Goal: Task Accomplishment & Management: Complete application form

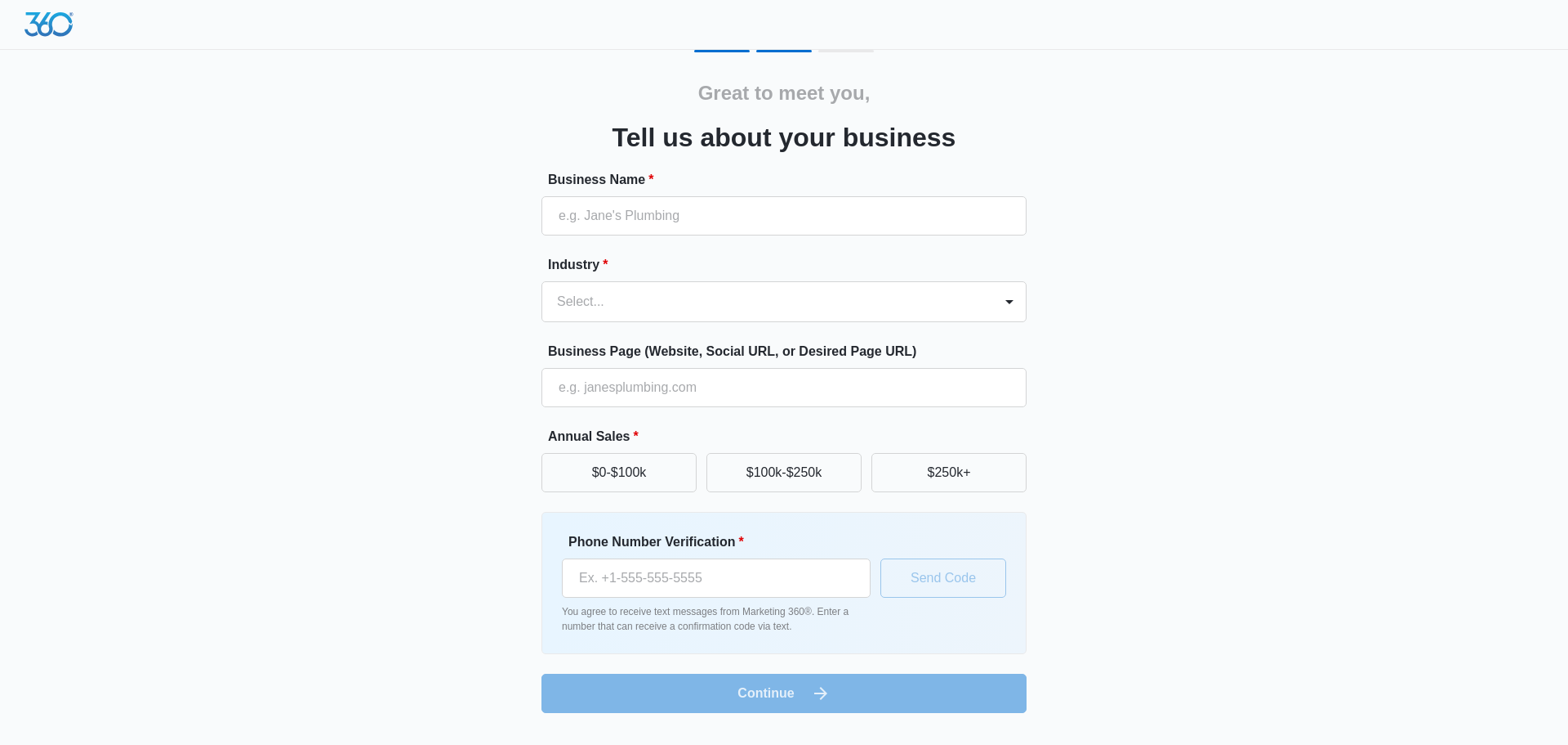
click at [690, 309] on div at bounding box center [765, 301] width 415 height 23
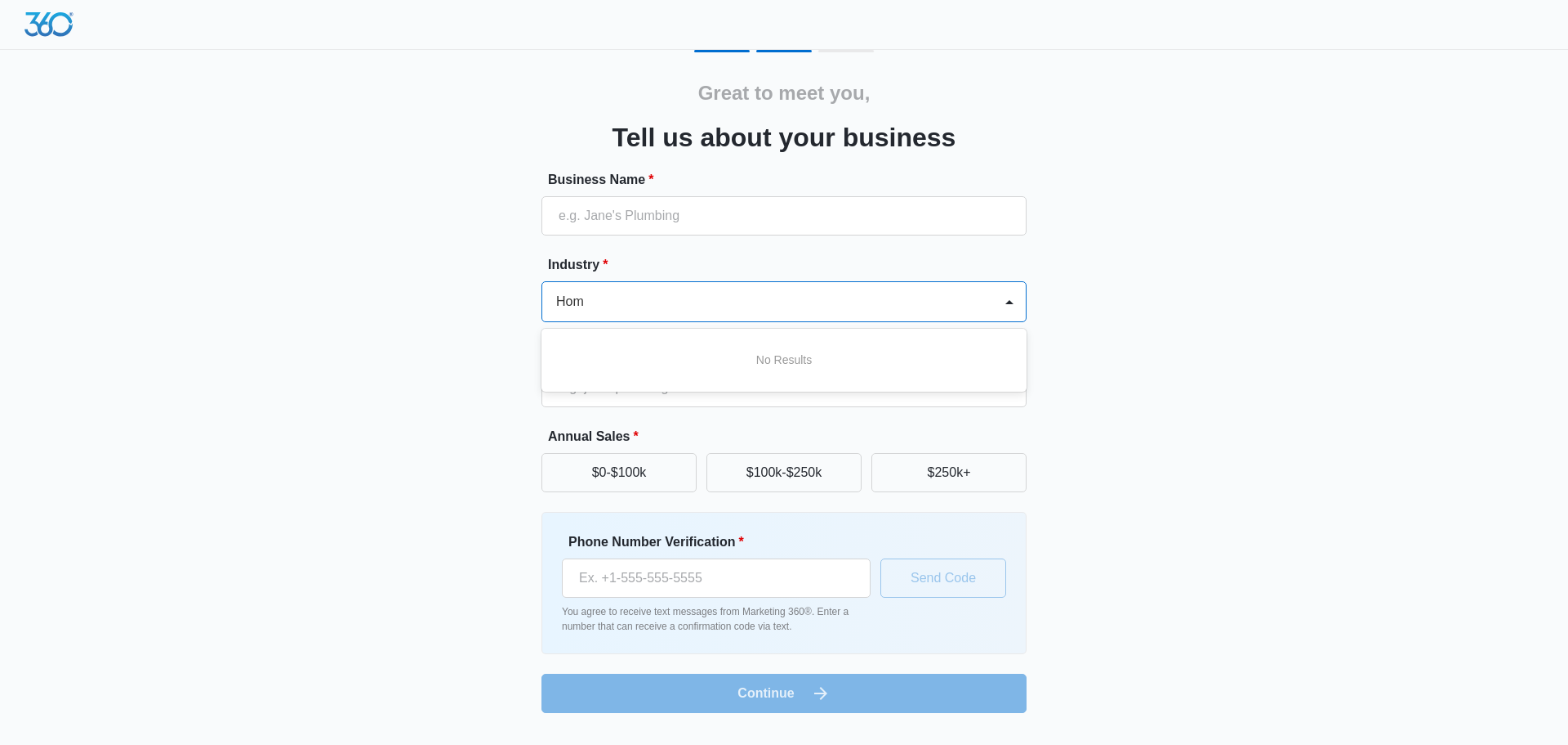
type input "Home"
drag, startPoint x: 625, startPoint y: 301, endPoint x: 522, endPoint y: 305, distance: 103.1
click at [522, 305] on div "Great to meet you, Tell us about your business Business Name * Industry * Selec…" at bounding box center [784, 381] width 980 height 663
type input "roof"
click at [583, 364] on p "Roofing" at bounding box center [581, 360] width 39 height 18
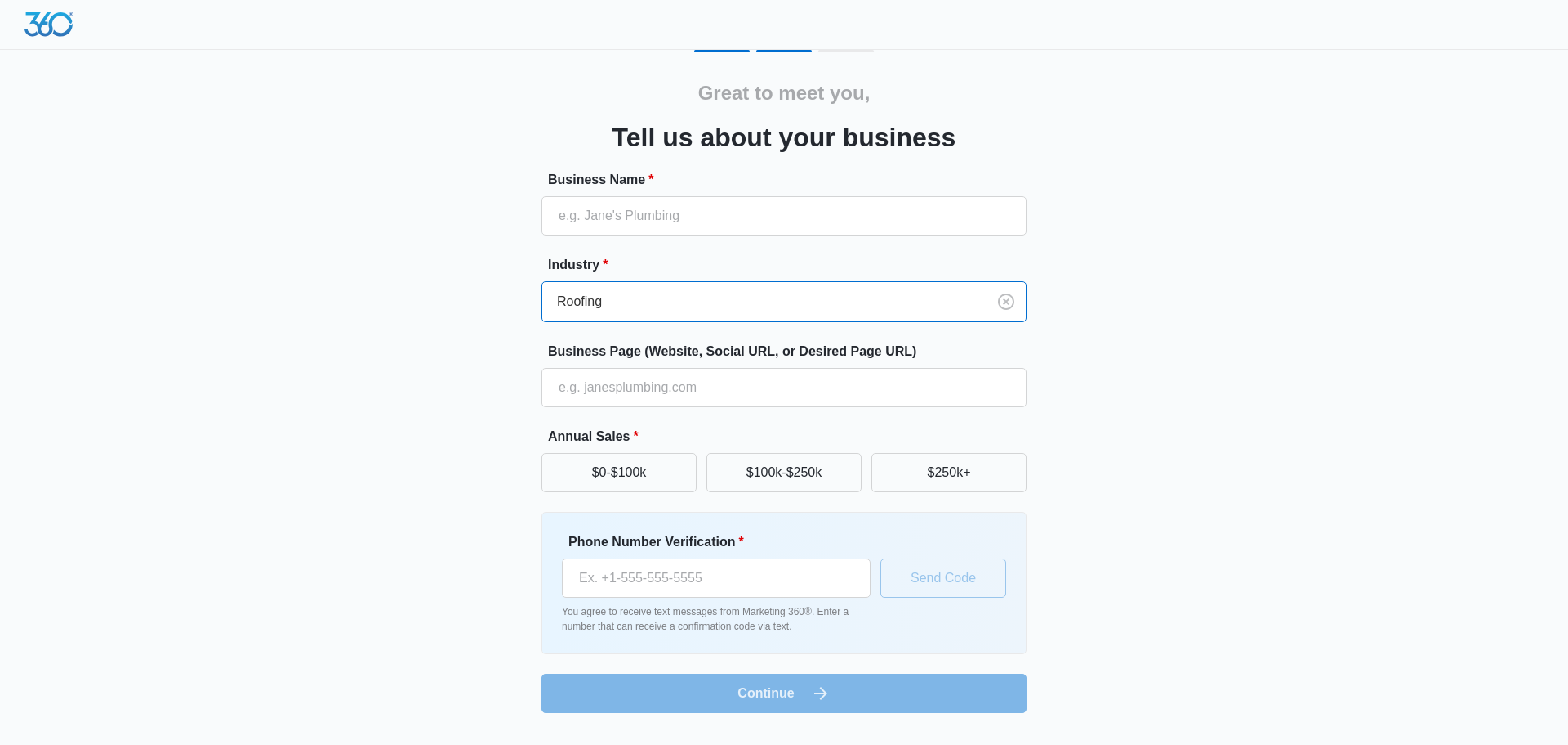
click at [643, 316] on div "Roofing" at bounding box center [765, 301] width 445 height 39
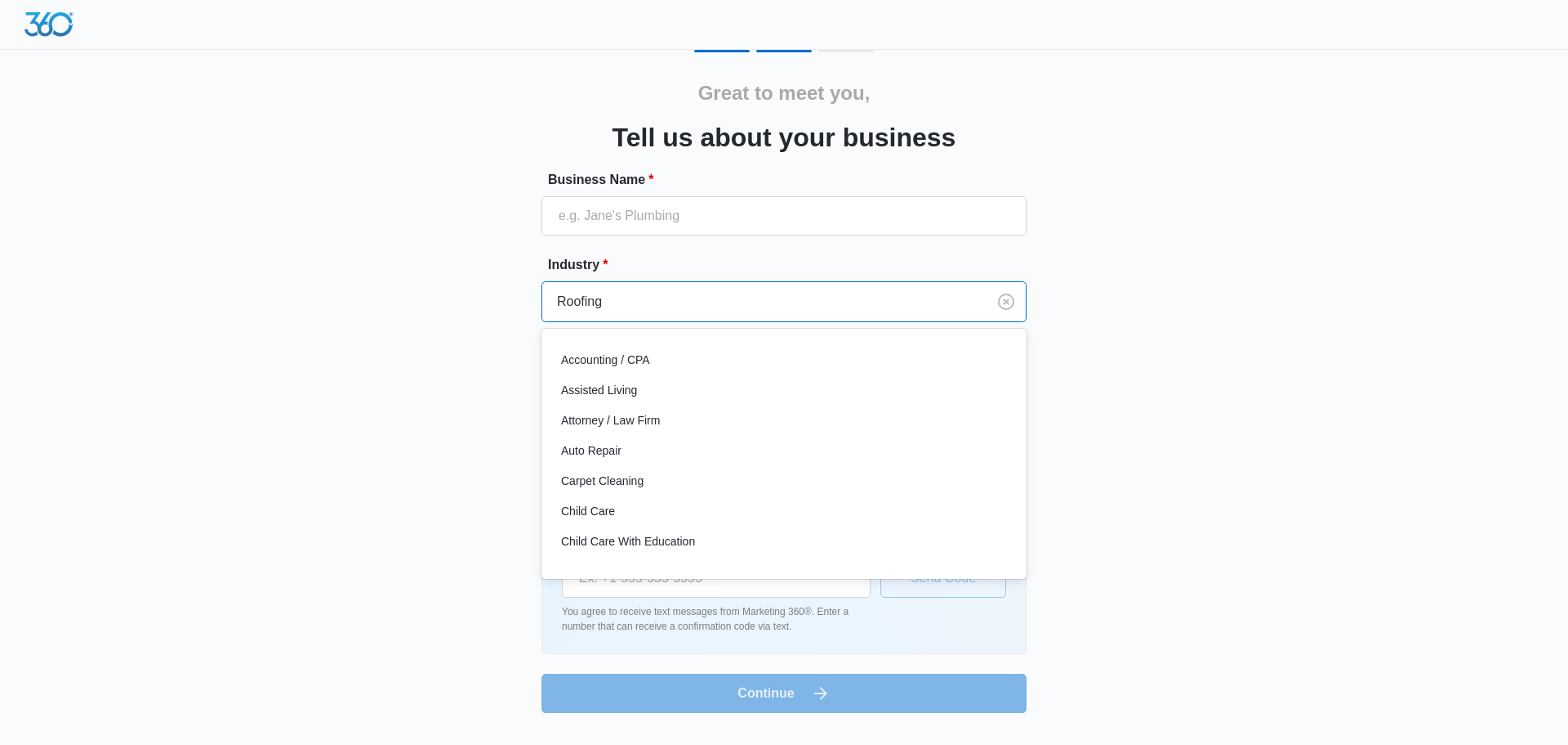
scroll to position [1063, 0]
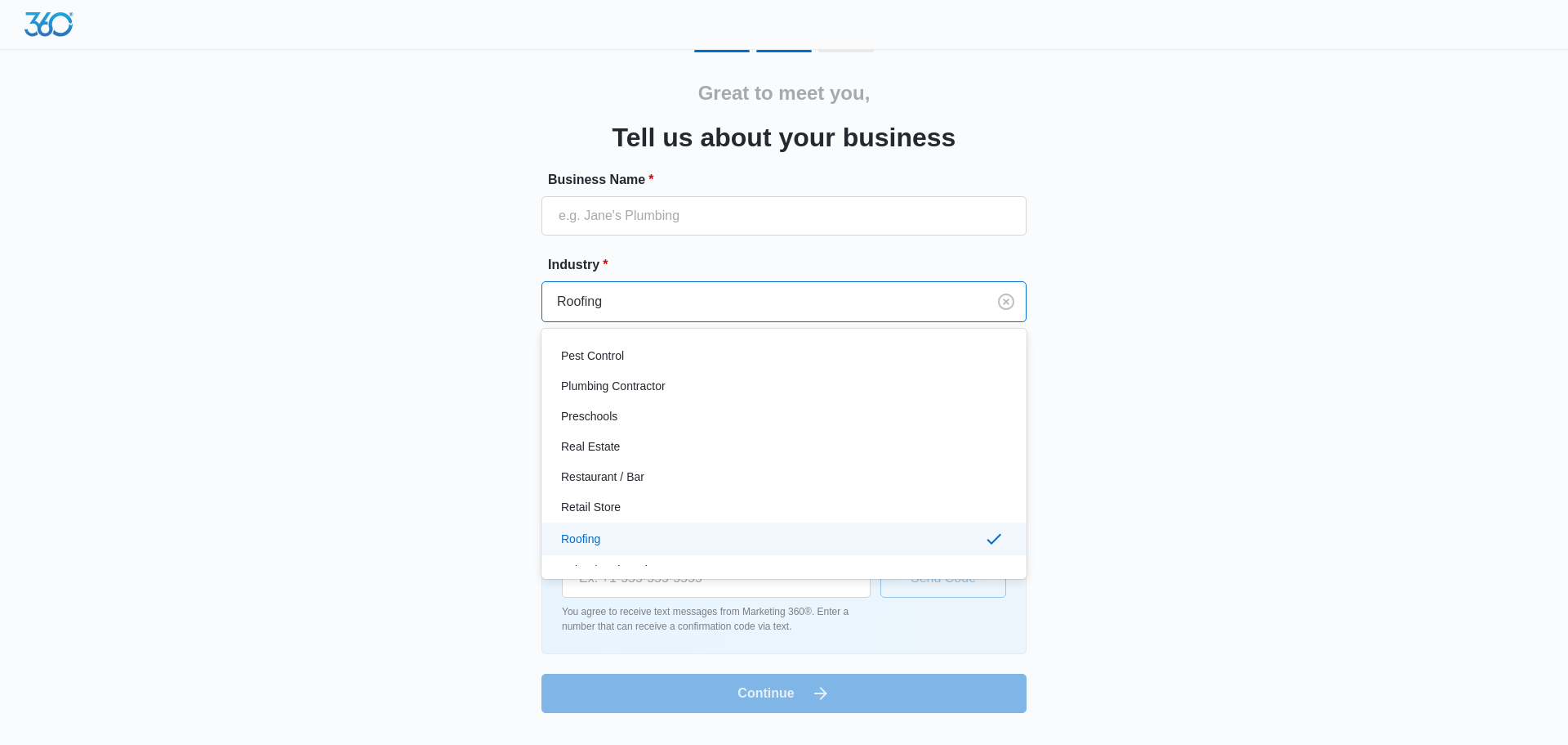
click at [647, 308] on div at bounding box center [761, 301] width 408 height 23
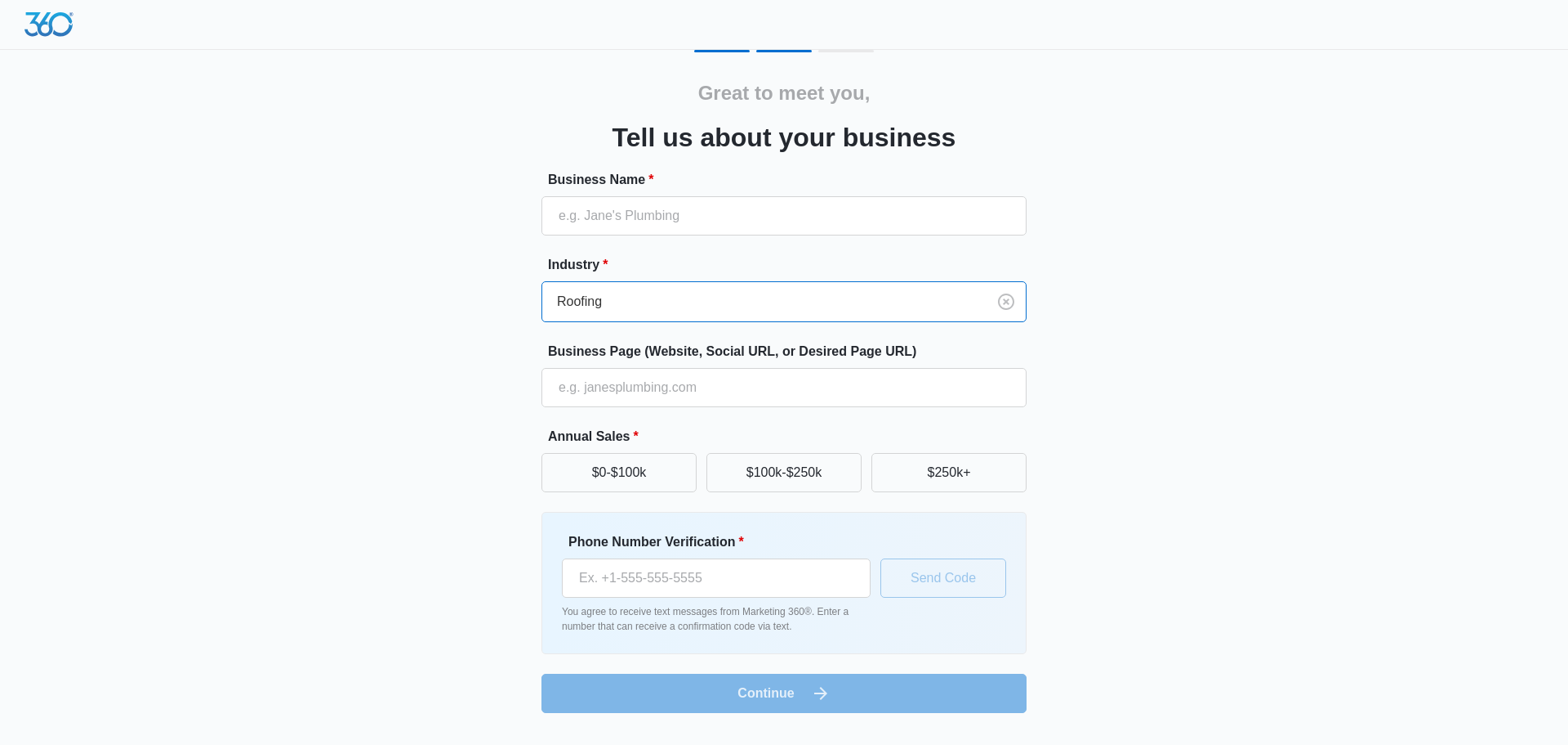
click at [647, 308] on div at bounding box center [761, 301] width 408 height 23
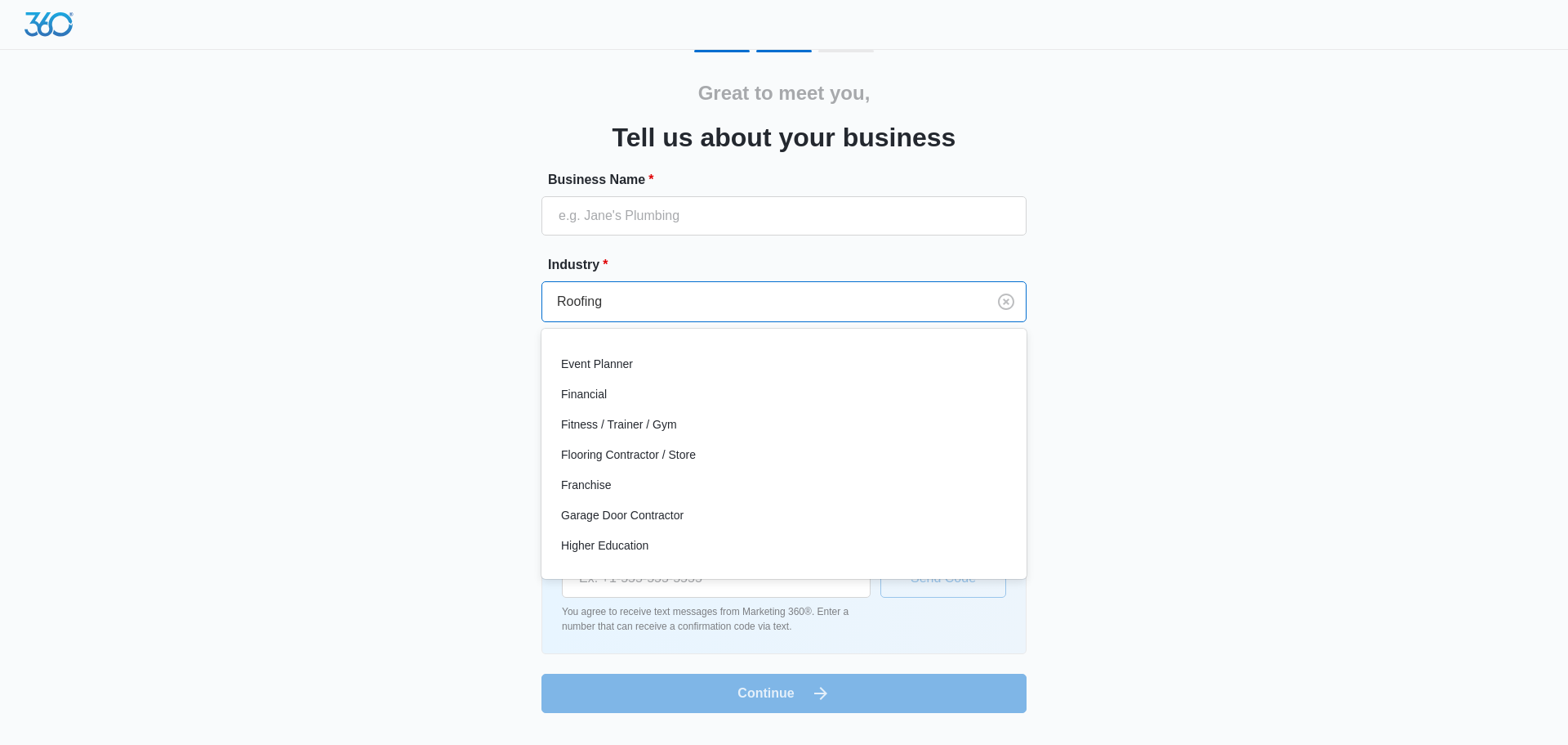
scroll to position [0, 0]
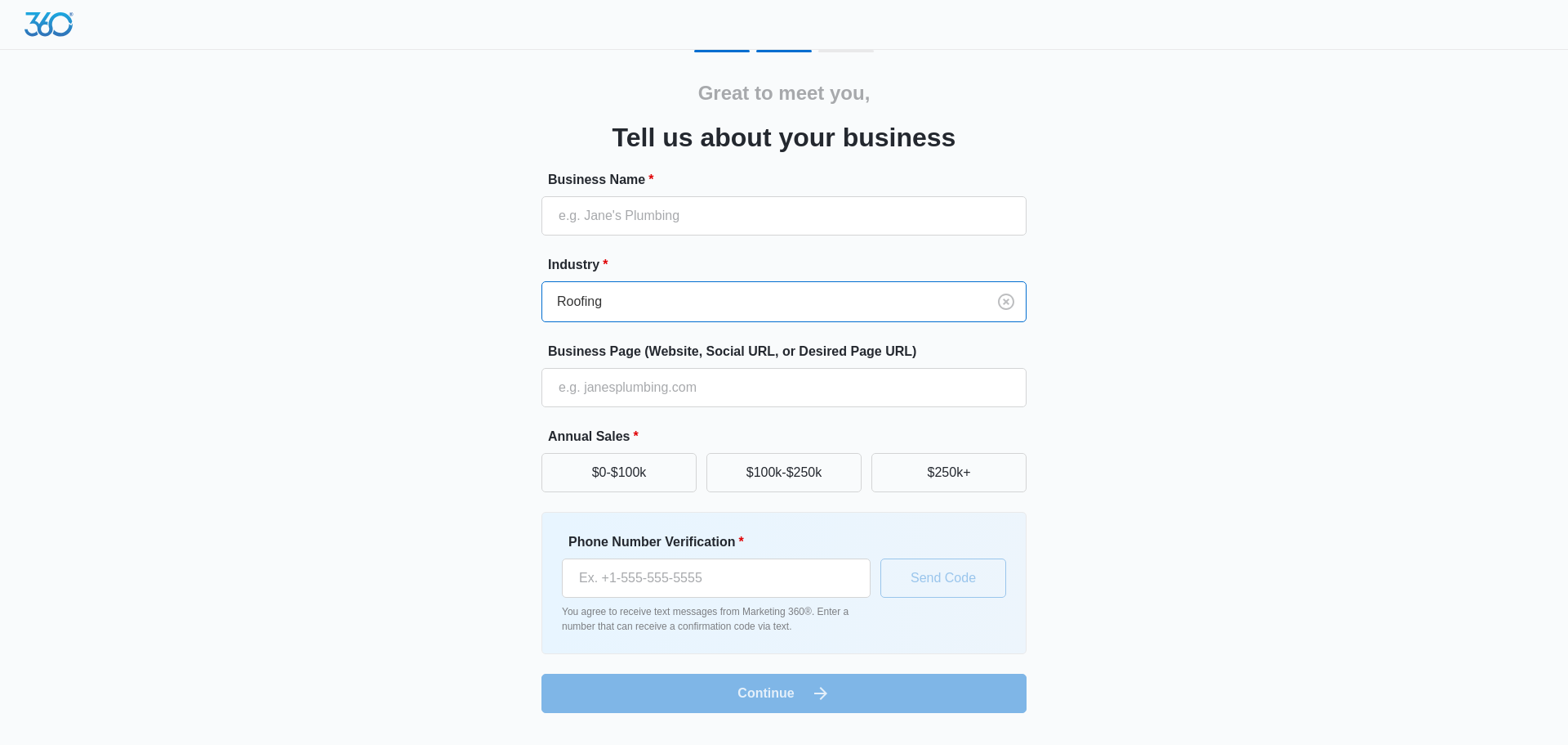
click at [619, 303] on div at bounding box center [761, 301] width 408 height 23
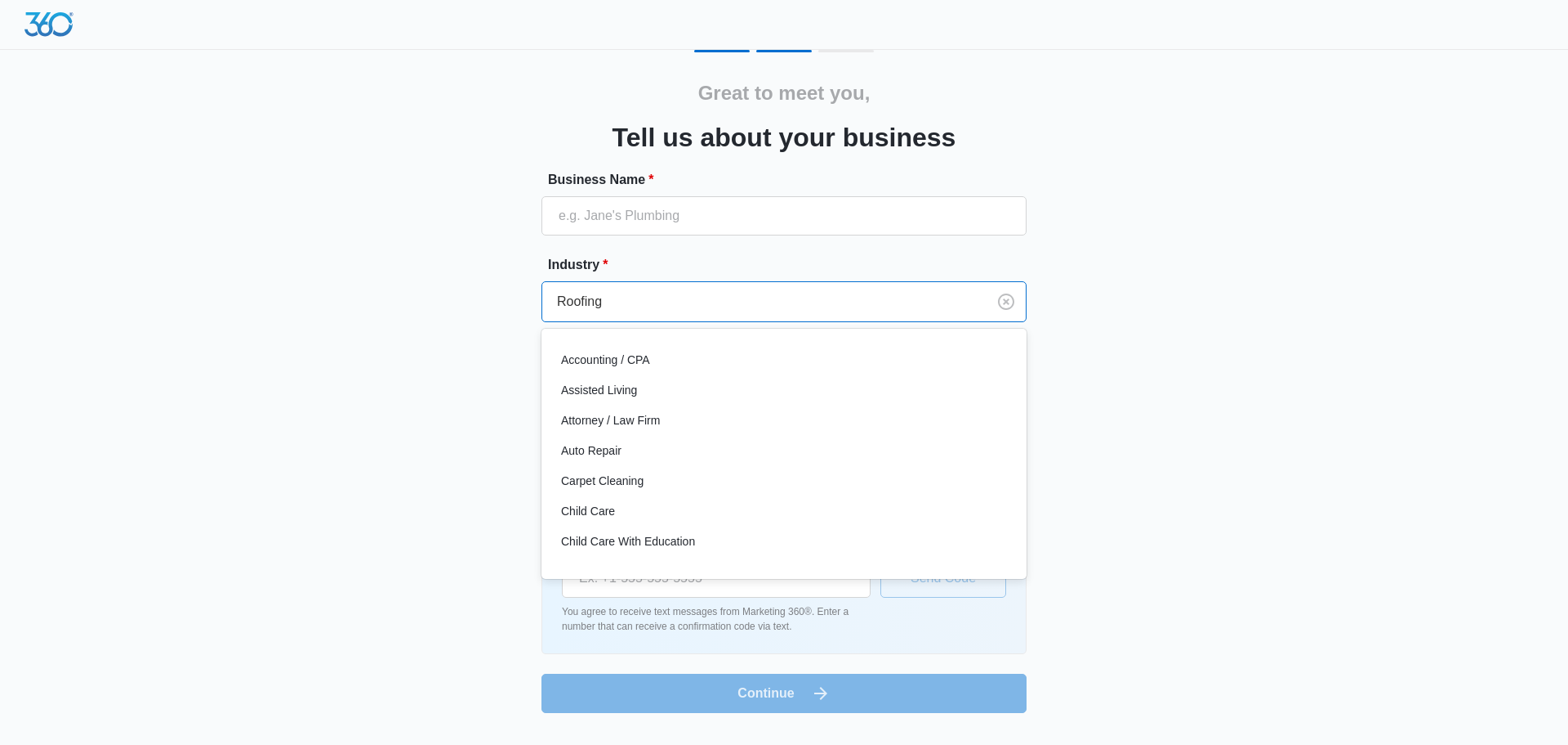
click at [618, 303] on div at bounding box center [761, 301] width 408 height 23
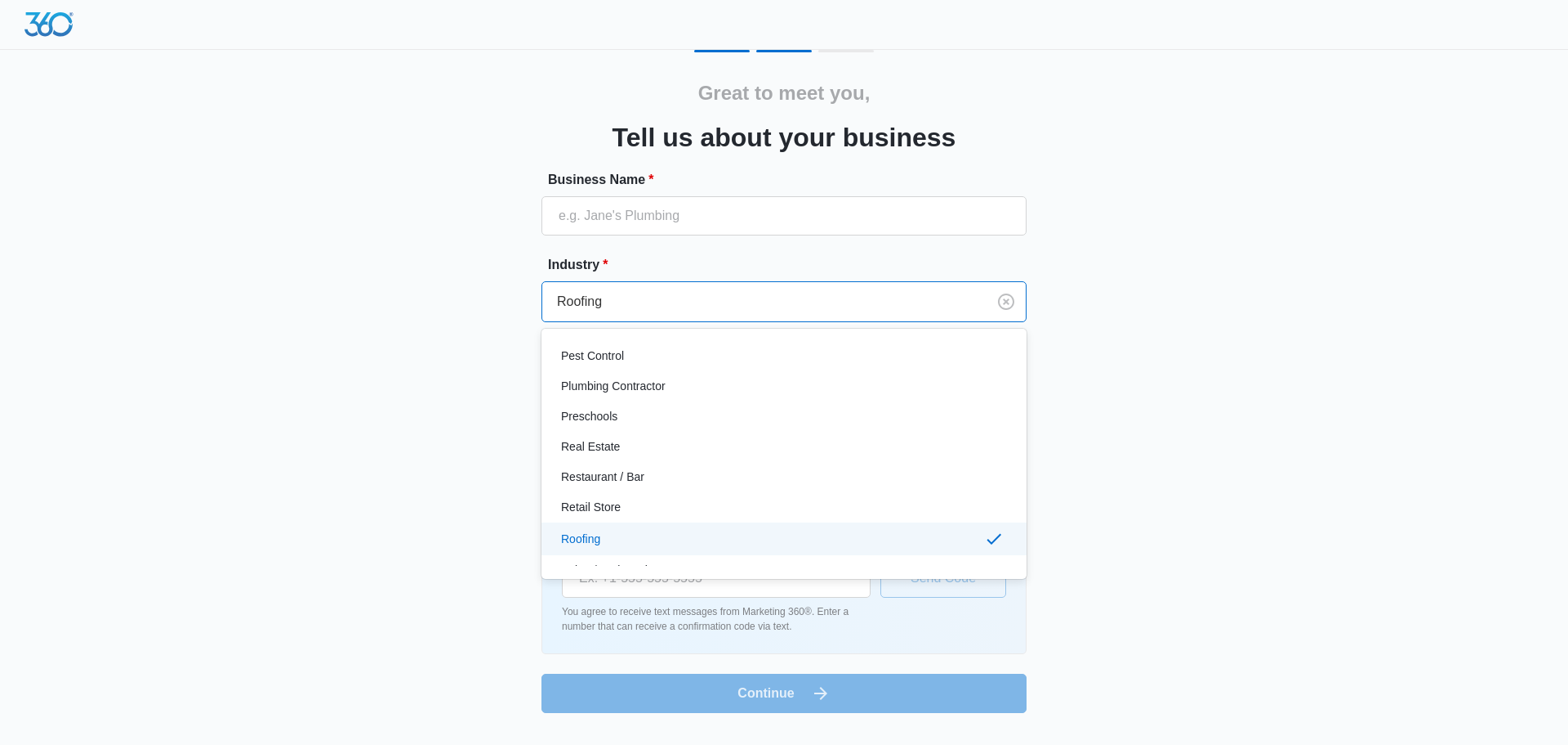
click at [618, 303] on div at bounding box center [761, 301] width 408 height 23
drag, startPoint x: 643, startPoint y: 301, endPoint x: 588, endPoint y: 301, distance: 55.0
click at [588, 301] on div at bounding box center [761, 301] width 408 height 23
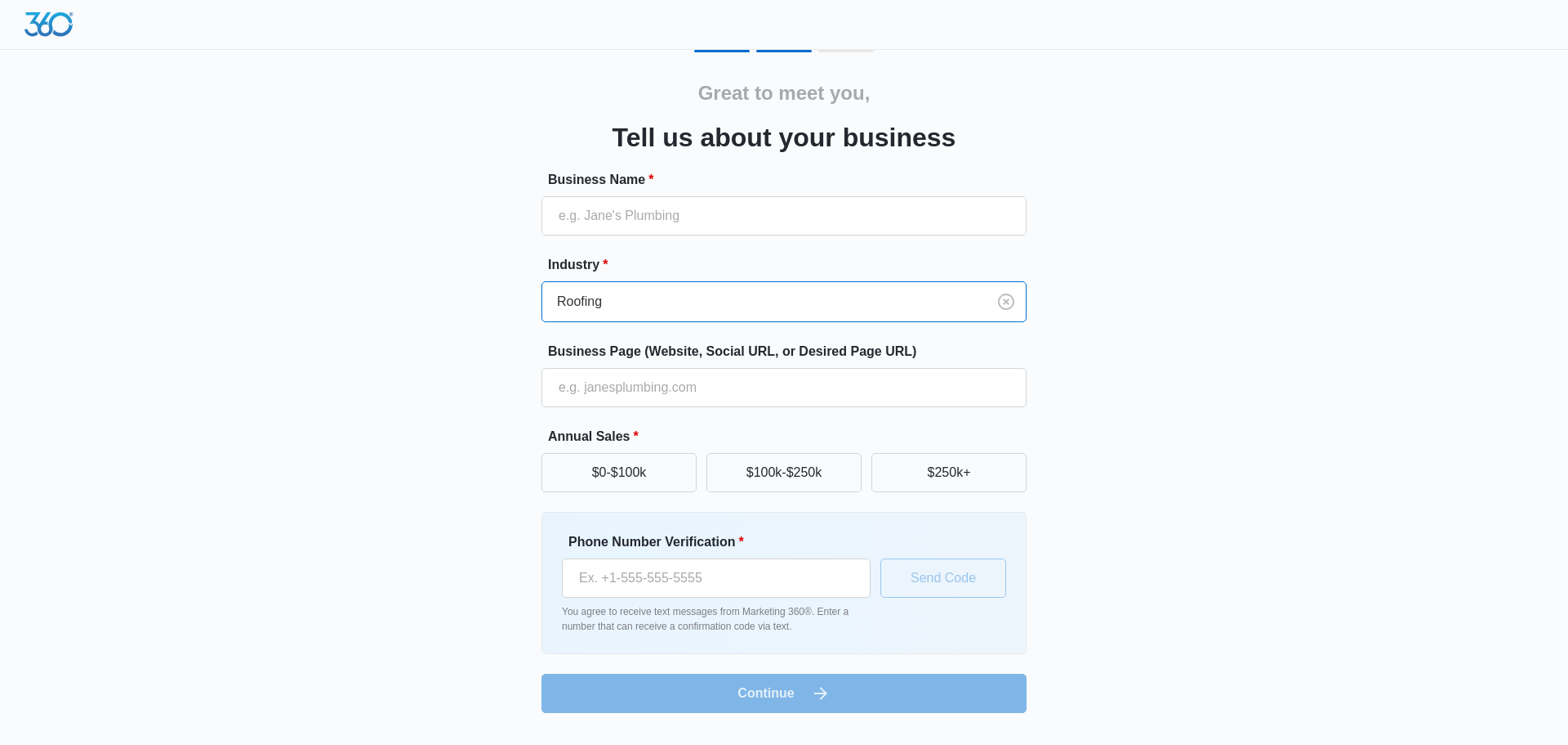
click at [602, 301] on div at bounding box center [761, 301] width 408 height 23
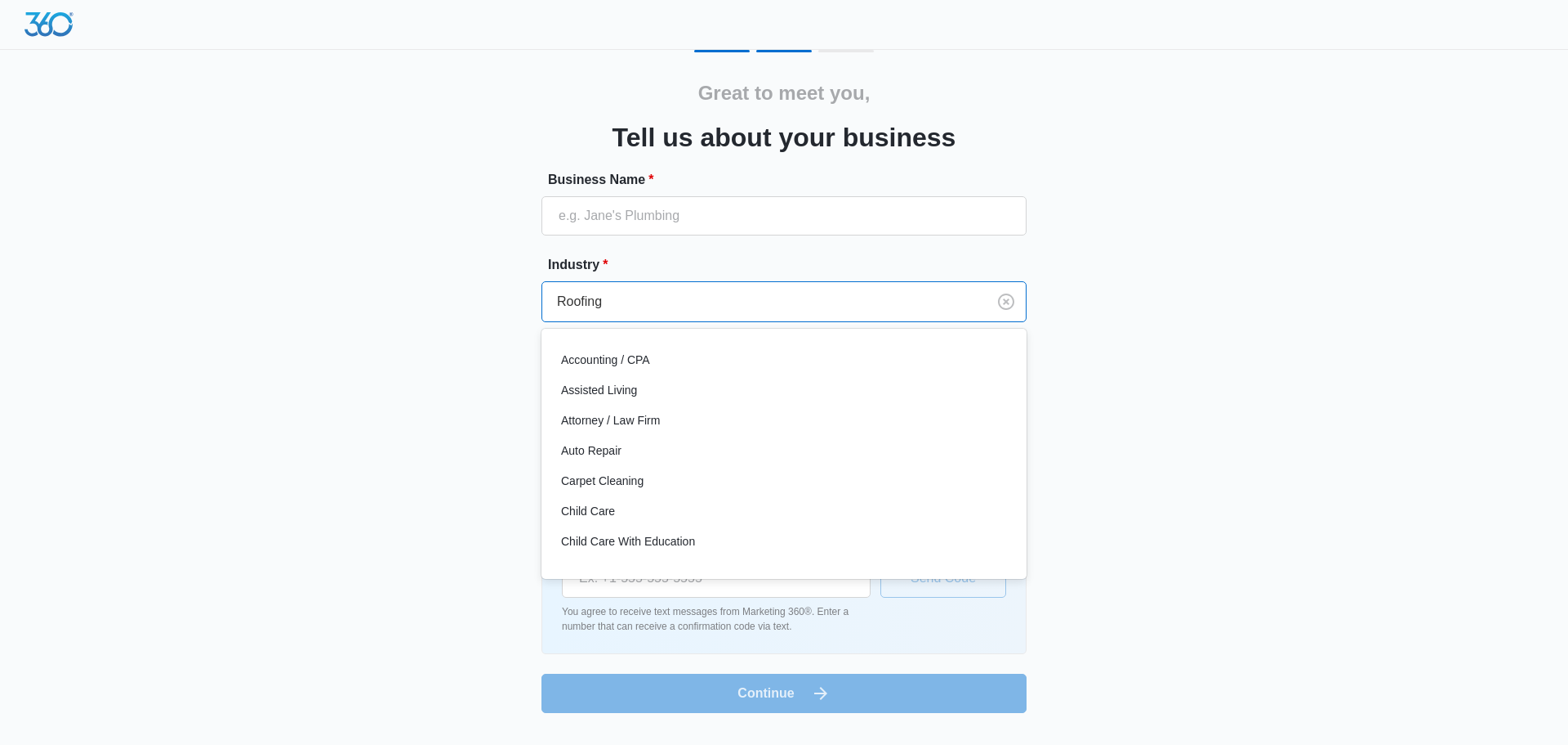
click at [602, 301] on div at bounding box center [761, 301] width 408 height 23
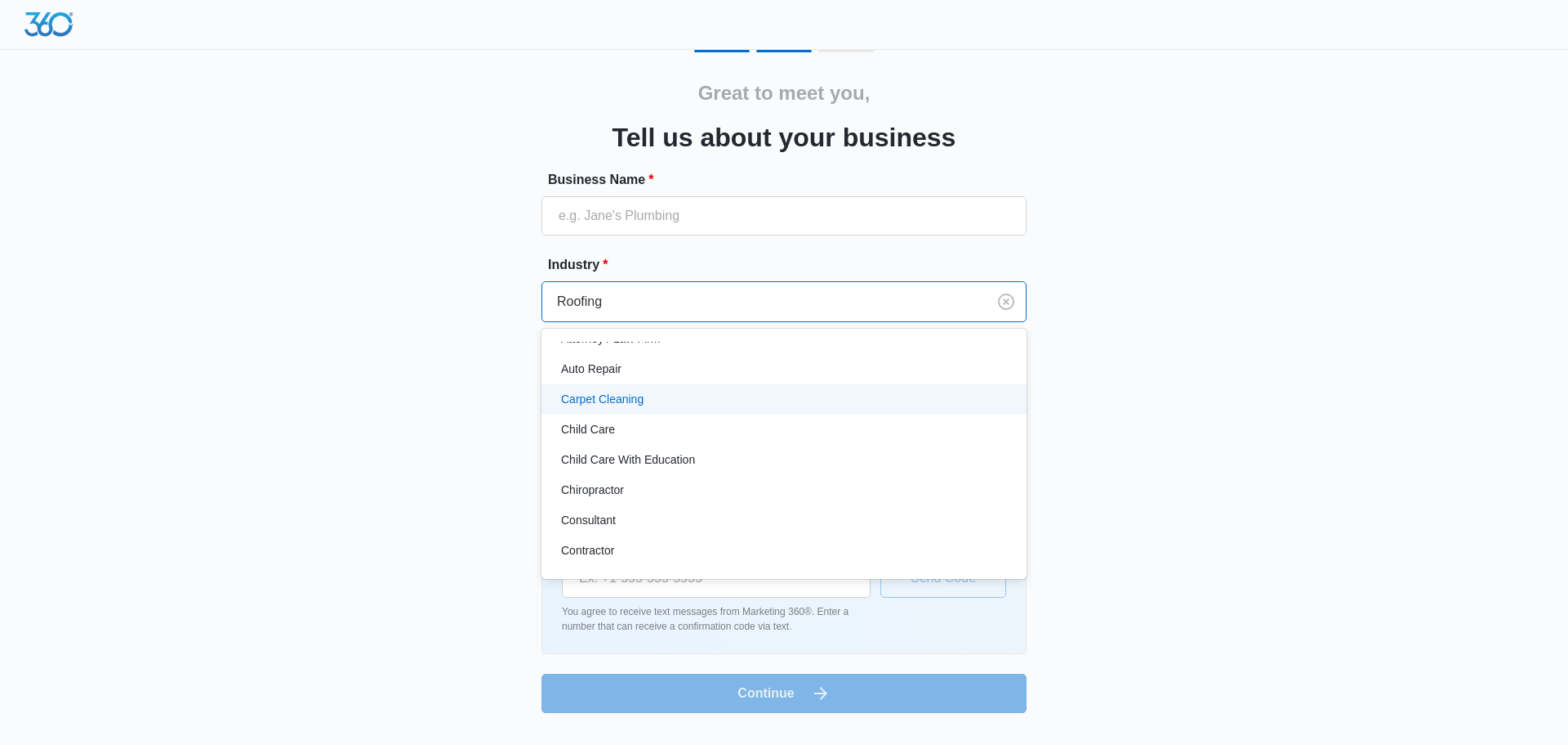
scroll to position [163, 0]
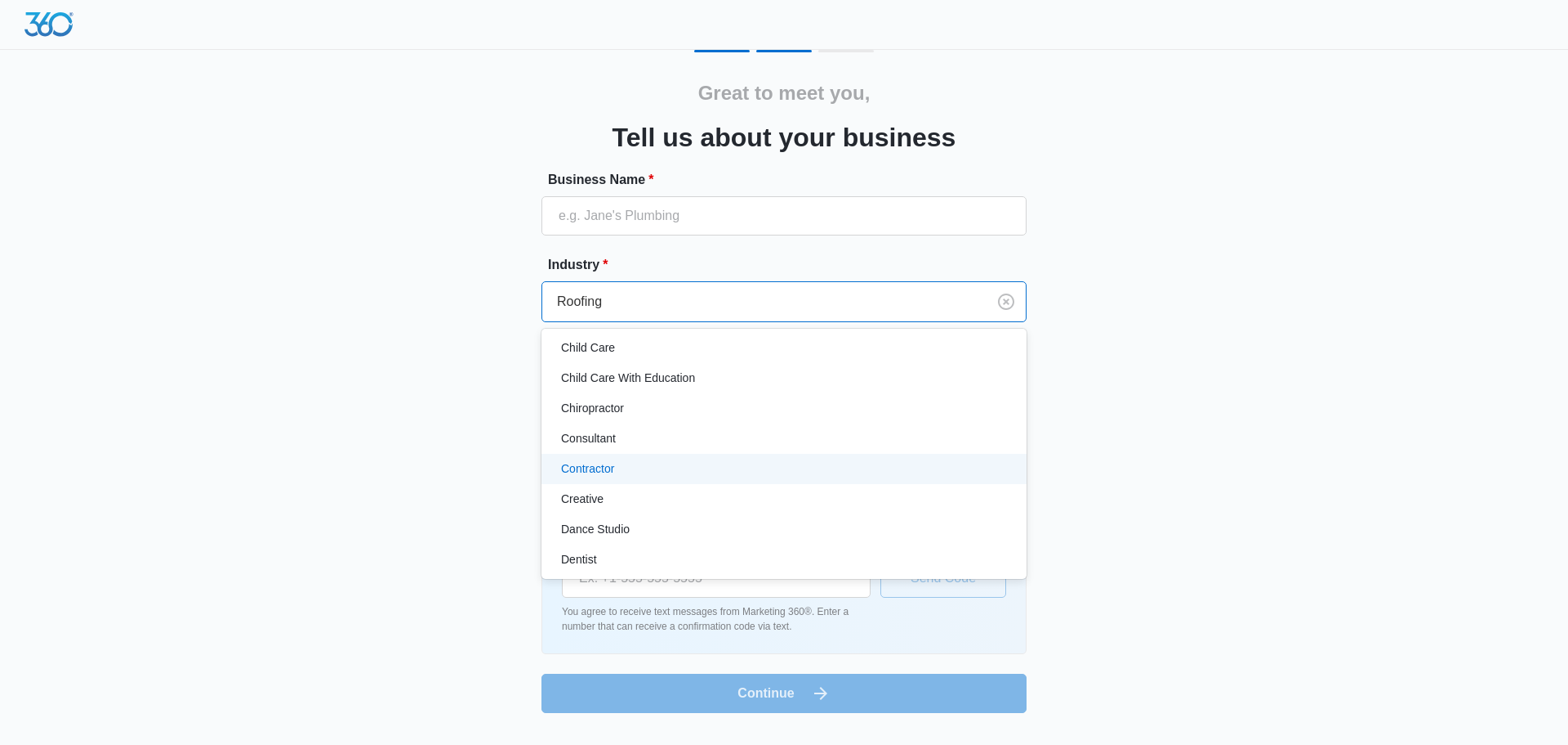
click at [672, 476] on div "Contractor" at bounding box center [783, 469] width 443 height 18
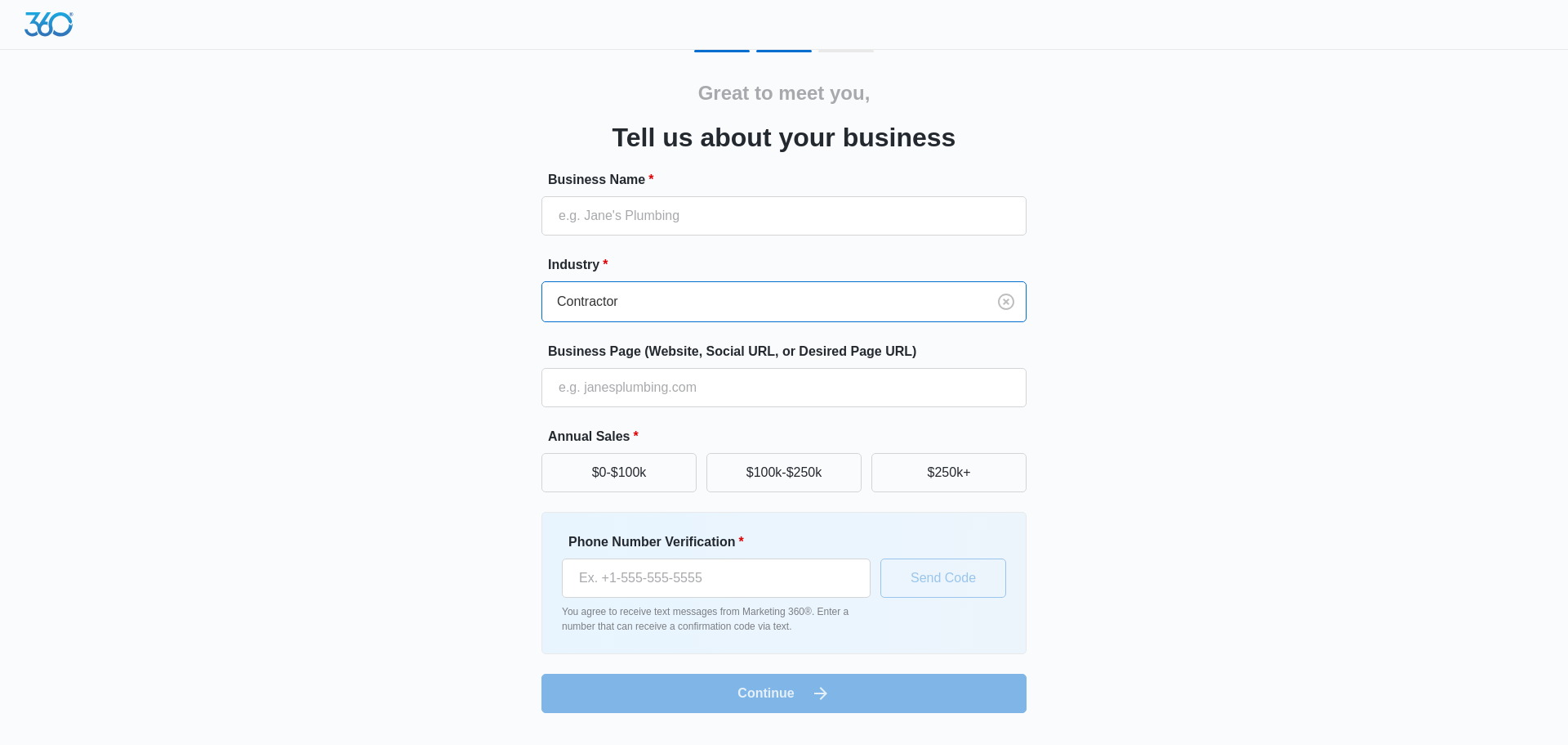
click at [719, 301] on div at bounding box center [761, 301] width 408 height 23
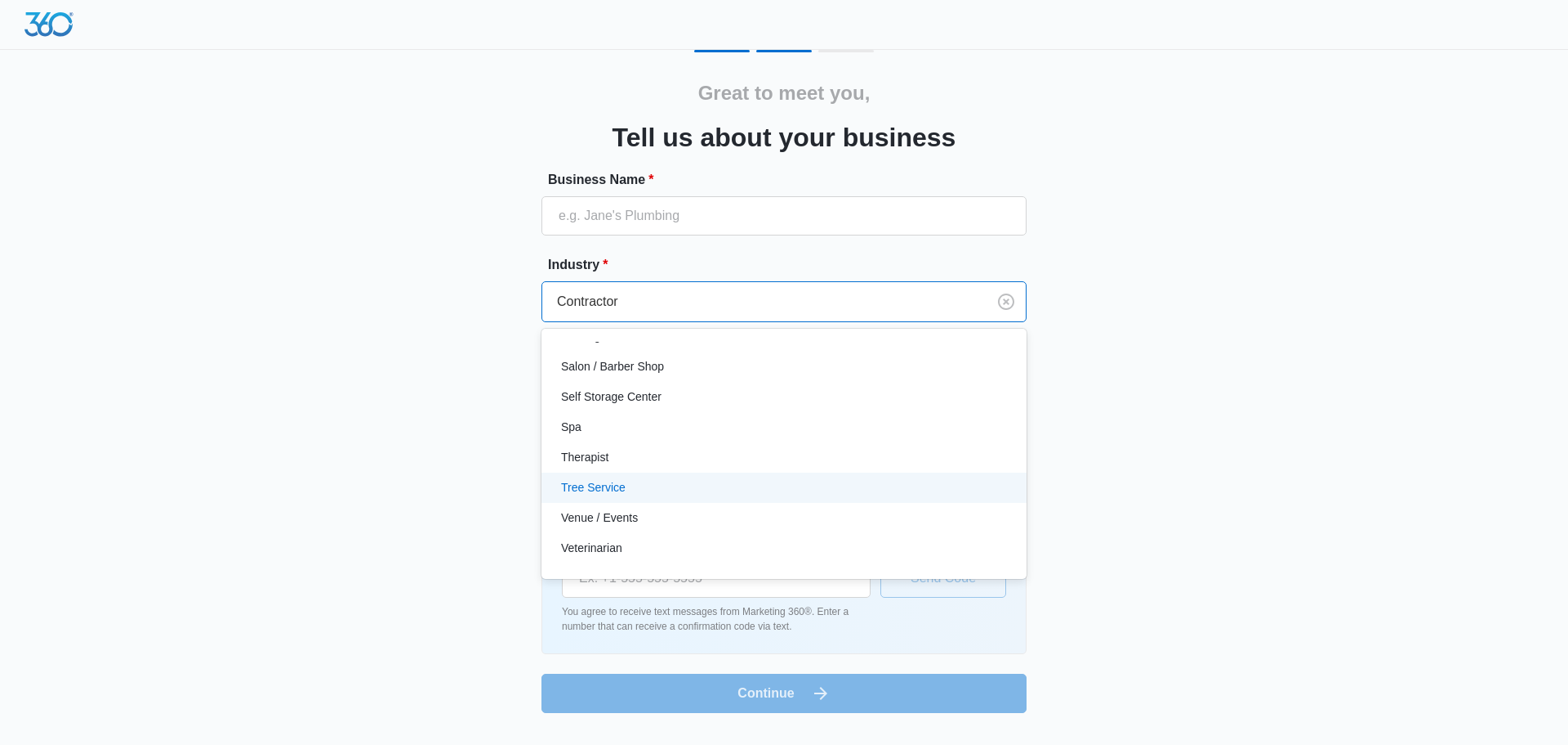
scroll to position [1267, 0]
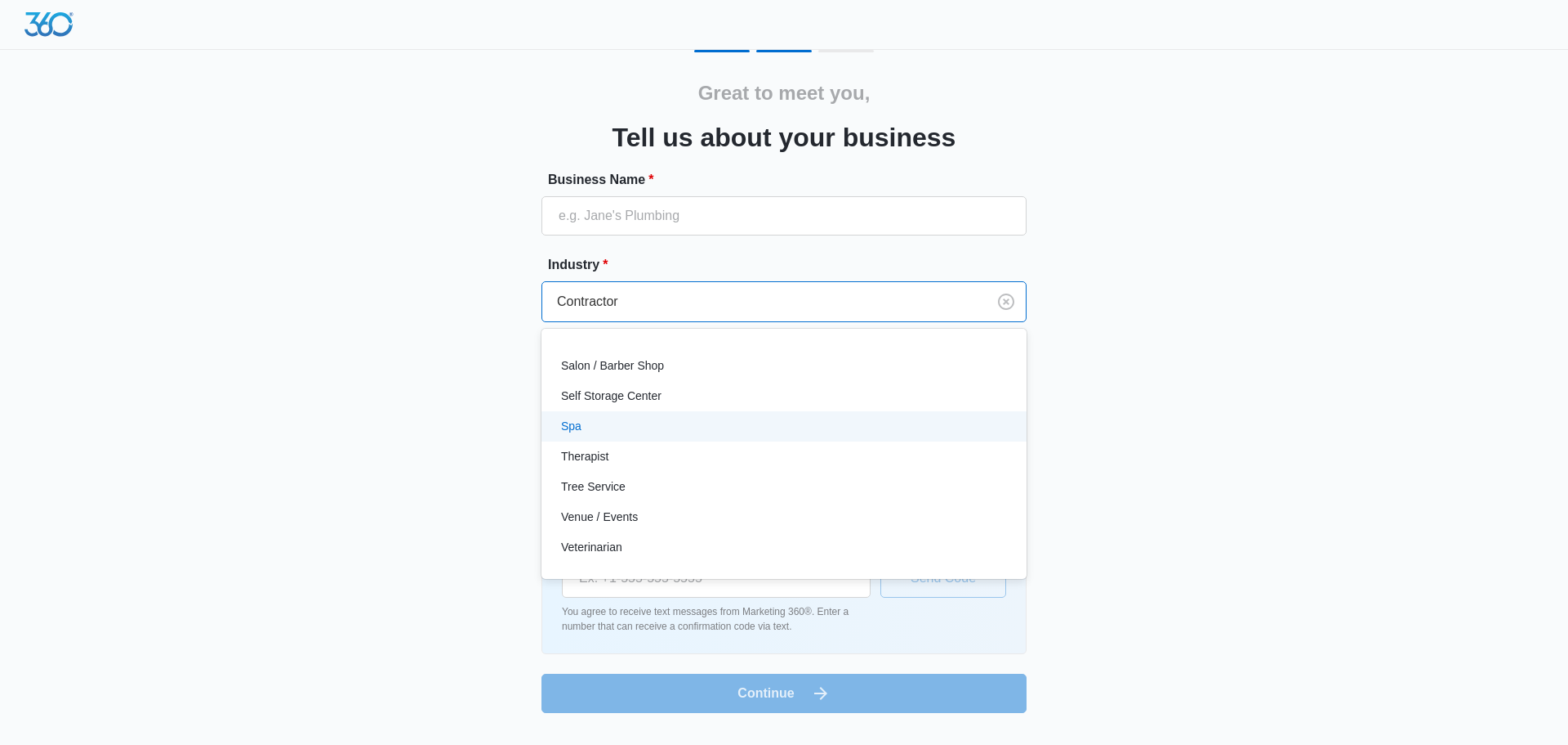
click at [495, 413] on div "Great to meet you, Tell us about your business Business Name * Industry * optio…" at bounding box center [784, 381] width 980 height 663
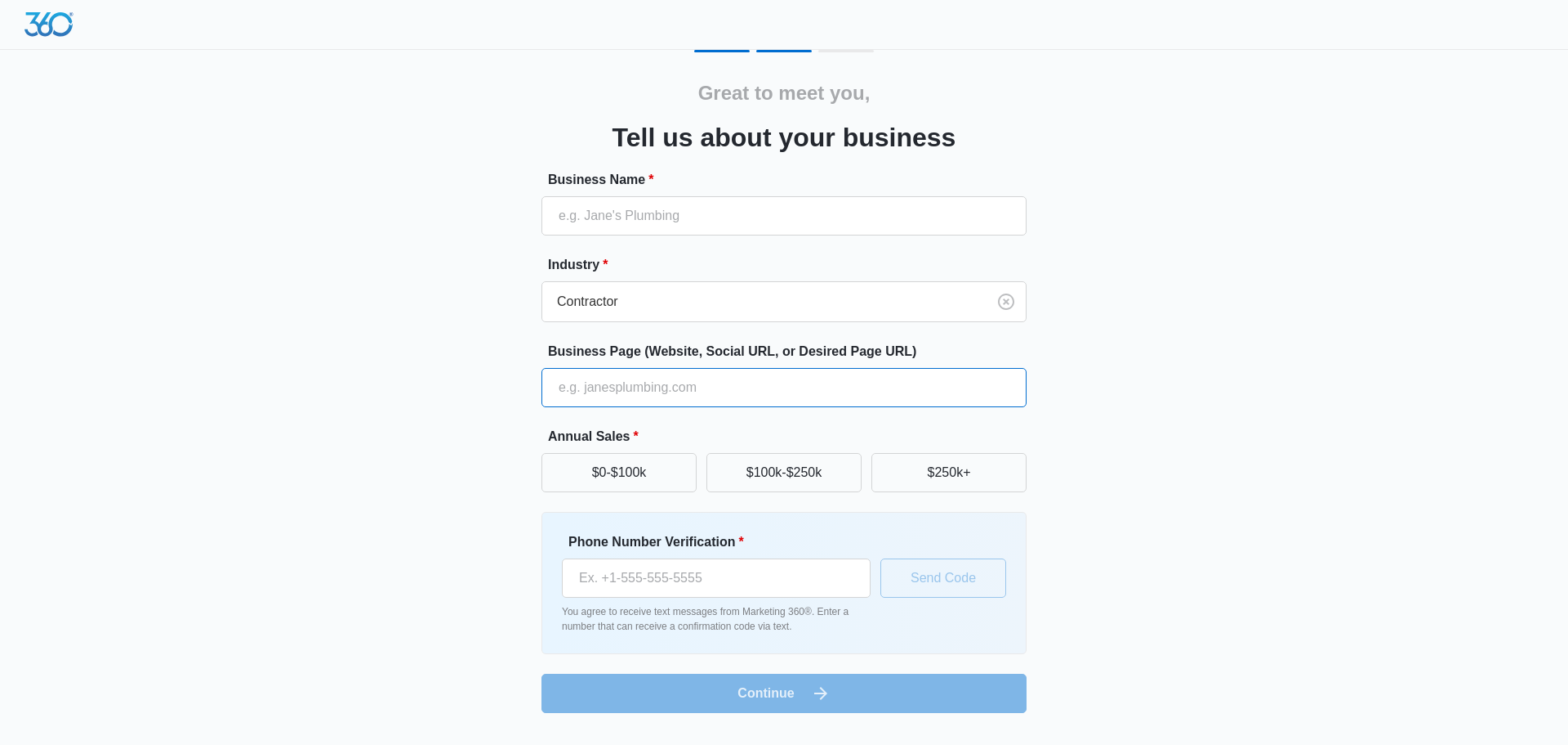
click at [642, 397] on input "Business Page (Website, Social URL, or Desired Page URL)" at bounding box center [784, 387] width 485 height 39
paste input "https://bpchomeservice.com/"
type input "https://bpchomeservice.com/"
click at [911, 465] on button "$250k+" at bounding box center [949, 473] width 156 height 39
click at [709, 588] on input "Phone Number Verification *" at bounding box center [716, 577] width 308 height 39
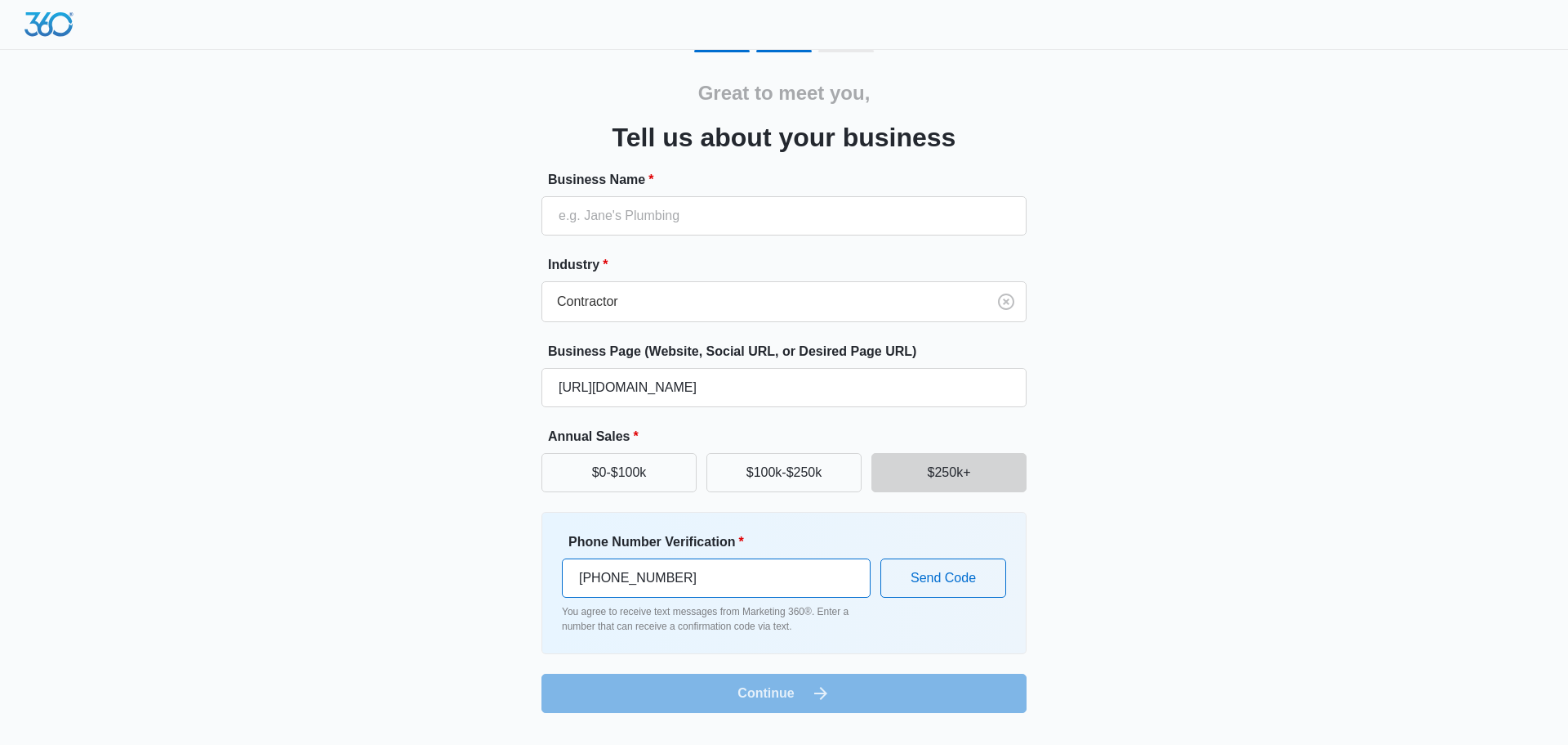
type input "(305) 921-9972"
drag, startPoint x: 681, startPoint y: 558, endPoint x: 517, endPoint y: 563, distance: 164.1
click at [517, 563] on div "Great to meet you, Tell us about your business Business Name * Industry * Contr…" at bounding box center [784, 381] width 980 height 663
drag, startPoint x: 757, startPoint y: 568, endPoint x: 502, endPoint y: 578, distance: 255.2
click at [502, 578] on div "Great to meet you, Tell us about your business Business Name * Industry * Contr…" at bounding box center [784, 381] width 980 height 663
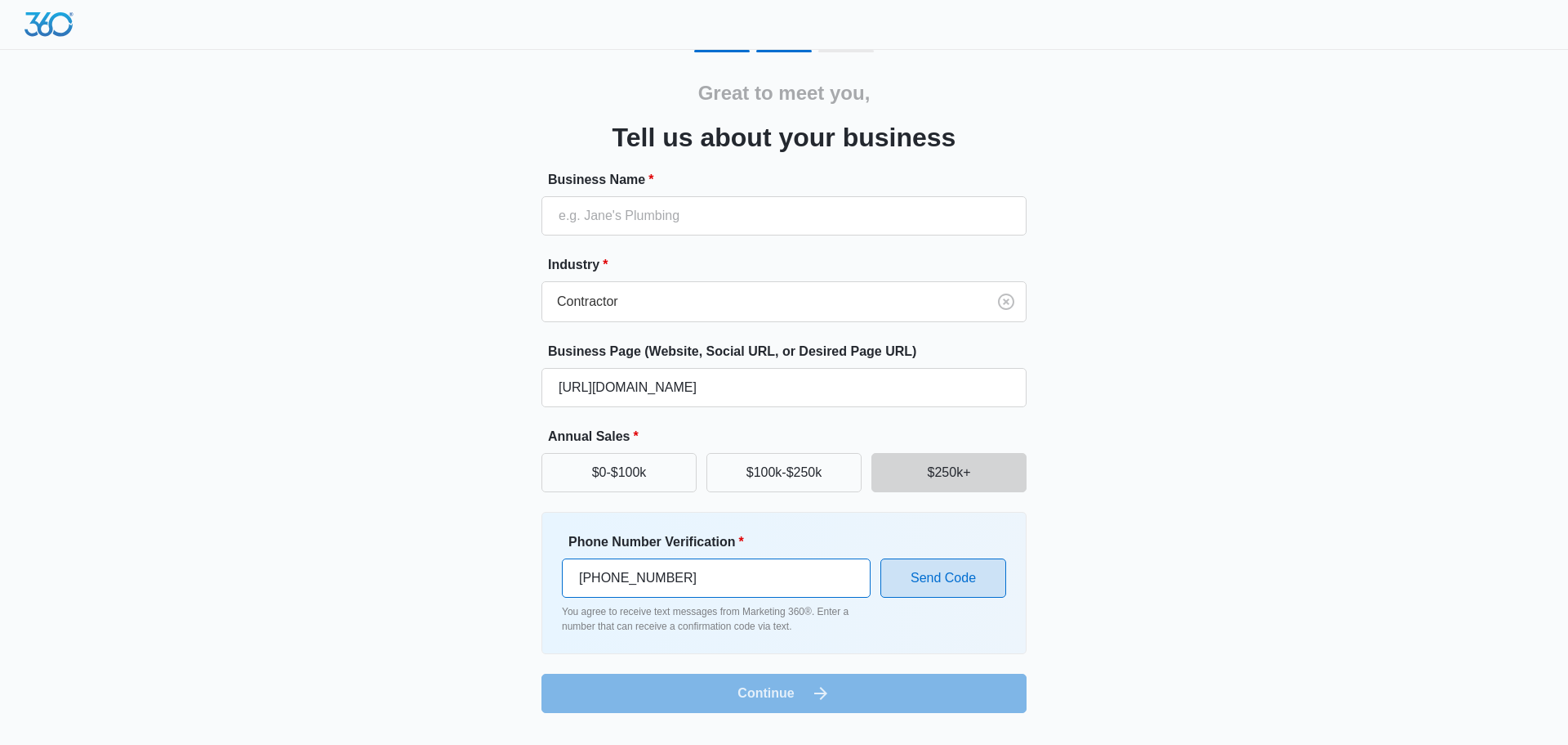
type input "(954) 671-0265"
click at [922, 569] on button "Send Code" at bounding box center [944, 577] width 126 height 39
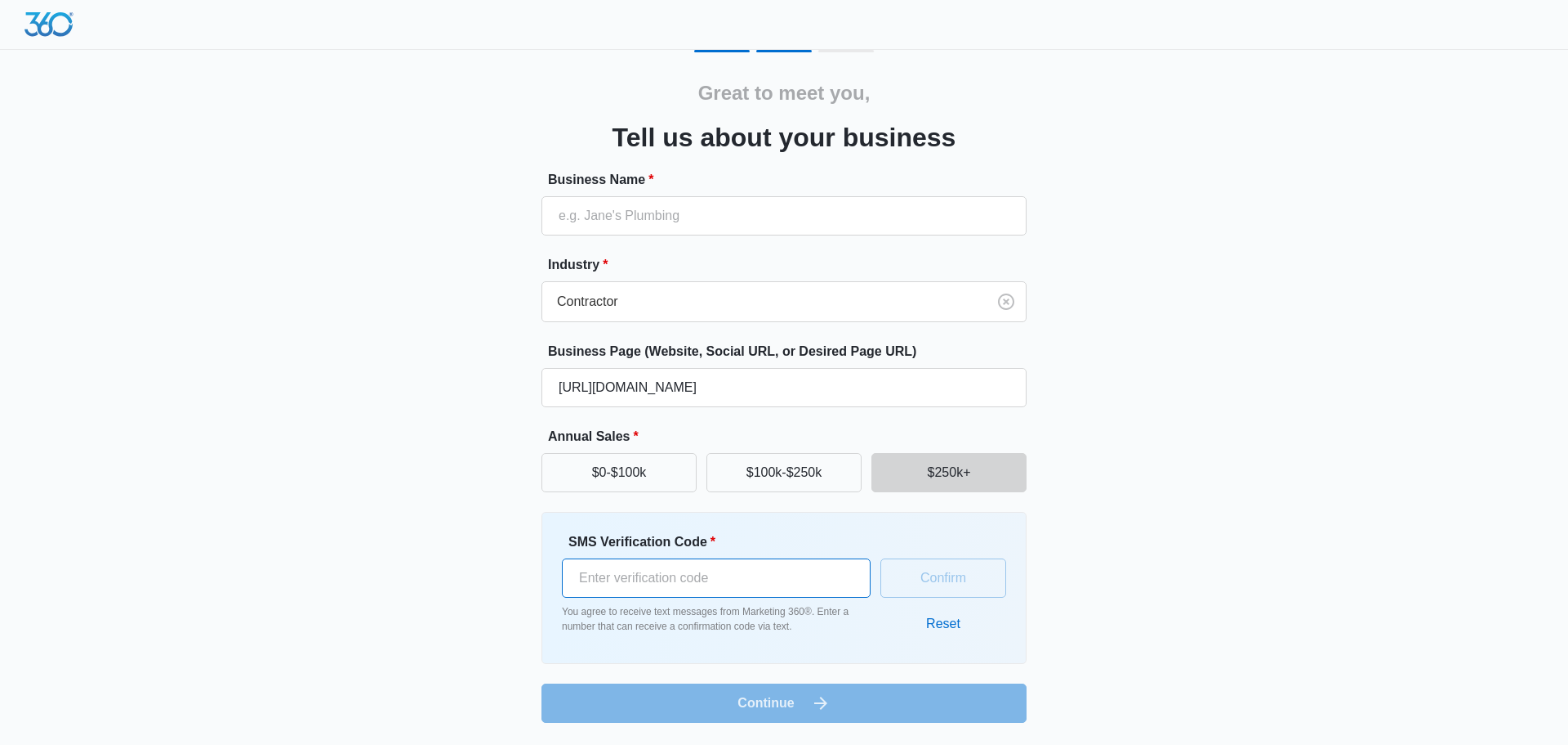
click at [781, 585] on input "SMS Verification Code *" at bounding box center [716, 577] width 308 height 39
type input "677769"
click at [933, 605] on button "Reset" at bounding box center [944, 624] width 67 height 39
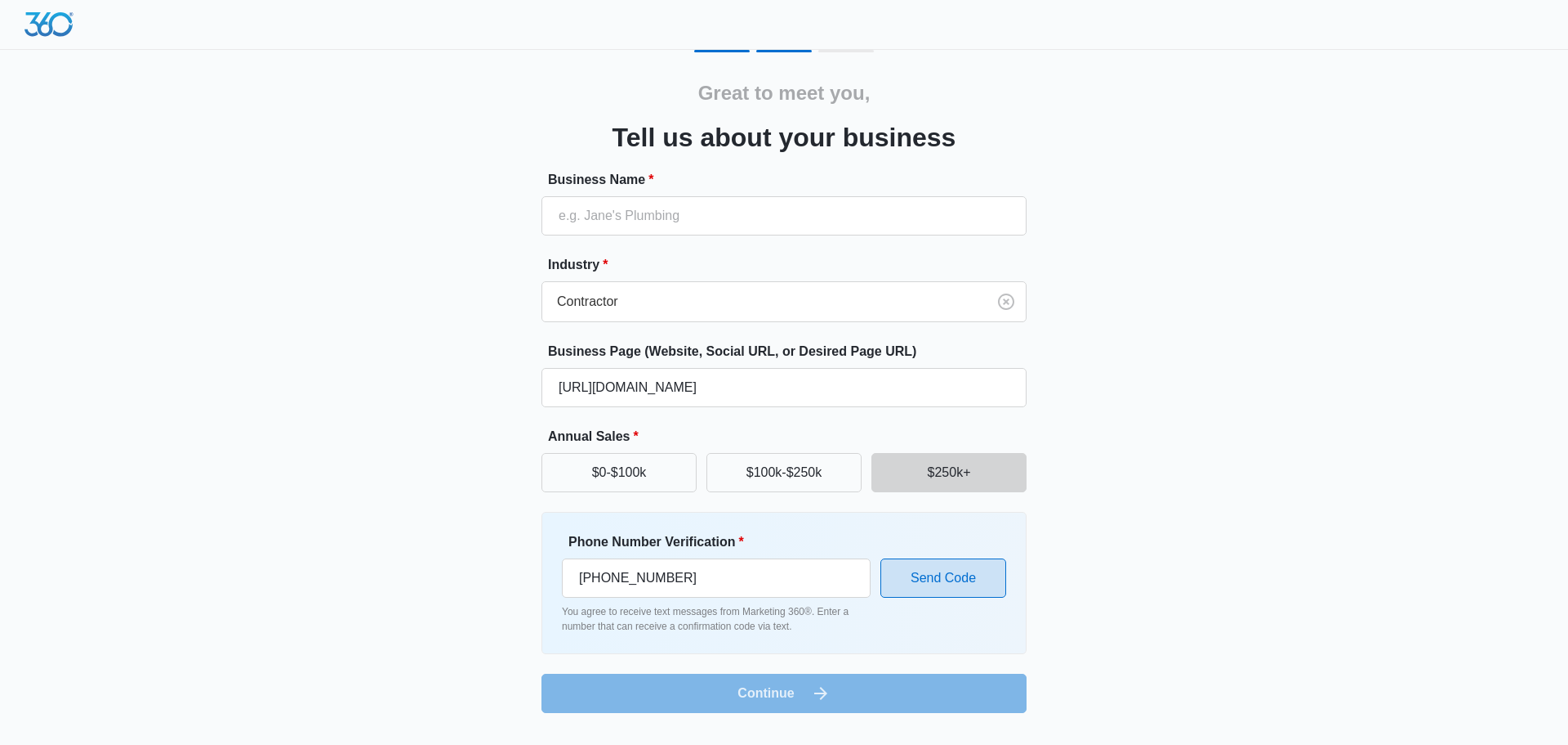
click at [948, 591] on button "Send Code" at bounding box center [944, 577] width 126 height 39
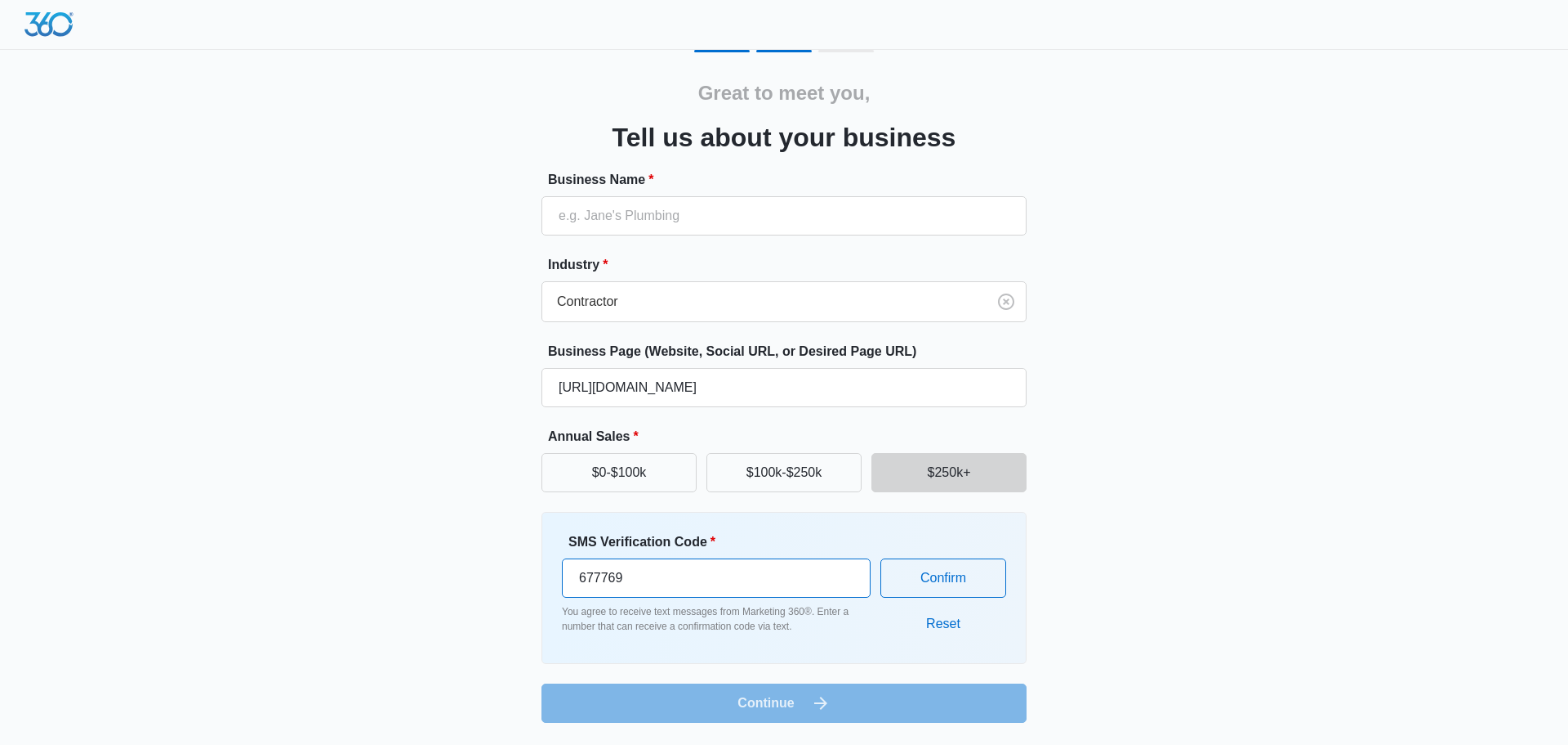
click at [737, 586] on input "677769" at bounding box center [716, 577] width 308 height 39
type input "714434"
click at [945, 587] on button "Confirm" at bounding box center [944, 577] width 126 height 39
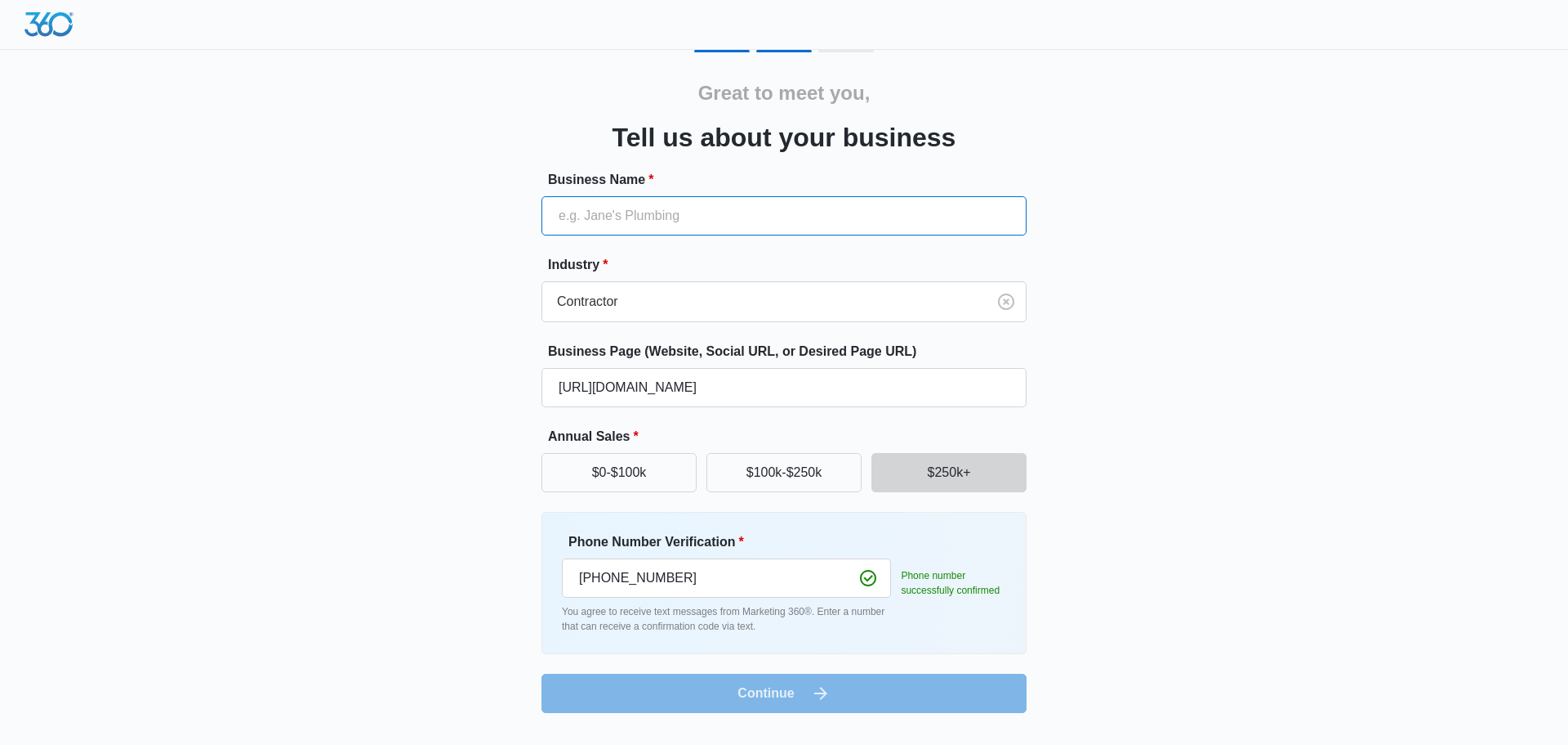
click at [689, 226] on input "Business Name *" at bounding box center [784, 216] width 485 height 39
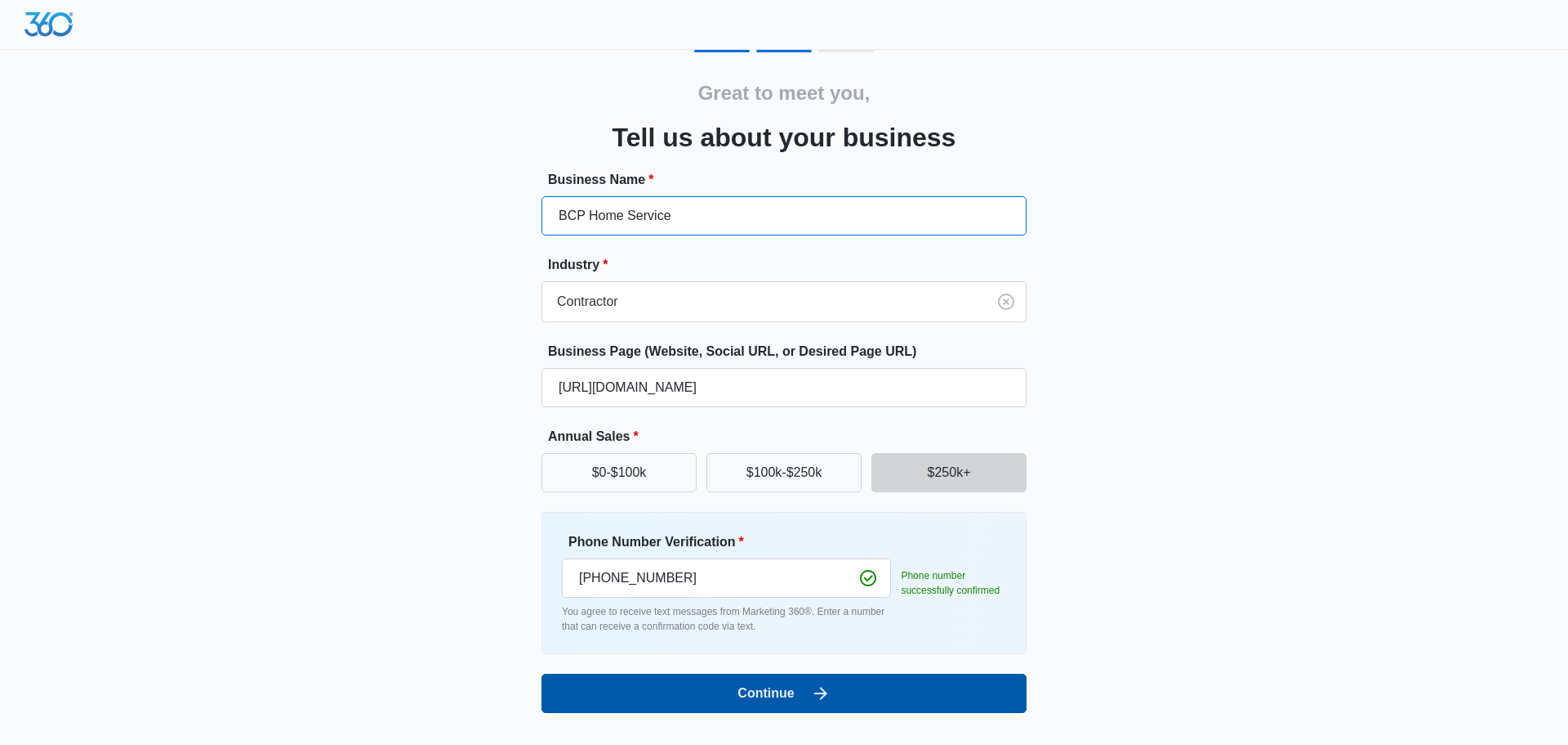
type input "BCP Home Service"
click at [965, 682] on button "Continue" at bounding box center [784, 693] width 485 height 39
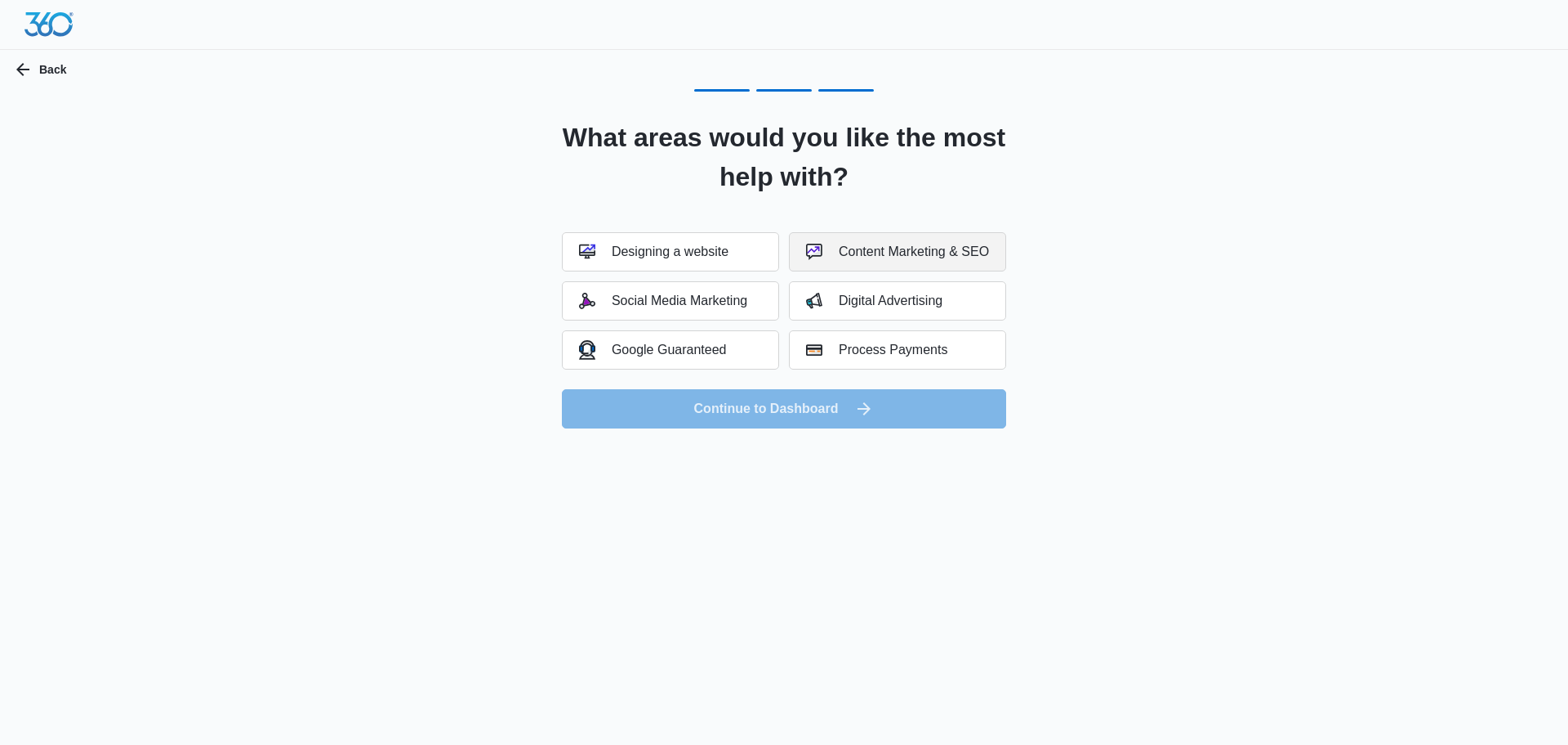
click at [929, 260] on button "Content Marketing & SEO" at bounding box center [897, 251] width 218 height 39
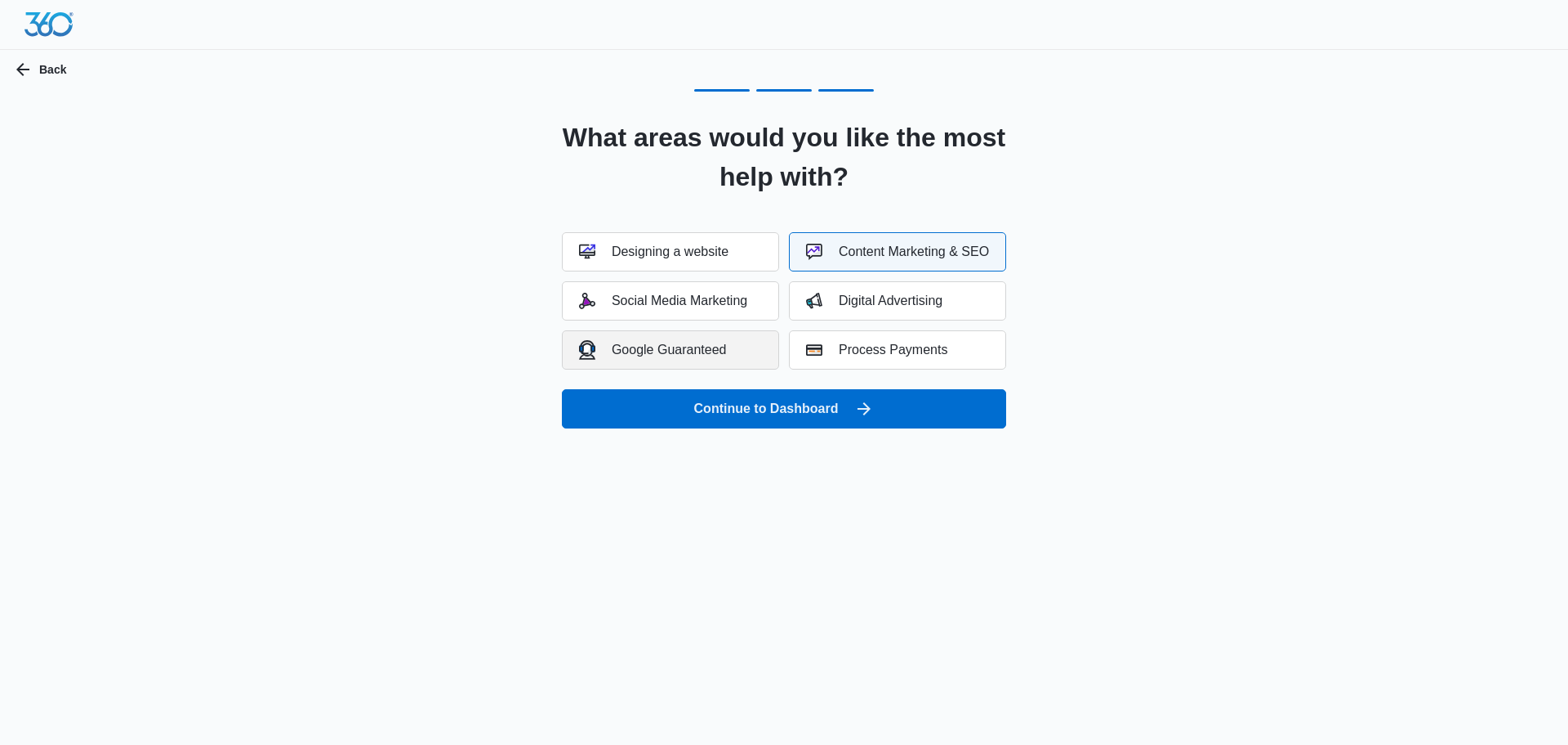
click at [707, 347] on div "Google Guaranteed" at bounding box center [653, 349] width 148 height 19
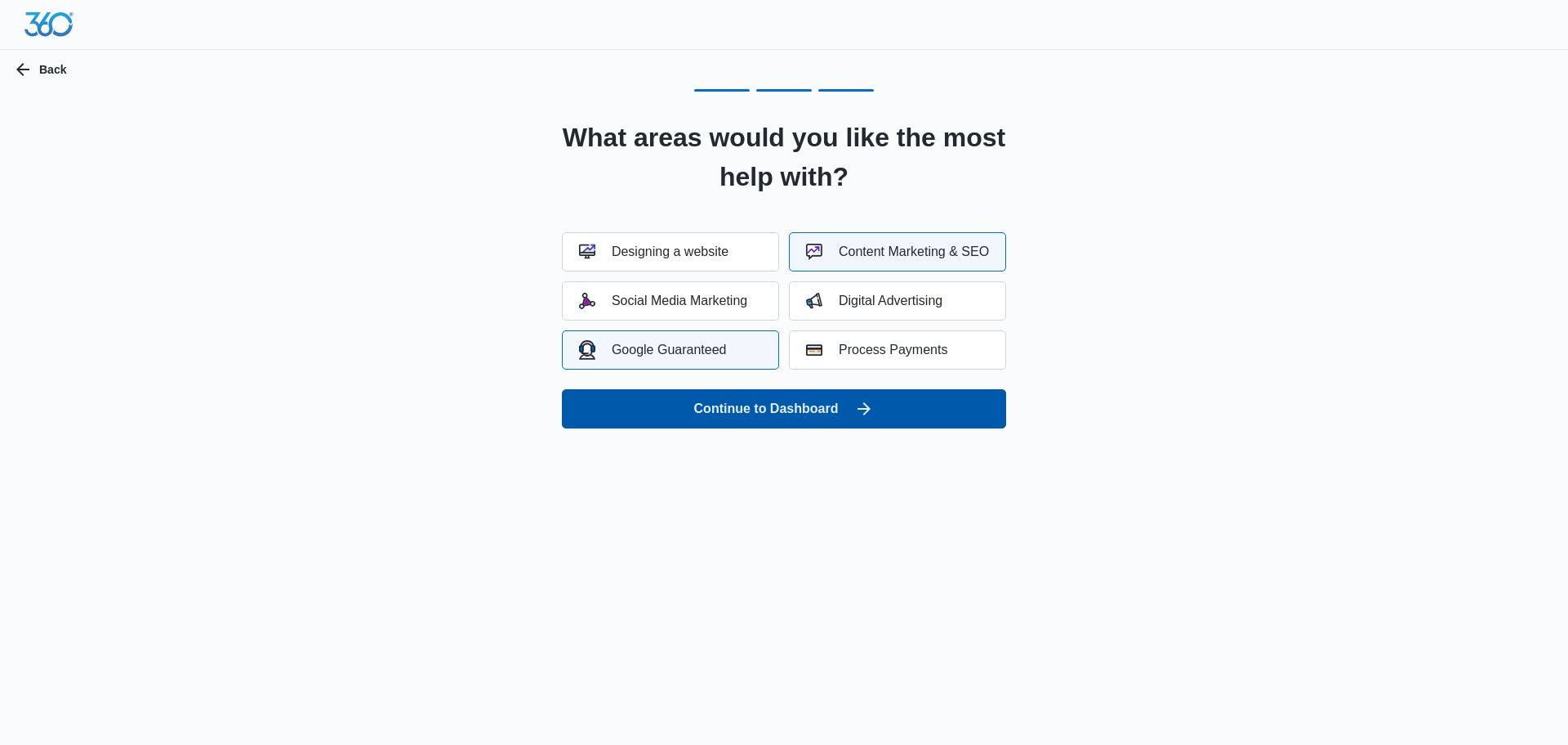
click at [829, 416] on button "Continue to Dashboard" at bounding box center [784, 409] width 445 height 39
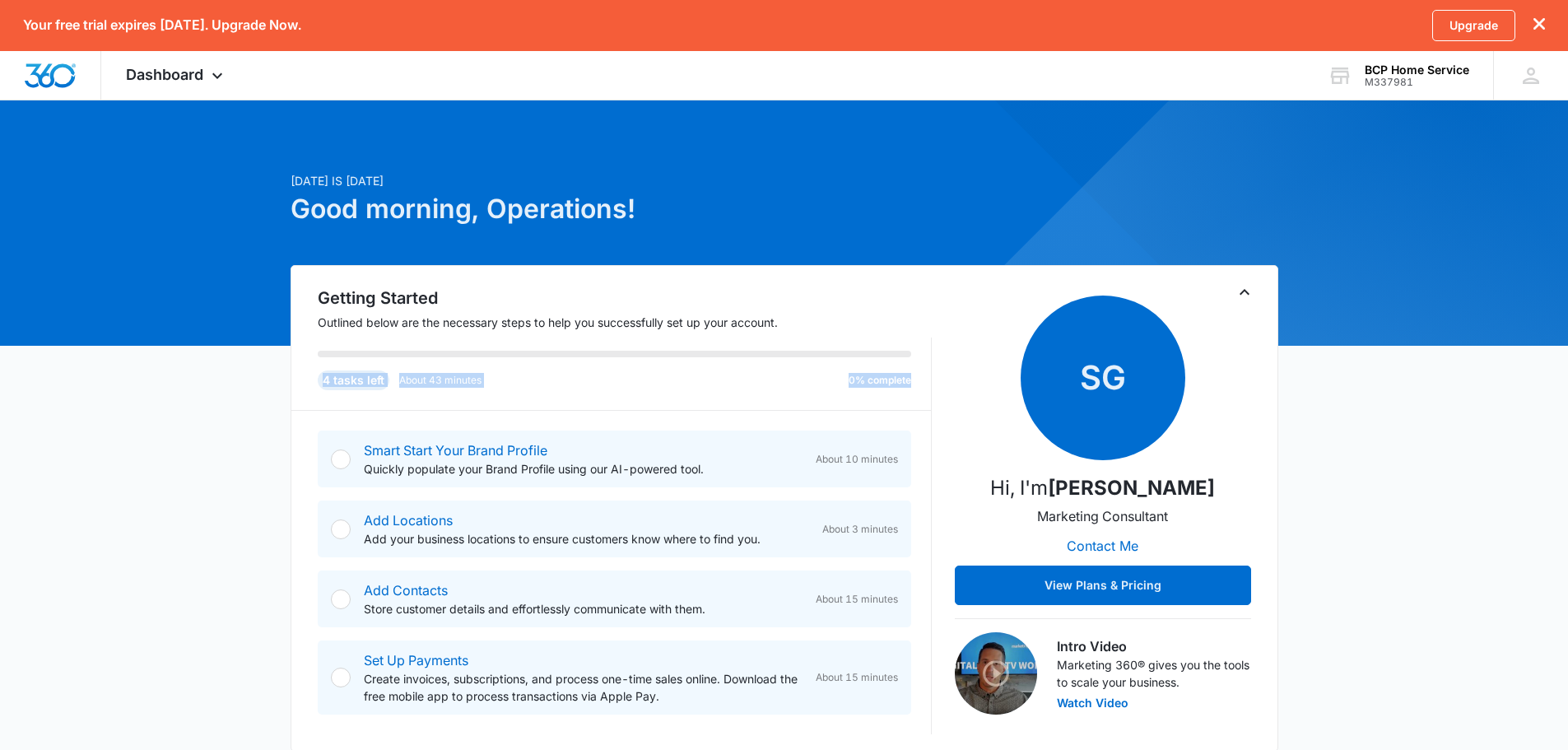
drag, startPoint x: 1, startPoint y: 139, endPoint x: -2, endPoint y: 368, distance: 229.0
click at [0, 368] on html "Your free trial expires [DATE]. Upgrade Now. Upgrade Dashboard Apps Reputation …" at bounding box center [784, 375] width 1568 height 750
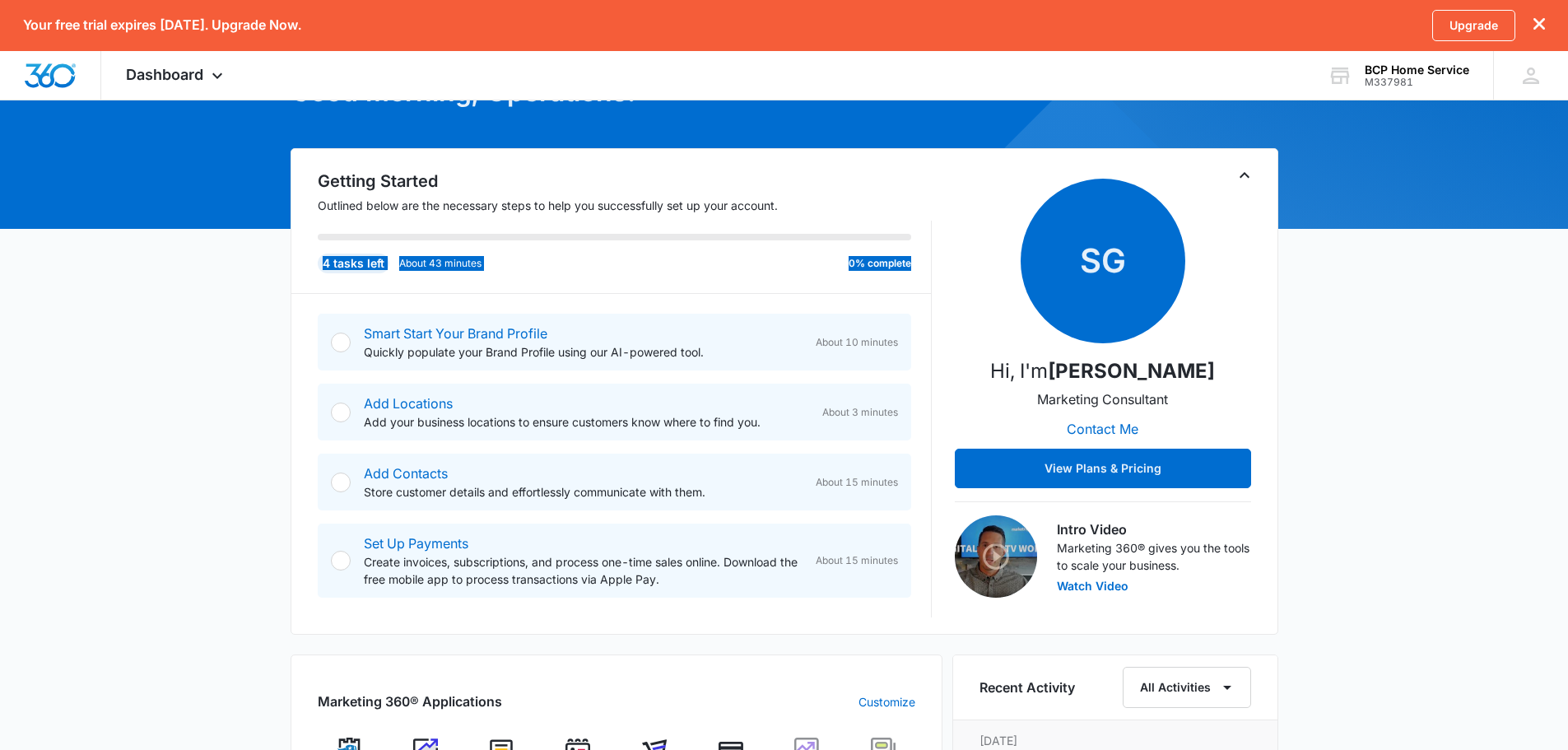
scroll to position [247, 0]
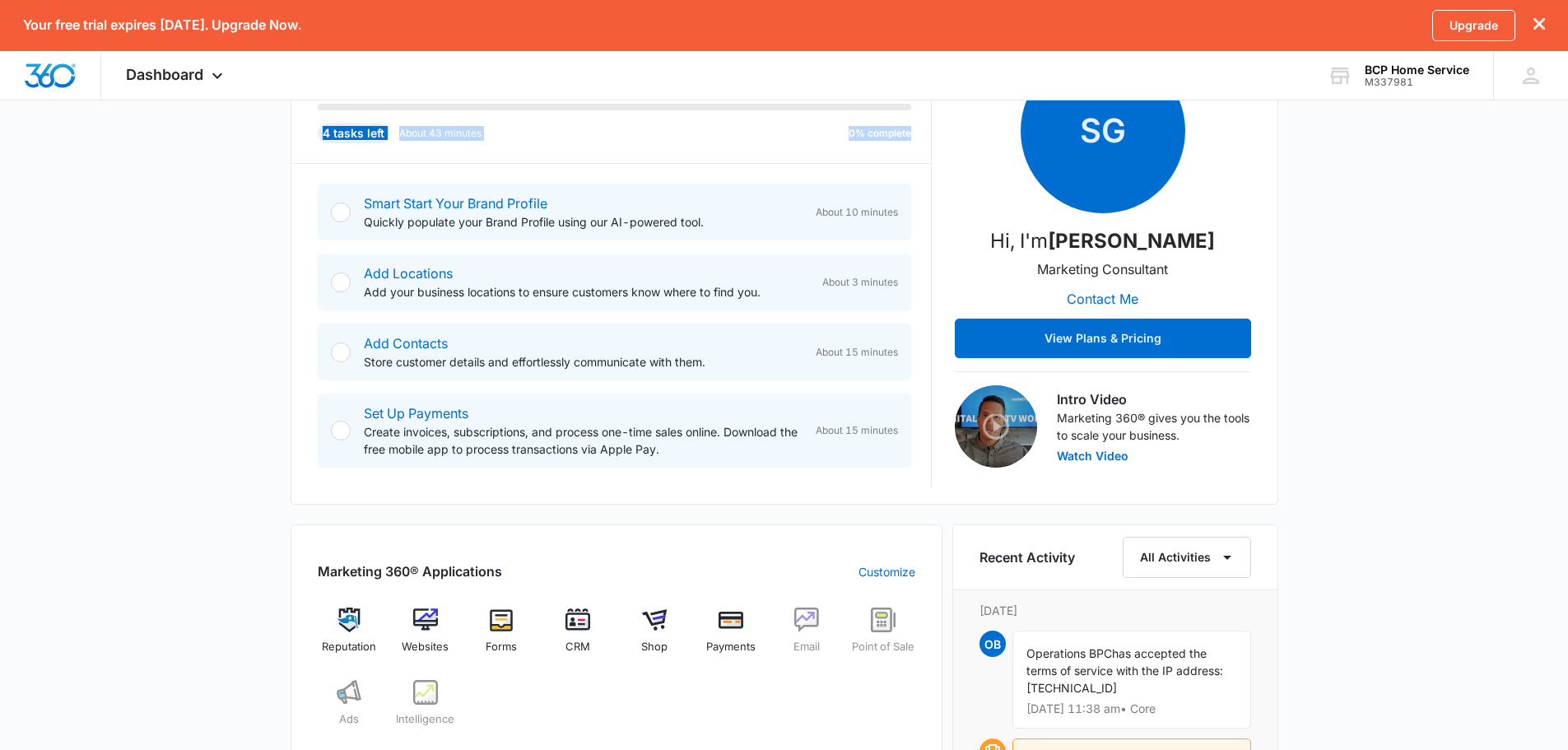
click at [298, 275] on div "Getting Started Outlined below are the necessary steps to help you successfully…" at bounding box center [784, 260] width 987 height 486
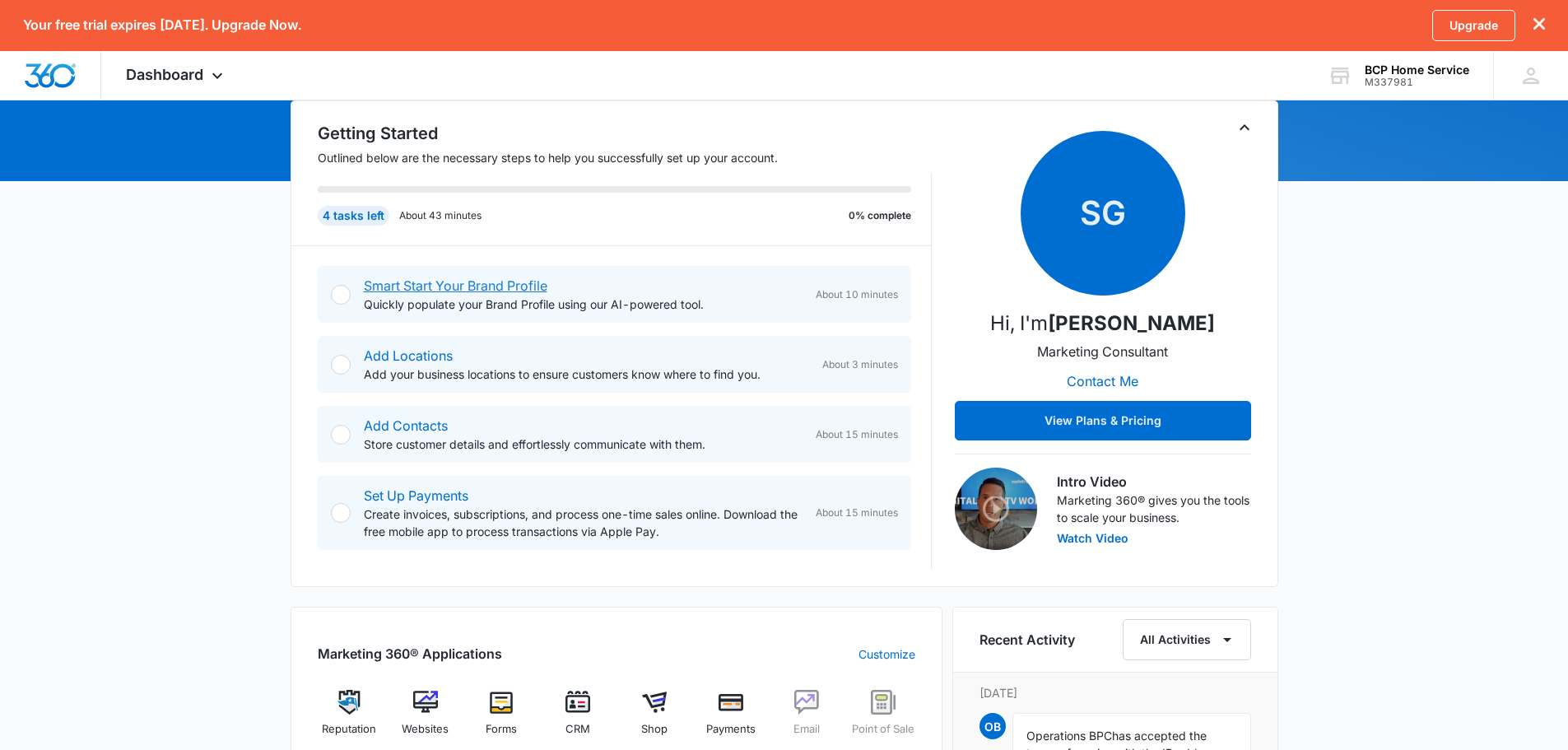
click at [473, 291] on link "Smart Start Your Brand Profile" at bounding box center [455, 285] width 184 height 17
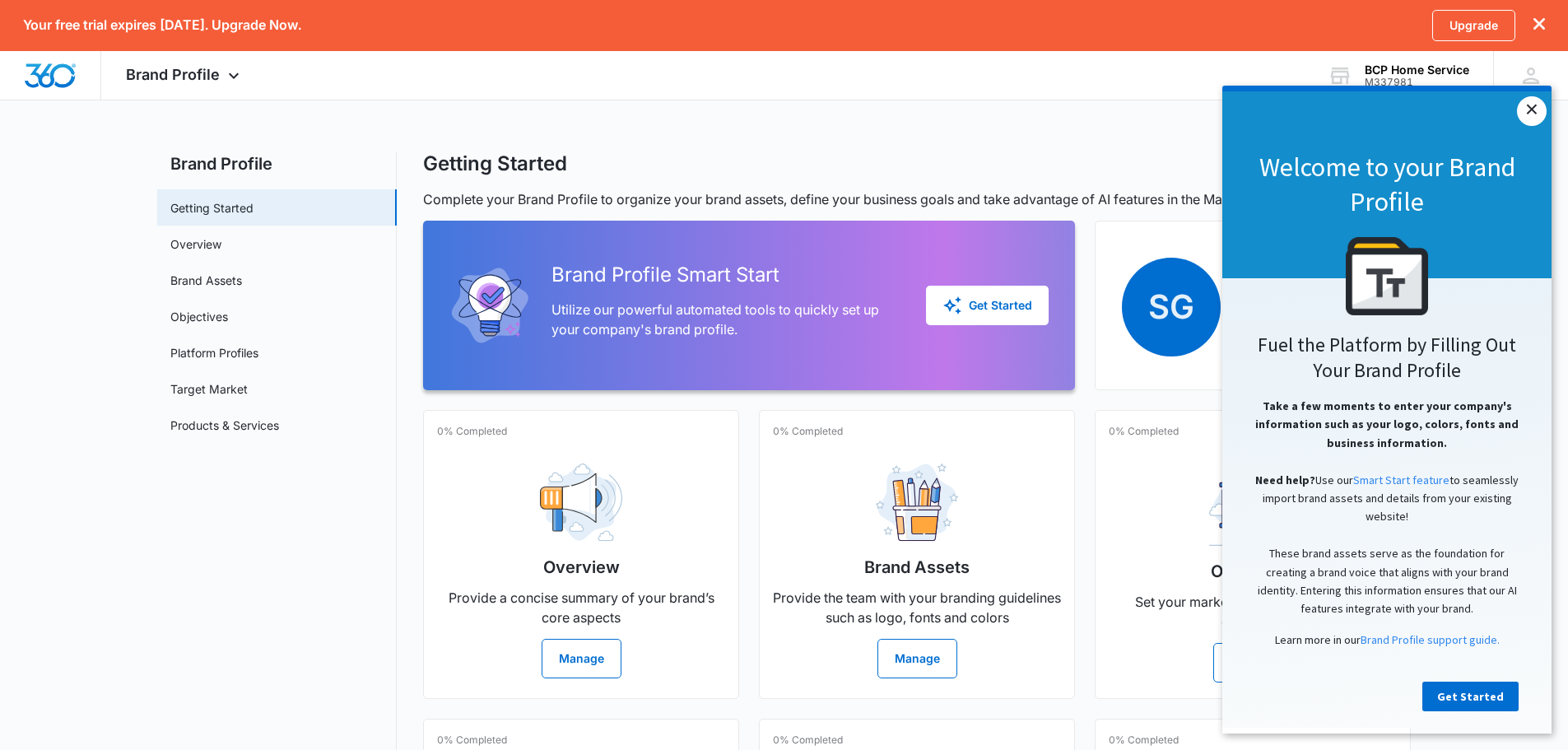
click at [1532, 115] on link "×" at bounding box center [1533, 111] width 30 height 30
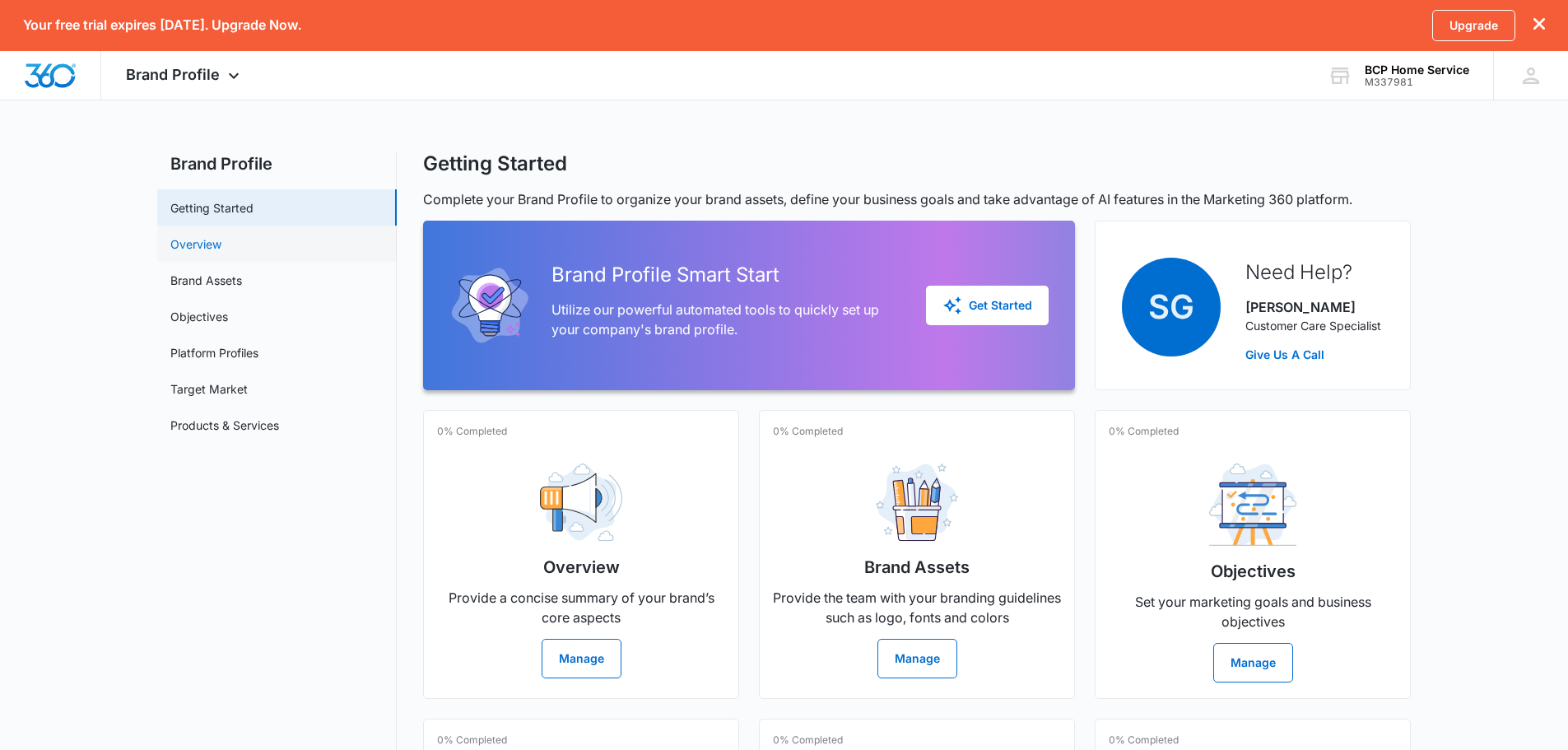
click at [221, 238] on link "Overview" at bounding box center [196, 243] width 51 height 18
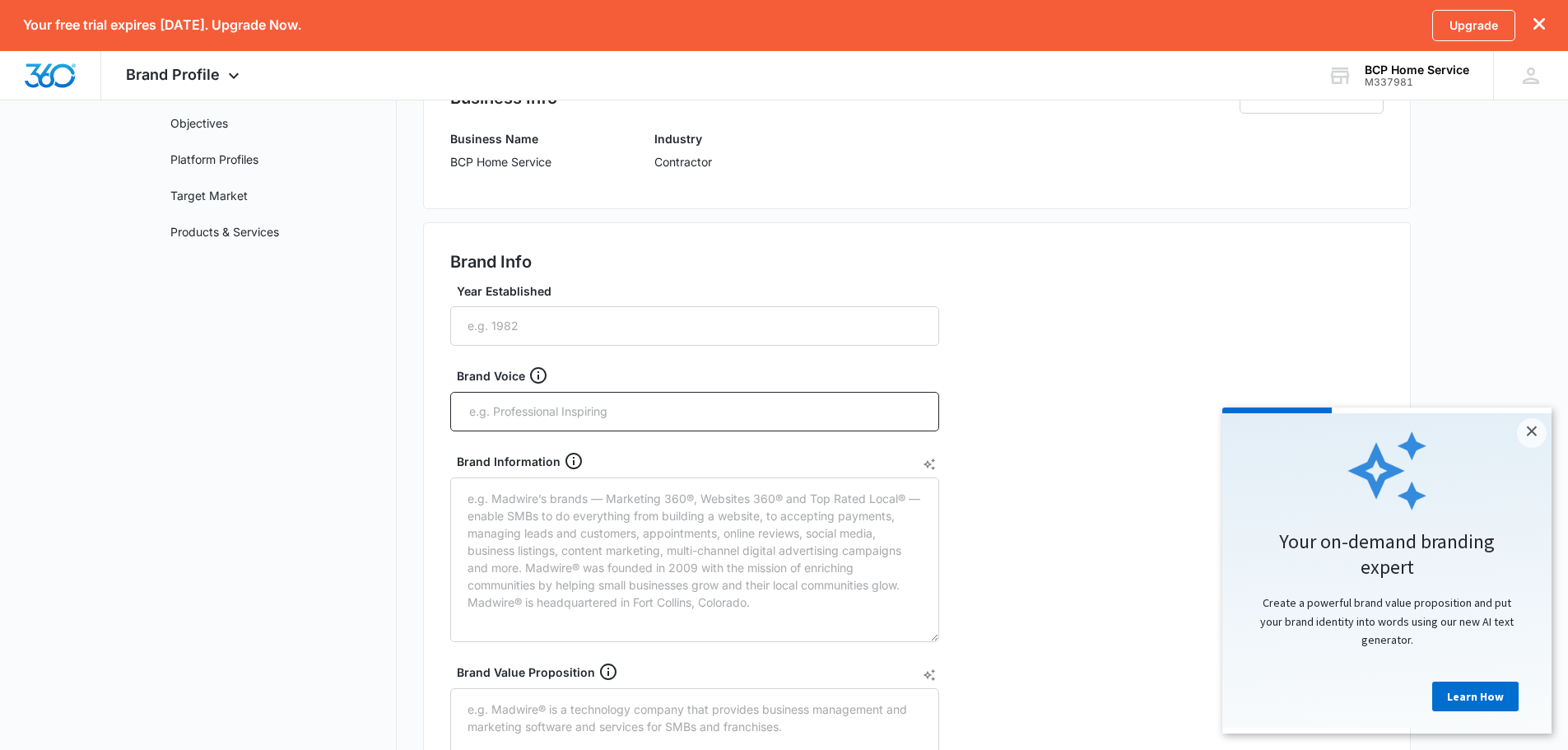
scroll to position [164, 0]
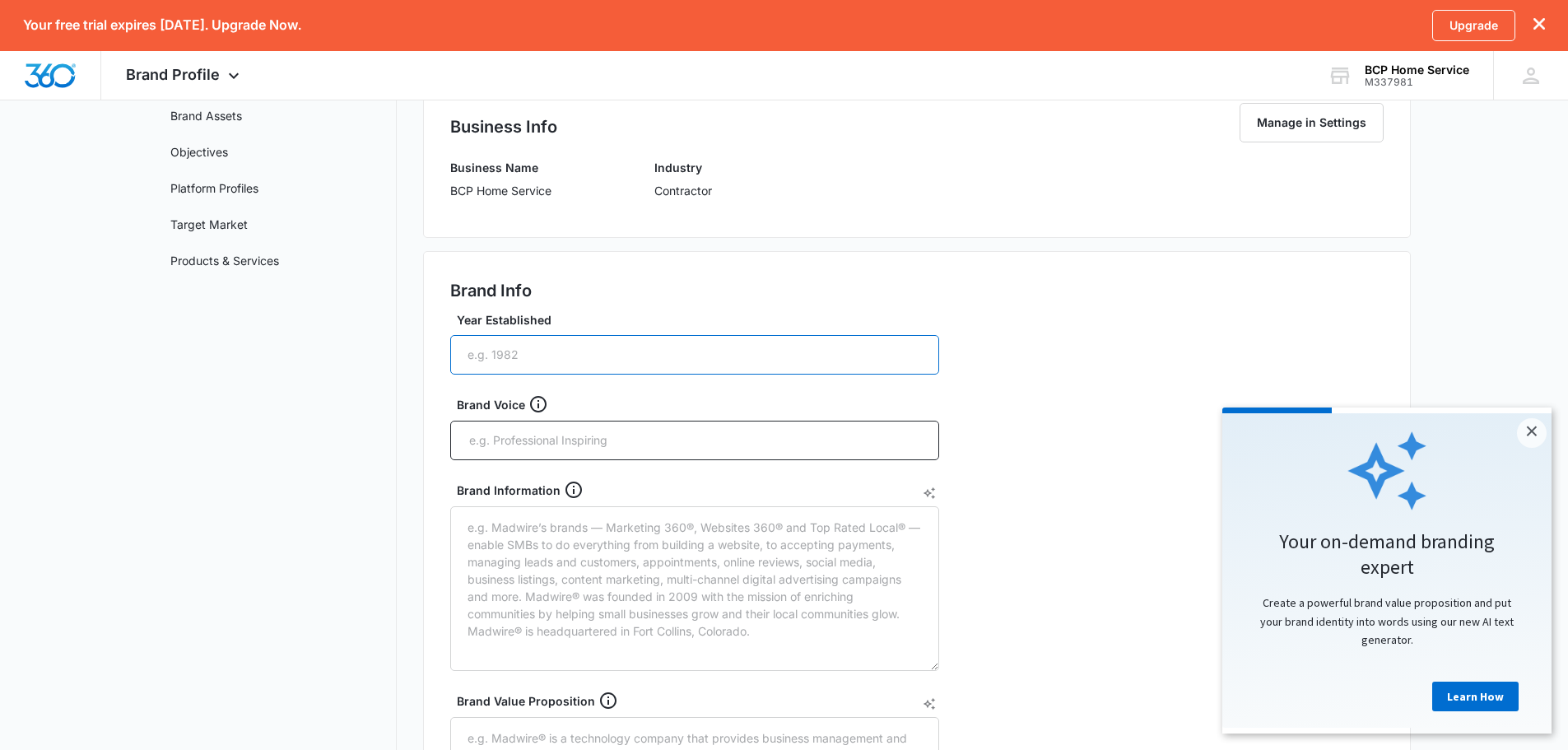
click at [699, 339] on input "Year Established" at bounding box center [694, 354] width 489 height 39
type input "2023"
click at [735, 440] on input "text" at bounding box center [696, 440] width 457 height 24
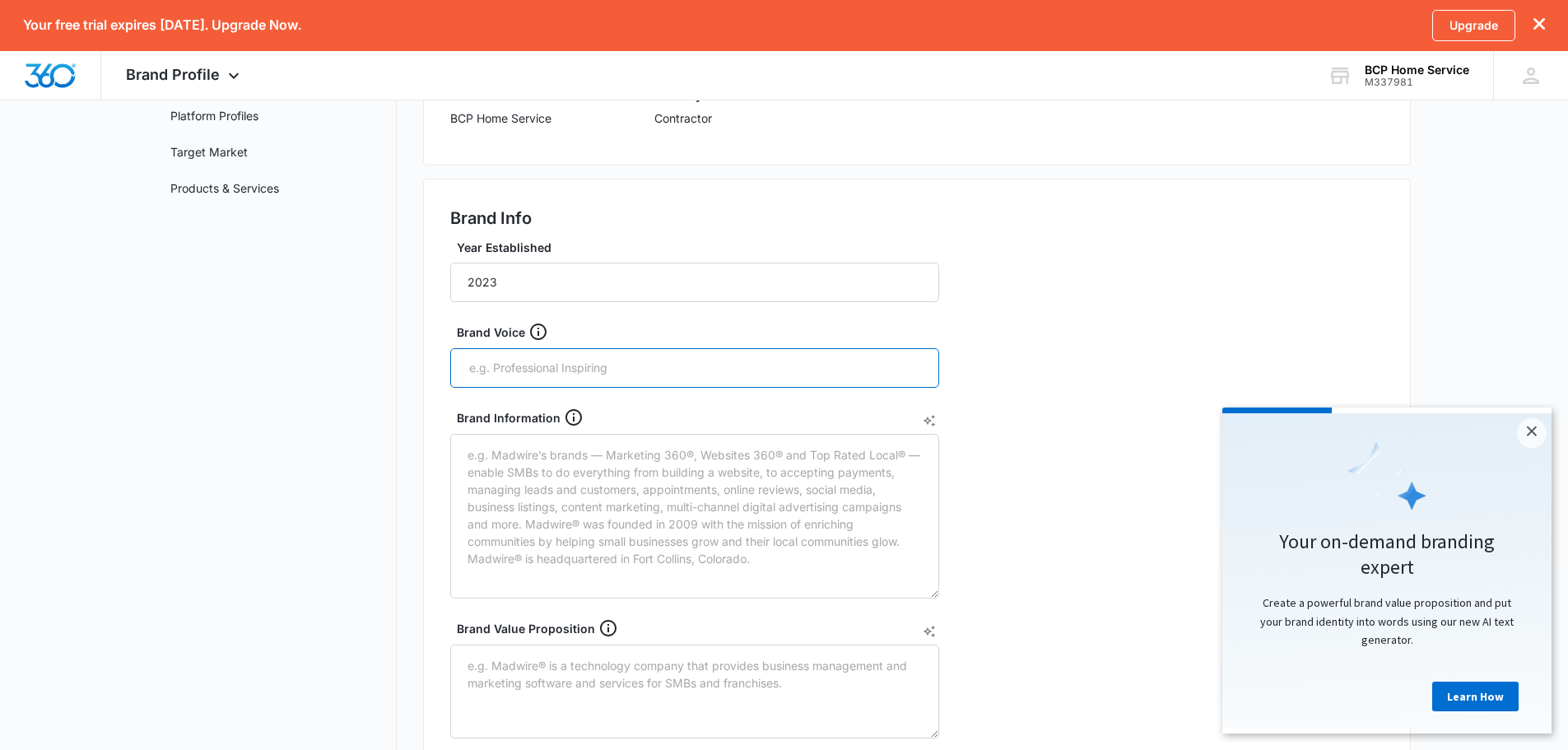
scroll to position [240, 0]
click at [681, 370] on input "text" at bounding box center [696, 365] width 457 height 24
paste input "Safe, beautiful, efficient homes — without the stress"
type input "Safe, beautiful, efficient homes — without the stress"
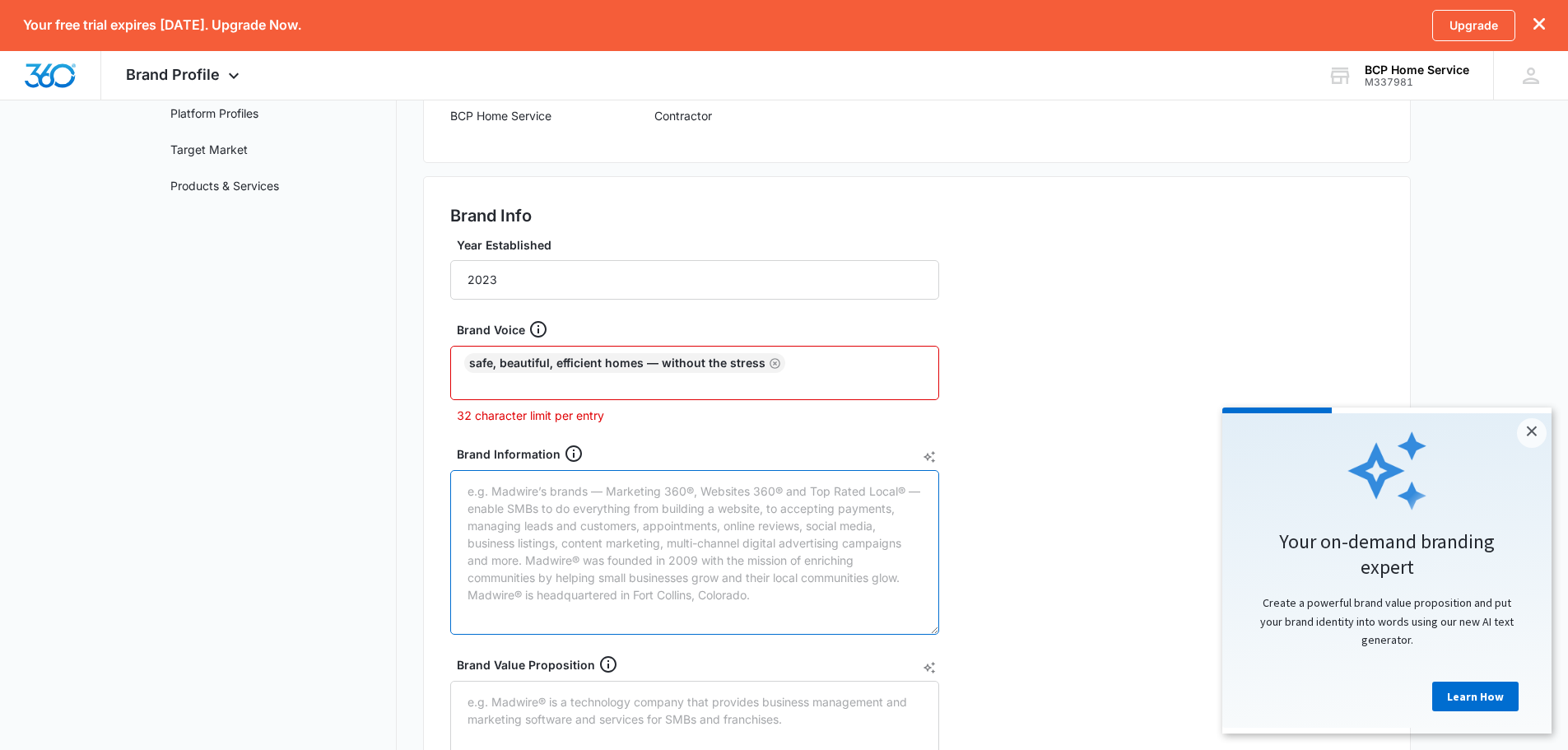
click at [544, 493] on textarea "Brand Information" at bounding box center [694, 552] width 489 height 164
paste textarea "Lo IPS Dolo Sitamet, co adipisc elits doeiusmod temporin ut labo e dolo, magnaa…"
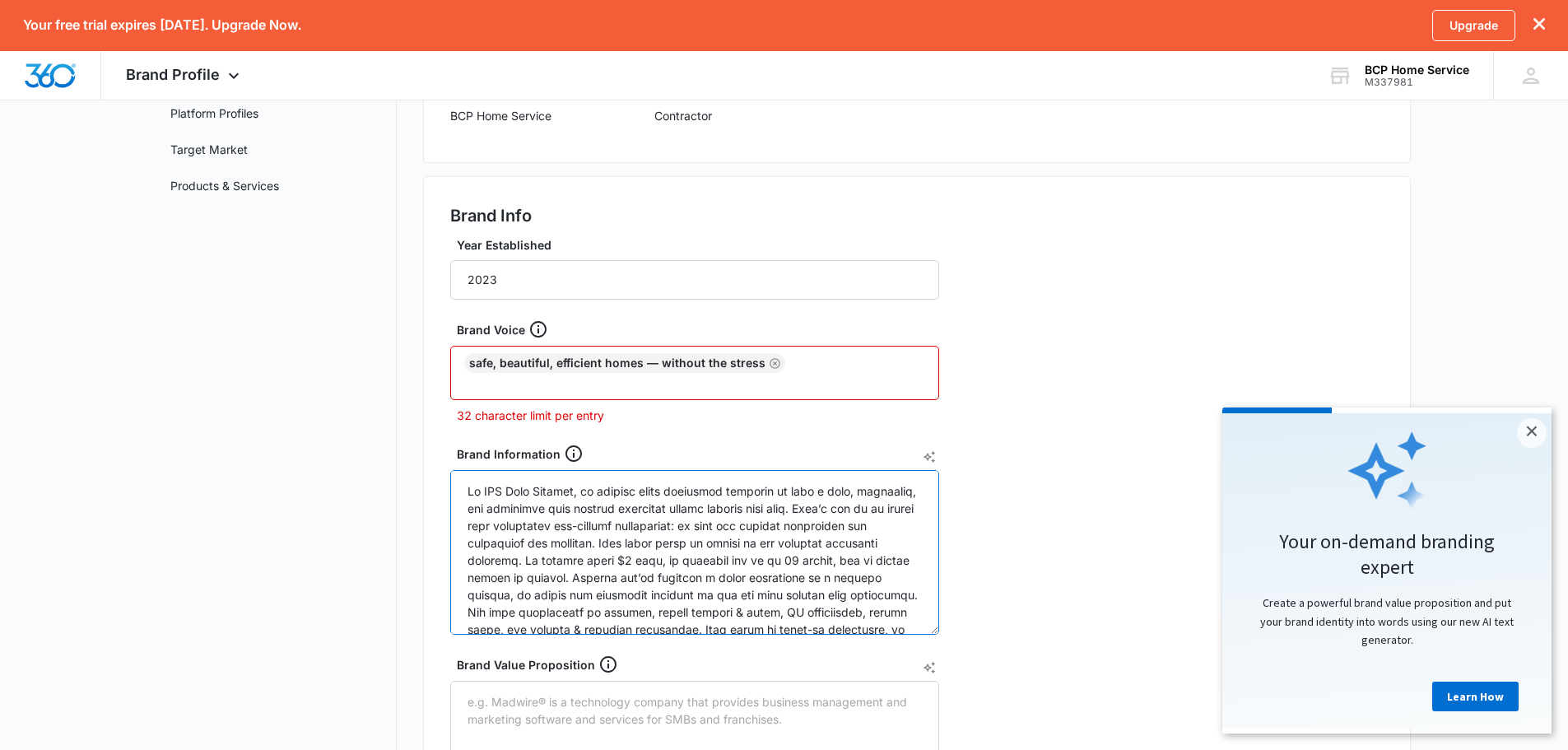
scroll to position [176, 0]
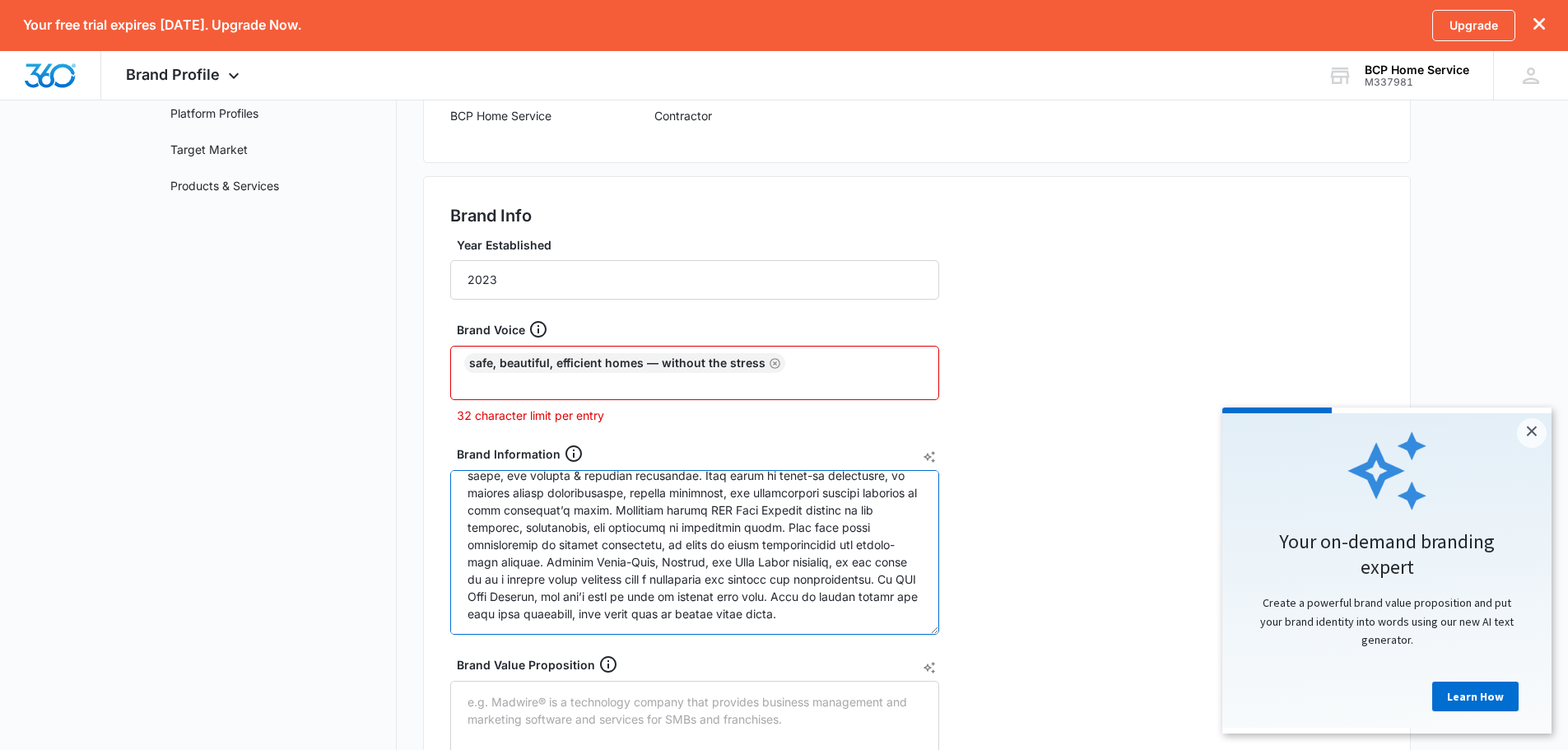
type textarea "Lo IPS Dolo Sitamet, co adipisc elits doeiusmod temporin ut labo e dolo, magnaa…"
click at [812, 384] on input "text" at bounding box center [696, 382] width 457 height 20
paste input "Zero Down, No Credit Needed"
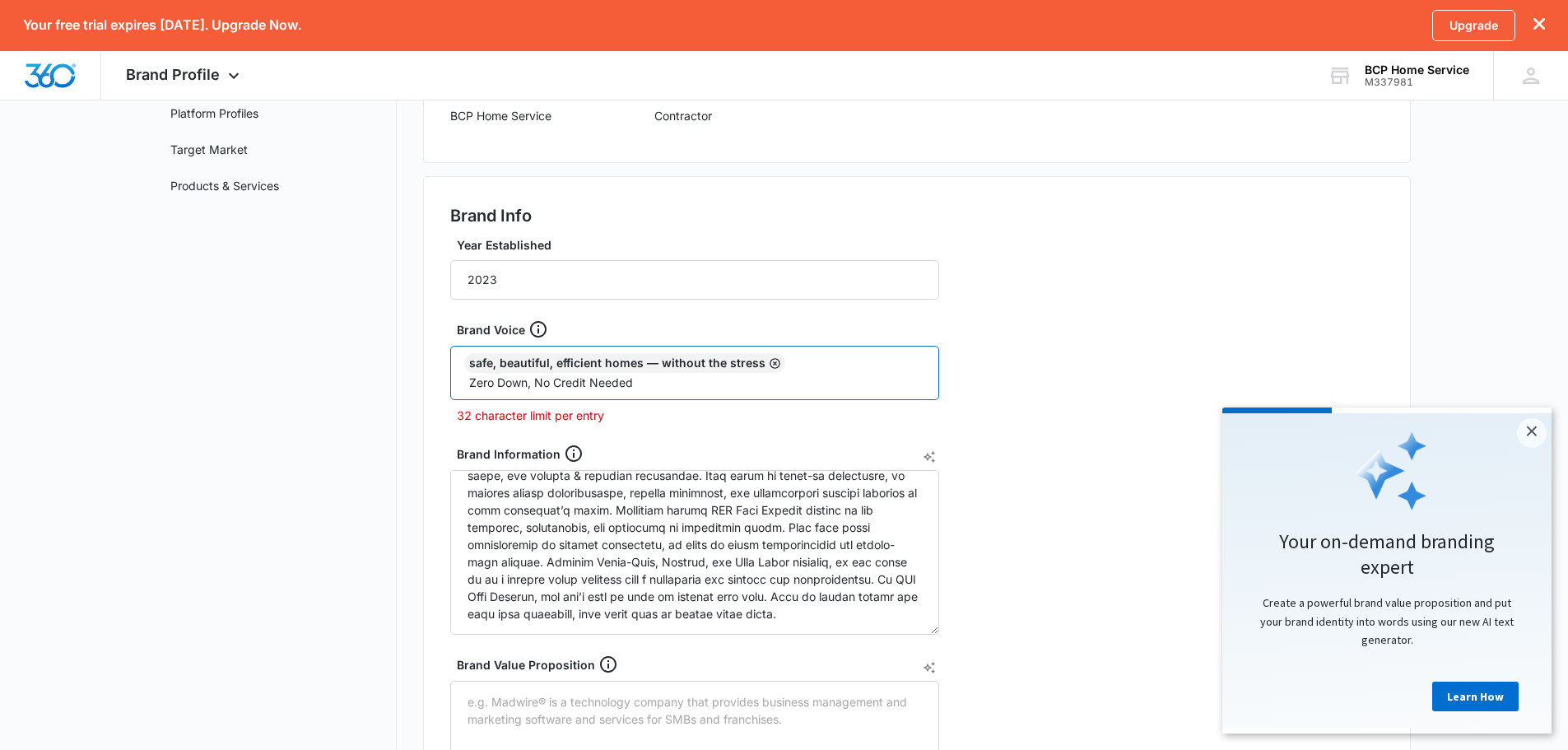
type input "Zero Down, No Credit Needed"
click at [771, 361] on icon "Remove" at bounding box center [775, 363] width 12 height 12
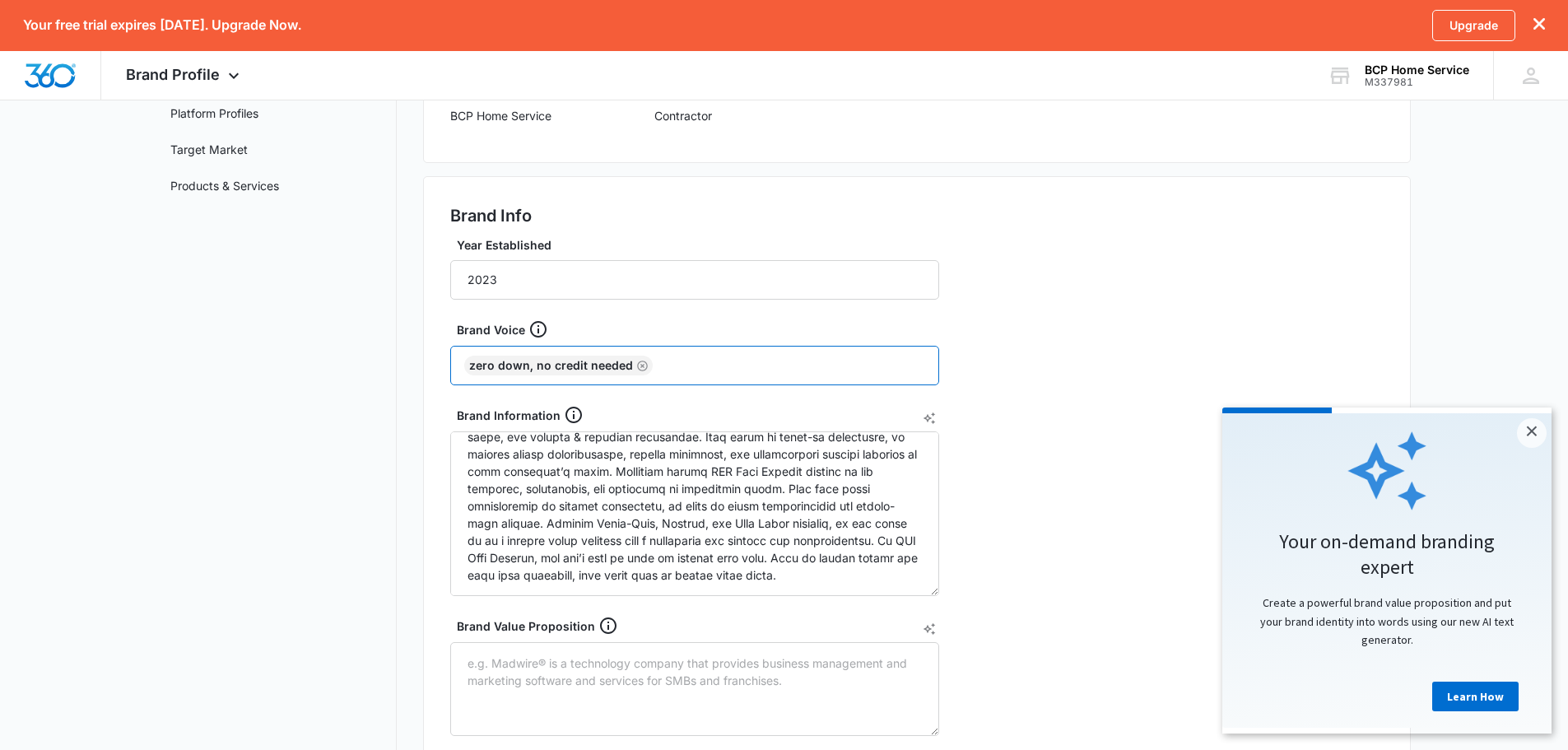
click at [670, 355] on input "text" at bounding box center [791, 365] width 269 height 24
paste input "Your Home, Our Priority"
click at [827, 365] on input "Your Home, Our Priority" at bounding box center [791, 365] width 269 height 24
type input "Your Home, Our Priority"
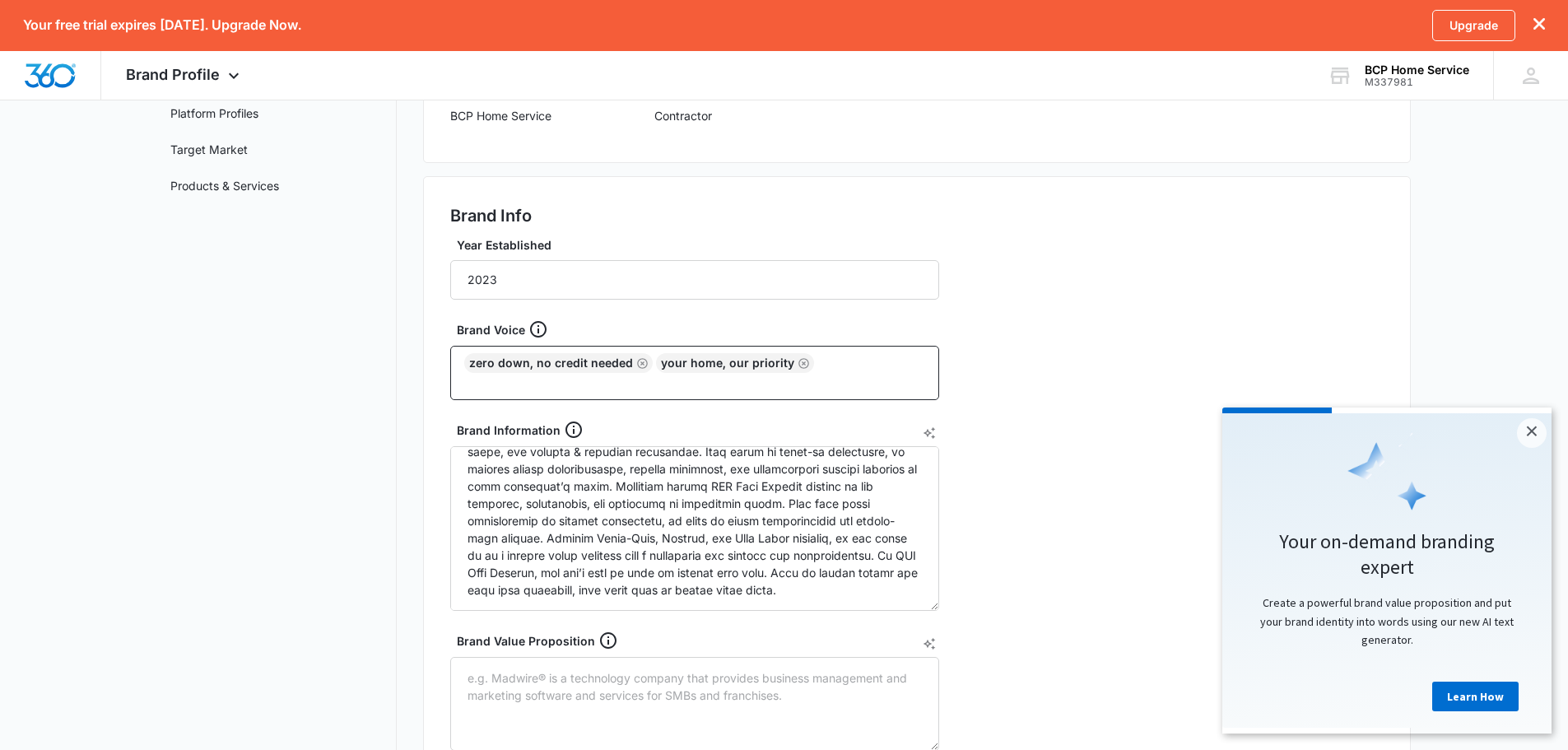
click at [785, 331] on div "Brand Voice" at bounding box center [702, 328] width 489 height 20
click at [843, 378] on input "text" at bounding box center [696, 382] width 457 height 20
paste input "Affordable Quality, Always"
type input "Affordable Quality, Always"
click at [285, 410] on nav "Brand Profile Getting Started Overview Brand Assets Objectives Platform Profile…" at bounding box center [276, 535] width 240 height 1244
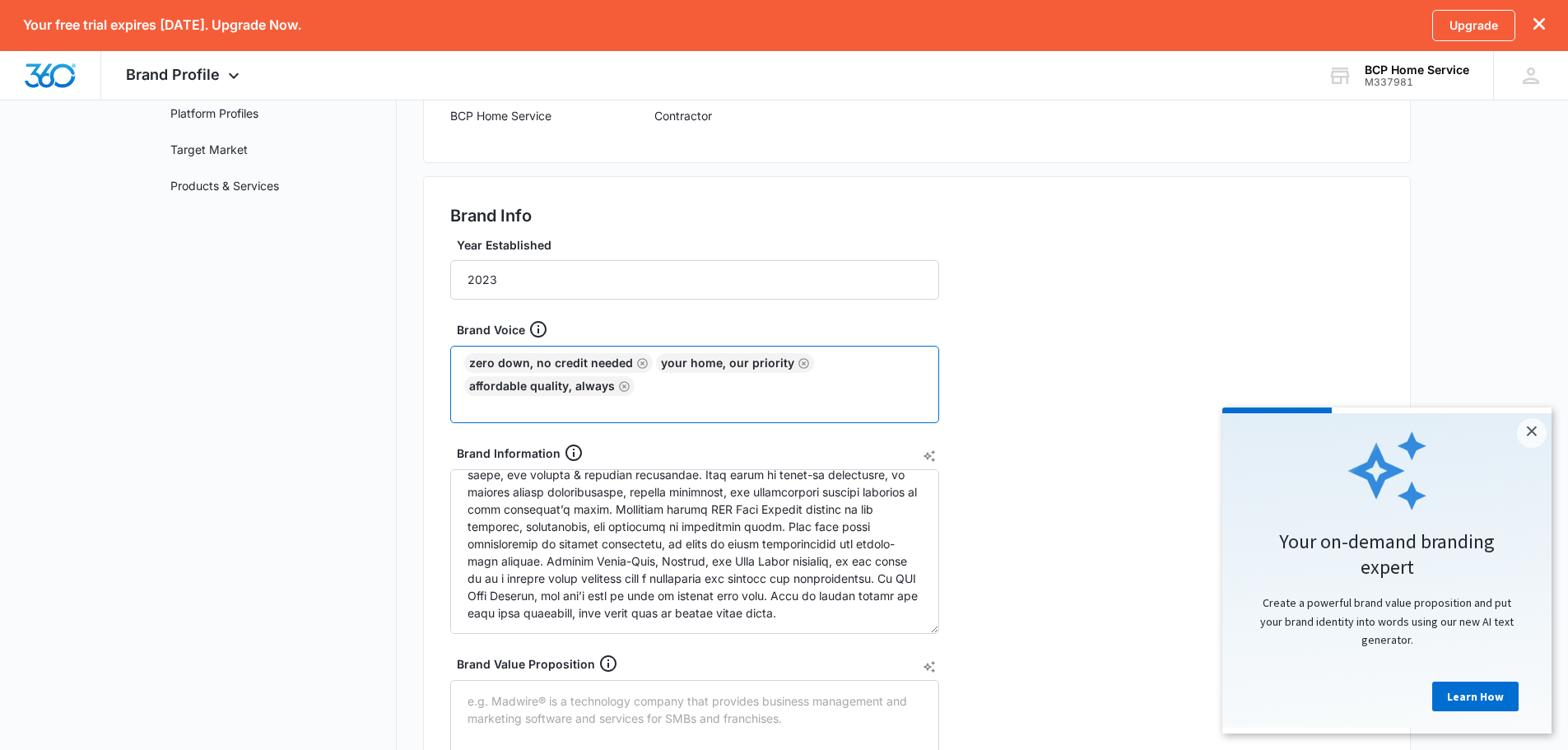
click at [714, 402] on input "text" at bounding box center [696, 405] width 457 height 20
paste input "Build Better. Pay Later."
type input "Build Better. Pay Later."
click at [411, 416] on div "Brand Profile Getting Started Overview Brand Assets Objectives Platform Profile…" at bounding box center [783, 546] width 1253 height 1267
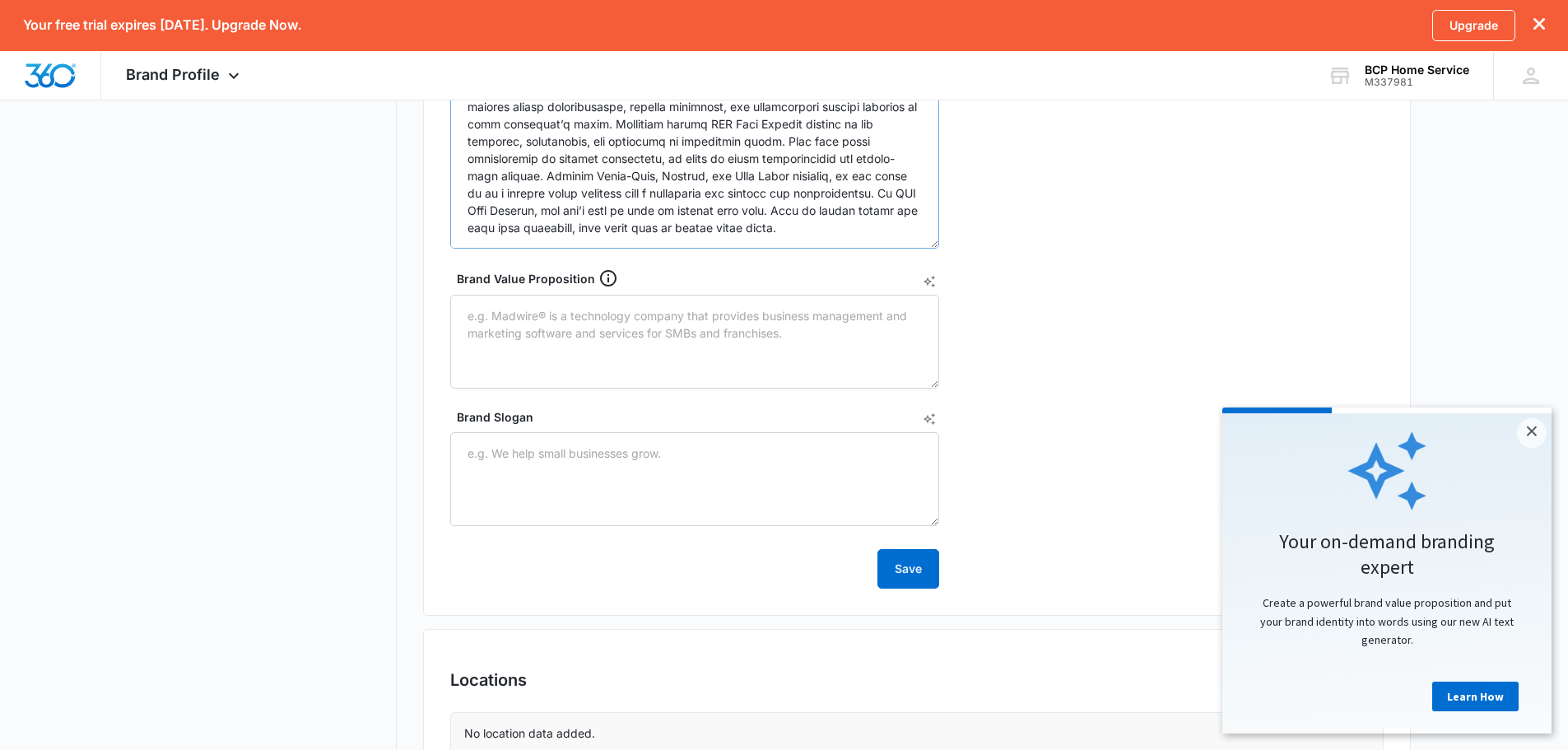
scroll to position [651, 0]
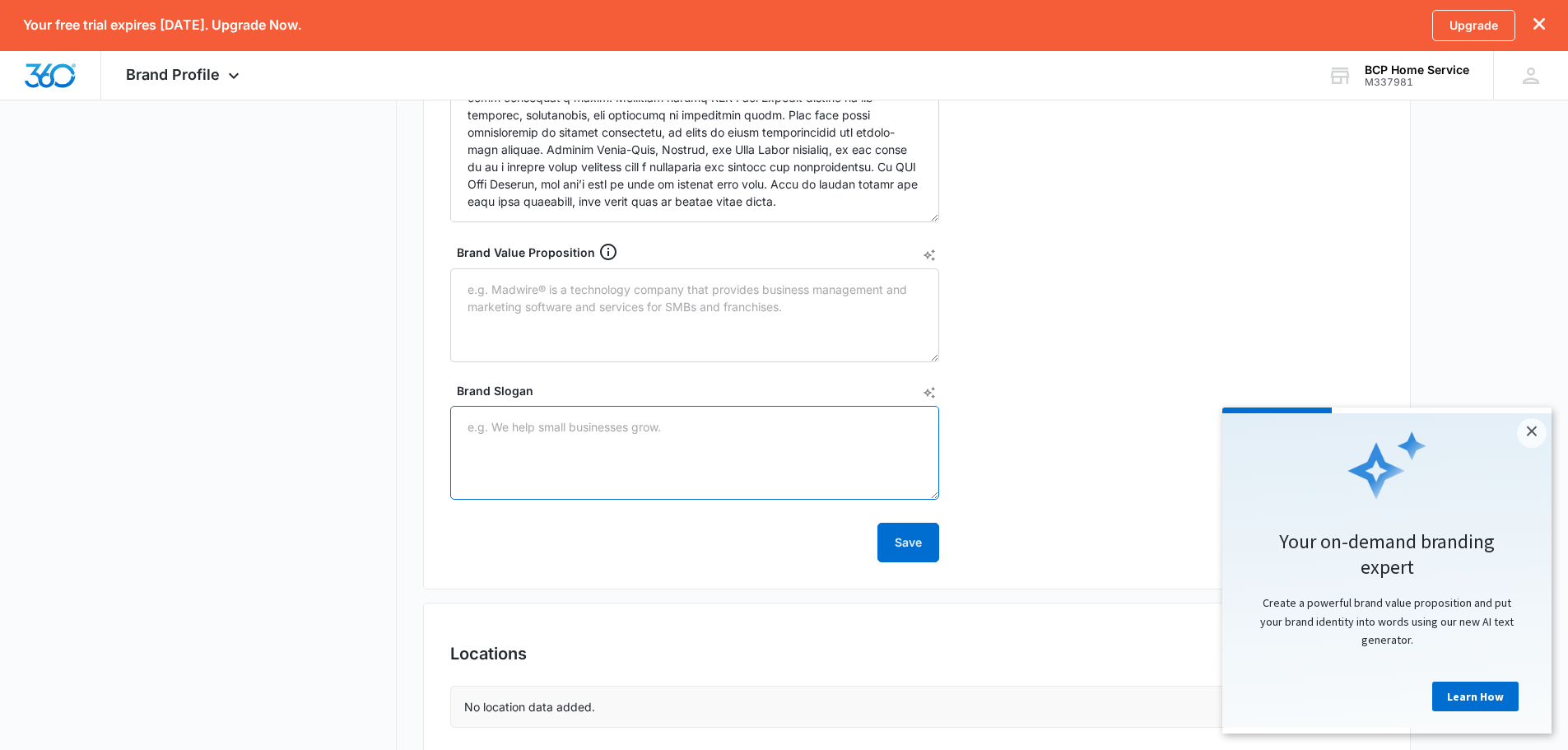
click at [598, 453] on textarea "Brand Slogan" at bounding box center [694, 452] width 489 height 94
paste textarea "Reliable & Affordable Home Services You Can Trust"
type textarea "Reliable & Affordable Home Services You Can Trust"
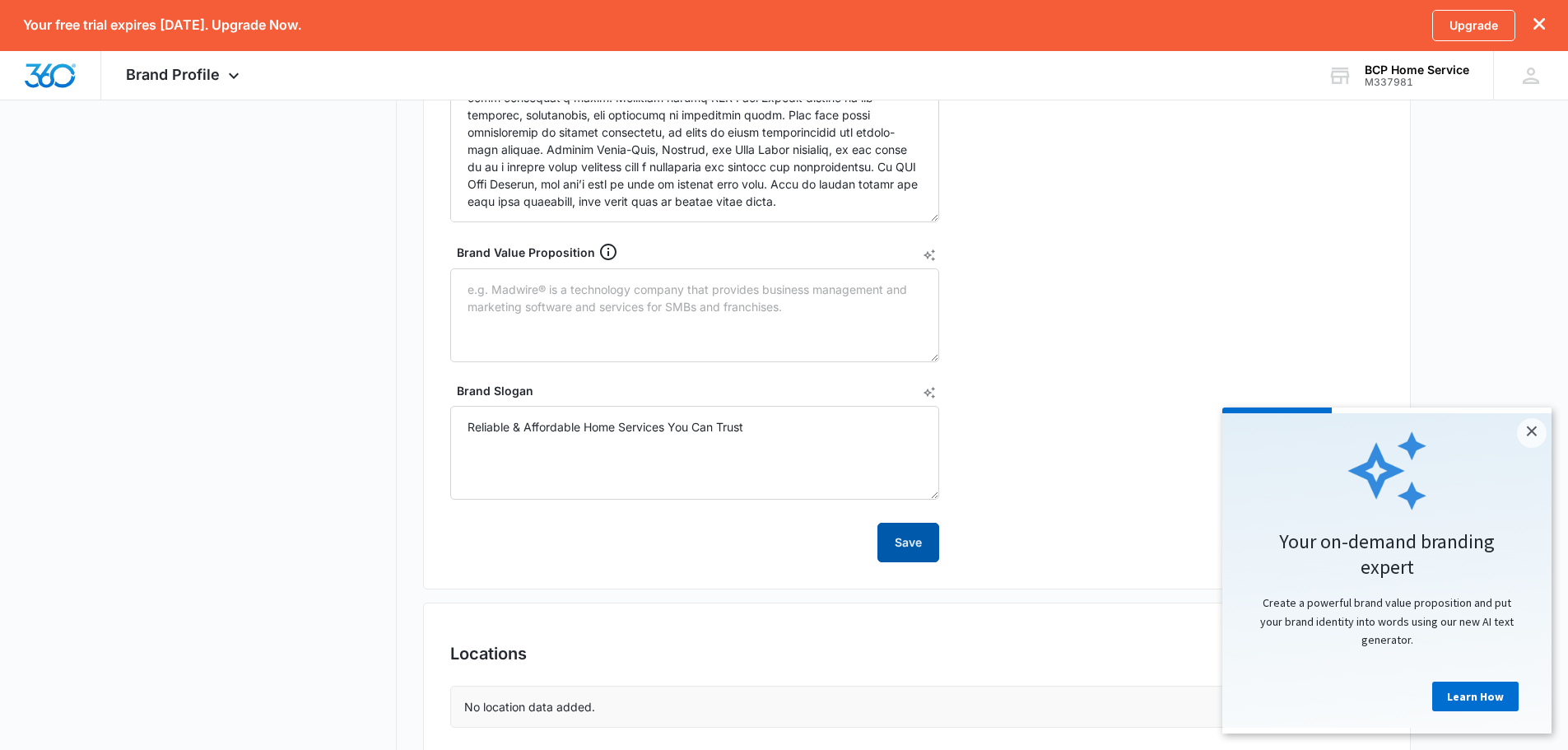
click at [897, 549] on button "Save" at bounding box center [908, 542] width 62 height 39
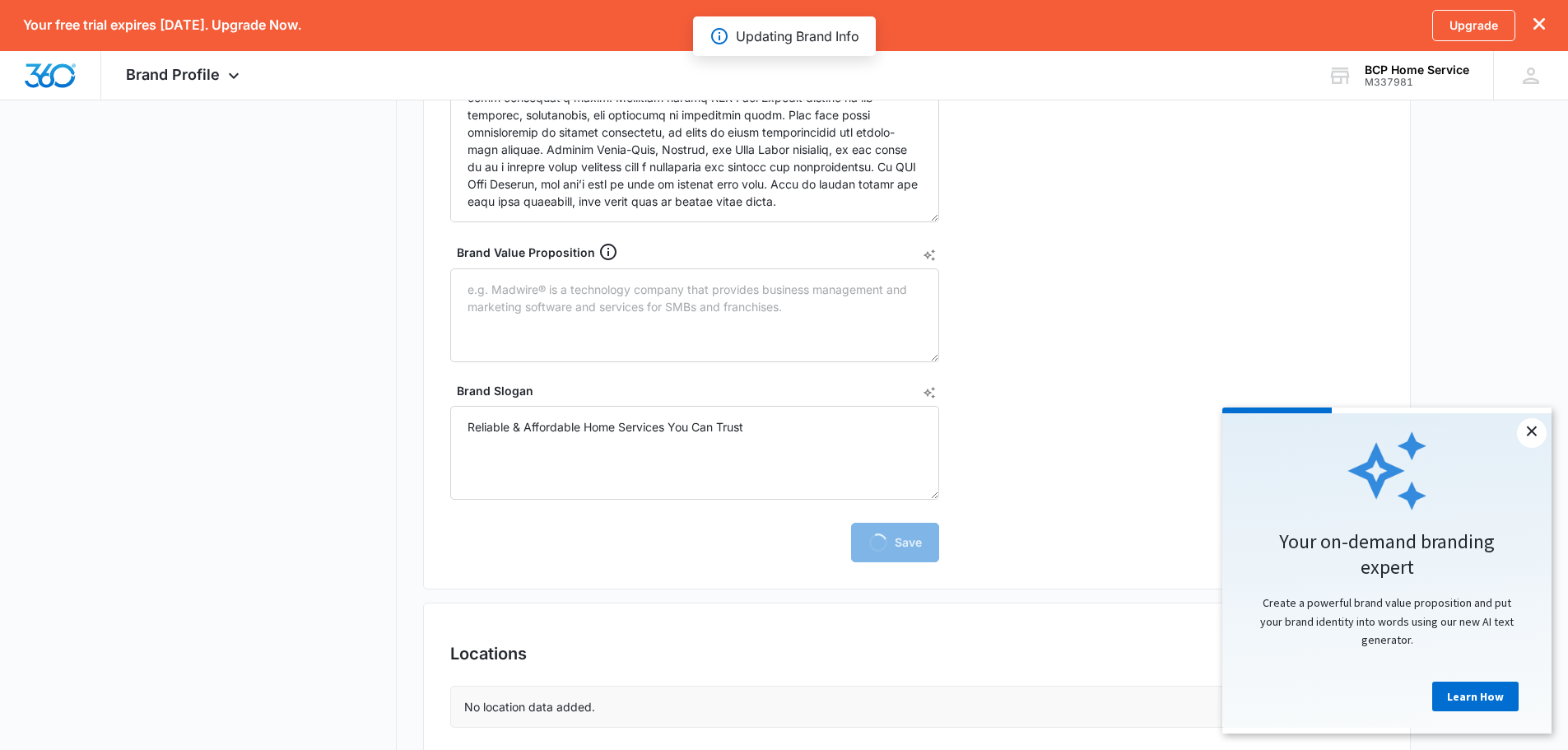
click at [1538, 424] on link "×" at bounding box center [1533, 433] width 30 height 30
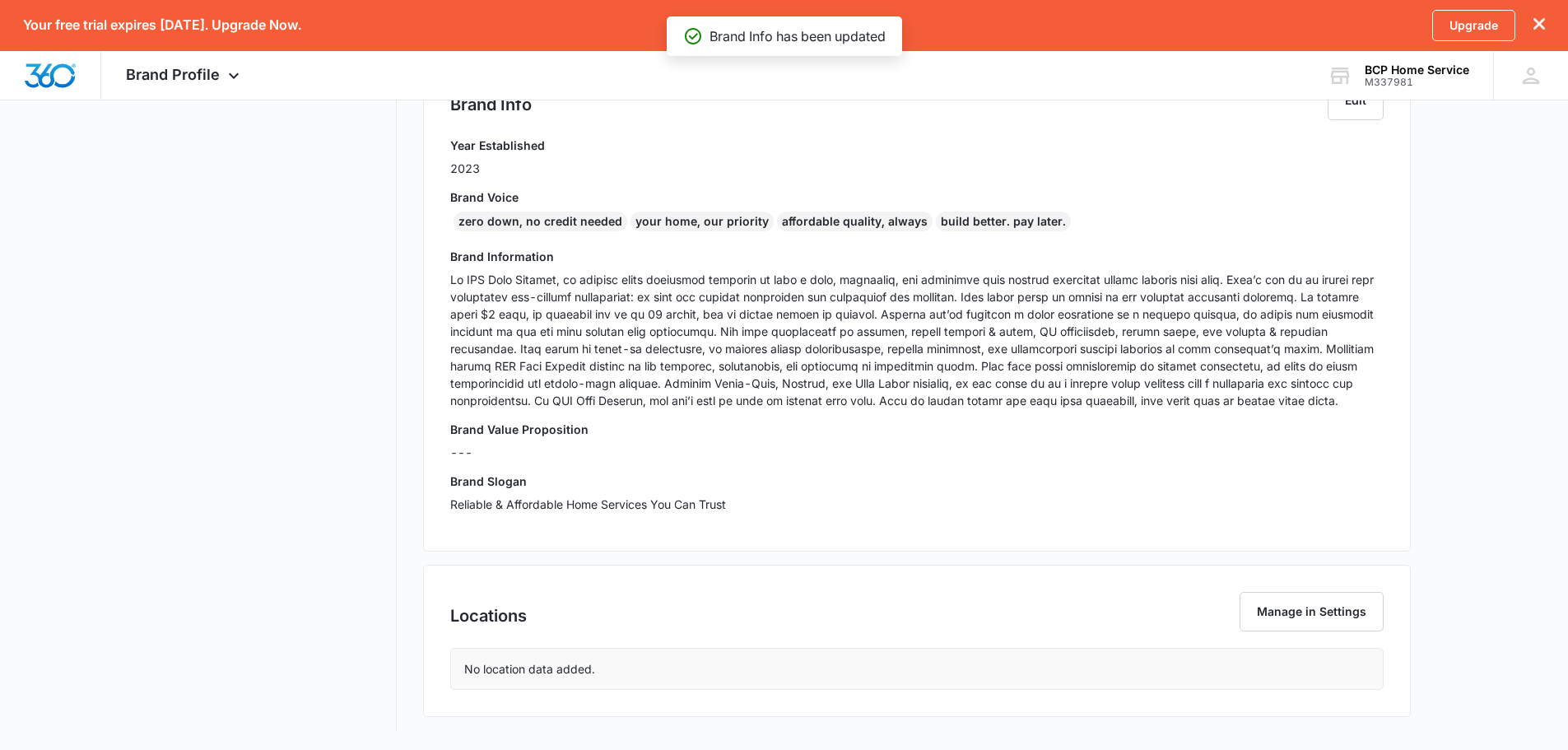
scroll to position [380, 0]
click at [774, 676] on div "No location data added." at bounding box center [917, 668] width 931 height 40
click at [1293, 605] on button "Manage in Settings" at bounding box center [1311, 611] width 144 height 39
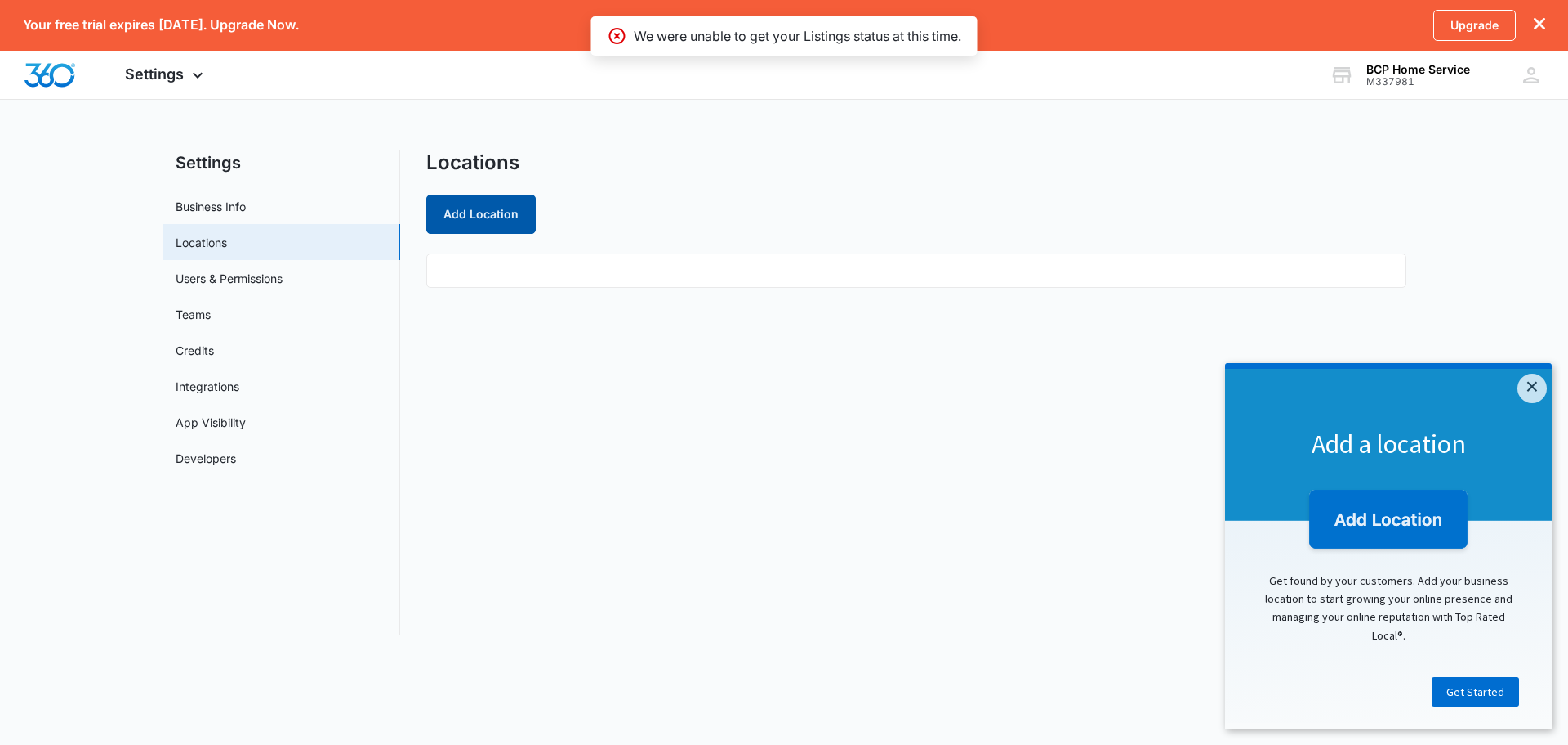
click at [435, 203] on button "Add Location" at bounding box center [481, 214] width 109 height 39
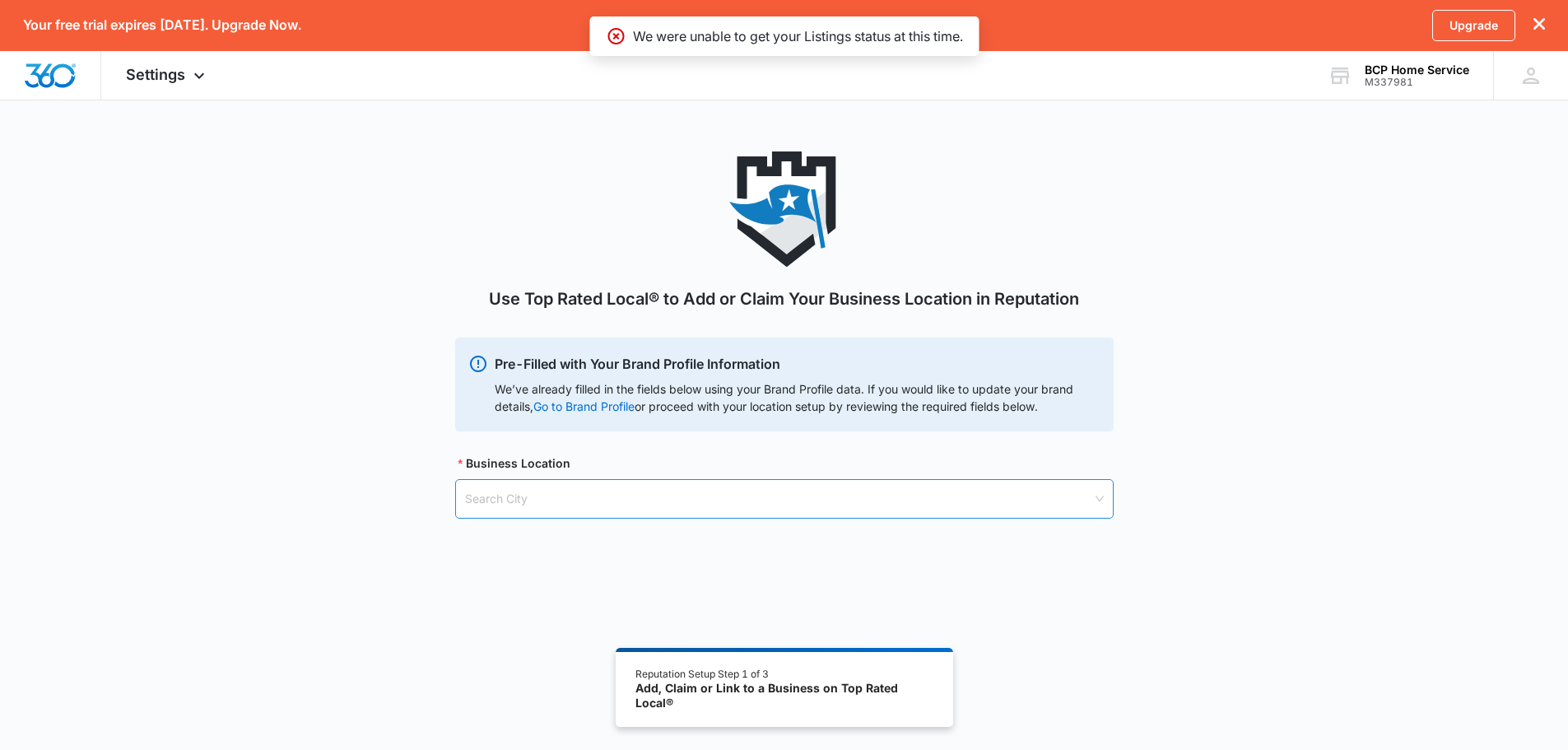
click at [579, 494] on input "search" at bounding box center [778, 498] width 627 height 38
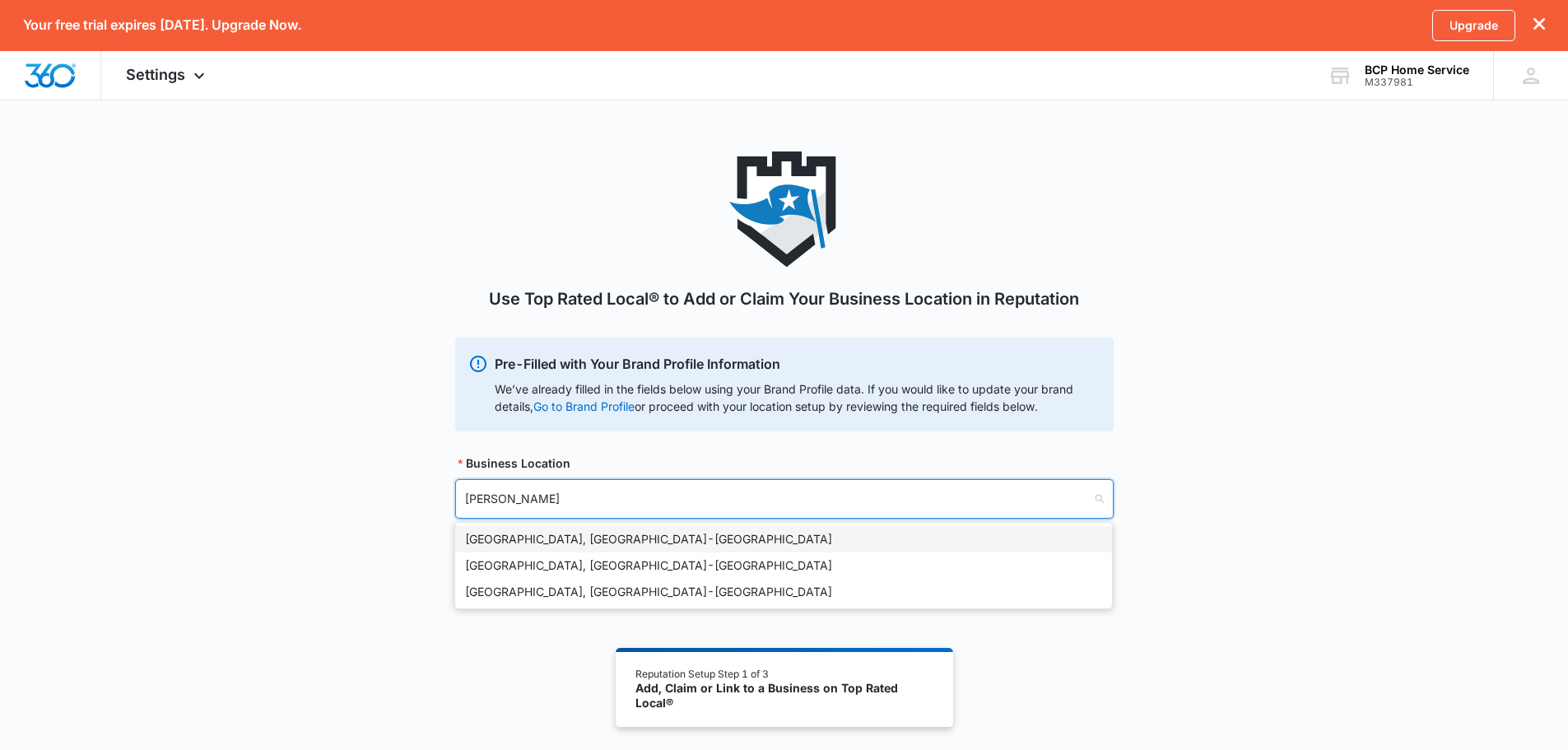
type input "Pompan"
click at [577, 530] on div "[GEOGRAPHIC_DATA], [GEOGRAPHIC_DATA] - [GEOGRAPHIC_DATA]" at bounding box center [783, 538] width 637 height 18
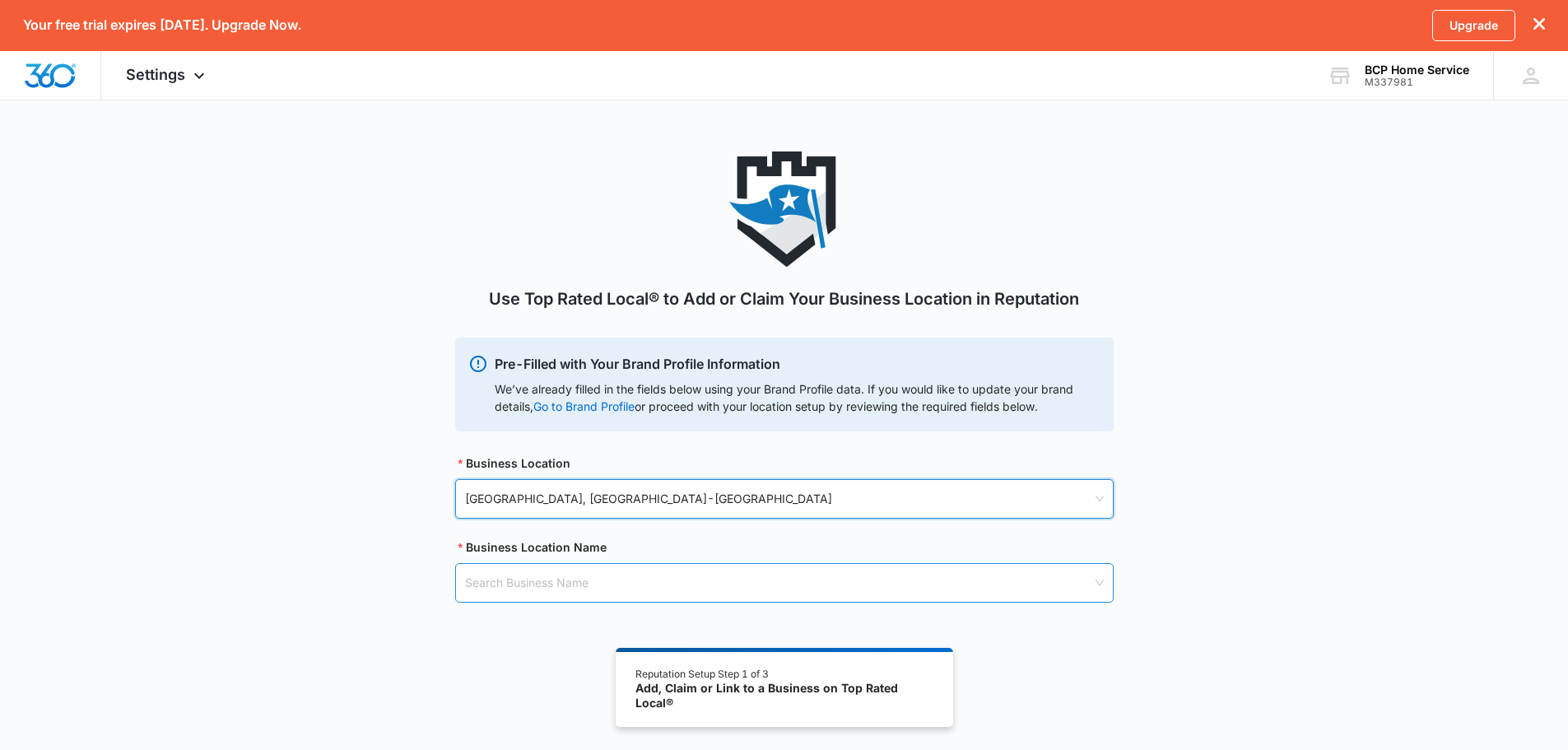
click at [568, 582] on input "search" at bounding box center [778, 582] width 627 height 38
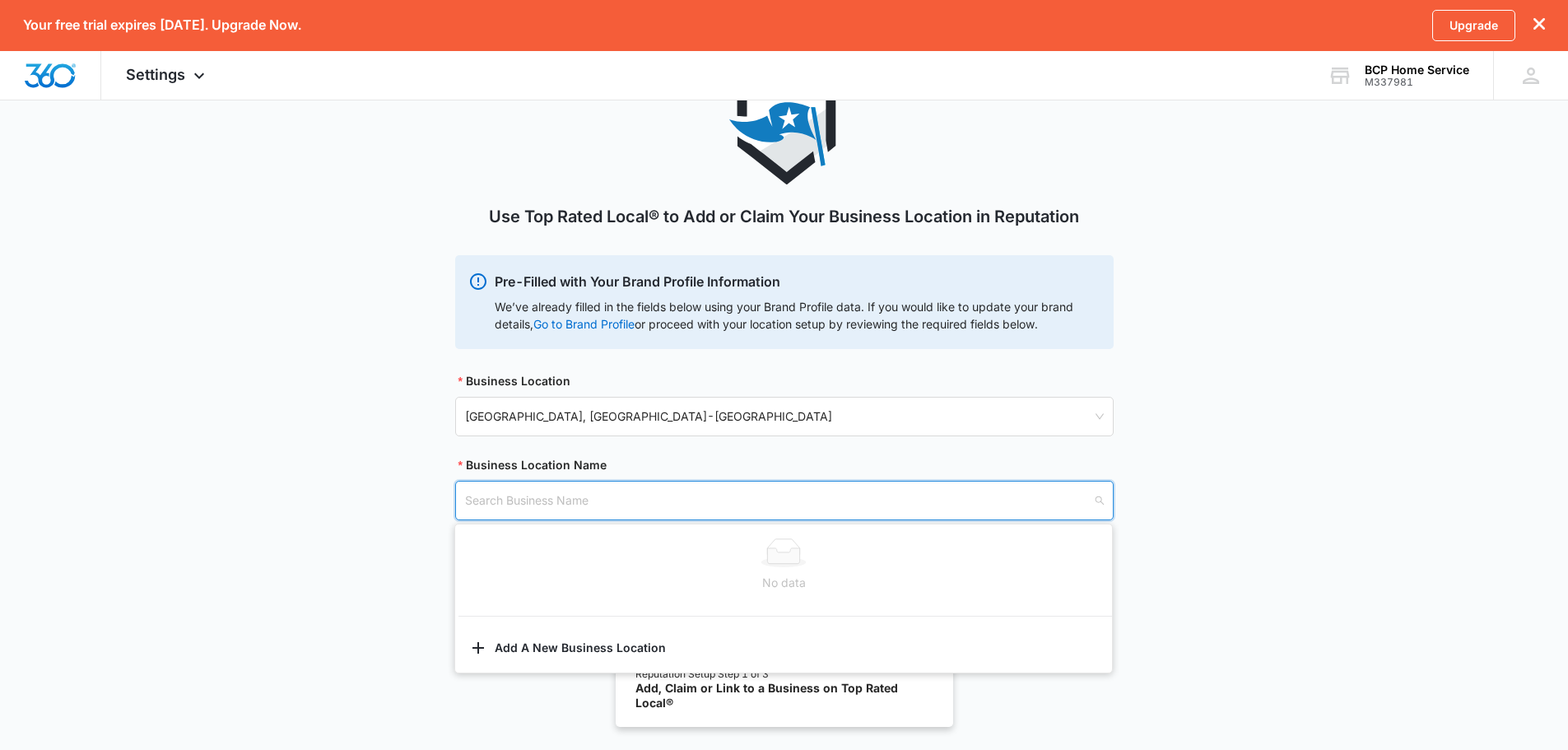
scroll to position [140, 0]
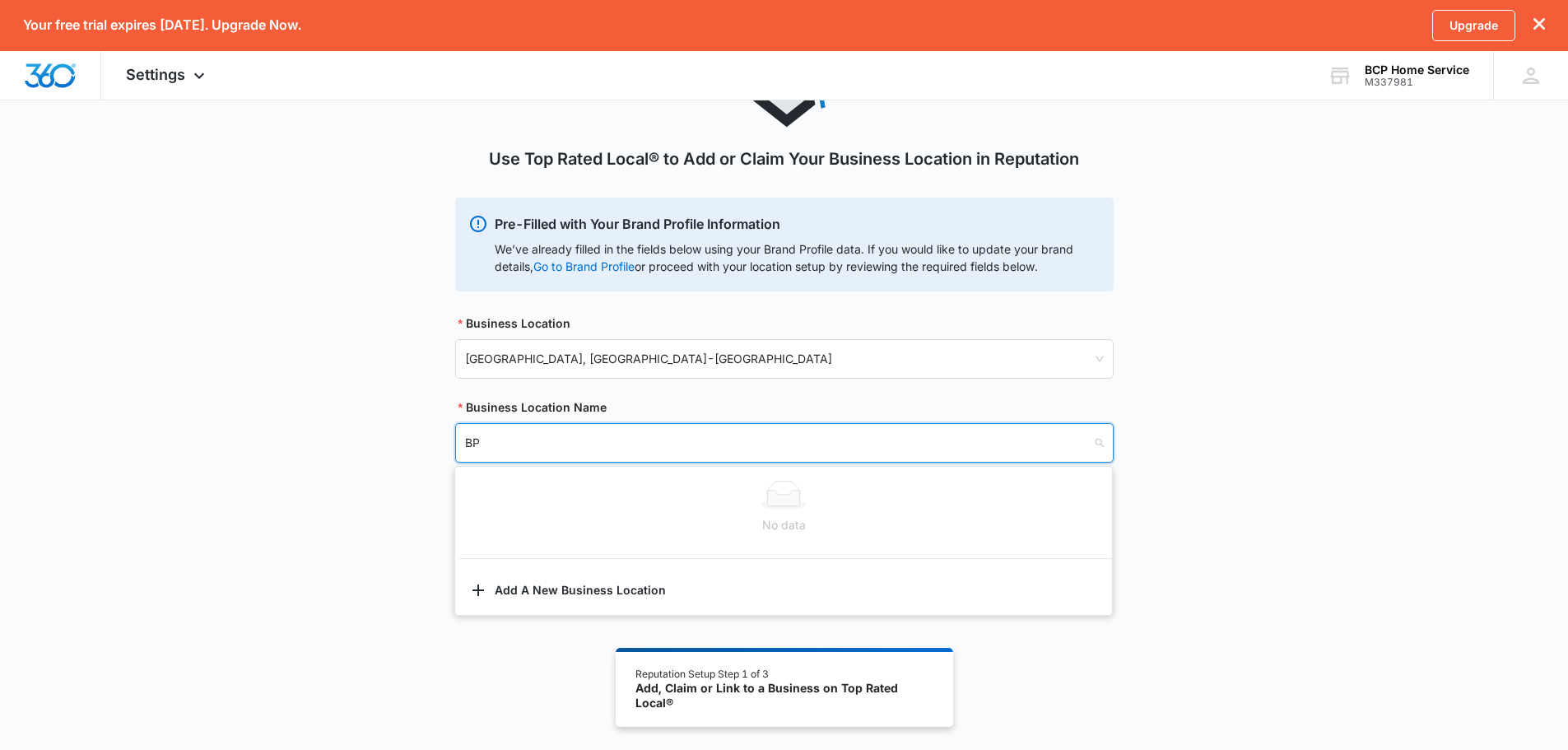
type input "B"
click at [622, 461] on input "search" at bounding box center [778, 442] width 627 height 38
paste input "[STREET_ADDRESS]"
click at [494, 443] on input "[STREET_ADDRESS]" at bounding box center [778, 442] width 627 height 38
click at [785, 449] on input "[STREET_ADDRESS]" at bounding box center [778, 442] width 627 height 38
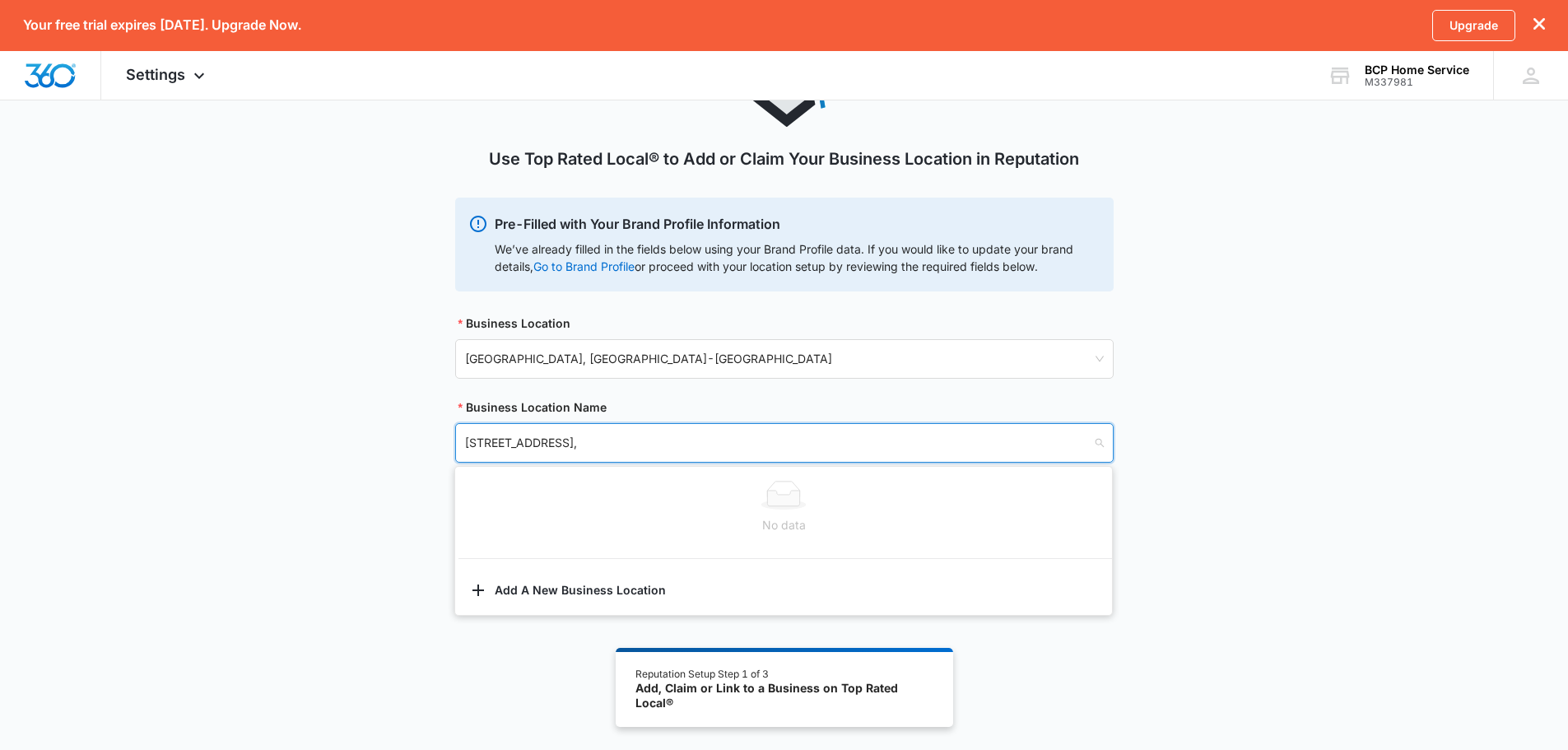
type input "[STREET_ADDRESS]"
click at [601, 451] on input "search" at bounding box center [778, 442] width 627 height 38
paste input "[STREET_ADDRESS]"
type input "[STREET_ADDRESS]"
click at [690, 436] on input "search" at bounding box center [778, 442] width 627 height 38
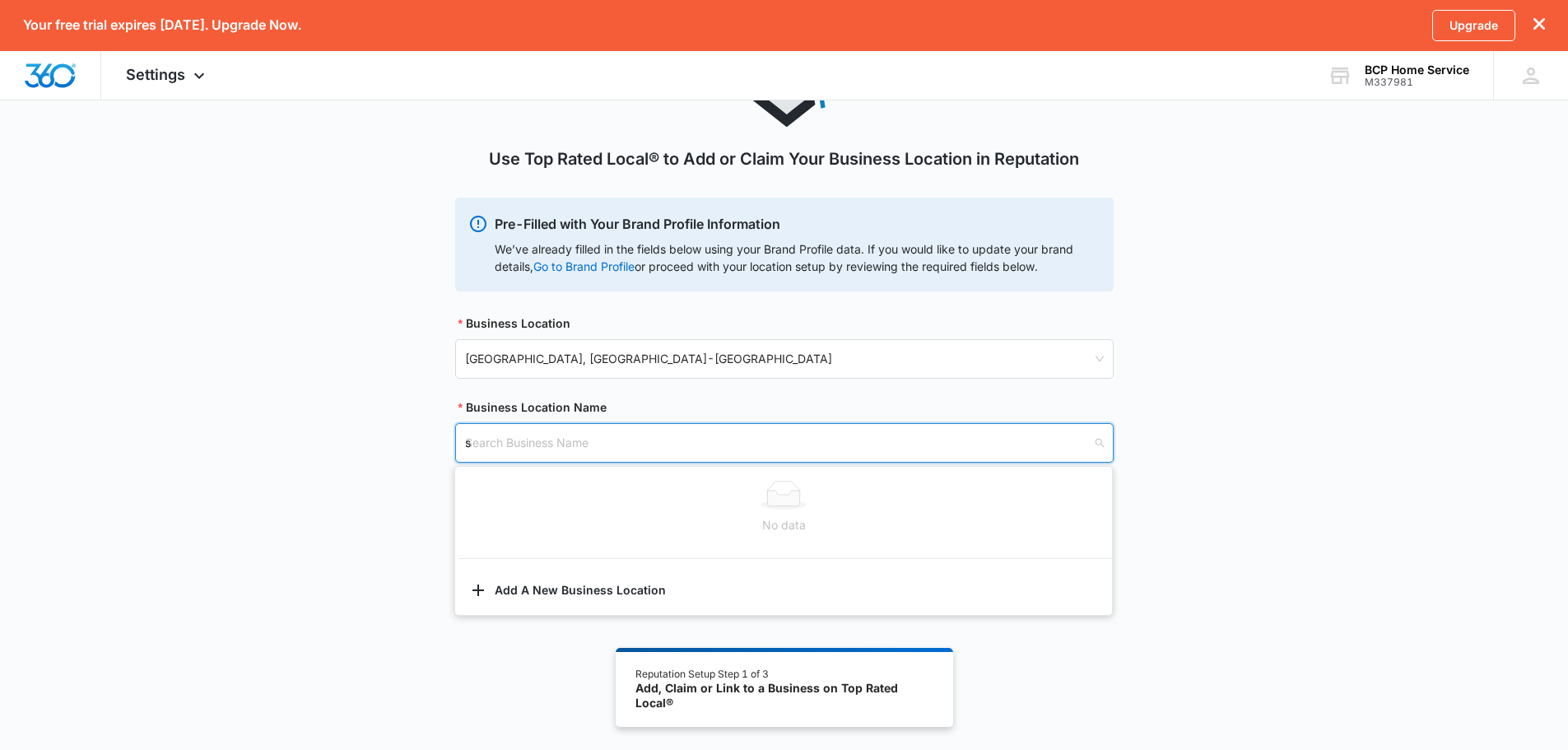
type input "s"
click at [587, 457] on input "search" at bounding box center [778, 442] width 627 height 38
type input "C"
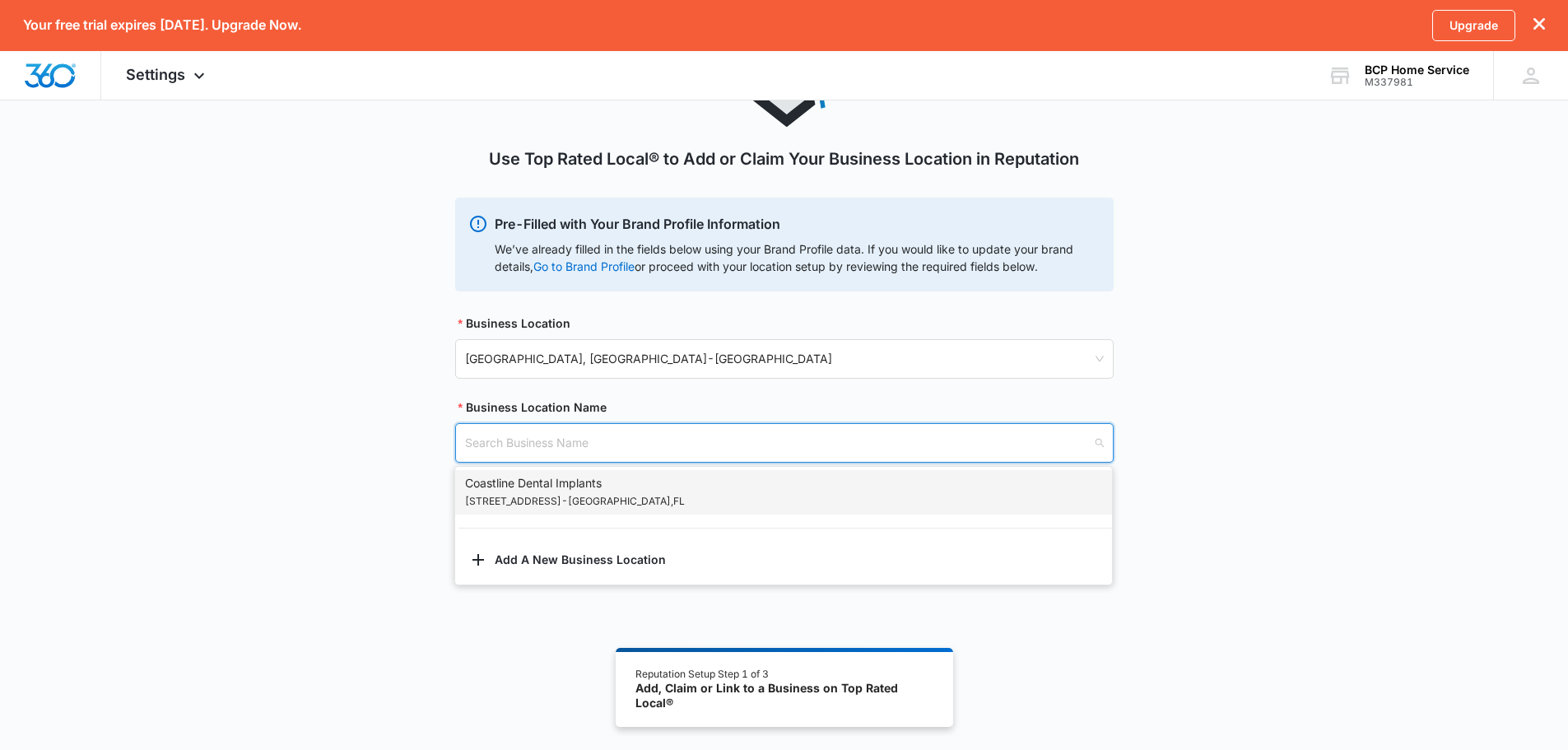
click at [287, 458] on div "Use Top Rated Local® to Add or Claim Your Business Location in Reputation Pre-F…" at bounding box center [784, 257] width 1568 height 491
click at [587, 448] on input "search" at bounding box center [778, 442] width 627 height 38
paste input "[GEOGRAPHIC_DATA]"
type input "[GEOGRAPHIC_DATA]"
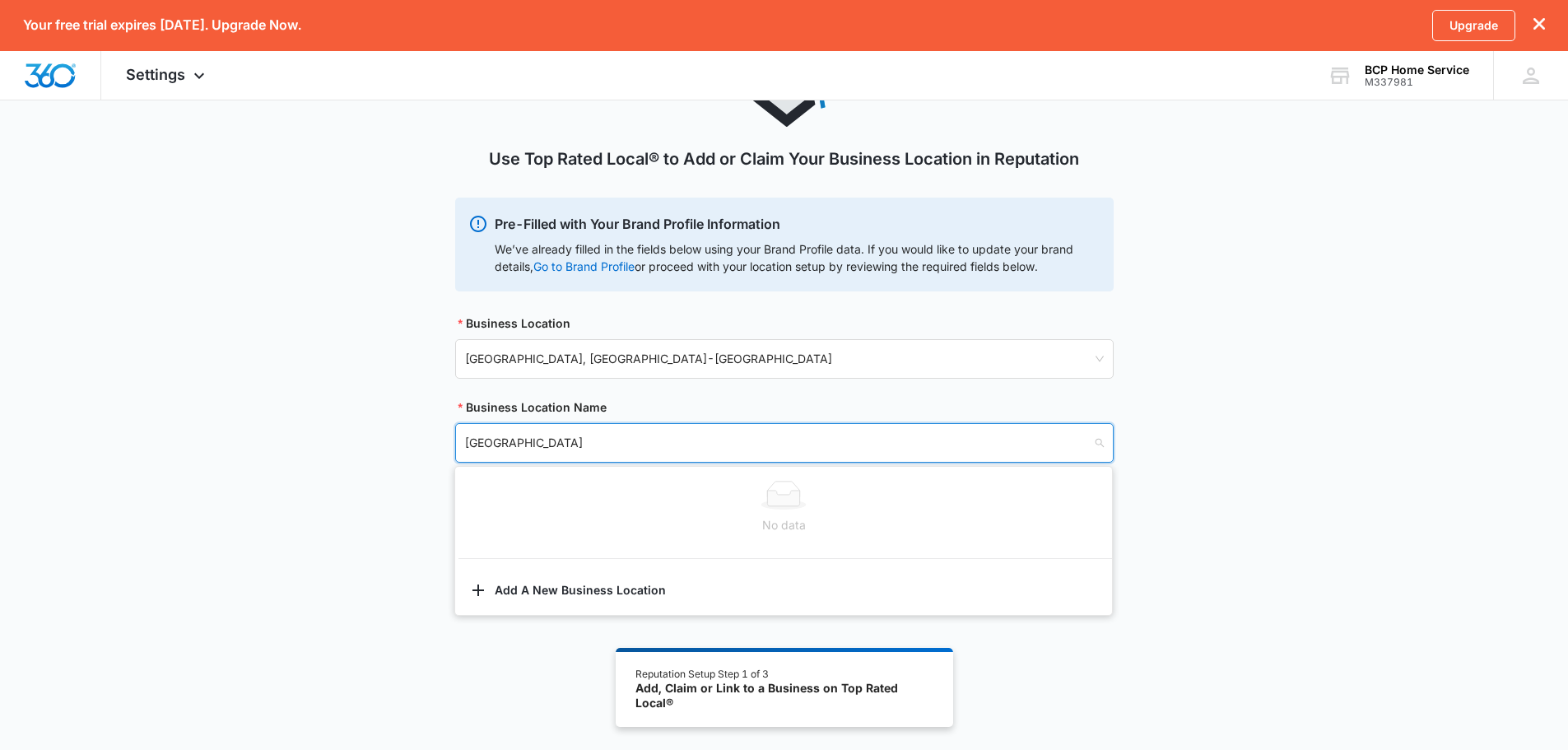
drag, startPoint x: 589, startPoint y: 444, endPoint x: 417, endPoint y: 444, distance: 172.0
click at [417, 444] on div "Use Top Rated Local® to Add or Claim Your Business Location in Reputation Pre-F…" at bounding box center [784, 257] width 1568 height 491
click at [602, 443] on input "search" at bounding box center [778, 442] width 627 height 38
type input "P"
click at [637, 448] on input "search" at bounding box center [778, 442] width 627 height 38
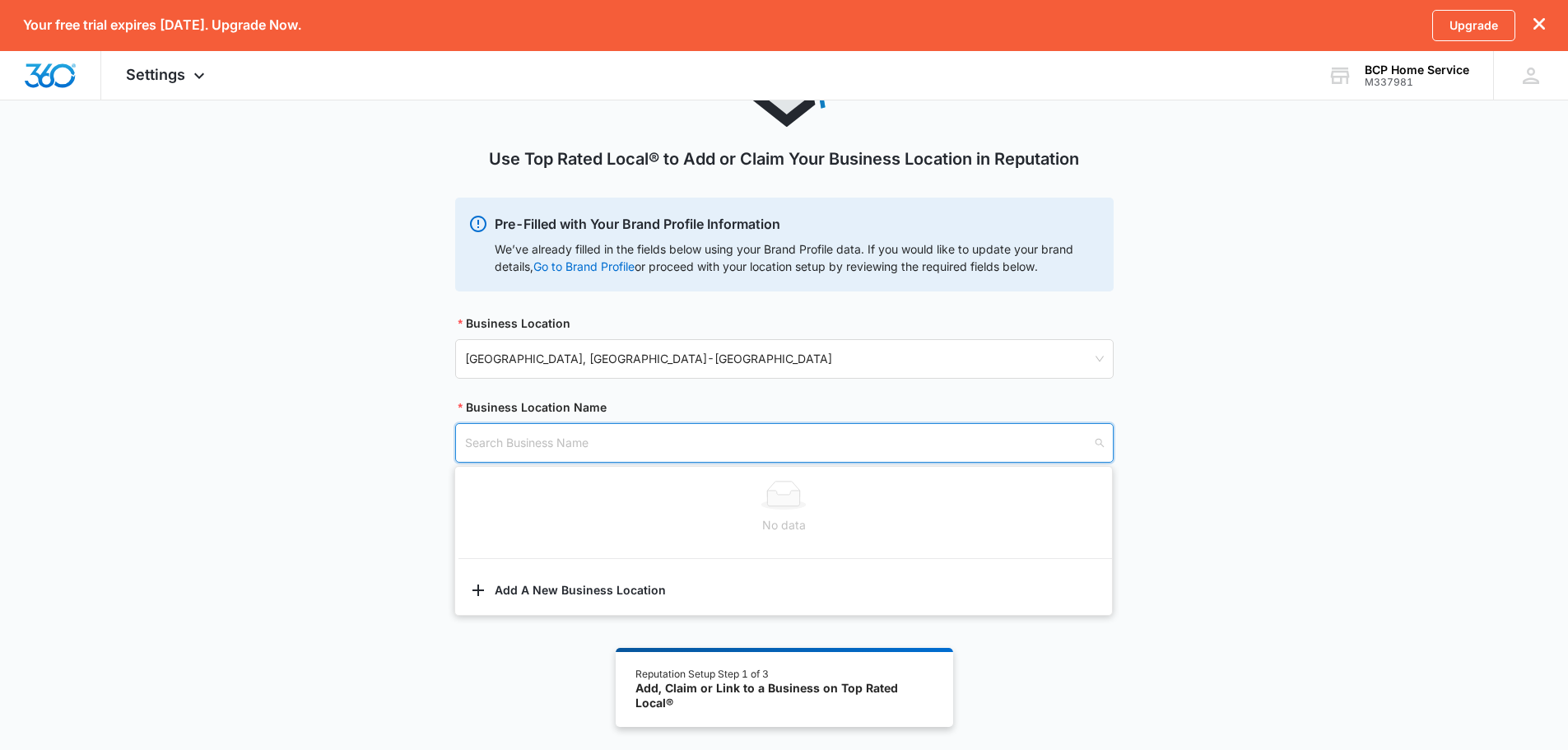
scroll to position [58, 0]
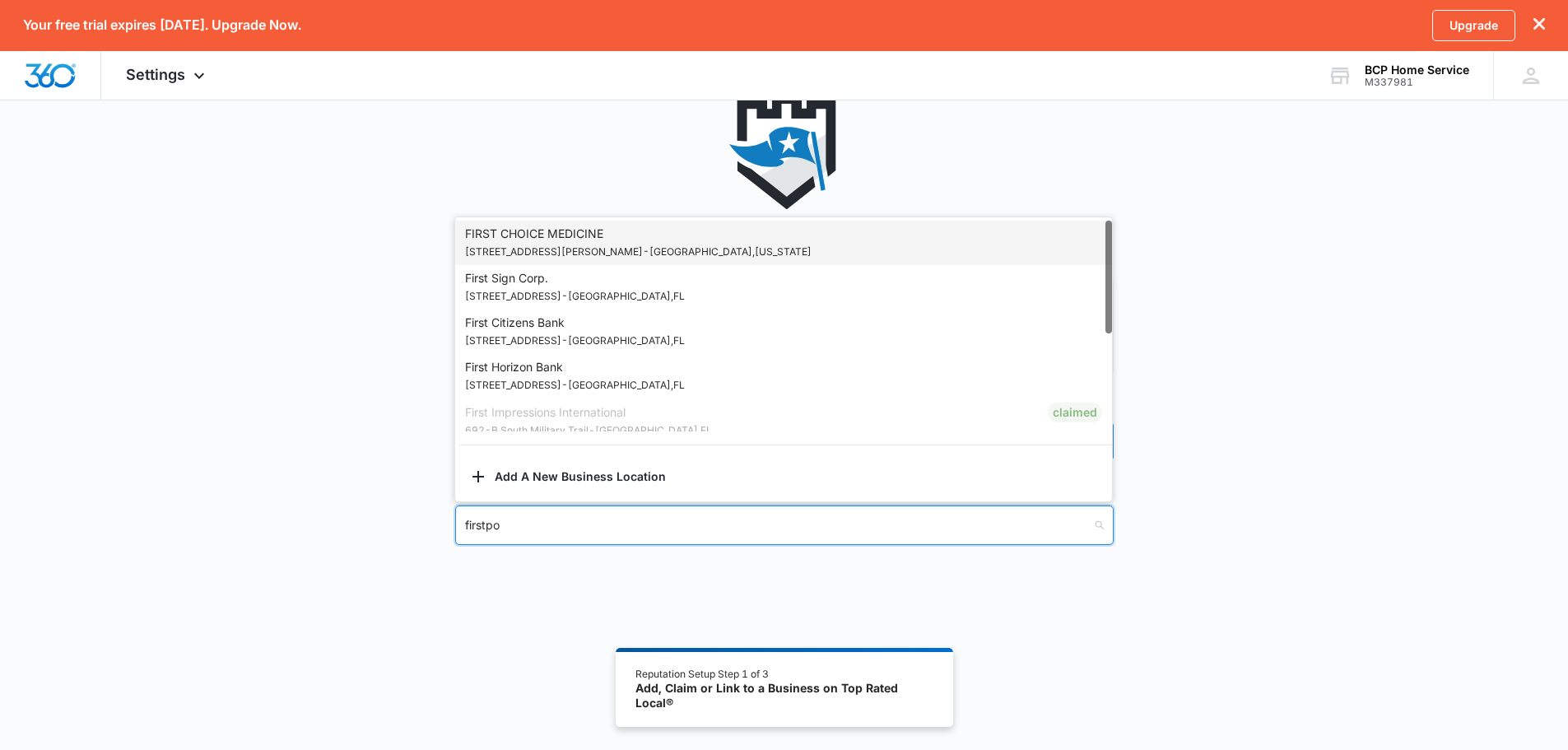
type input "firstpoi"
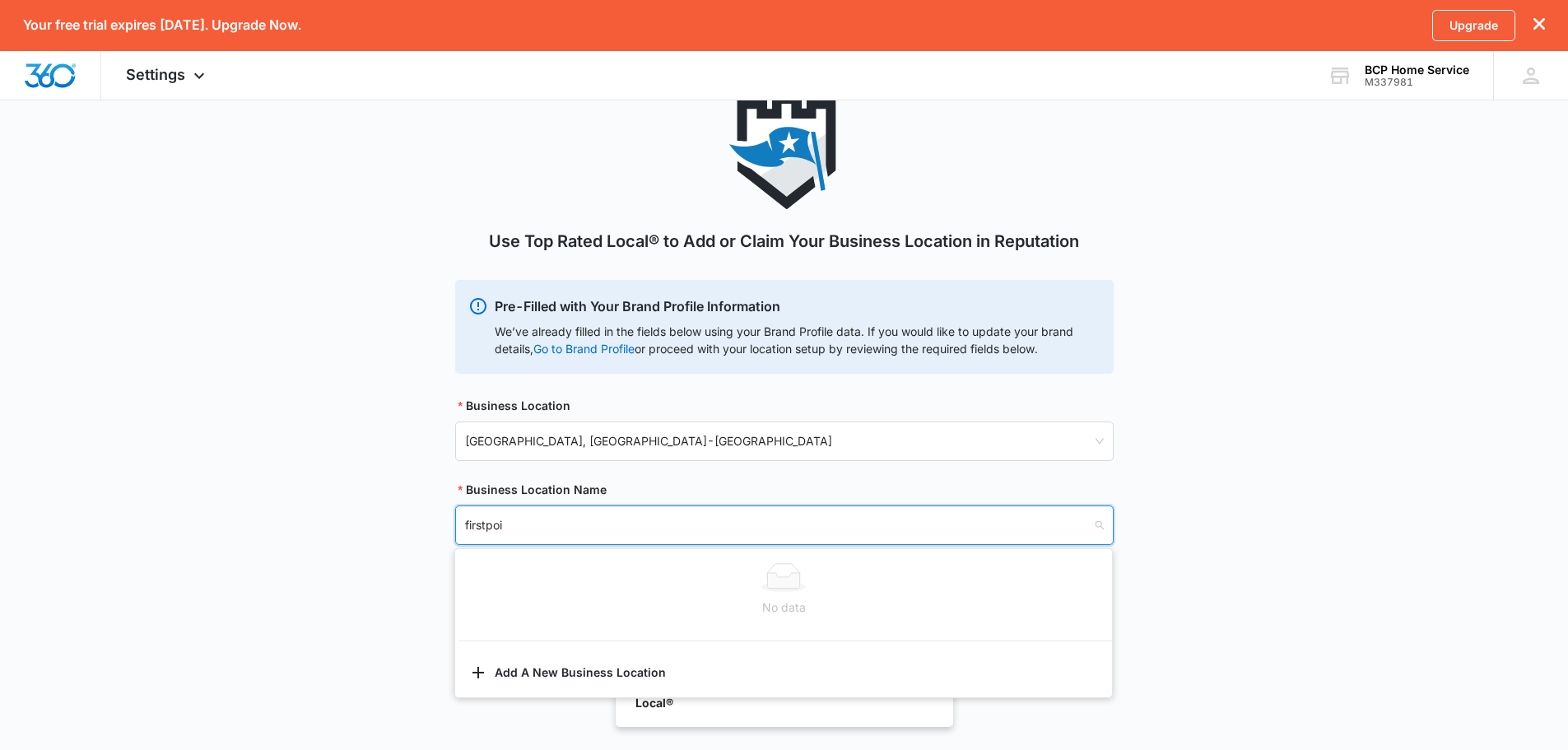
drag, startPoint x: 519, startPoint y: 534, endPoint x: 389, endPoint y: 512, distance: 131.8
click at [389, 512] on div "Use Top Rated Local® to Add or Claim Your Business Location in Reputation Pre-F…" at bounding box center [784, 340] width 1568 height 491
click at [396, 481] on div "Use Top Rated Local® to Add or Claim Your Business Location in Reputation Pre-F…" at bounding box center [784, 340] width 1568 height 491
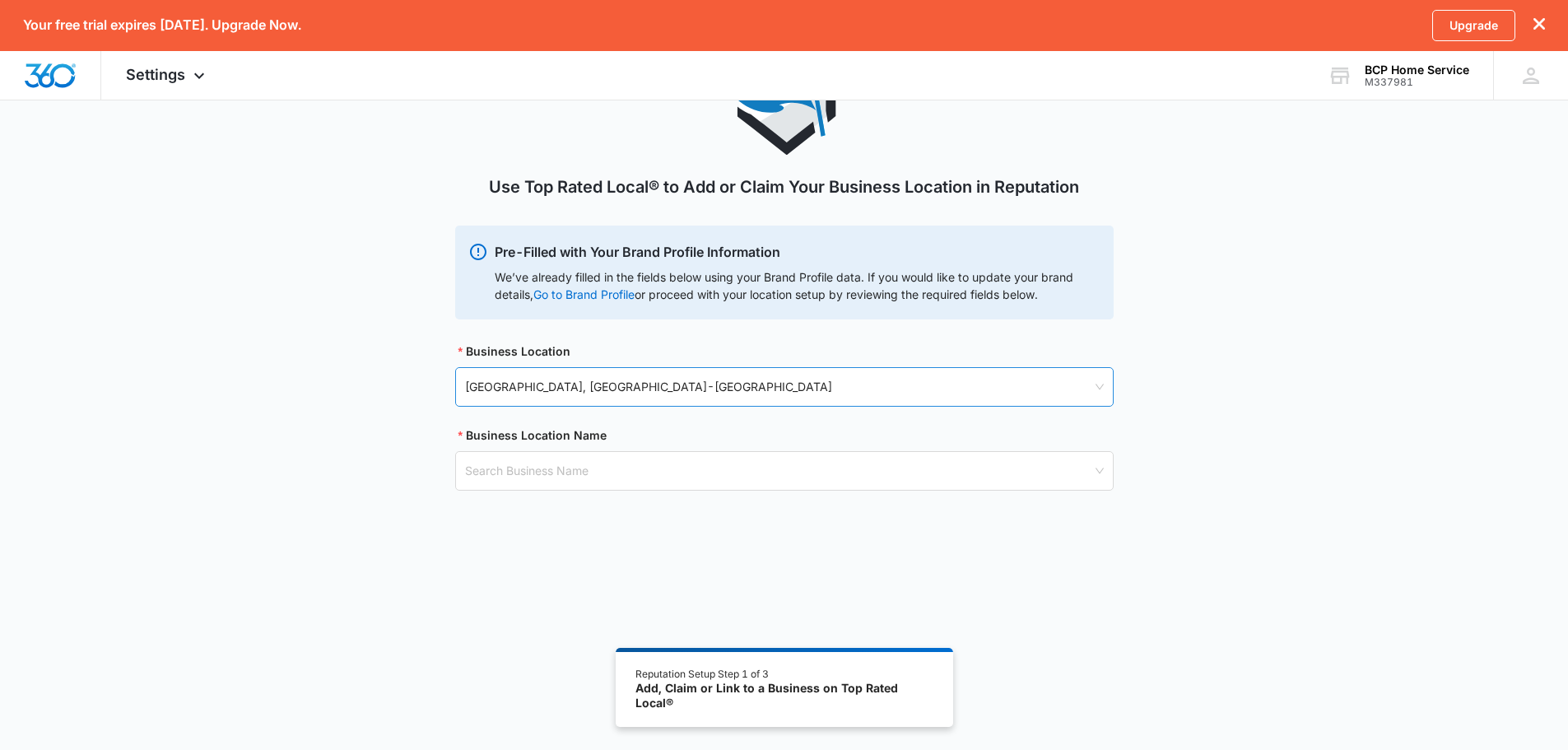
scroll to position [140, 0]
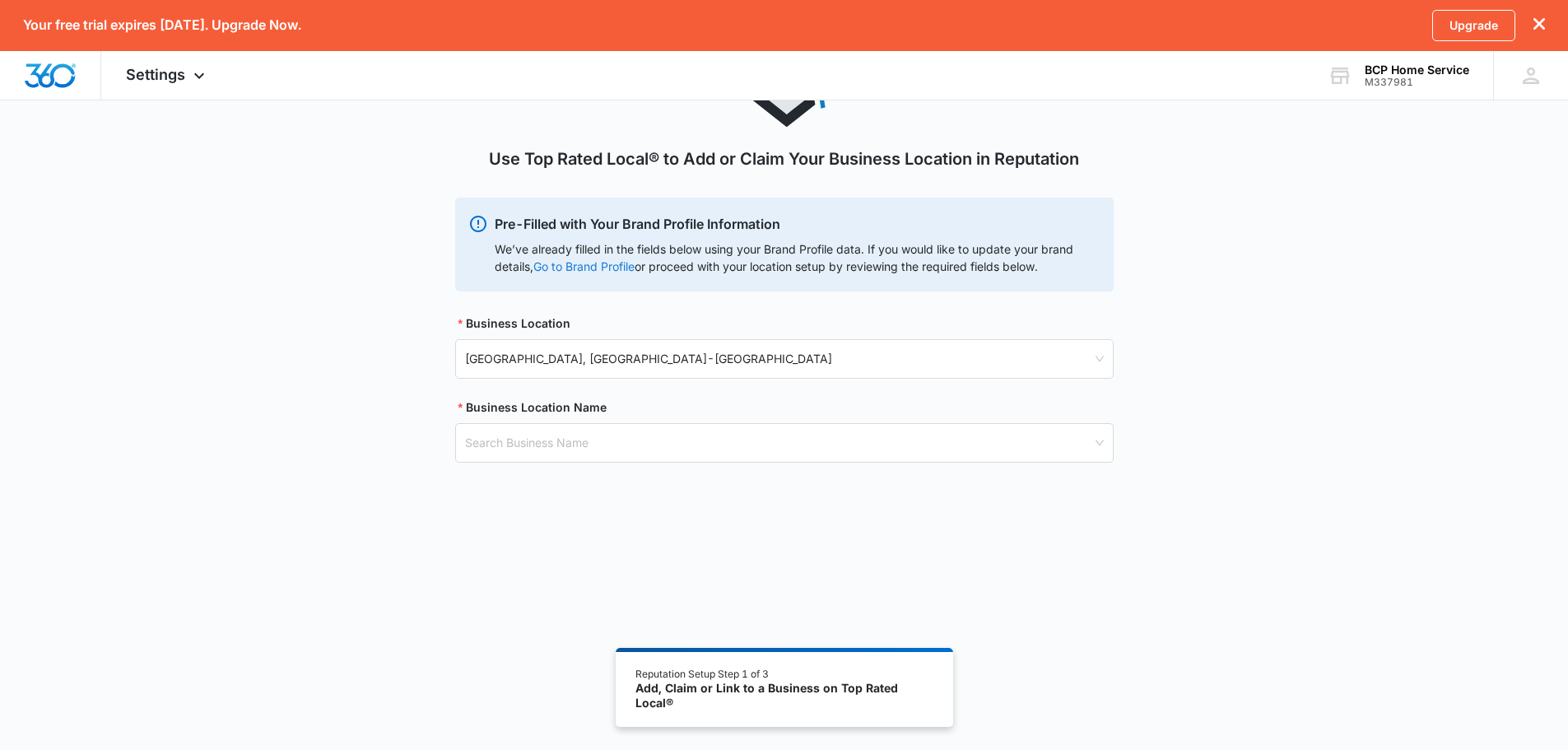
click at [0, 0] on link "Go to Brand Profile" at bounding box center [0, 0] width 0 height 0
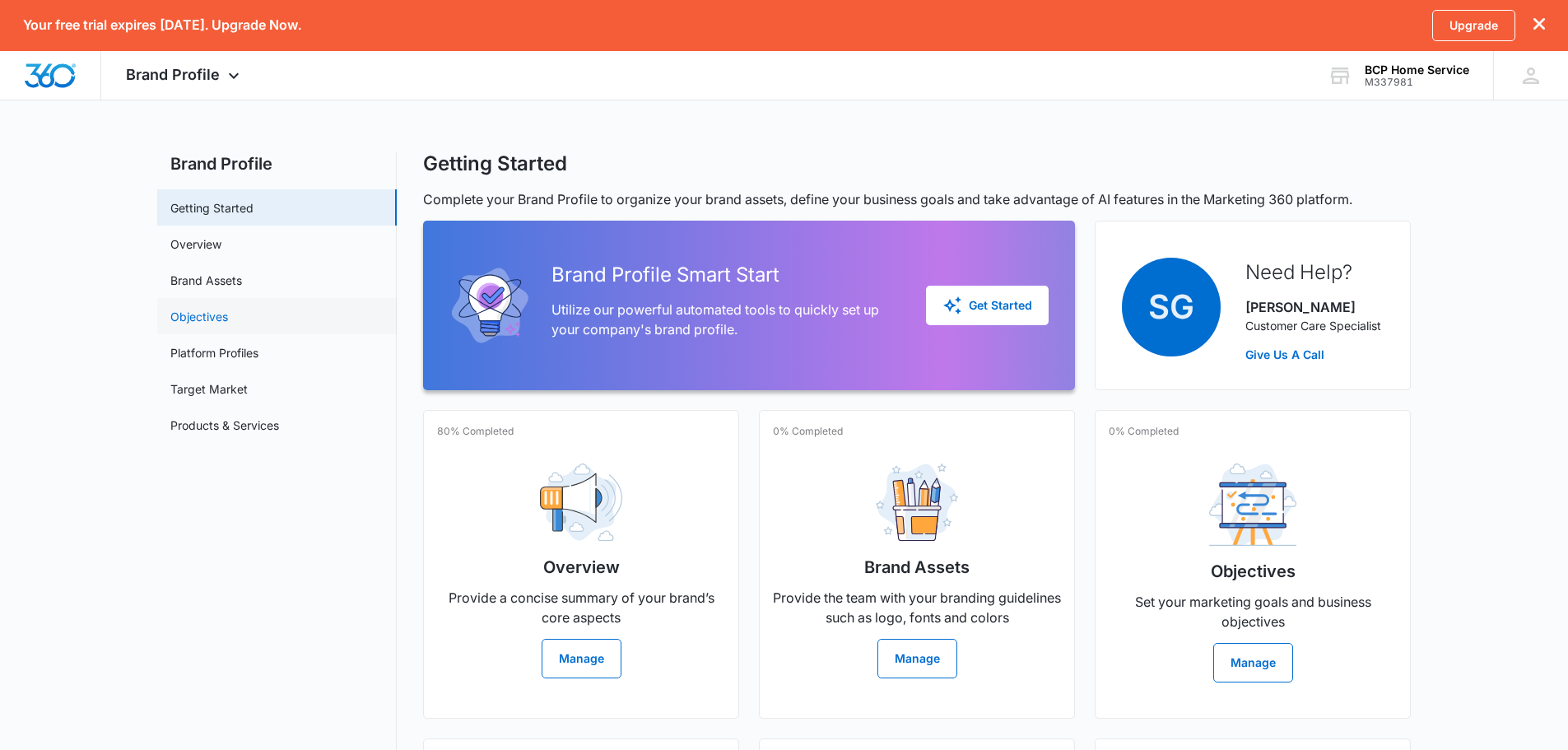
click at [228, 308] on link "Objectives" at bounding box center [200, 316] width 58 height 18
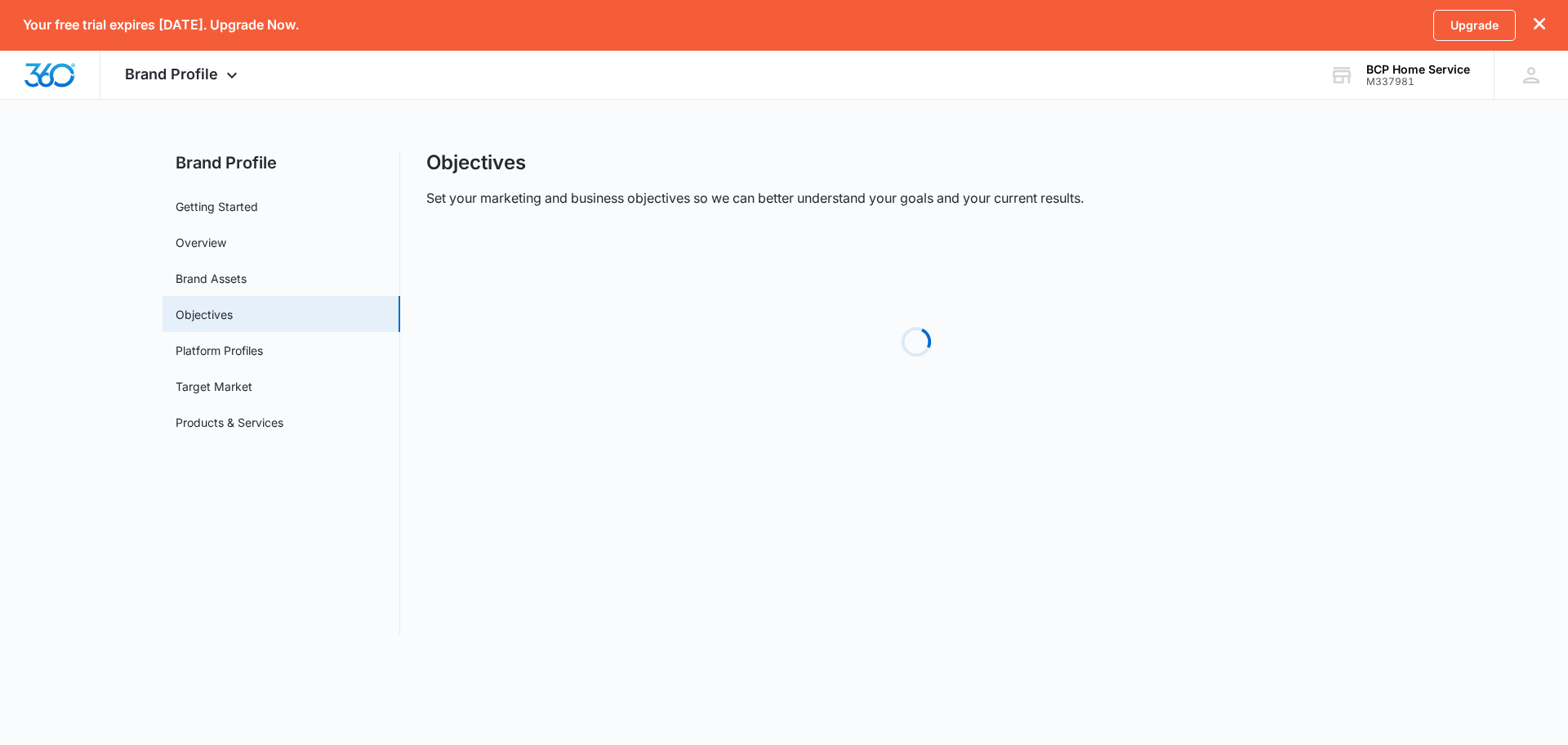
click at [246, 287] on link "Brand Assets" at bounding box center [211, 278] width 71 height 18
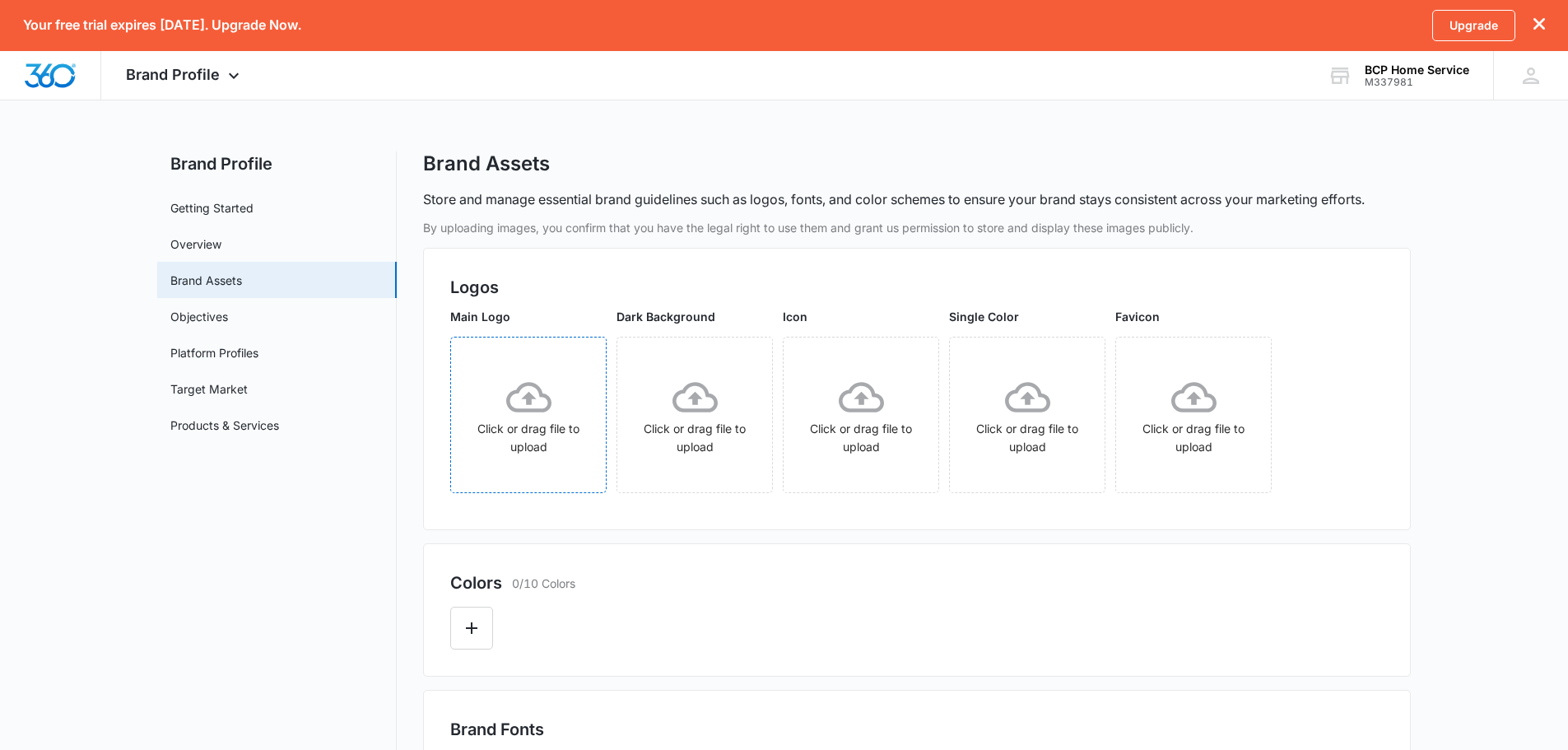
click at [524, 425] on div "Click or drag file to upload" at bounding box center [528, 414] width 155 height 81
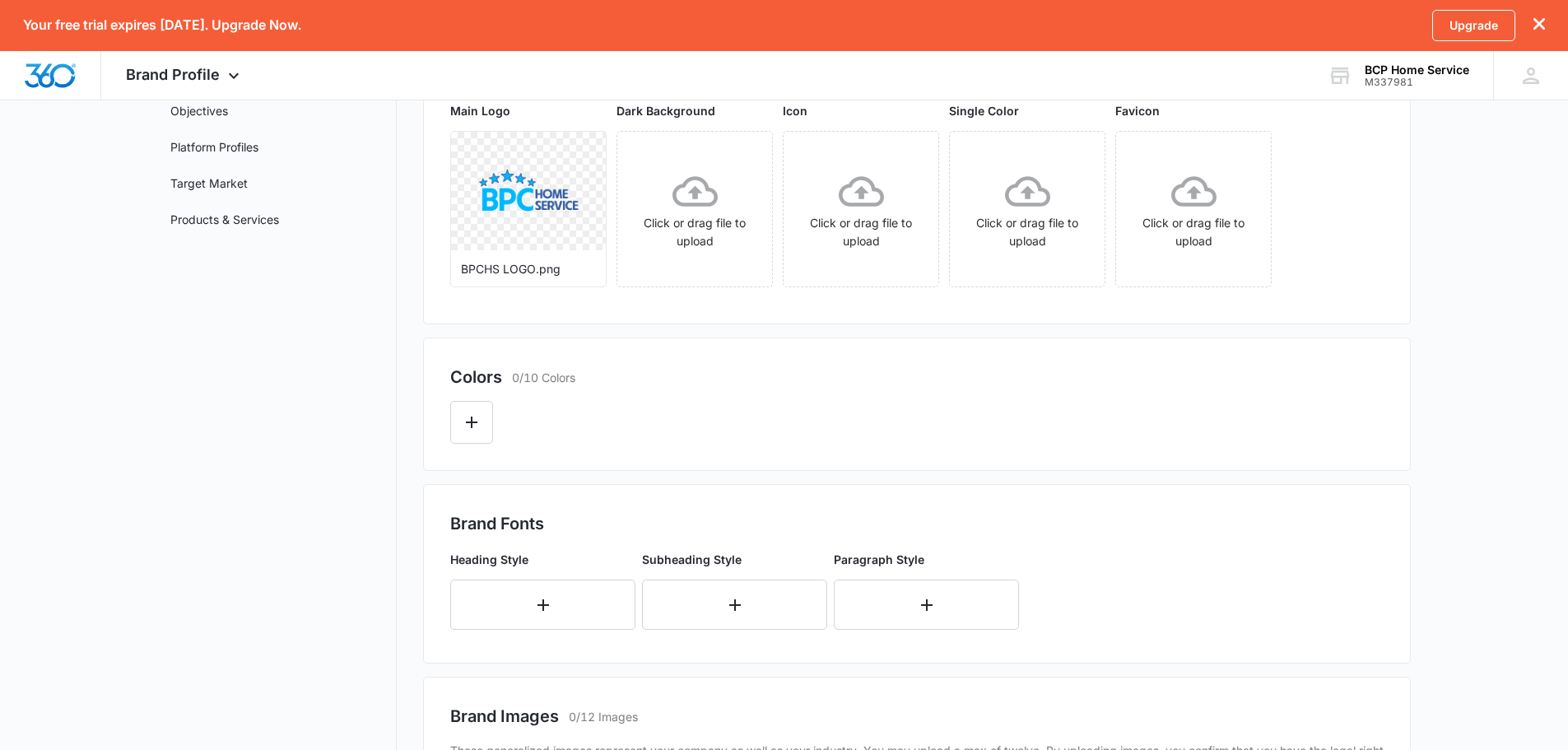
scroll to position [329, 0]
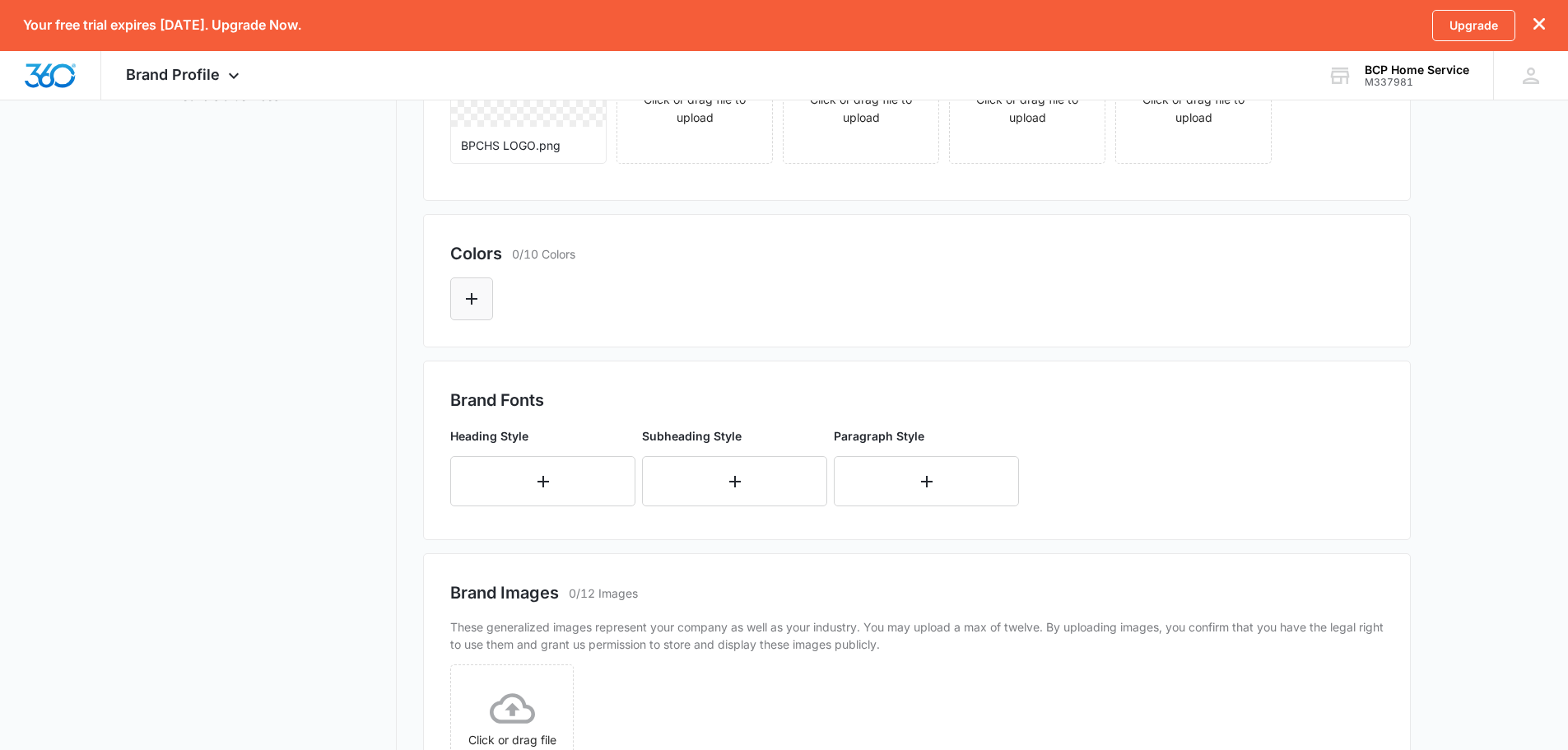
click at [467, 312] on button "Edit Color" at bounding box center [471, 299] width 43 height 43
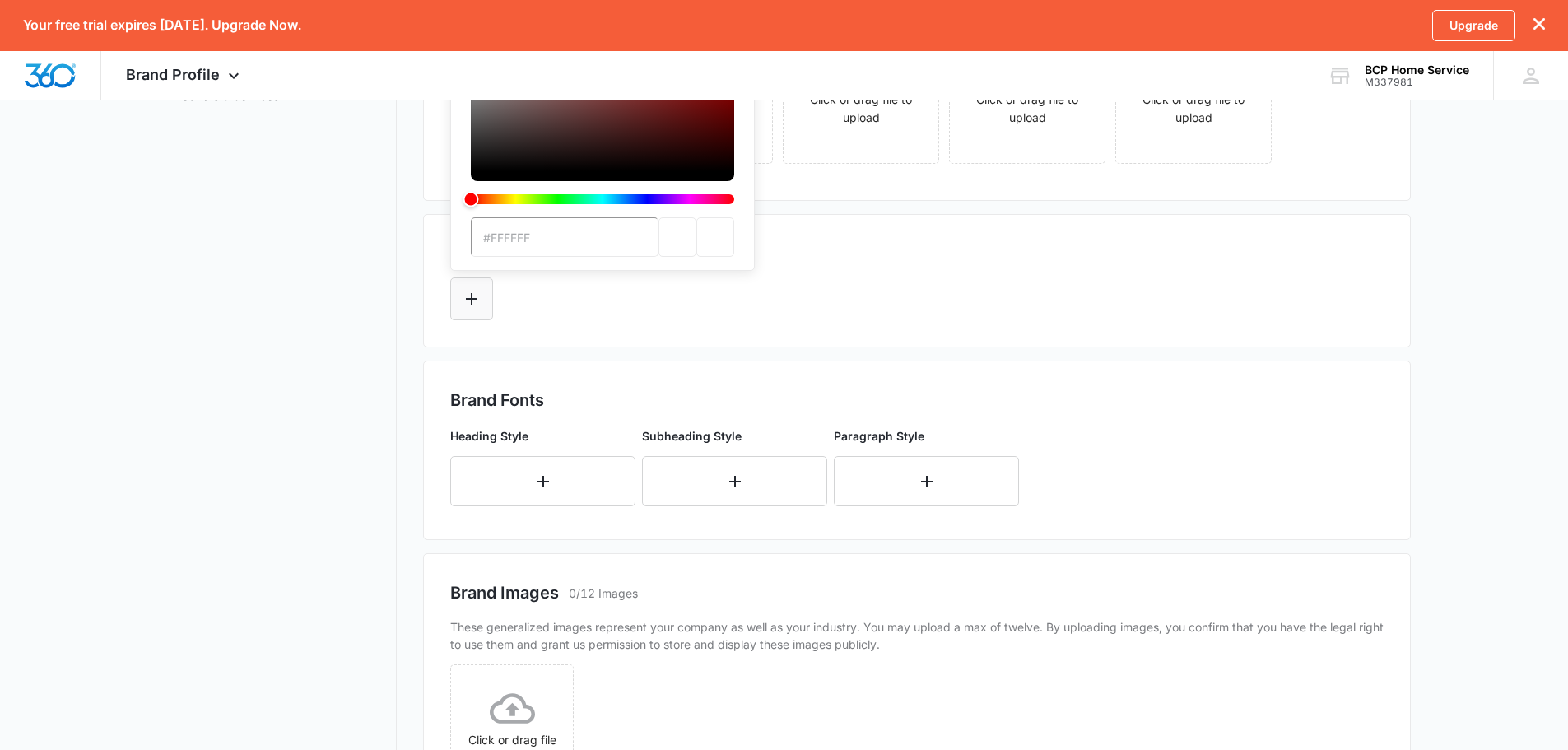
scroll to position [0, 0]
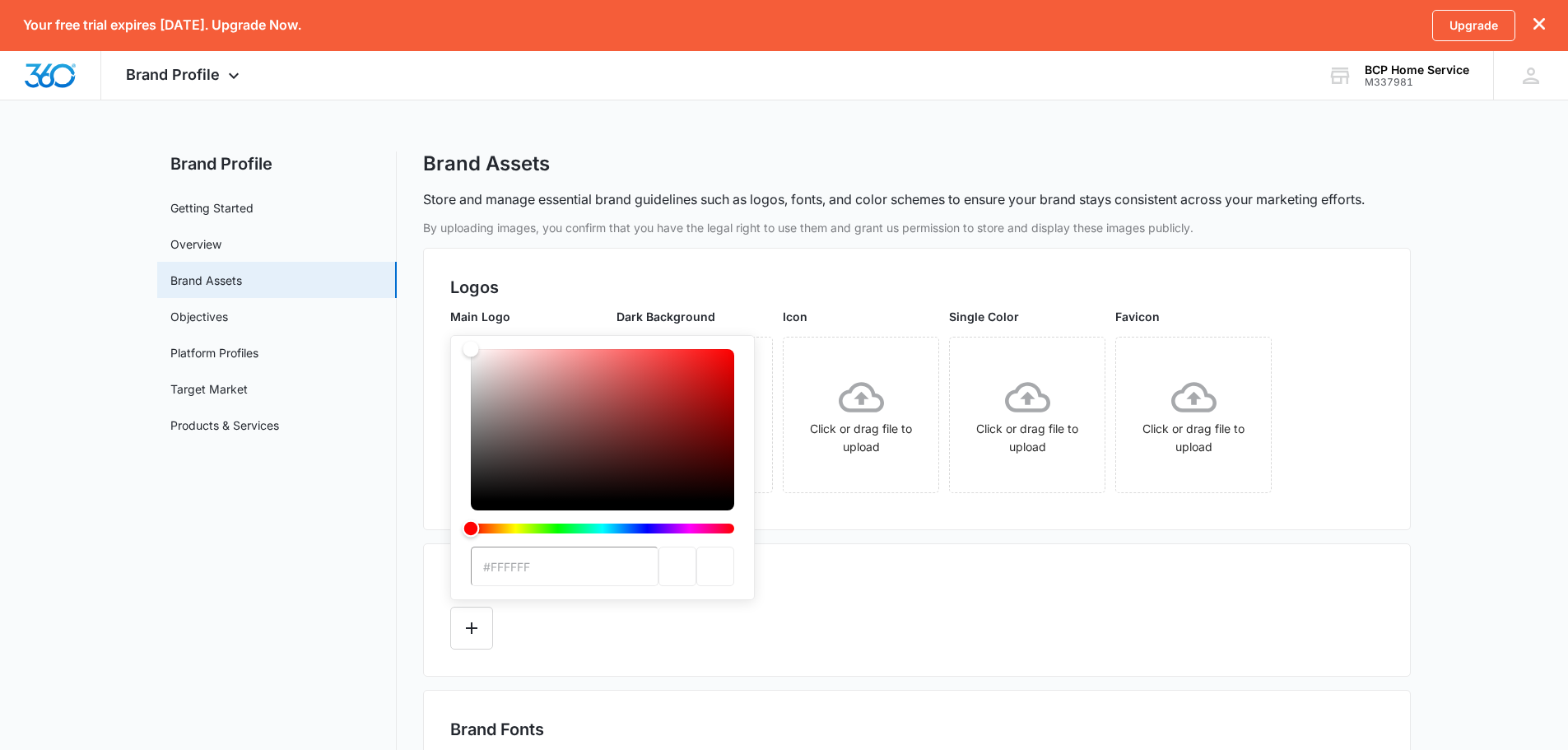
click at [620, 528] on div "Hue" at bounding box center [603, 528] width 263 height 10
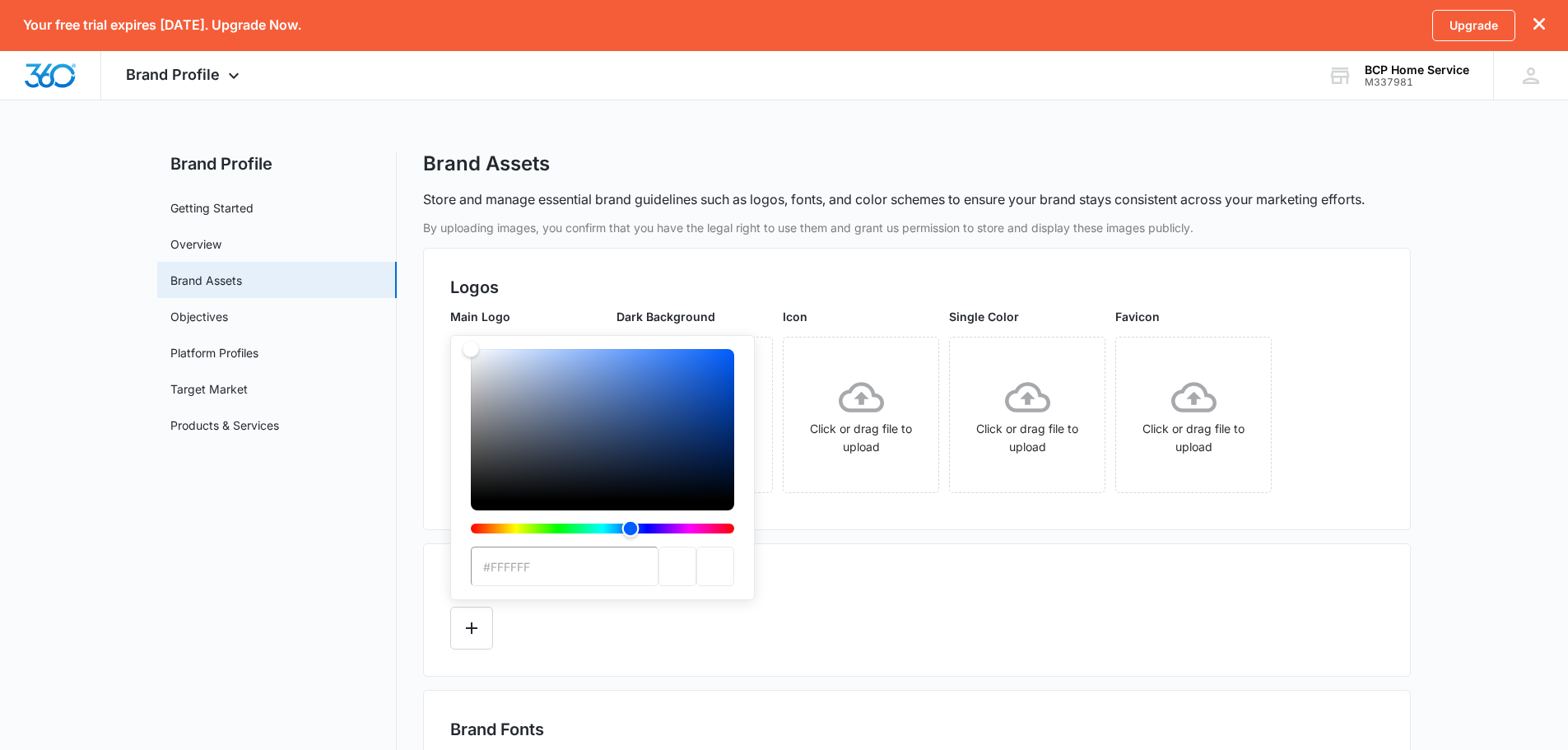
drag, startPoint x: 620, startPoint y: 528, endPoint x: 631, endPoint y: 527, distance: 11.0
click at [631, 527] on div "Hue" at bounding box center [631, 528] width 18 height 18
click at [540, 562] on input "#FFFFFF" at bounding box center [565, 566] width 188 height 39
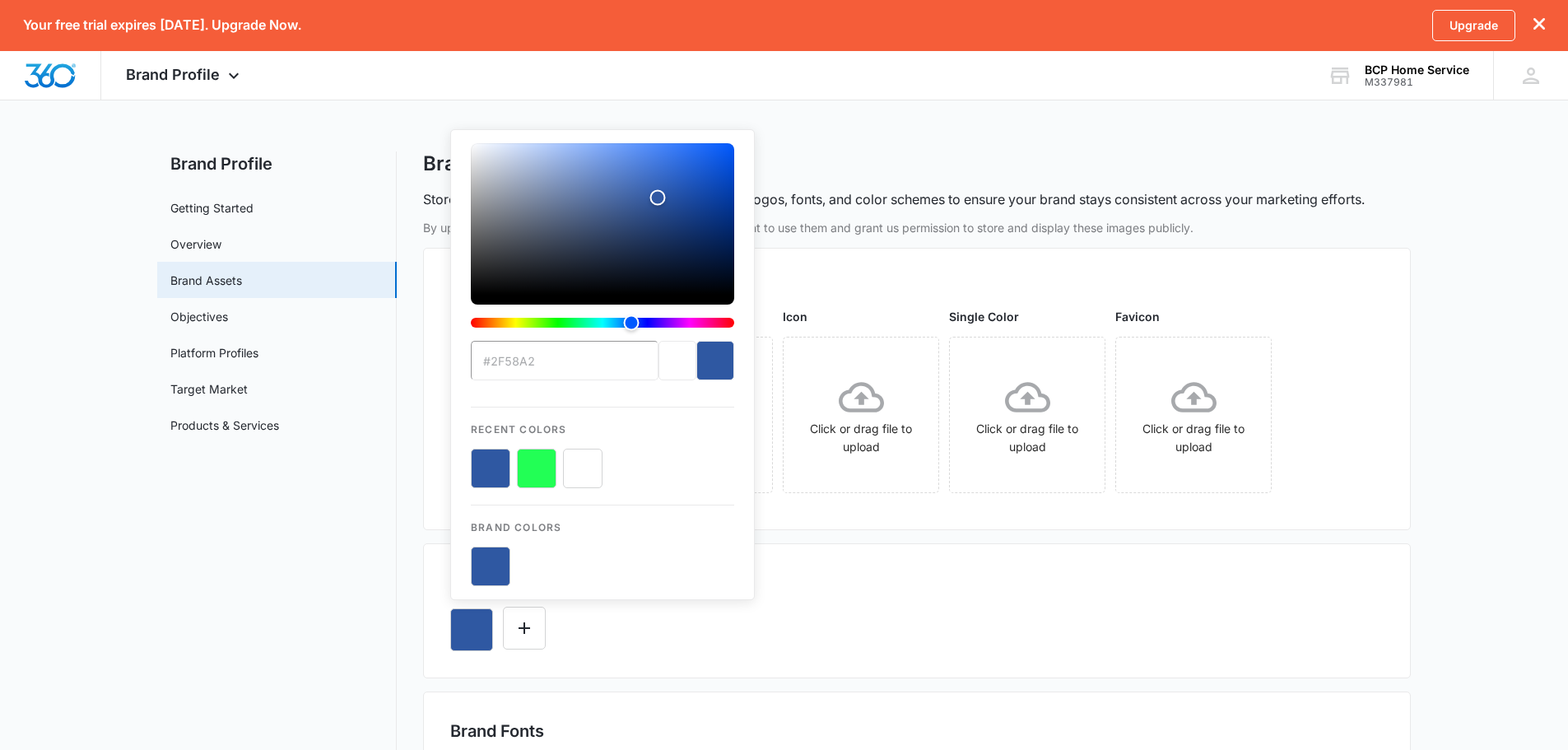
type input "#2f58a2"
click at [706, 364] on div "current color selection" at bounding box center [715, 360] width 38 height 39
click at [742, 350] on div "#2f58a2 Recent Colors Brand Colors" at bounding box center [602, 364] width 304 height 471
click at [708, 366] on div "current color selection" at bounding box center [715, 360] width 38 height 39
click at [692, 661] on div "Colors 1/10 Colors #2f58a2 Recent Colors Brand Colors" at bounding box center [917, 610] width 987 height 135
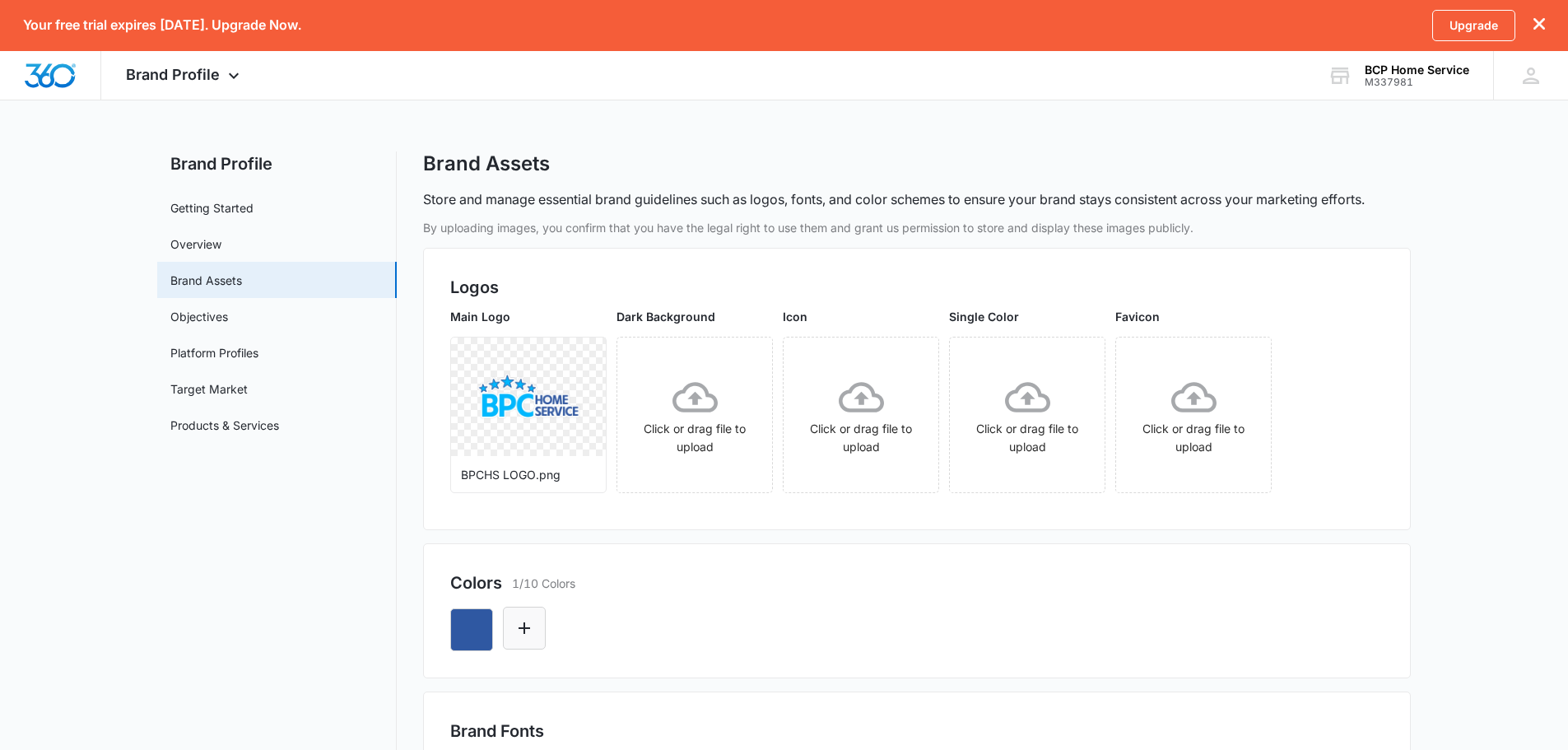
click at [523, 633] on icon "Edit Color" at bounding box center [524, 627] width 20 height 20
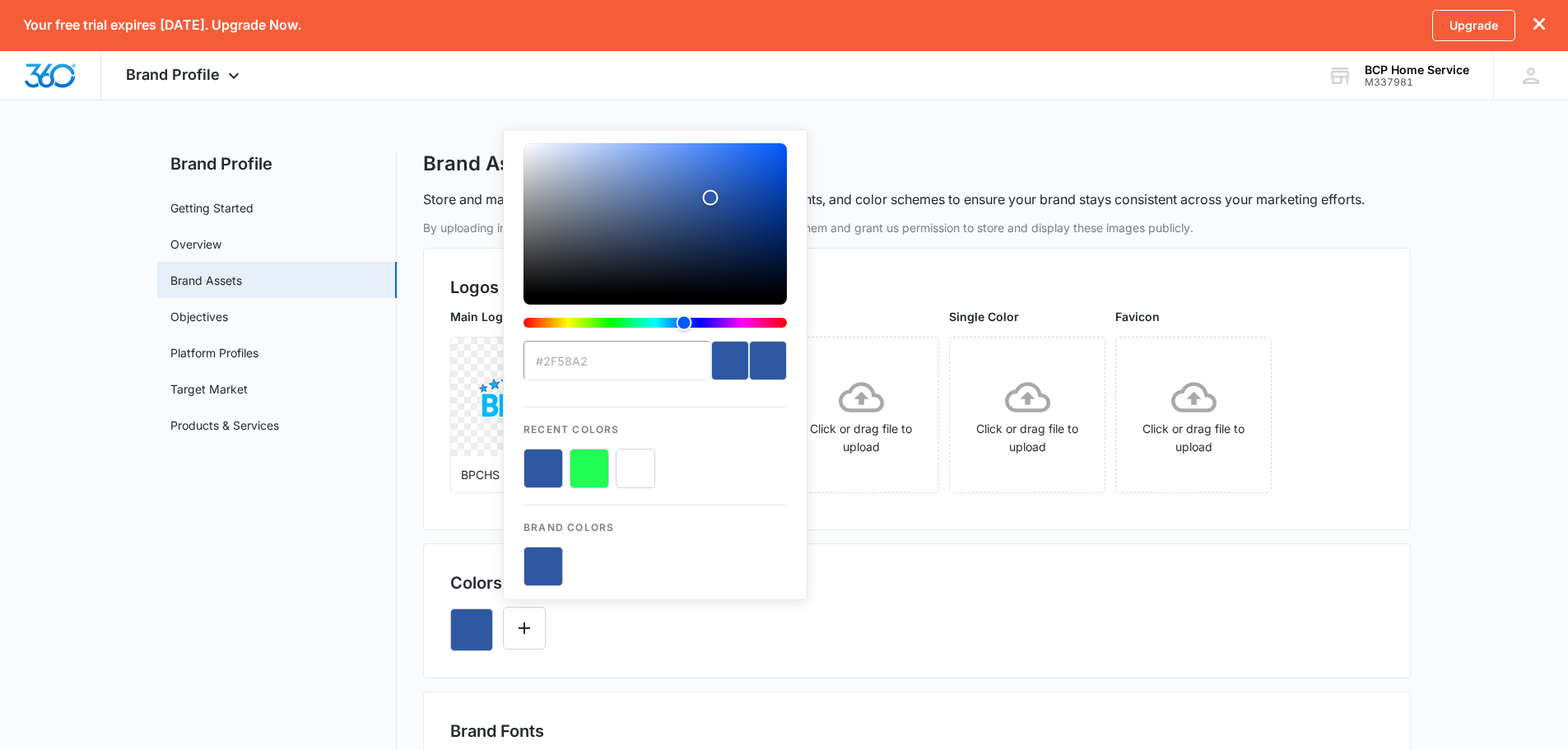
click at [622, 360] on input "#2f58a2" at bounding box center [617, 360] width 188 height 39
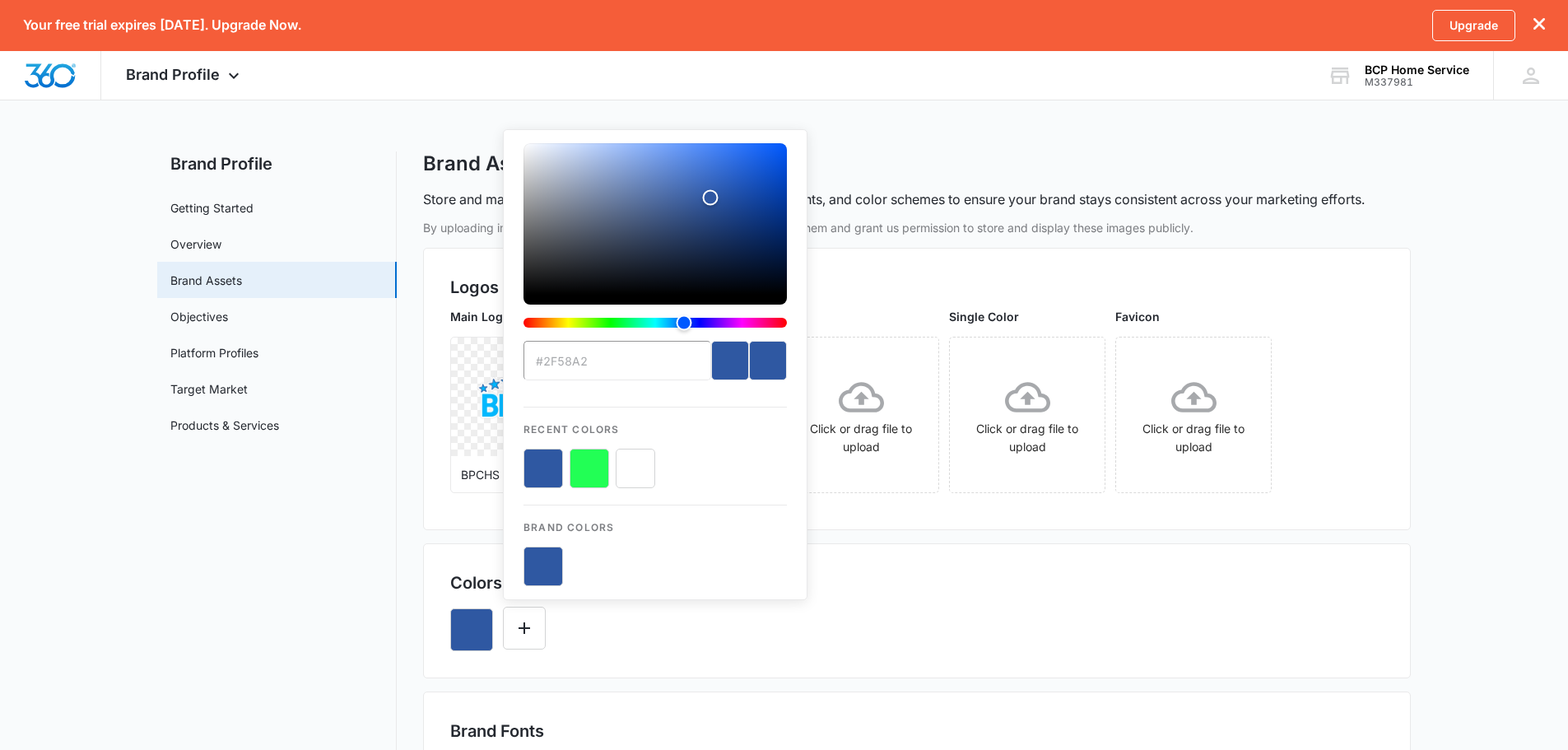
click at [622, 360] on input "#2f58a2" at bounding box center [617, 360] width 188 height 39
click at [623, 367] on input "#2f58a2" at bounding box center [617, 360] width 188 height 39
click at [589, 377] on input "#2f58a2" at bounding box center [617, 360] width 188 height 39
drag, startPoint x: 594, startPoint y: 366, endPoint x: 547, endPoint y: 366, distance: 47.0
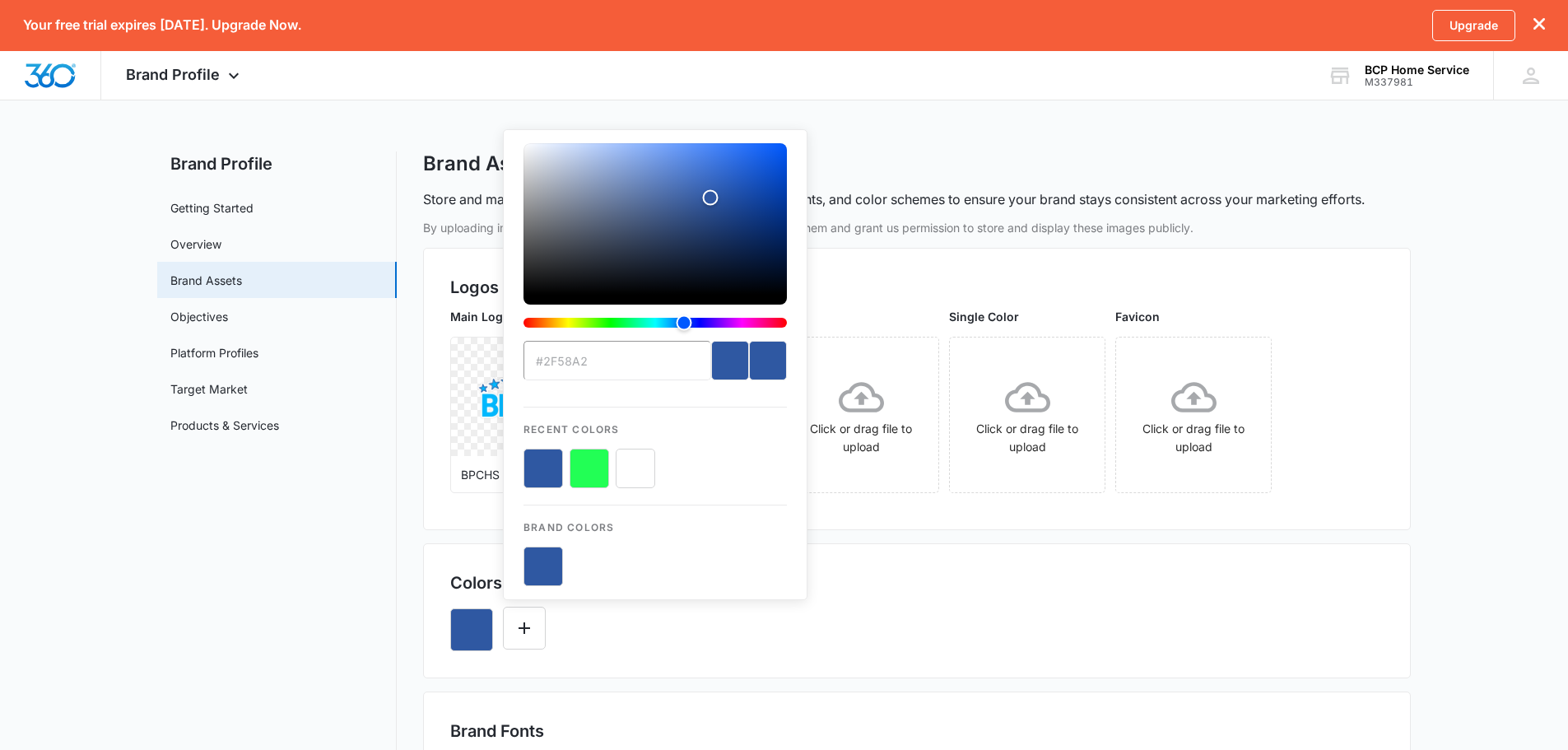
click at [547, 366] on input "#2f58a2" at bounding box center [617, 360] width 188 height 39
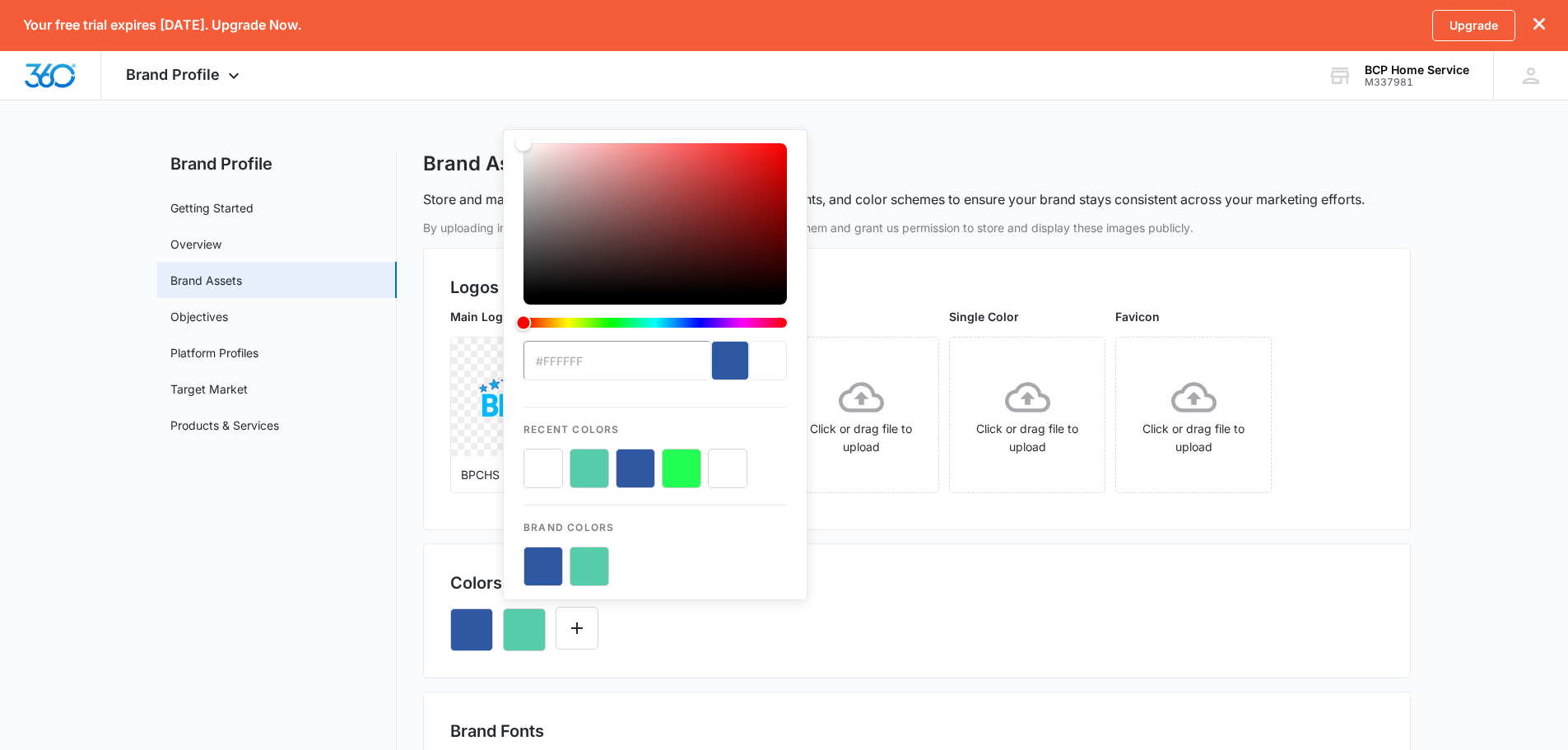
drag, startPoint x: 583, startPoint y: 363, endPoint x: 545, endPoint y: 367, distance: 38.2
click at [545, 367] on input "#FFFFFF" at bounding box center [617, 360] width 188 height 39
click at [599, 357] on input "#FFFFFF" at bounding box center [617, 360] width 188 height 39
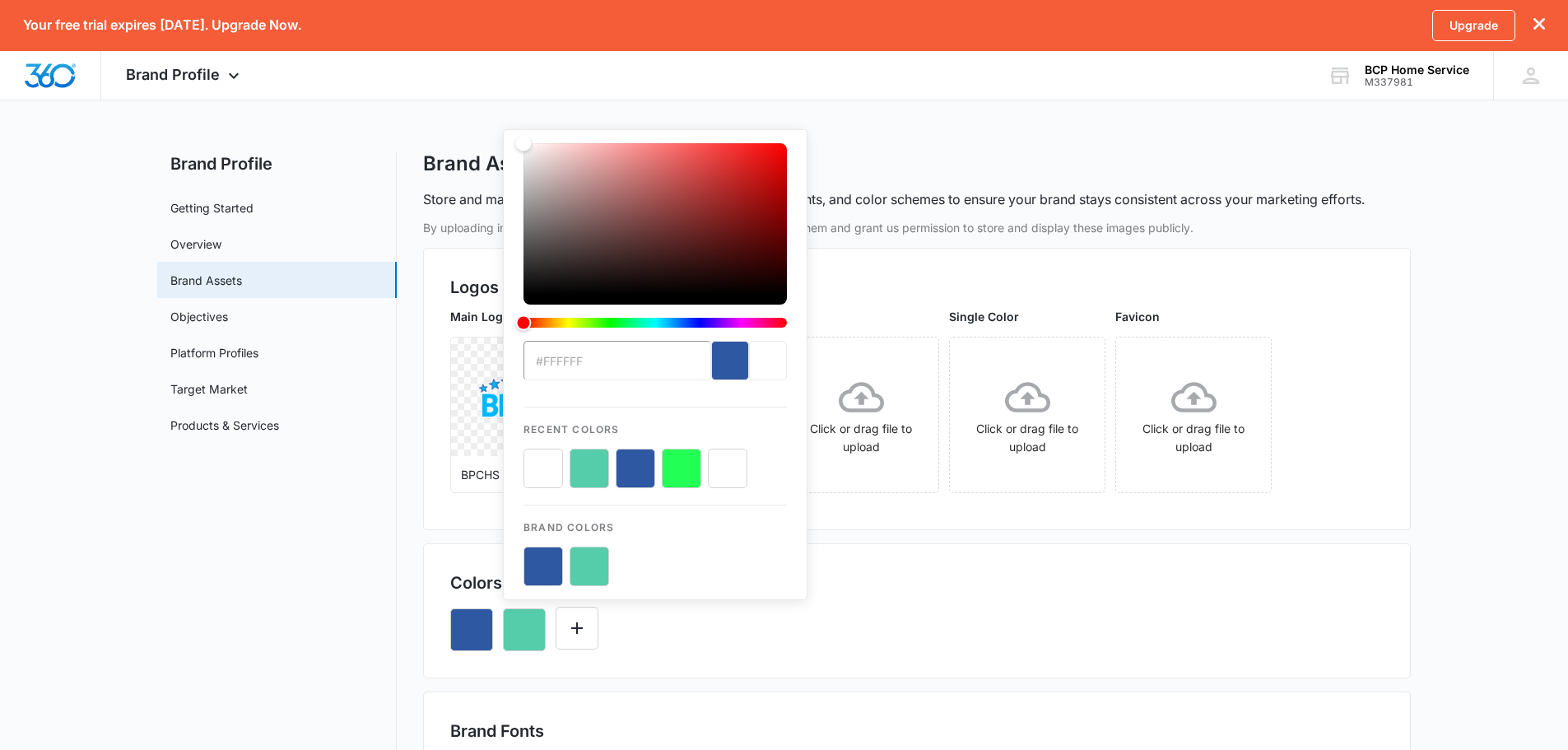
click at [599, 357] on input "#FFFFFF" at bounding box center [617, 360] width 188 height 39
click at [574, 368] on input "#FFFFFF" at bounding box center [617, 360] width 188 height 39
drag, startPoint x: 580, startPoint y: 363, endPoint x: 548, endPoint y: 359, distance: 32.2
click at [548, 359] on input "#FFFFFF" at bounding box center [617, 360] width 188 height 39
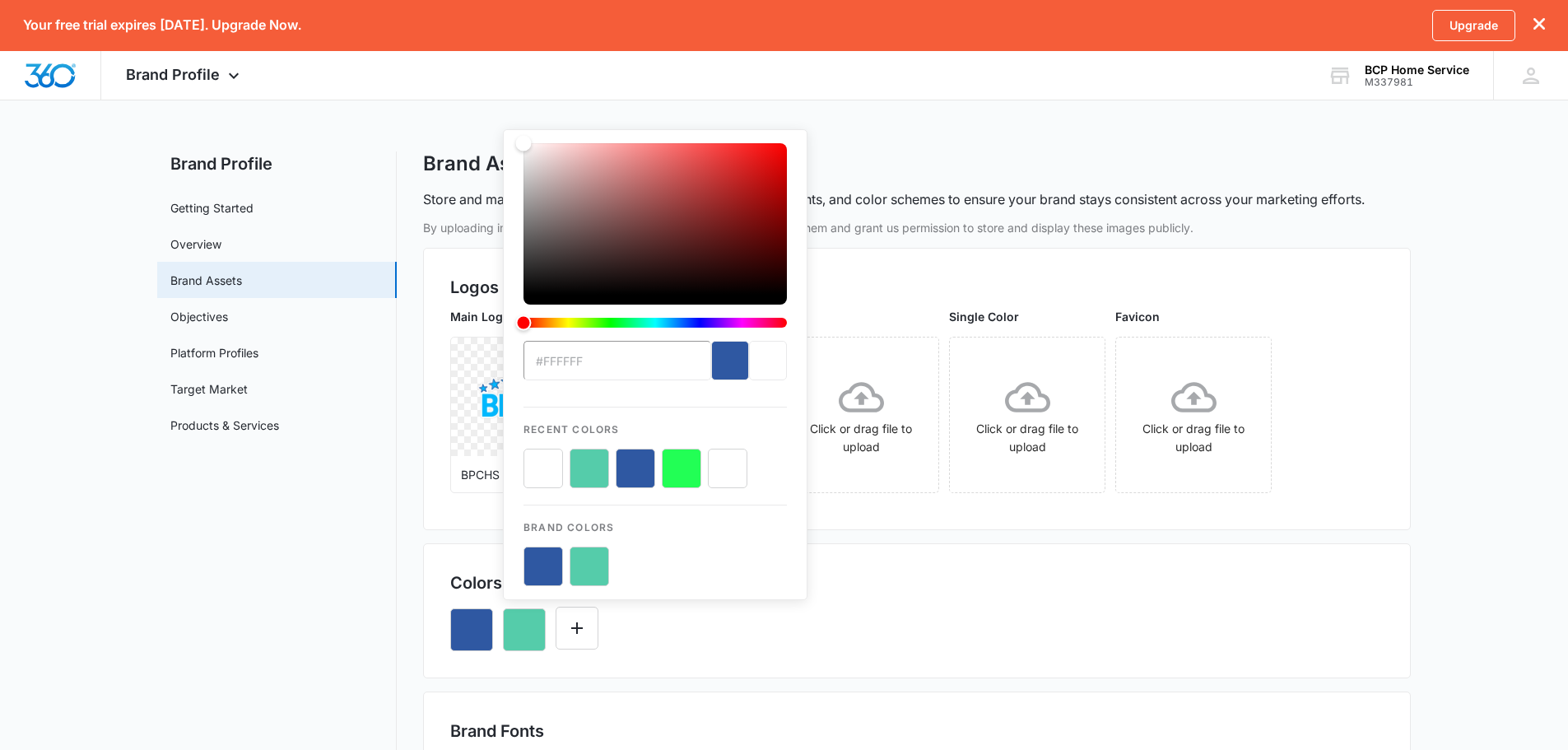
click at [595, 359] on input "#FFFFFF" at bounding box center [617, 360] width 188 height 39
drag, startPoint x: 593, startPoint y: 359, endPoint x: 553, endPoint y: 358, distance: 40.0
click at [553, 358] on input "#FFFFFF" at bounding box center [617, 360] width 188 height 39
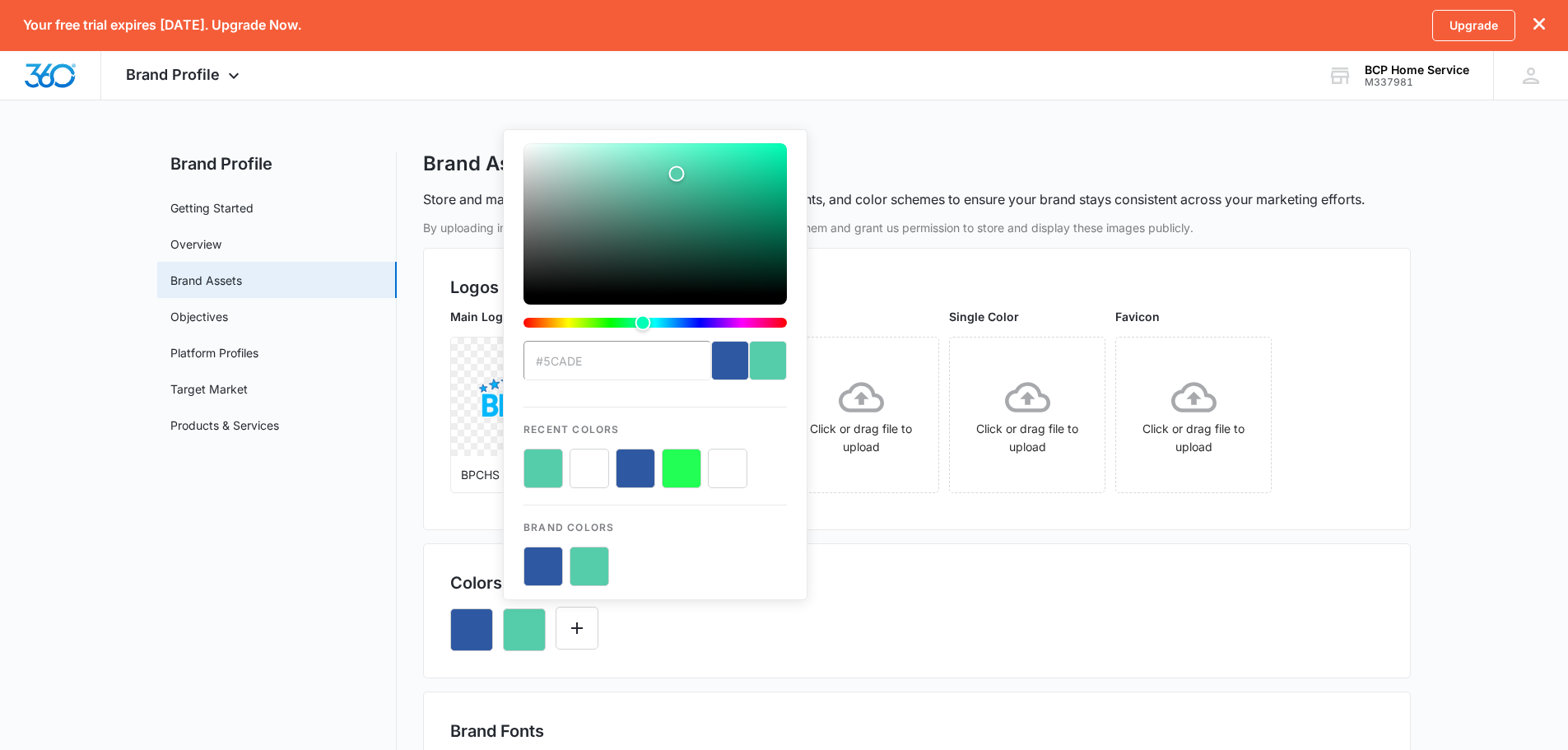
type input "#5cadef"
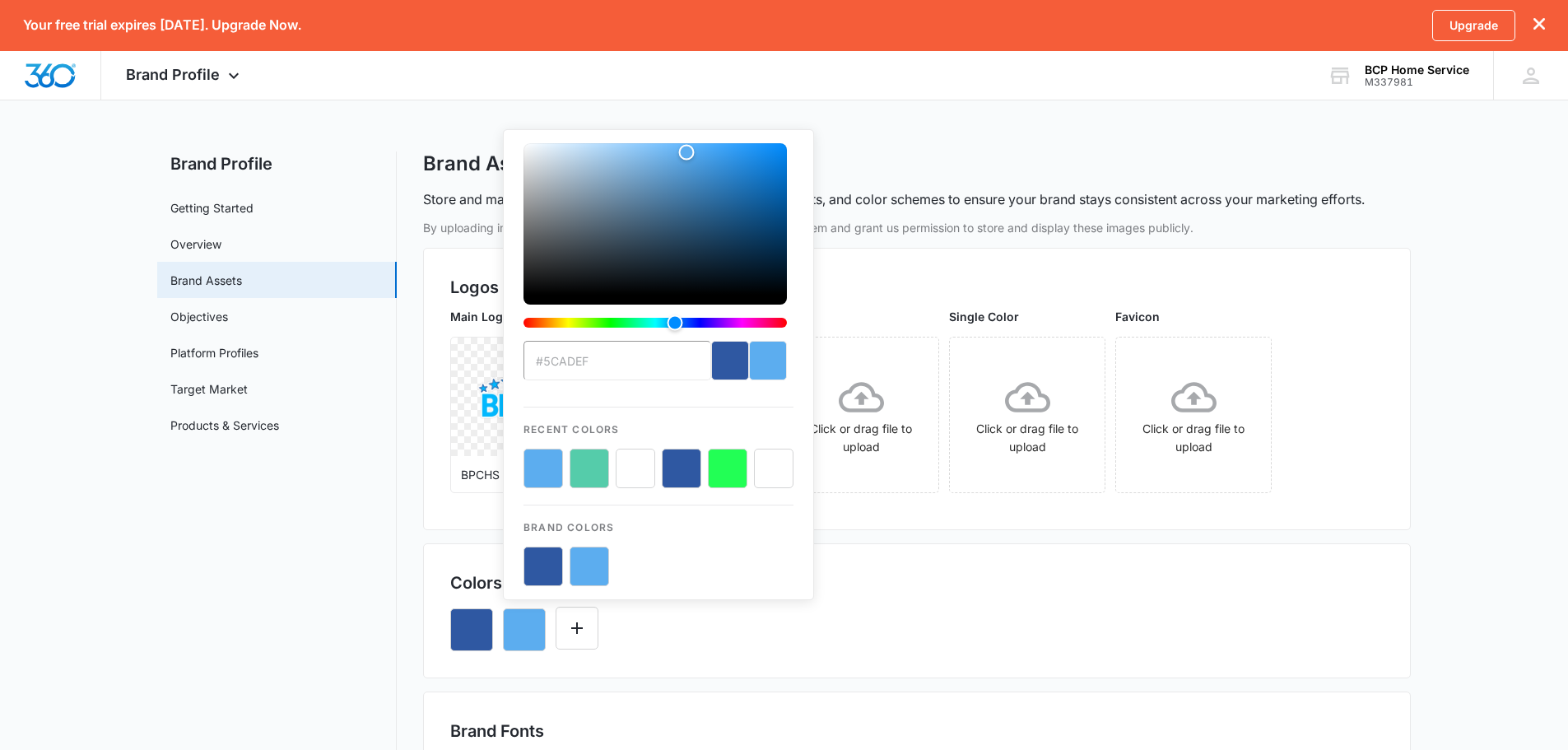
click at [632, 654] on div "Colors 2/10 Colors #5cadef Recent Colors Brand Colors" at bounding box center [917, 610] width 987 height 135
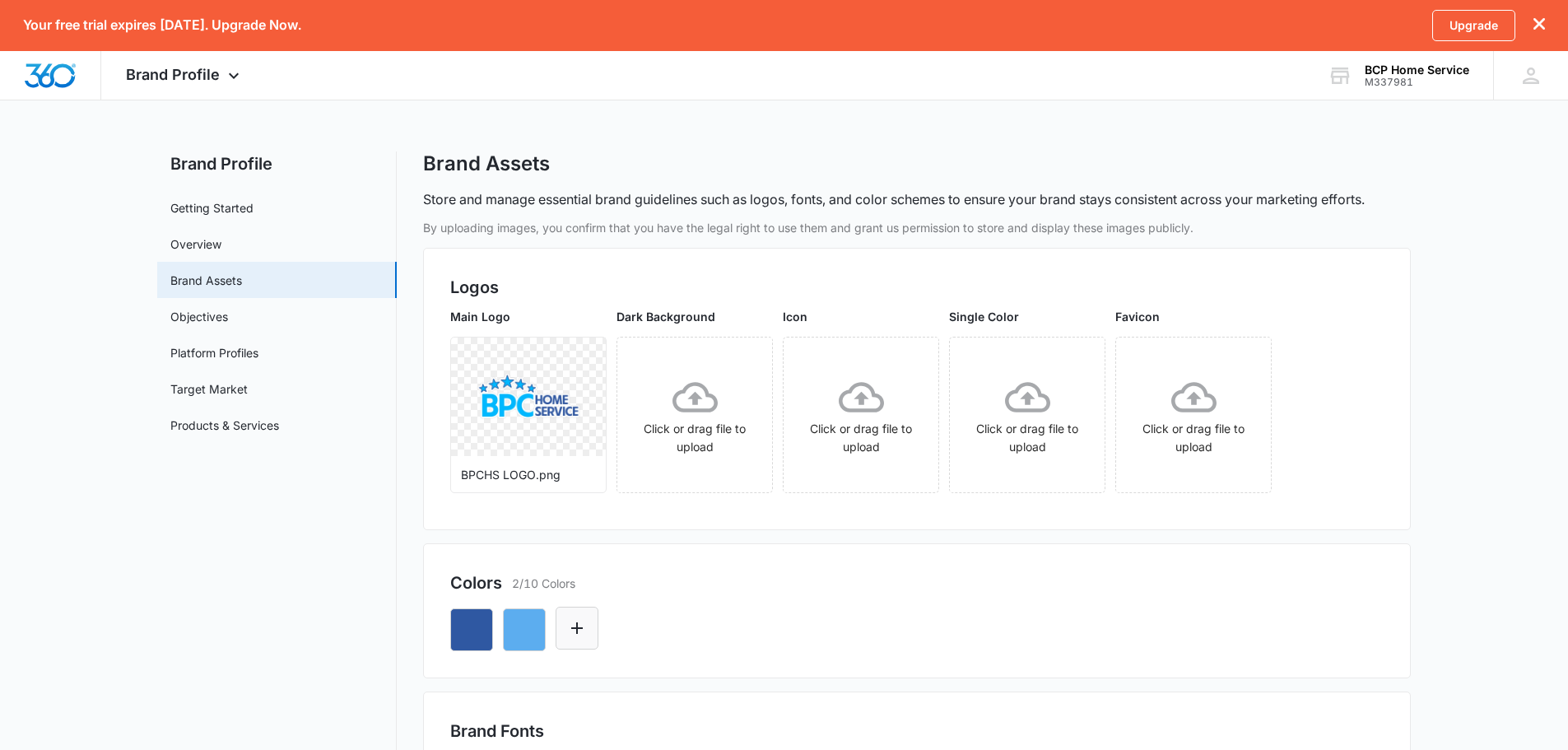
click at [557, 638] on button "Edit Color" at bounding box center [577, 628] width 43 height 43
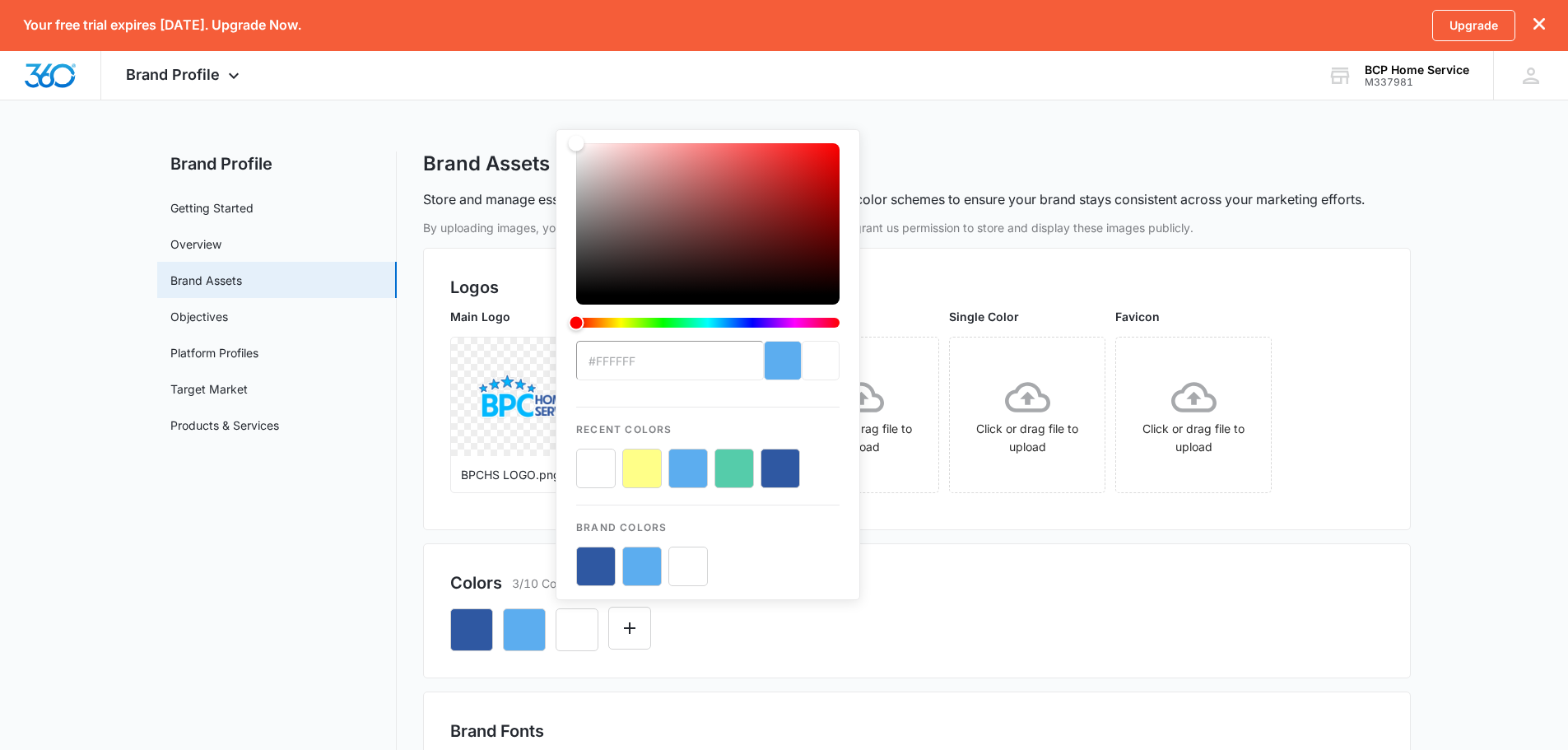
click at [662, 382] on div "#FFFFFF Recent Colors Brand Colors" at bounding box center [707, 364] width 263 height 443
click at [662, 372] on input "#FFFFFF" at bounding box center [669, 360] width 188 height 39
click at [650, 368] on input "#FFFFFF" at bounding box center [669, 360] width 188 height 39
drag, startPoint x: 645, startPoint y: 364, endPoint x: 595, endPoint y: 367, distance: 50.1
click at [595, 367] on input "#FFFFFF" at bounding box center [669, 360] width 188 height 39
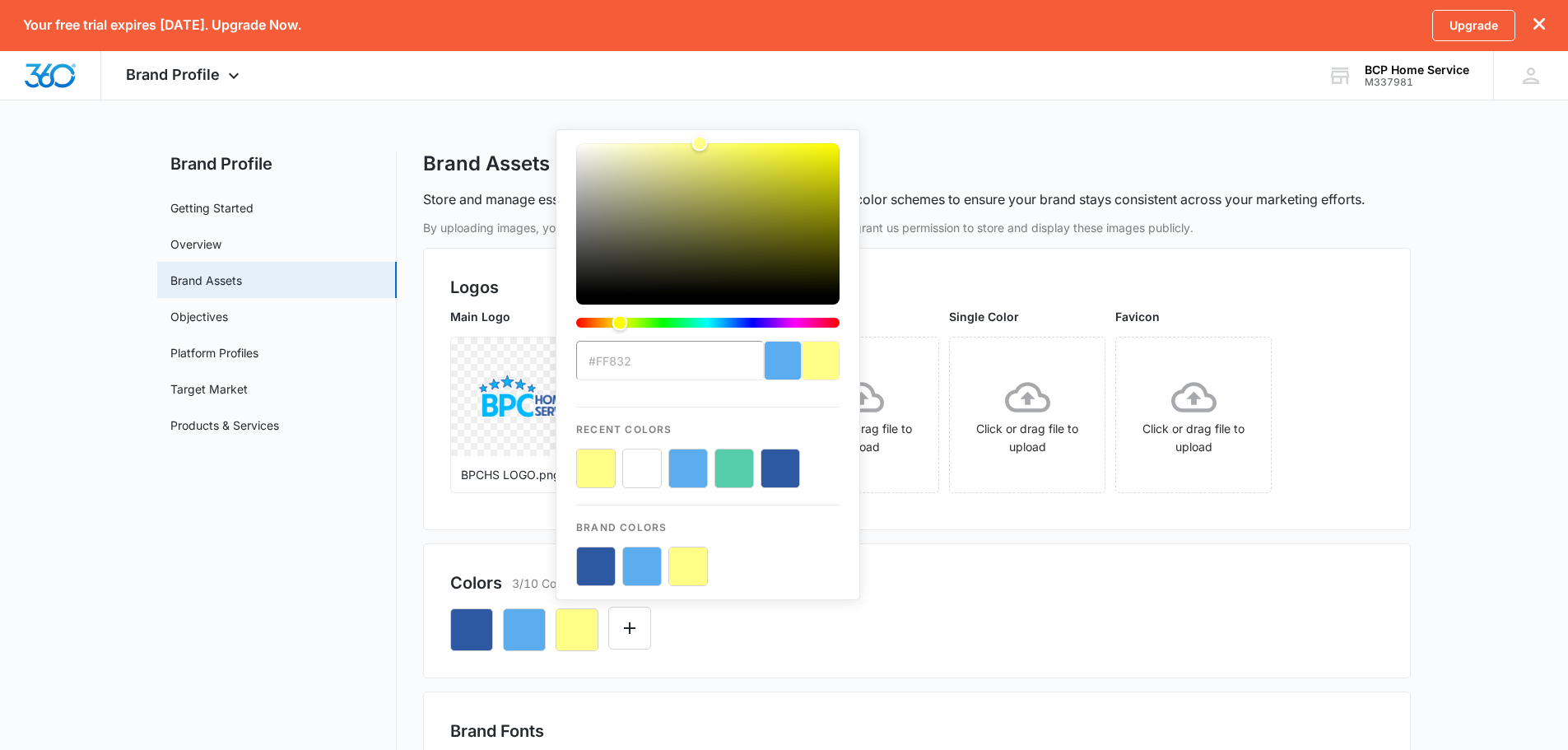
type input "#ff8325"
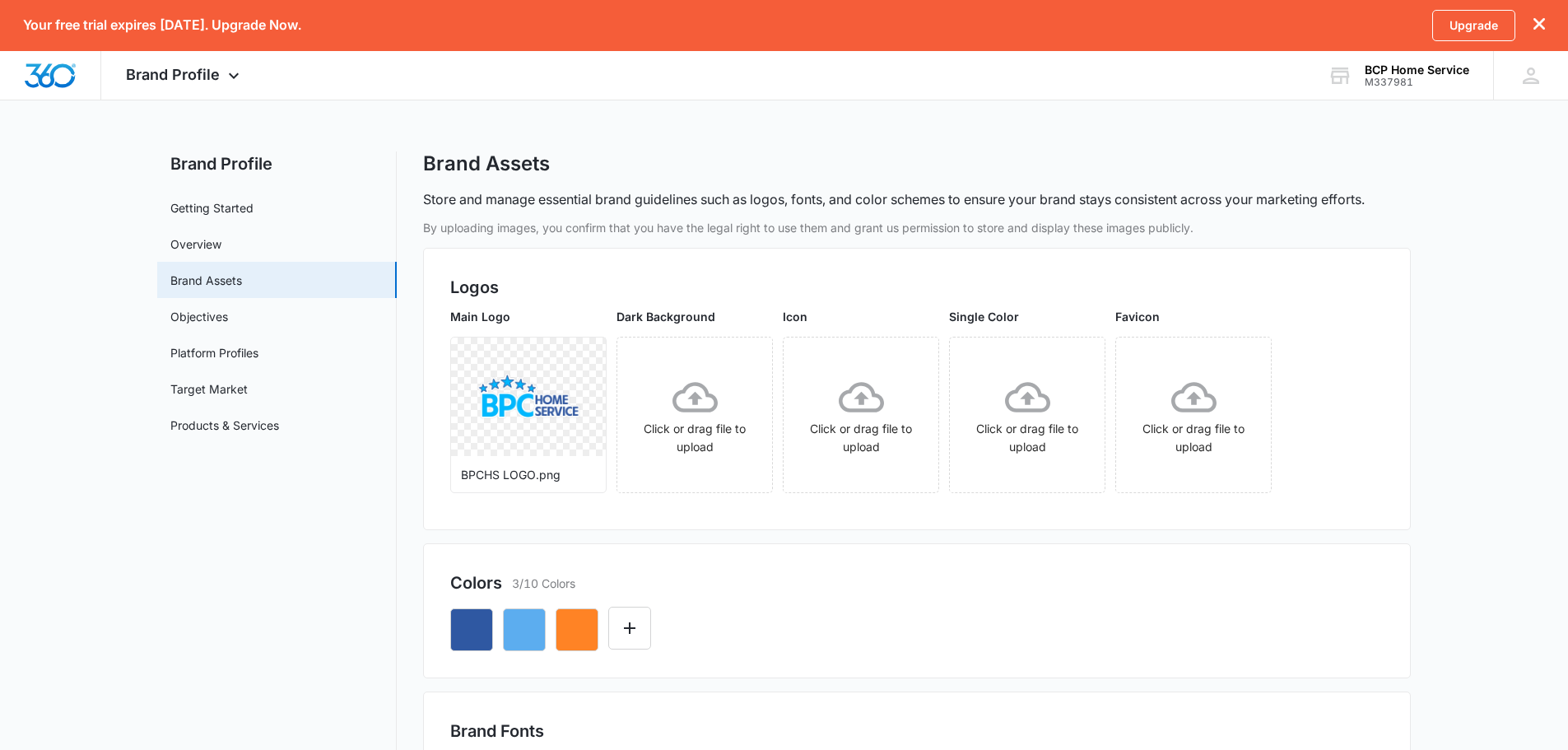
click at [709, 656] on div "Colors 3/10 Colors" at bounding box center [917, 610] width 987 height 135
click at [641, 631] on button "Edit Color" at bounding box center [630, 628] width 43 height 43
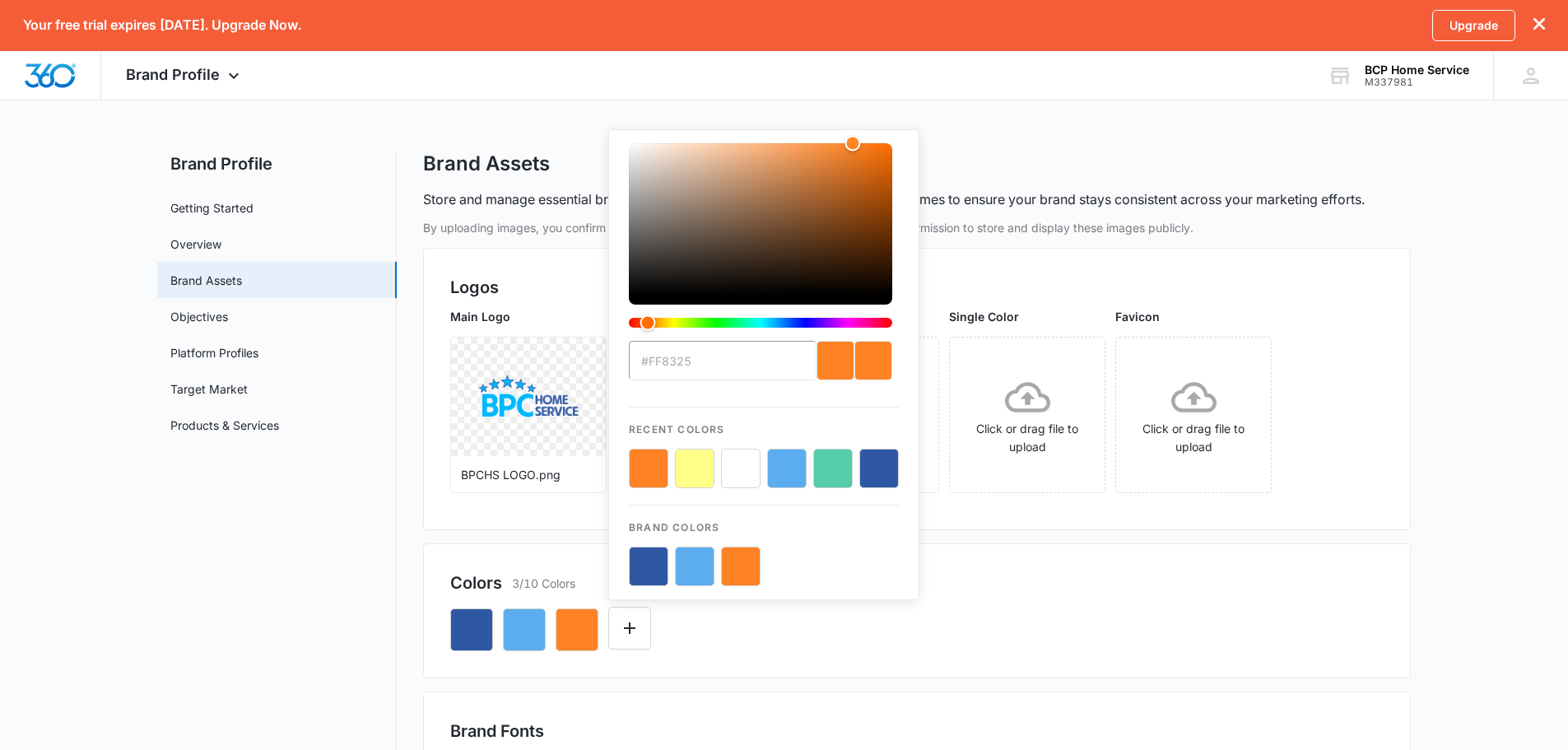
click at [716, 368] on input "#ff8325" at bounding box center [722, 360] width 188 height 39
drag, startPoint x: 708, startPoint y: 366, endPoint x: 650, endPoint y: 368, distance: 58.0
click at [650, 368] on input "#ff8325" at bounding box center [722, 360] width 188 height 39
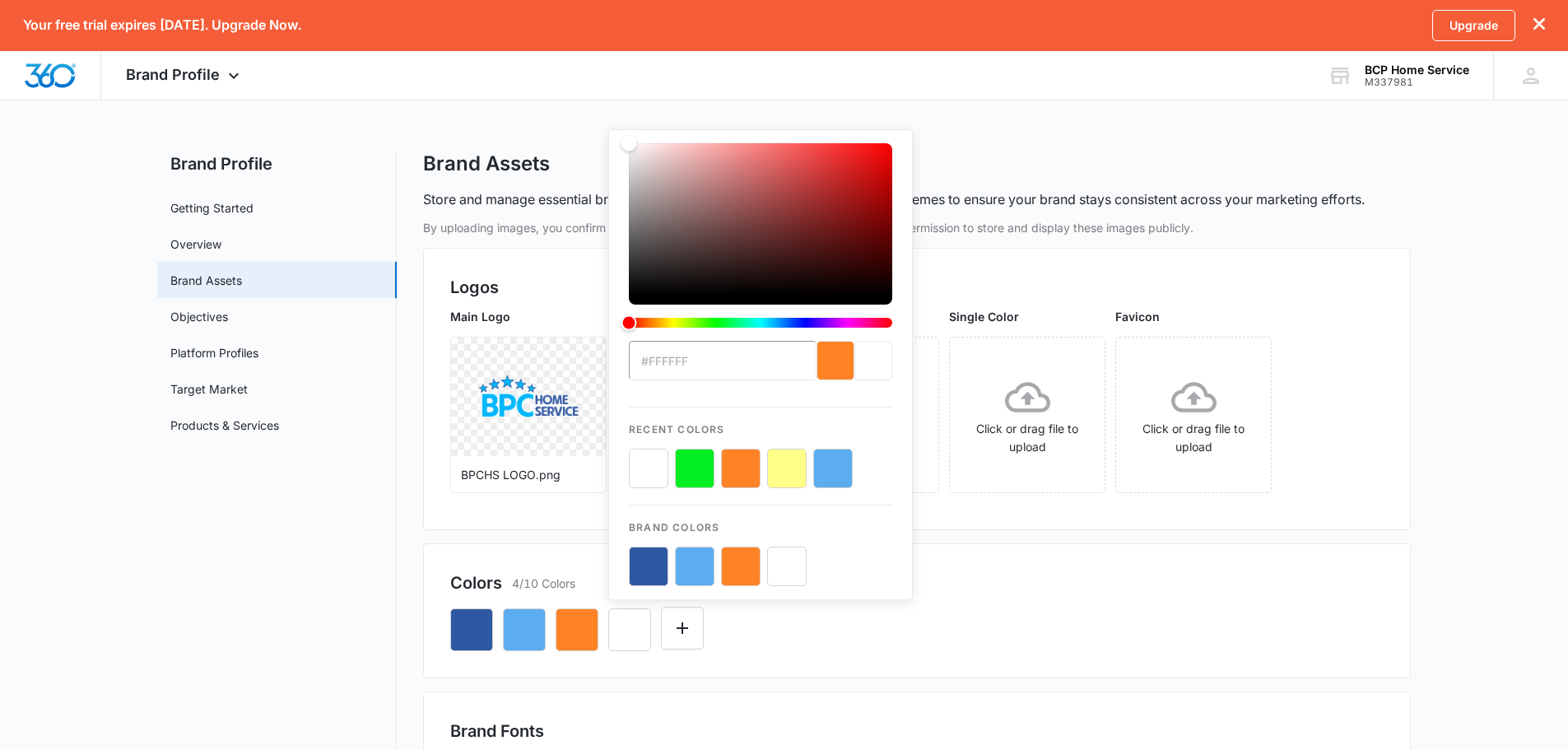
click at [696, 382] on div "#FFFFFF Recent Colors Brand Colors" at bounding box center [761, 364] width 263 height 443
click at [690, 368] on input "#FFFFFF" at bounding box center [722, 360] width 188 height 39
drag, startPoint x: 693, startPoint y: 368, endPoint x: 648, endPoint y: 373, distance: 45.3
click at [648, 373] on input "#FFFFFF" at bounding box center [722, 360] width 188 height 39
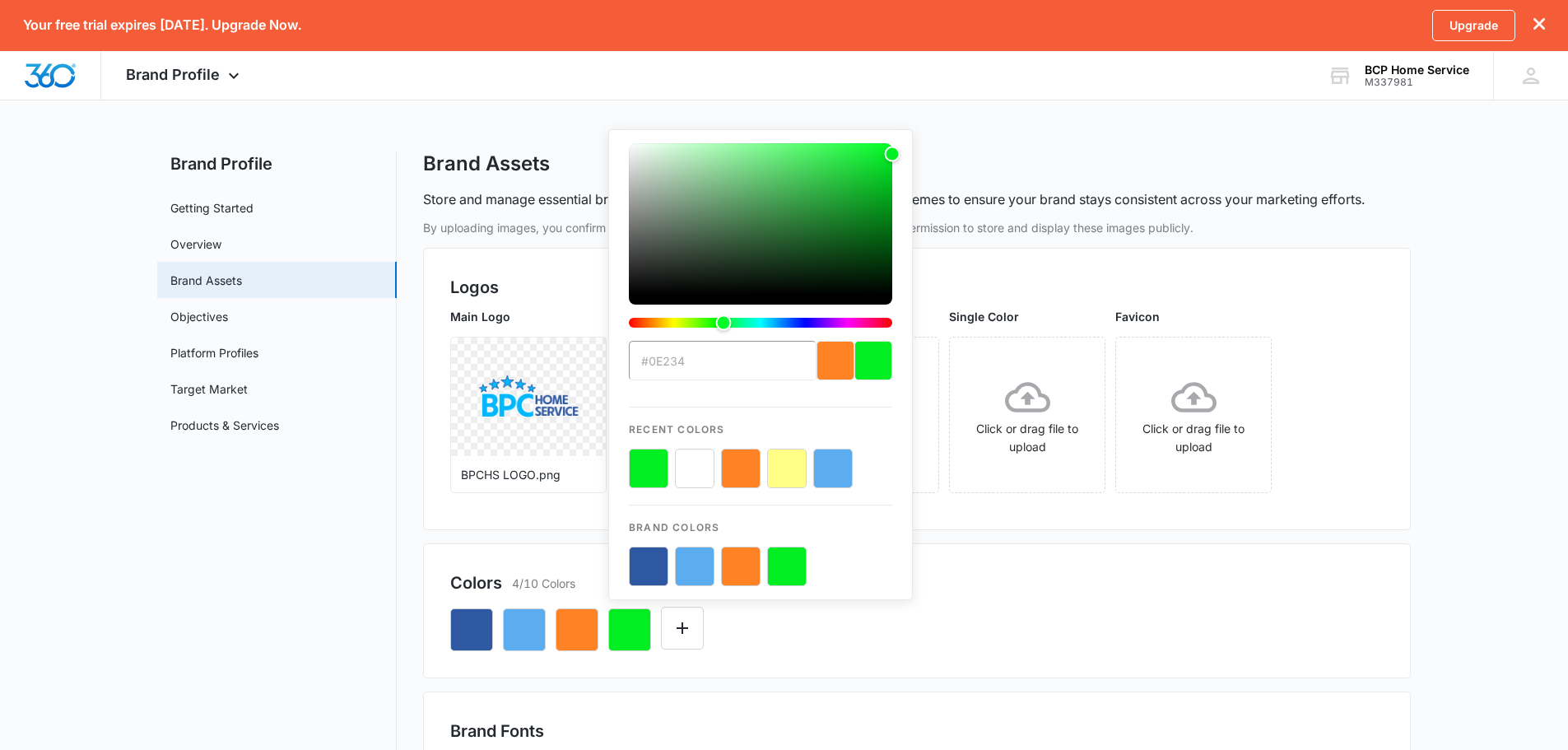
type input "#0e234b"
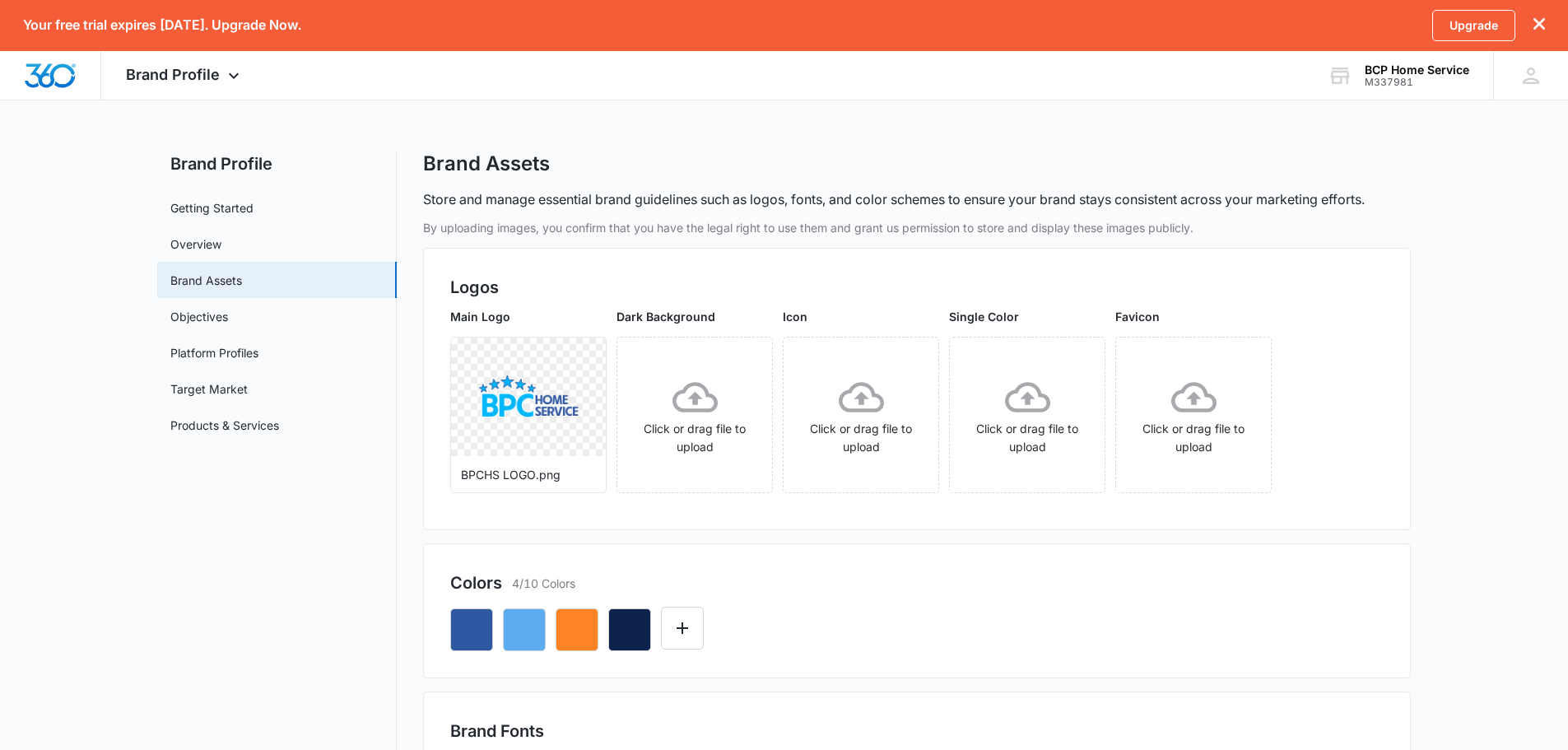
click at [883, 626] on div at bounding box center [917, 623] width 933 height 56
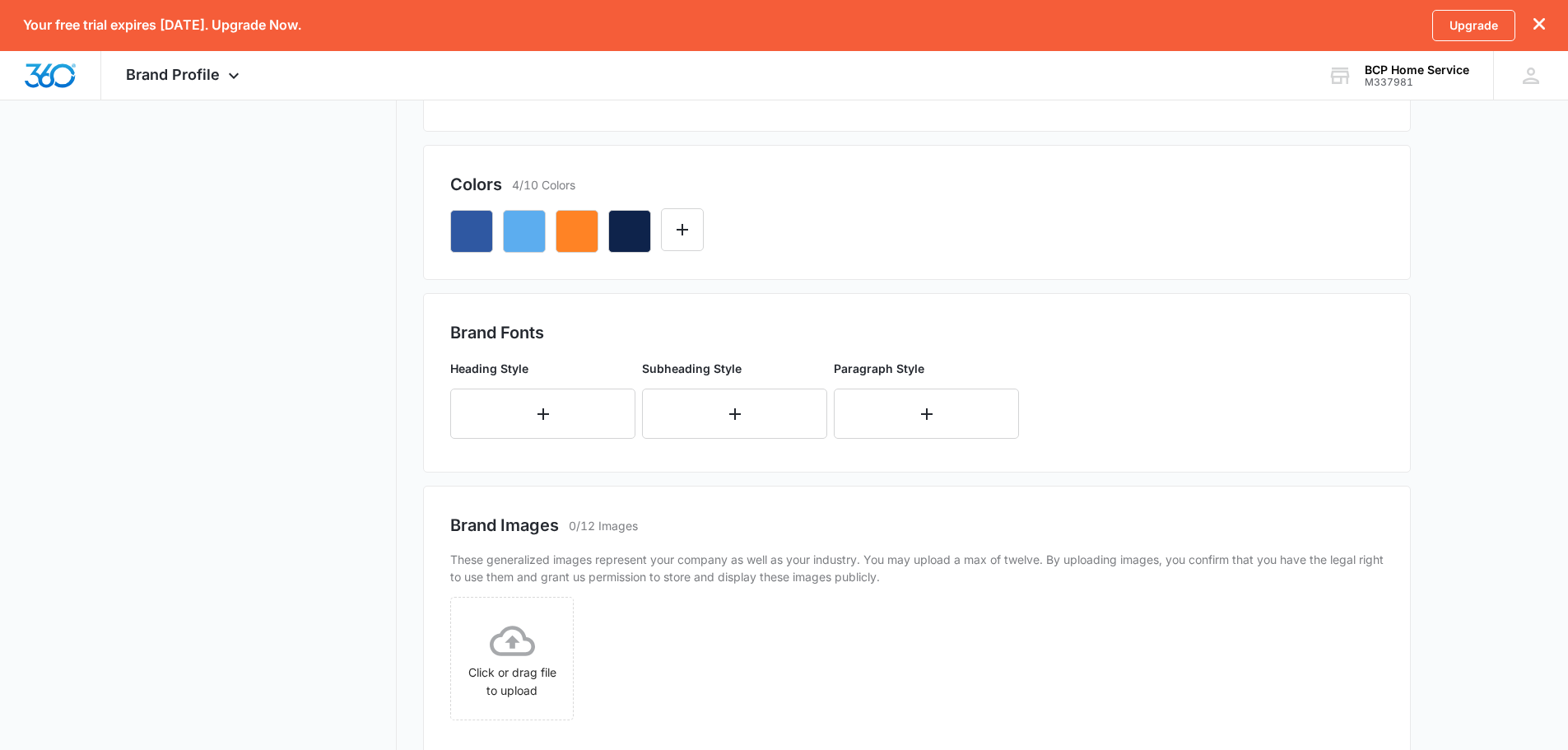
scroll to position [411, 0]
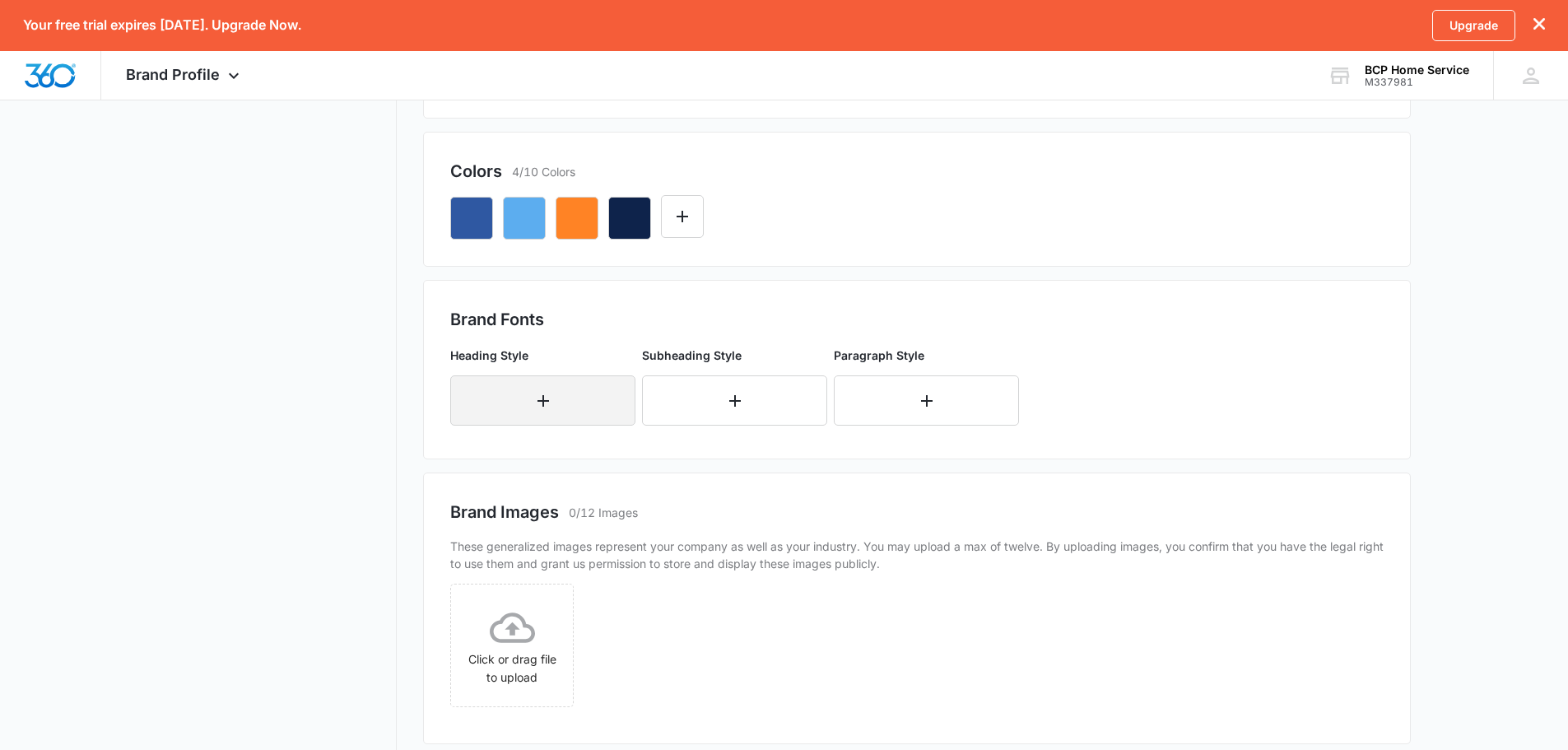
click at [581, 411] on button "button" at bounding box center [542, 400] width 185 height 50
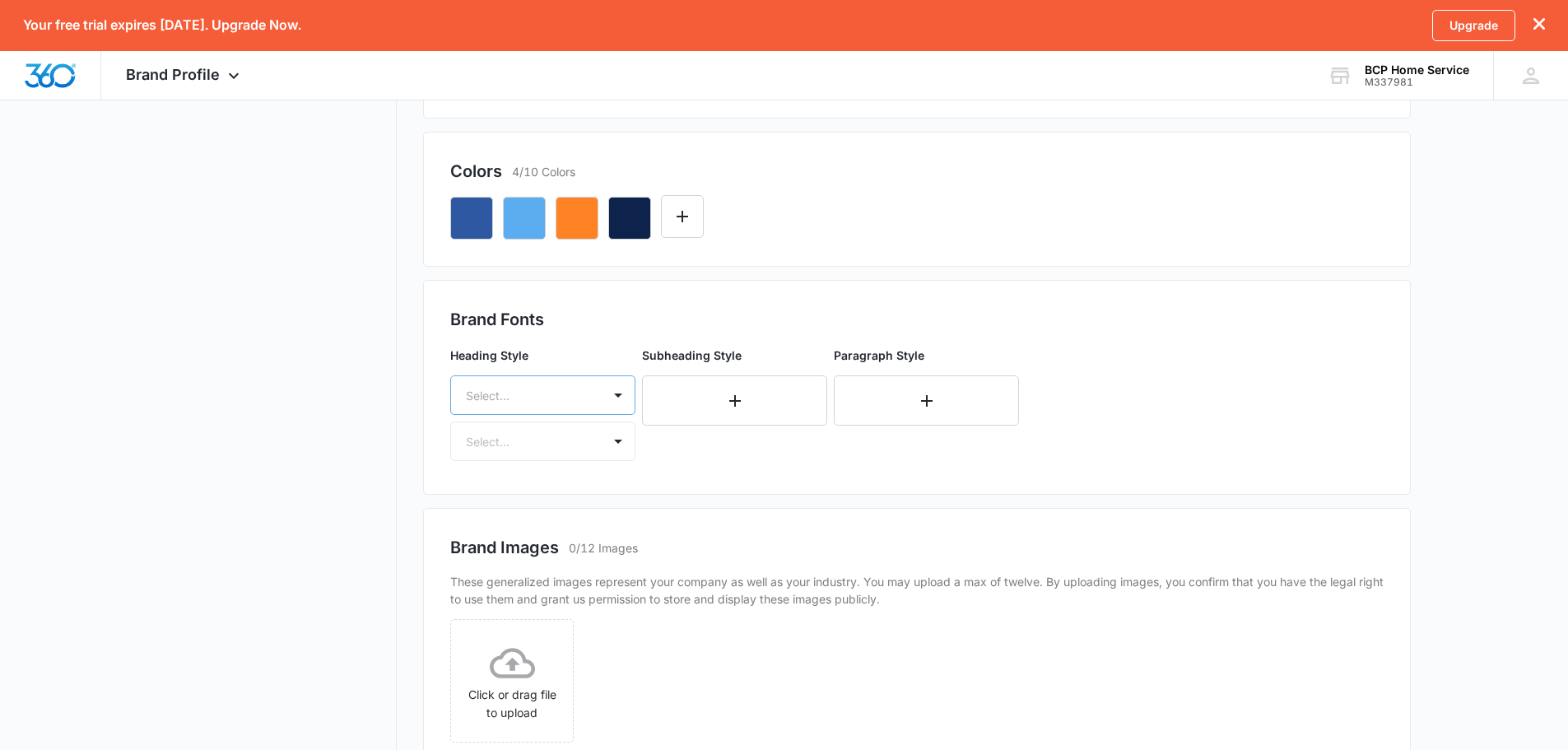
click at [581, 401] on div "Select..." at bounding box center [525, 396] width 150 height 37
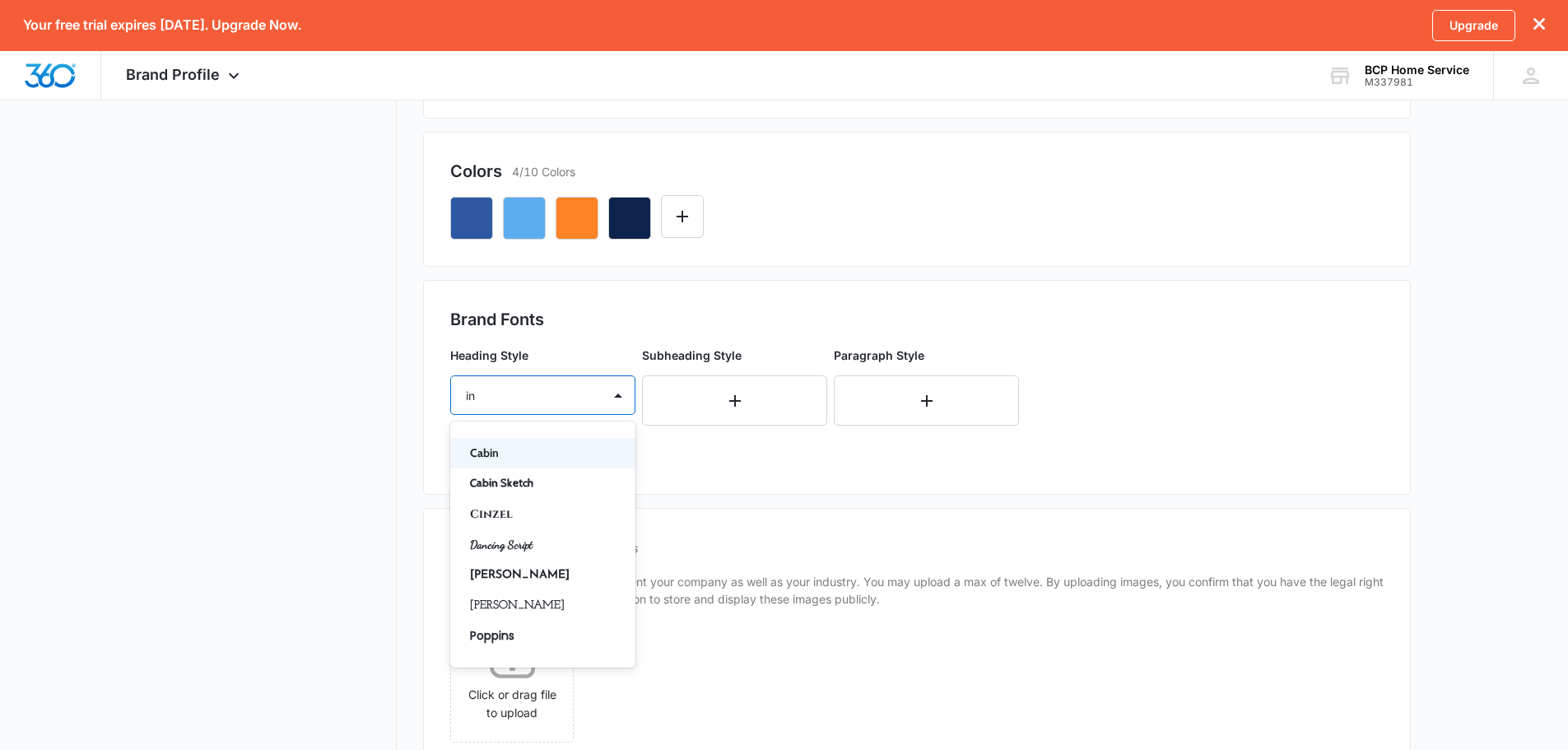
type input "i"
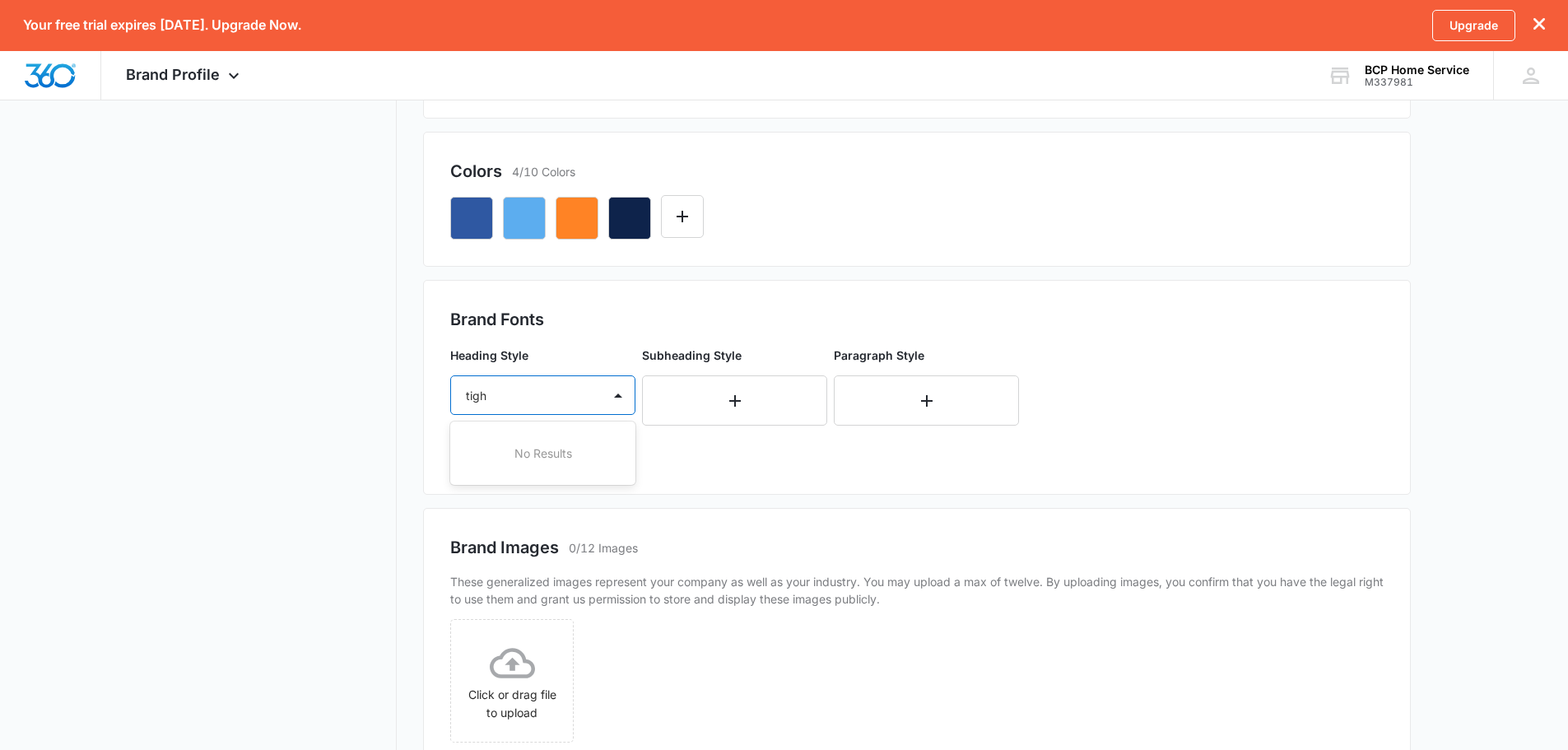
type input "tight"
click at [549, 402] on div at bounding box center [523, 396] width 115 height 21
click at [734, 399] on icon "button" at bounding box center [735, 400] width 20 height 20
click at [715, 410] on div "Select..." at bounding box center [718, 396] width 150 height 37
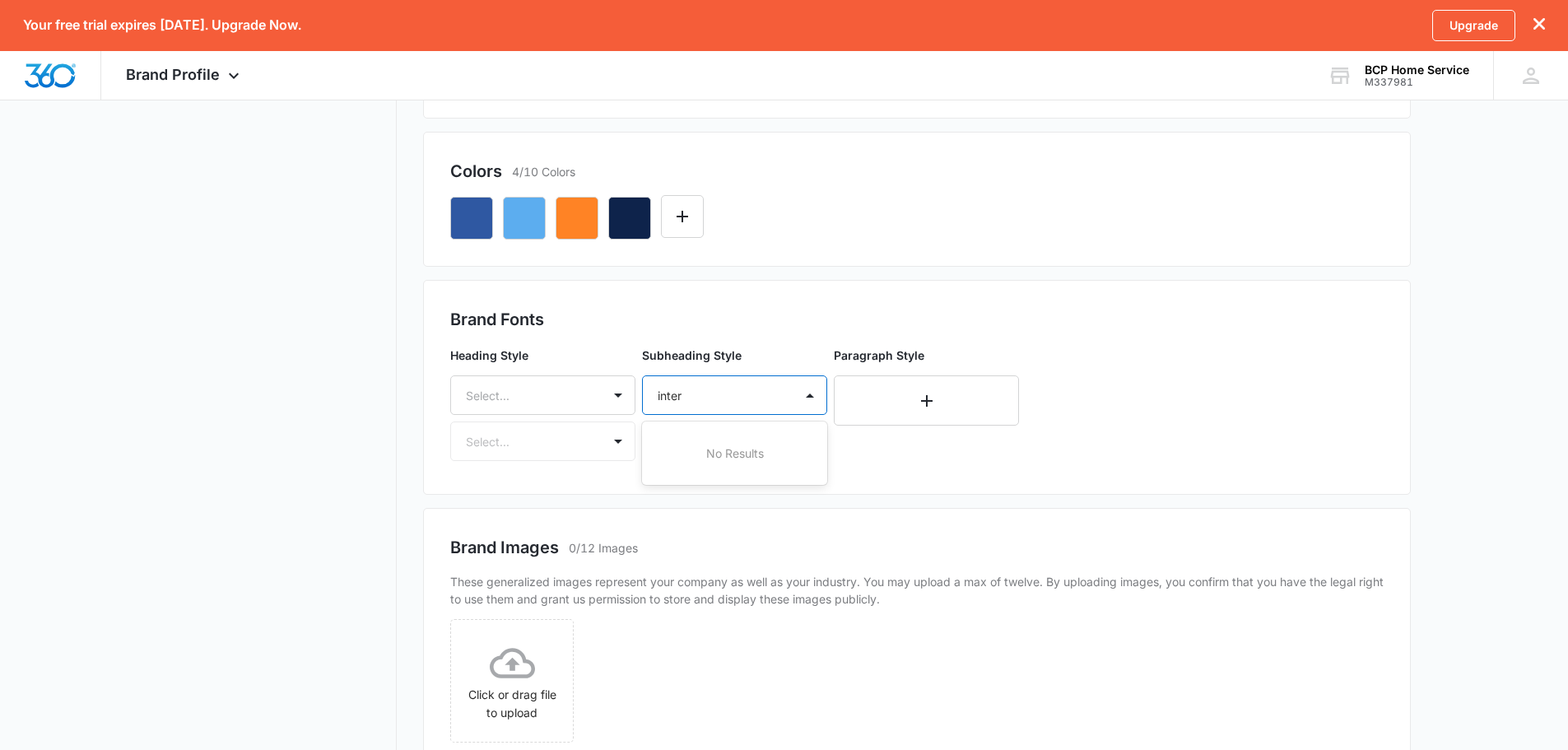
type input "inter"
click at [409, 404] on div "Brand Profile Getting Started Overview Brand Assets Objectives Platform Profile…" at bounding box center [783, 280] width 1253 height 1081
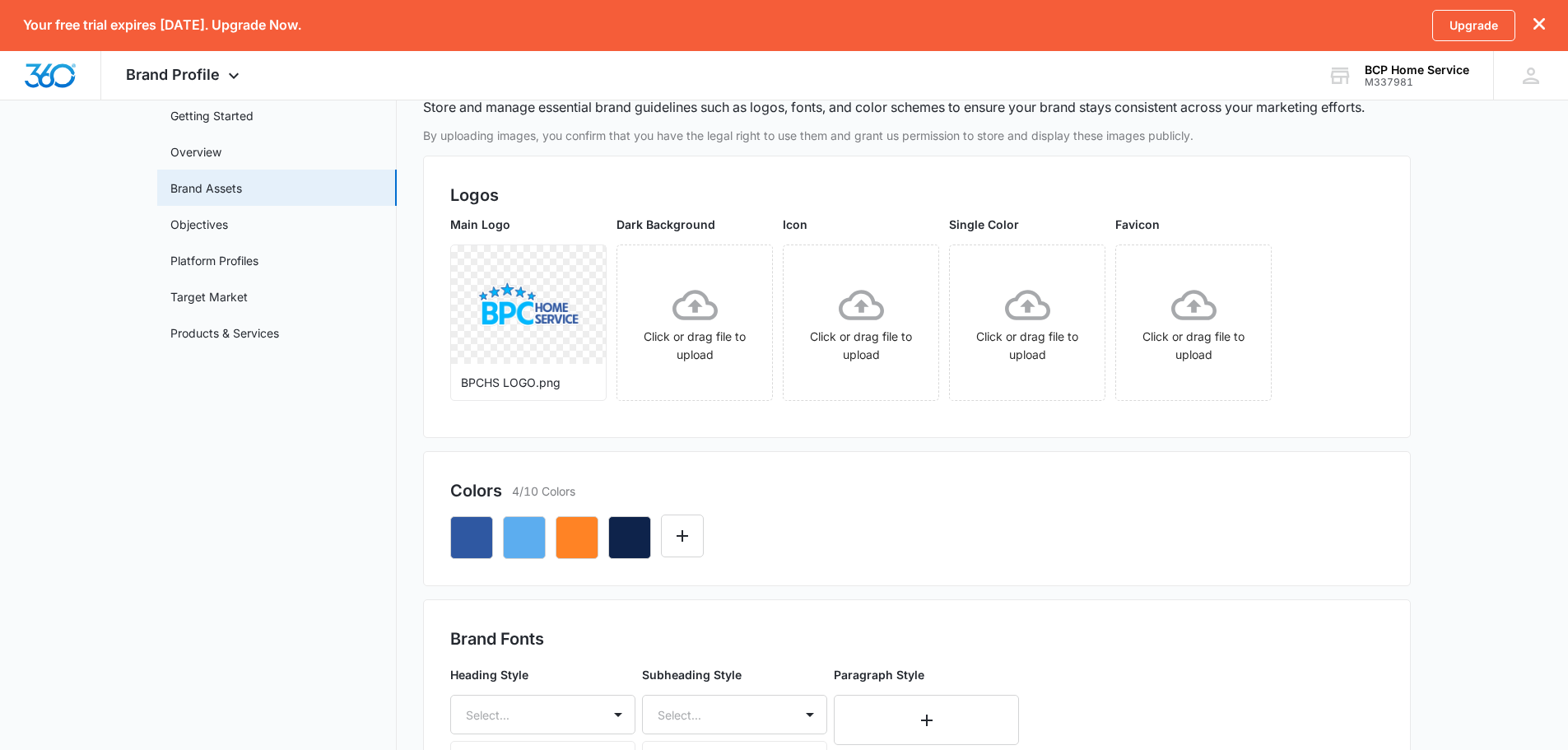
scroll to position [0, 0]
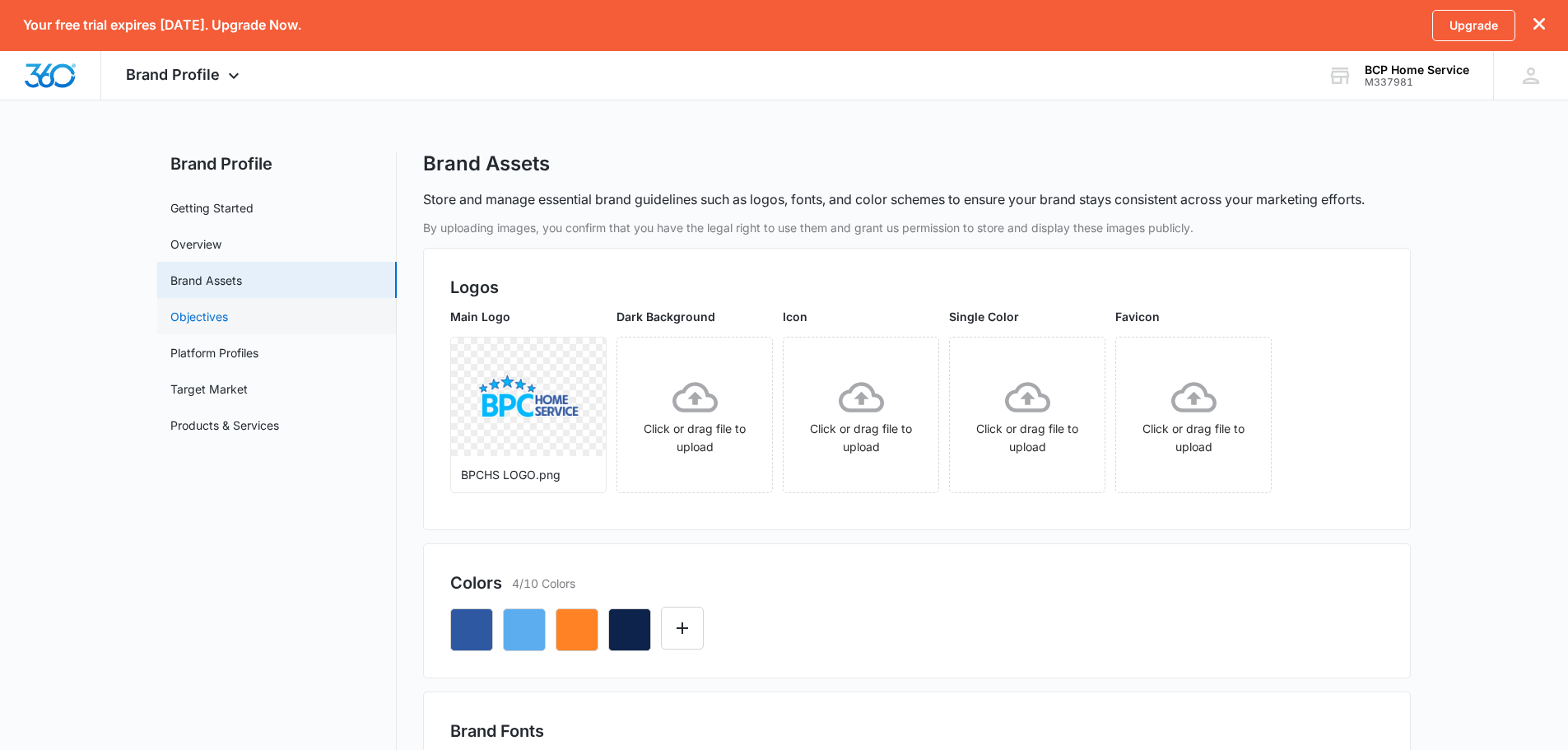
click at [222, 309] on link "Objectives" at bounding box center [200, 316] width 58 height 18
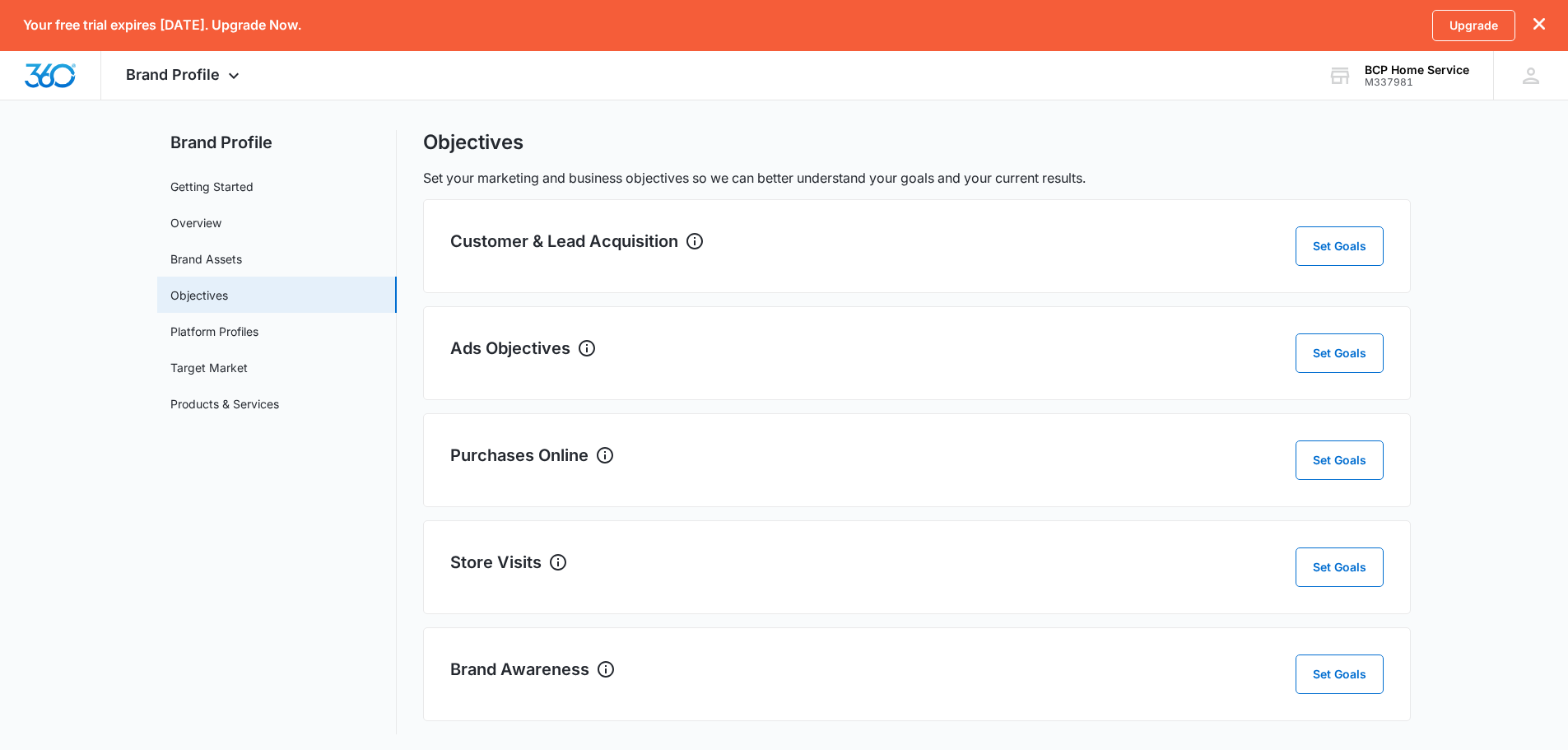
scroll to position [25, 0]
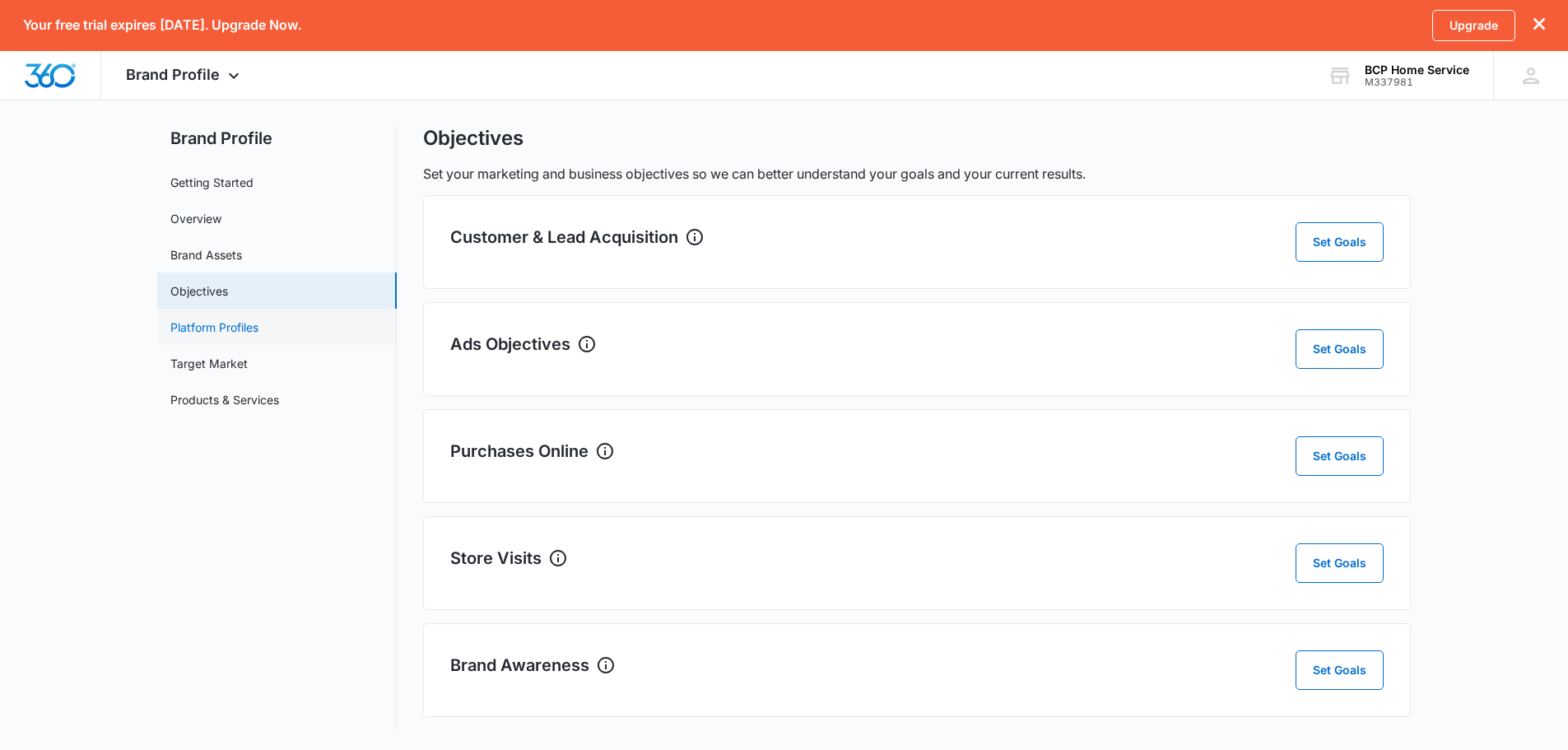
click at [243, 330] on link "Platform Profiles" at bounding box center [215, 326] width 88 height 18
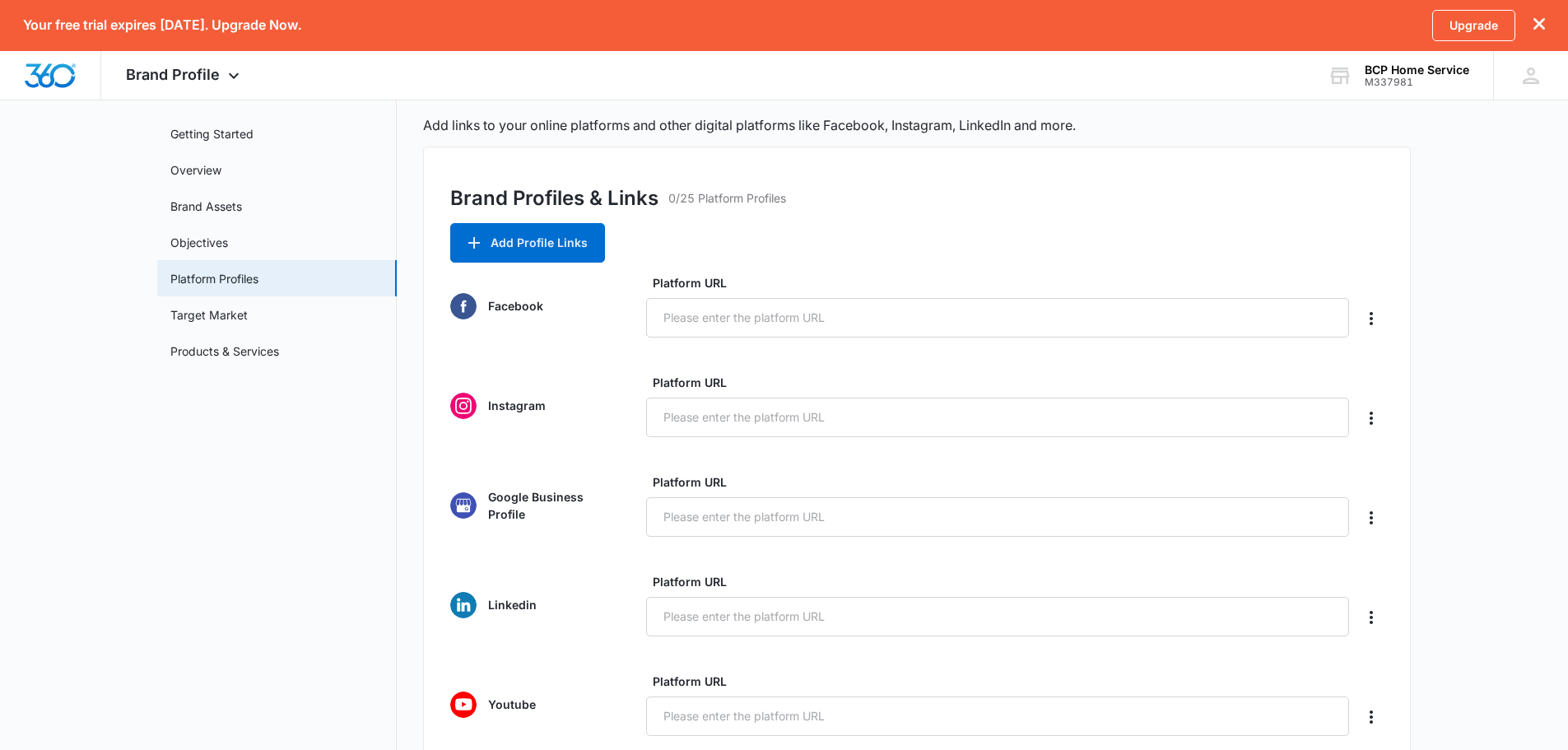
scroll to position [568, 0]
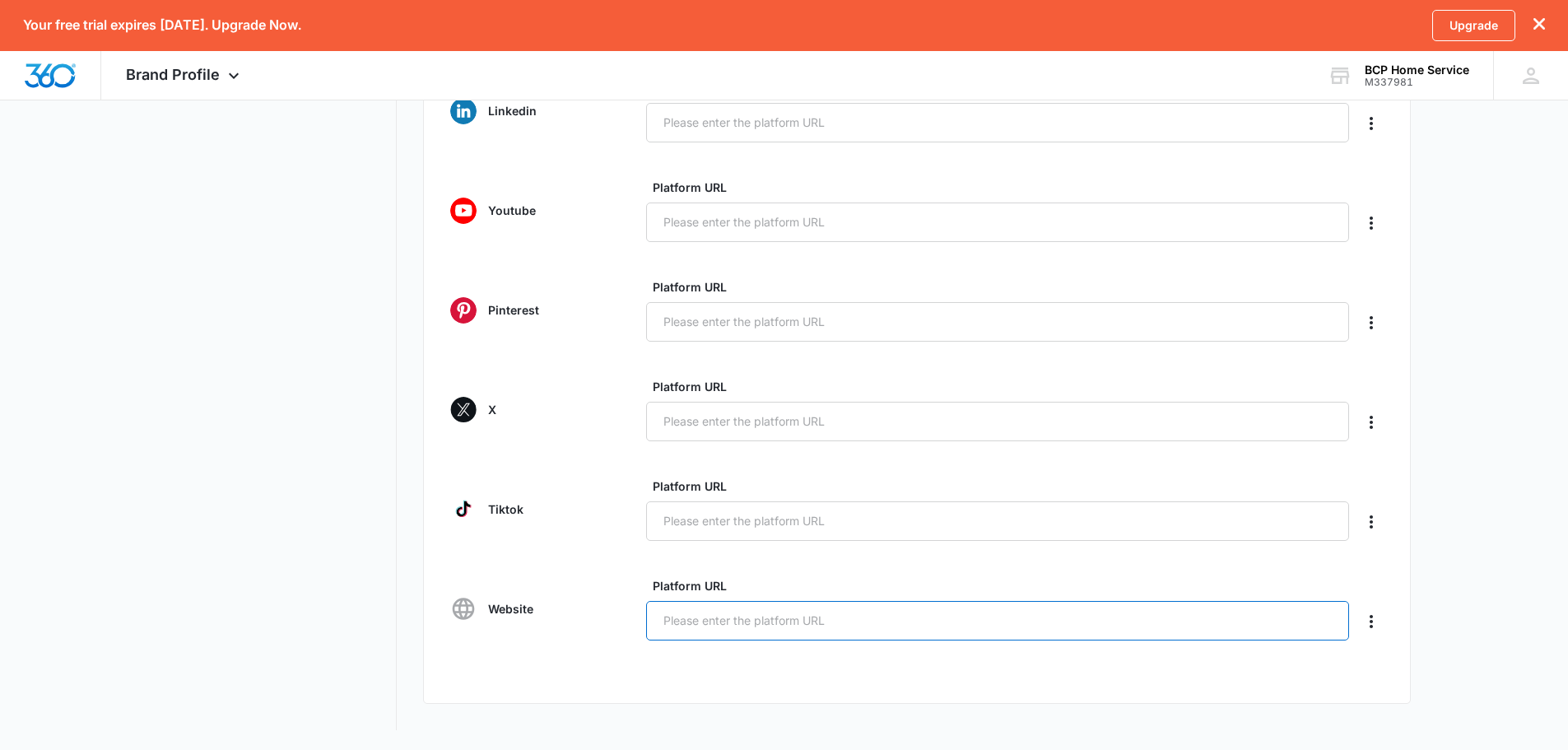
click at [689, 635] on input "Platform URL" at bounding box center [997, 620] width 703 height 39
paste input "https://bpchomeservice.com/"
type input "https://bpchomeservice.com/"
click at [1392, 697] on div "Brand Profiles & Links 0/25 Platform Profiles Add Profile Links Facebook Platfo…" at bounding box center [917, 198] width 987 height 1090
click at [1375, 698] on button "Save" at bounding box center [1352, 696] width 62 height 39
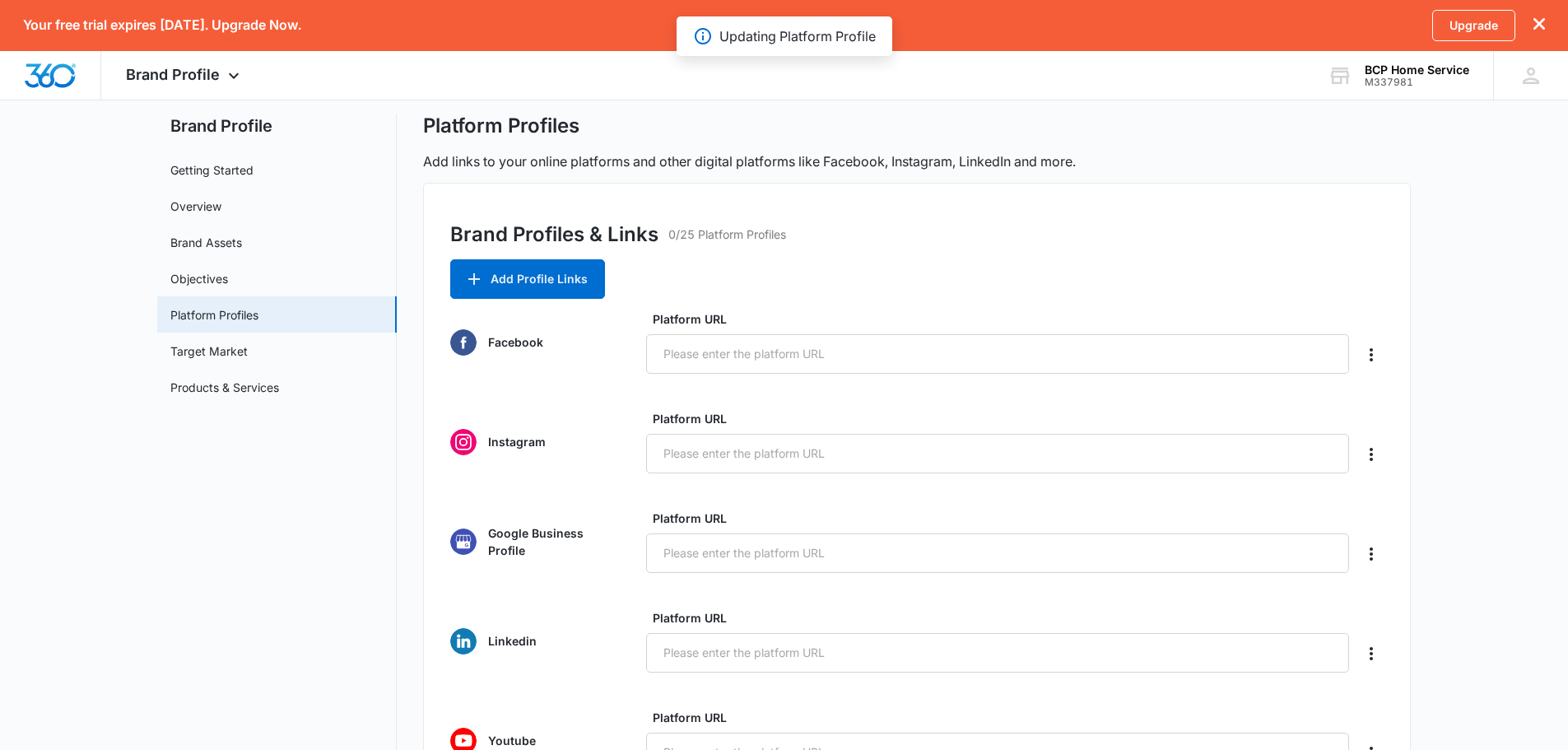
scroll to position [0, 0]
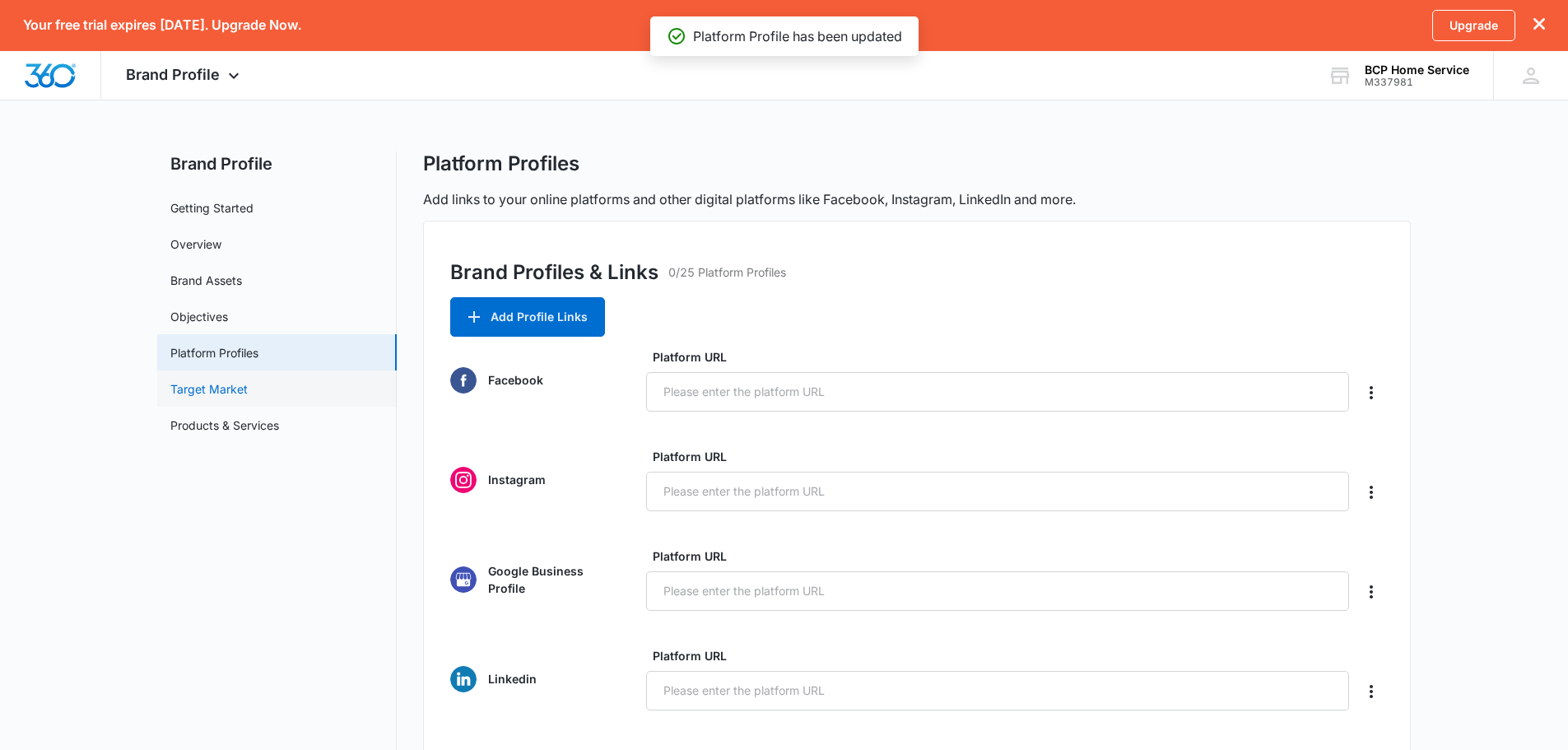
click at [247, 394] on link "Target Market" at bounding box center [209, 388] width 77 height 18
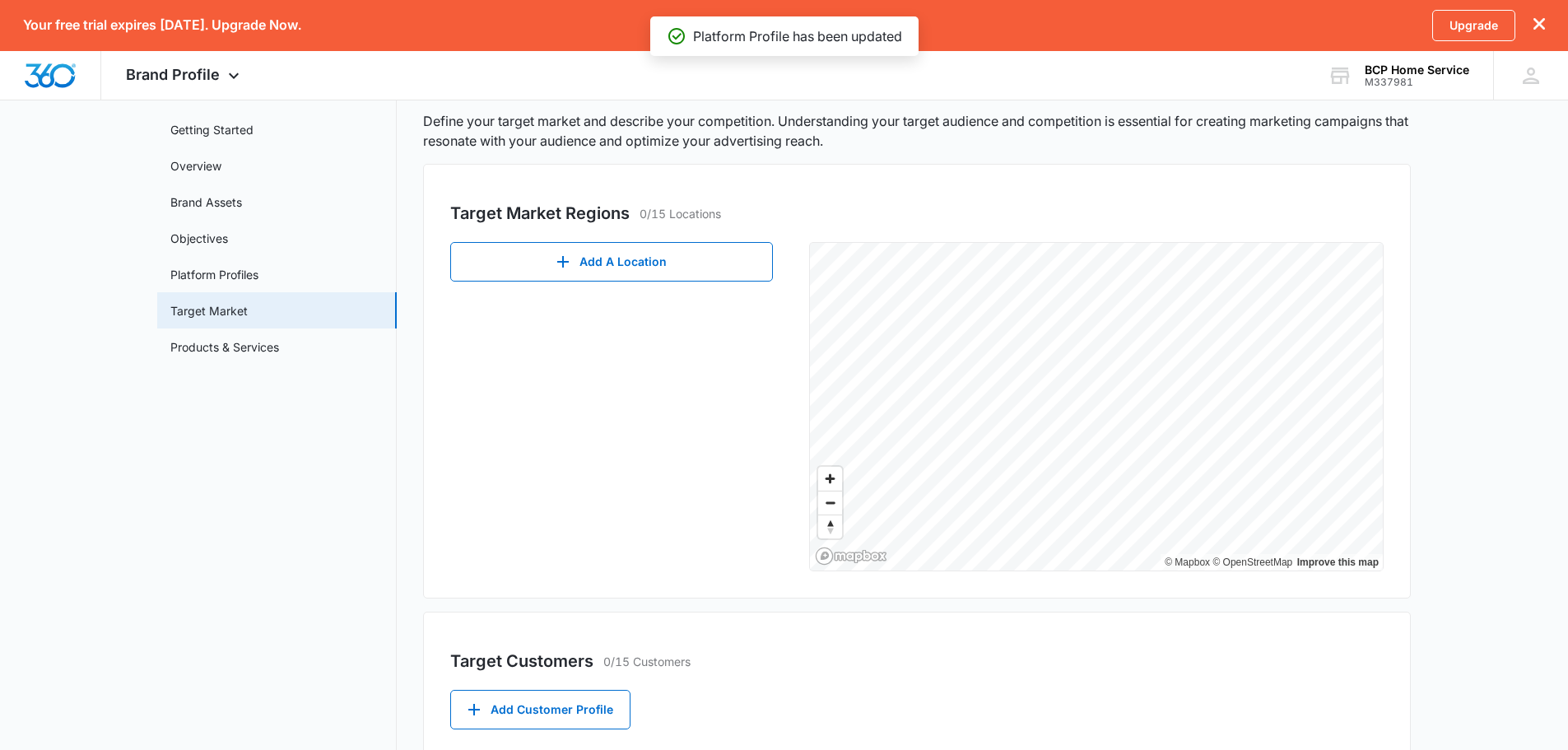
scroll to position [82, 0]
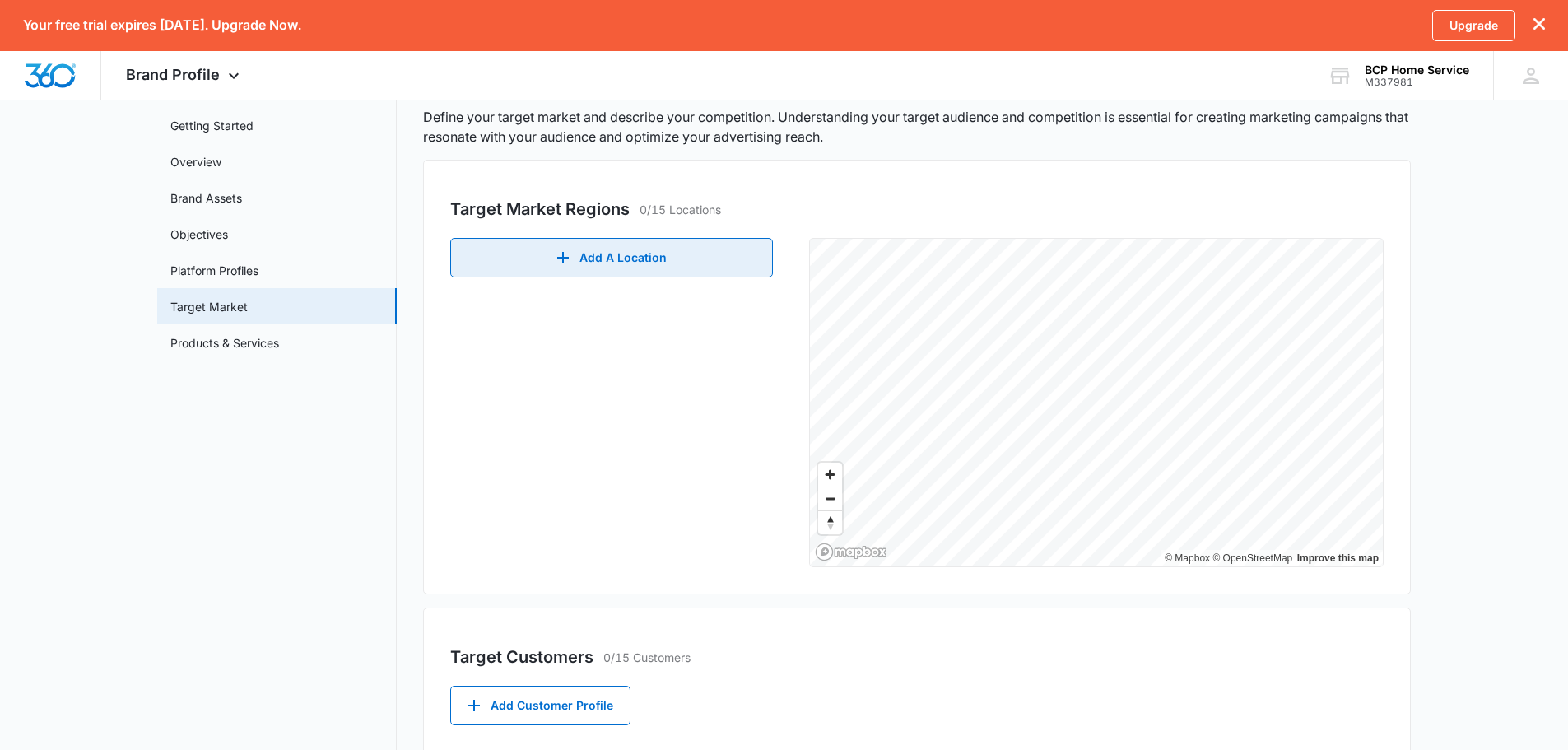
click at [586, 263] on button "Add A Location" at bounding box center [611, 257] width 323 height 39
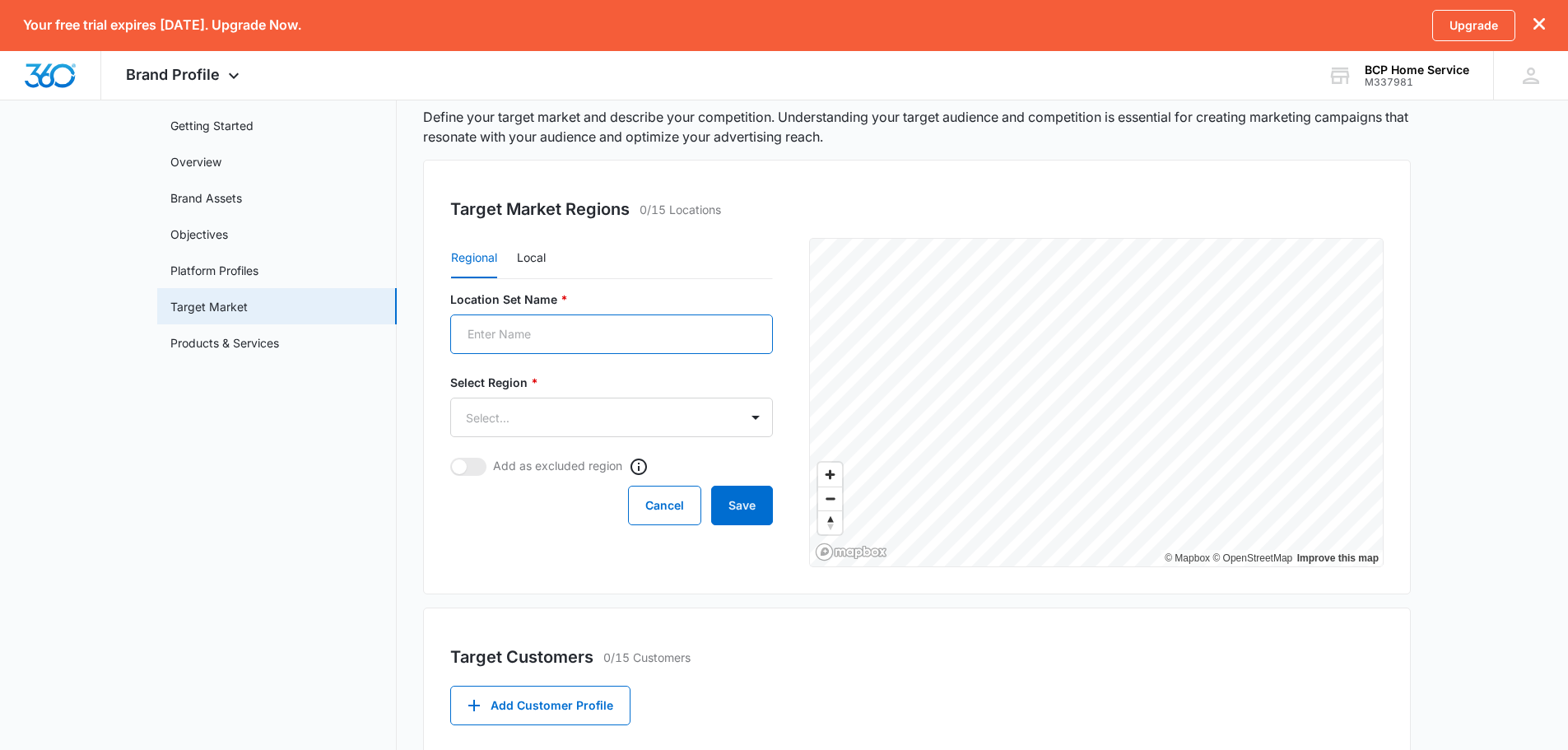
click at [571, 337] on input "Location Set Name *" at bounding box center [611, 334] width 323 height 39
click at [606, 433] on body "Your free trial expires in 14 days. Upgrade Now. Upgrade Brand Profile Apps Rep…" at bounding box center [784, 448] width 1568 height 1060
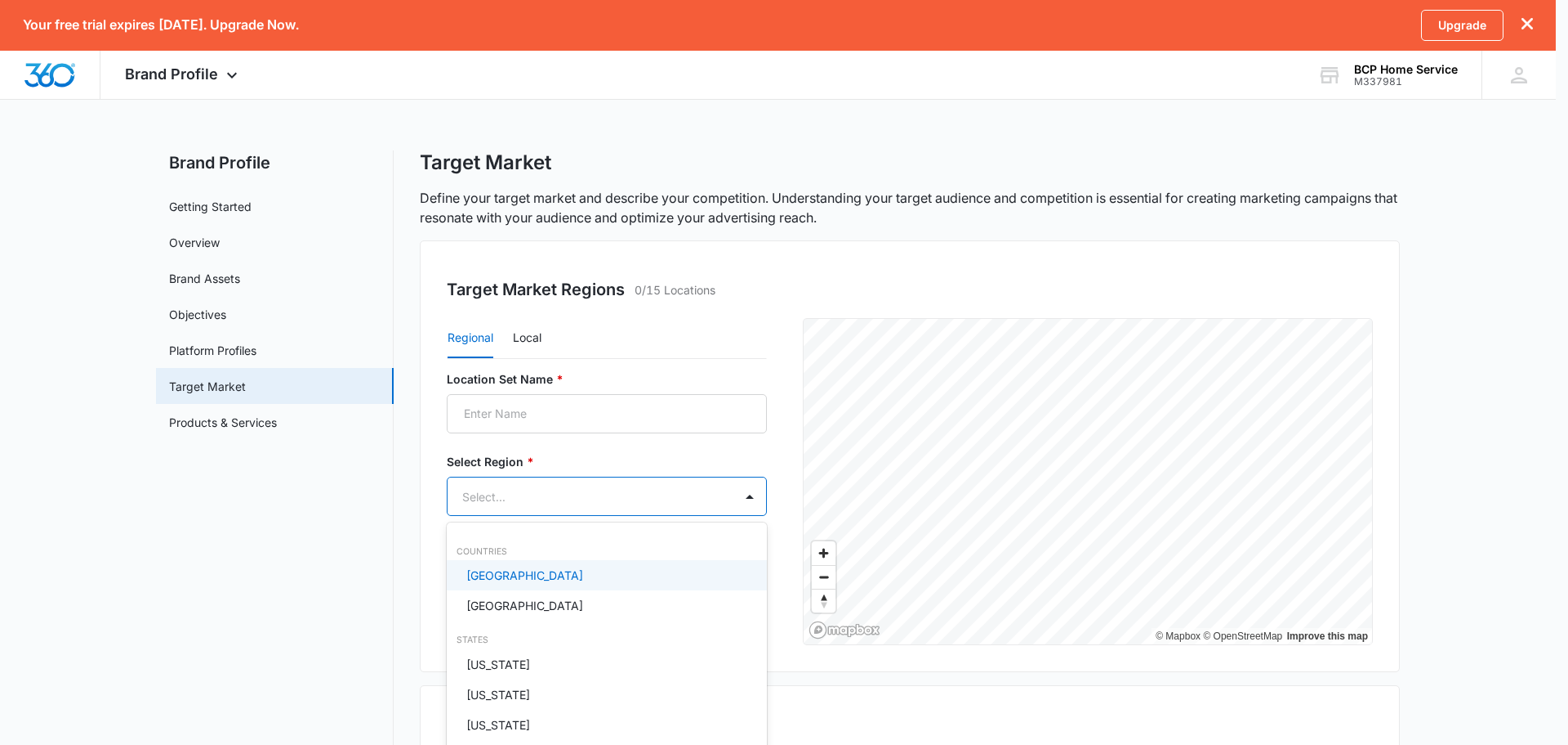
click at [572, 418] on div at bounding box center [784, 372] width 1568 height 745
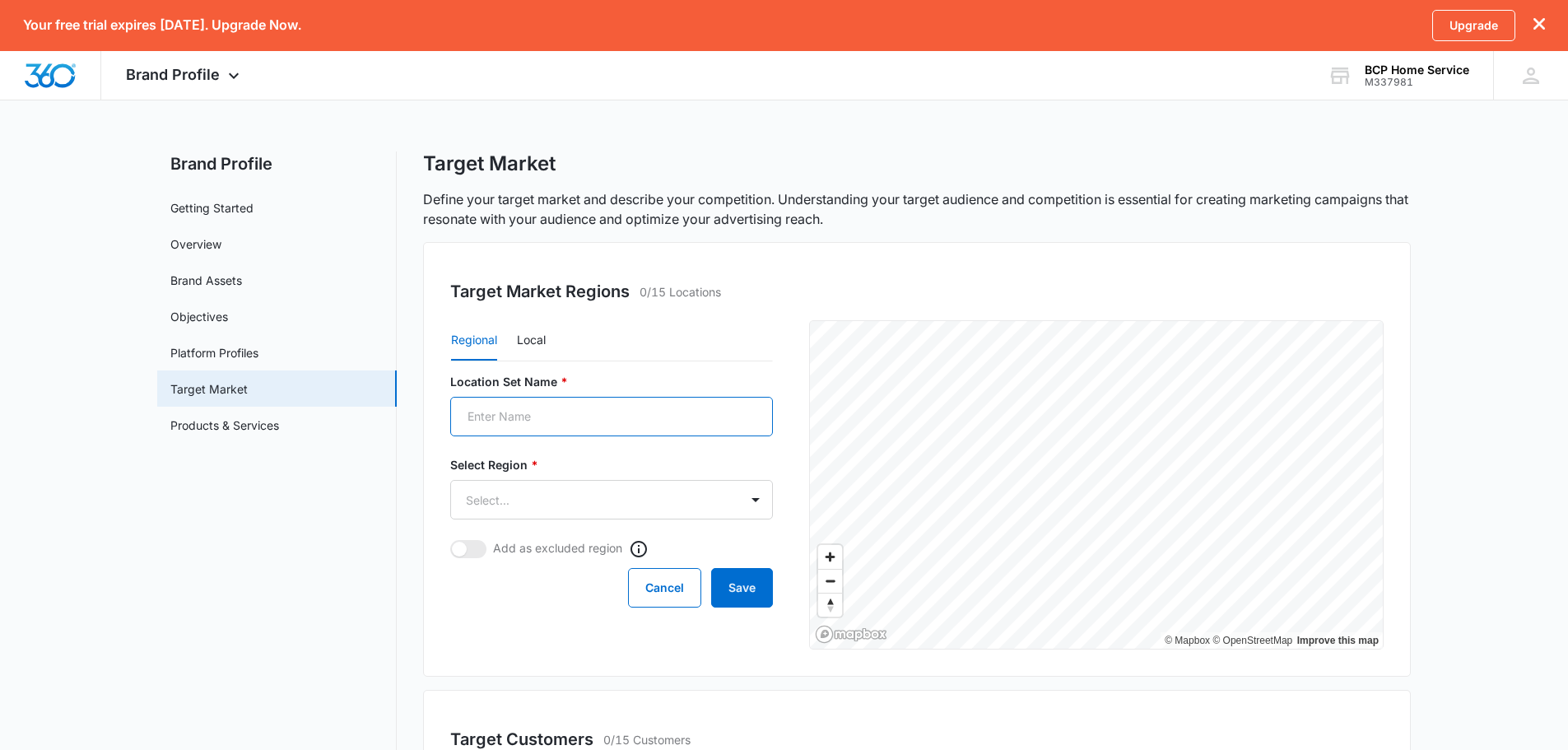
click at [577, 421] on input "Location Set Name *" at bounding box center [611, 416] width 323 height 39
type input "BPC Home Service"
click at [505, 517] on body "Your free trial expires in 14 days. Upgrade Now. Upgrade Brand Profile Apps Rep…" at bounding box center [784, 530] width 1568 height 1060
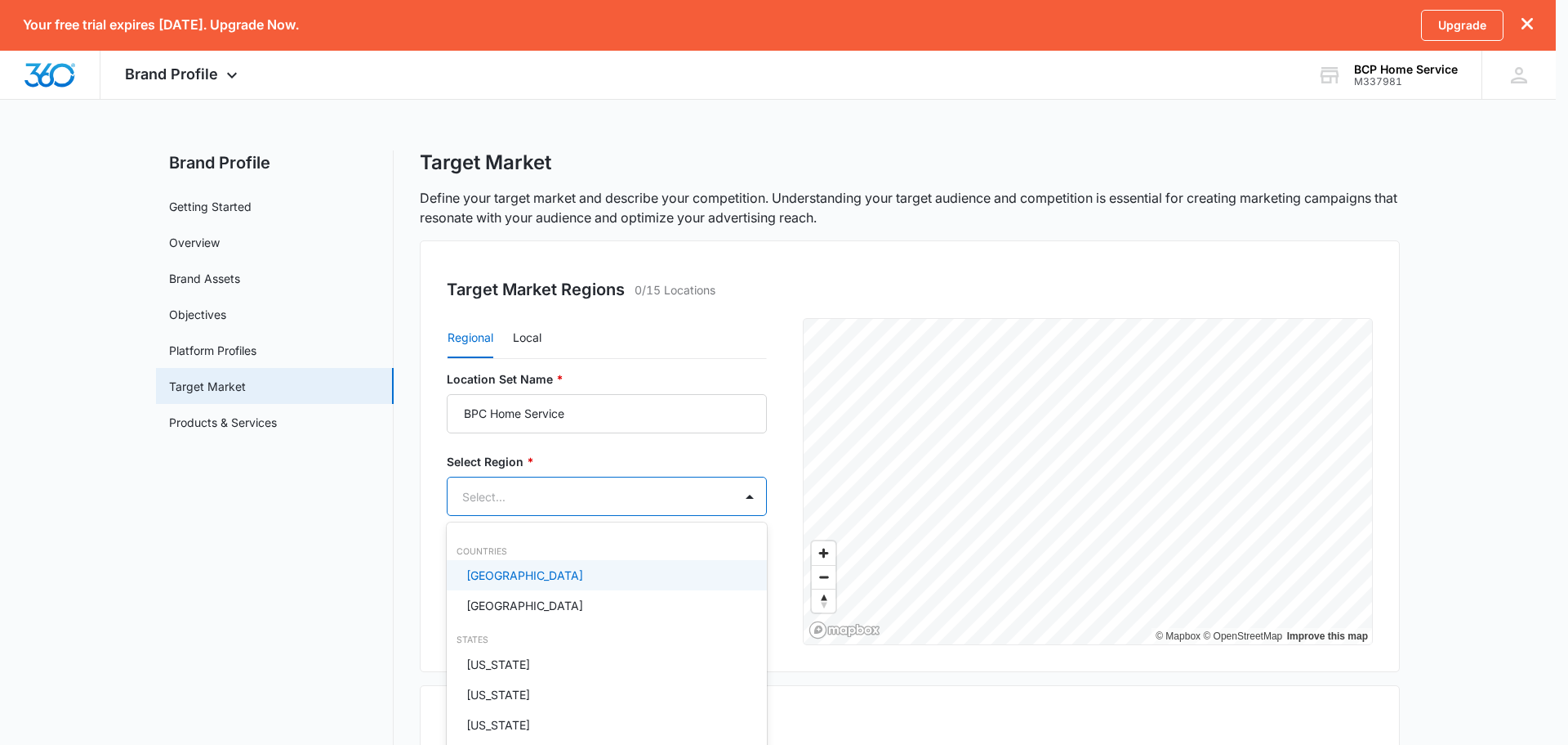
click at [550, 581] on div "United States" at bounding box center [606, 575] width 278 height 18
click at [644, 465] on div at bounding box center [784, 372] width 1568 height 745
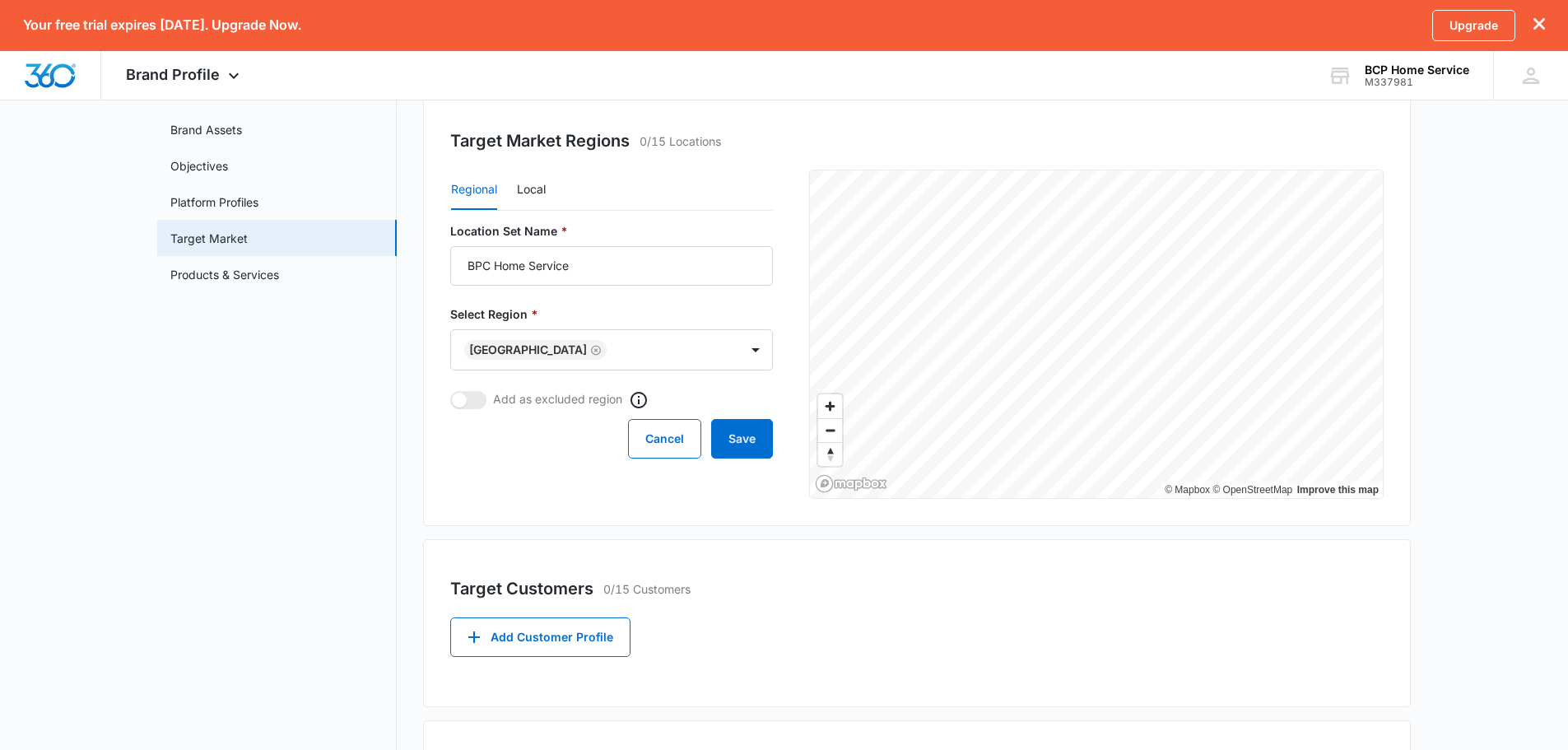
scroll to position [164, 0]
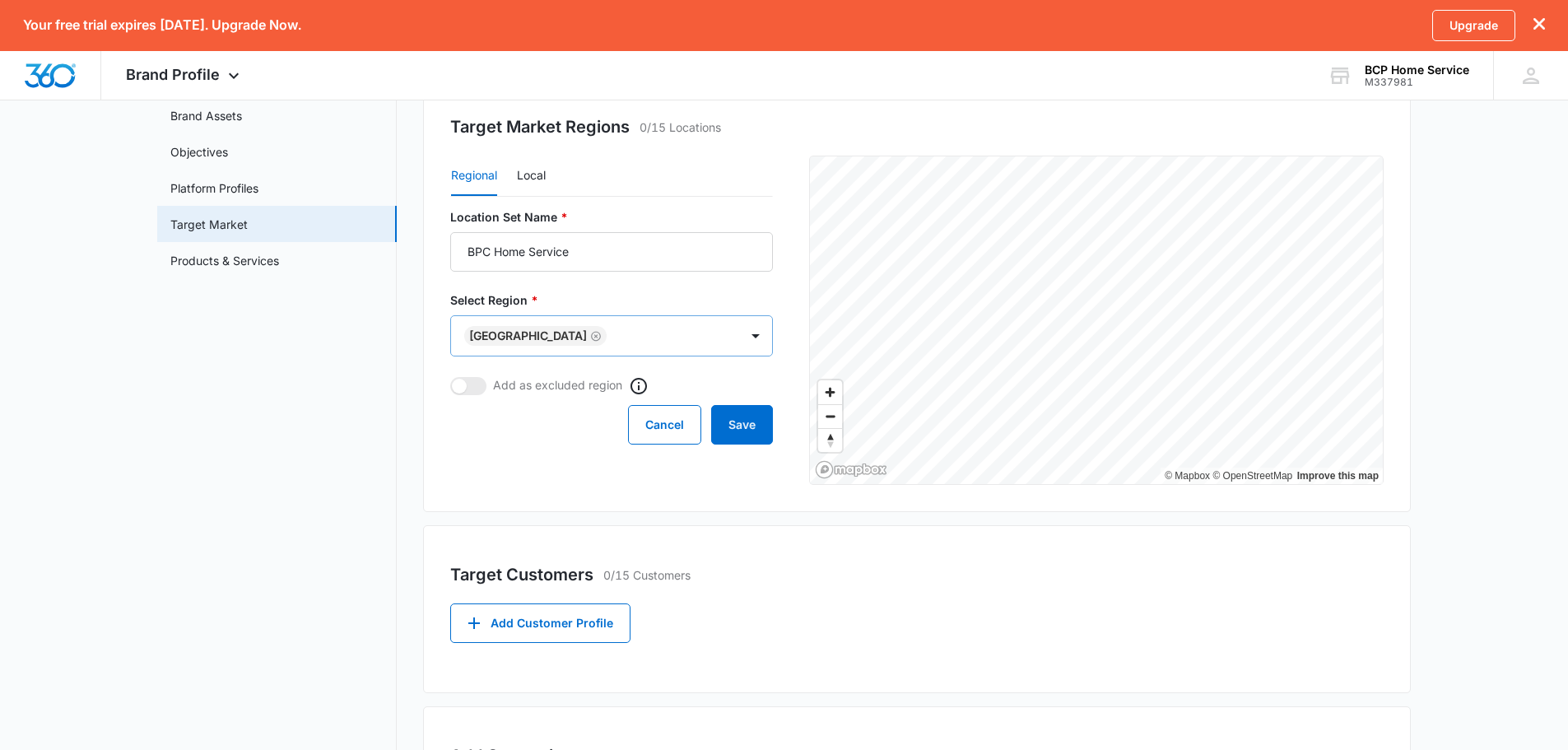
click at [612, 316] on body "Your free trial expires in 14 days. Upgrade Now. Upgrade Brand Profile Apps Rep…" at bounding box center [784, 366] width 1568 height 1060
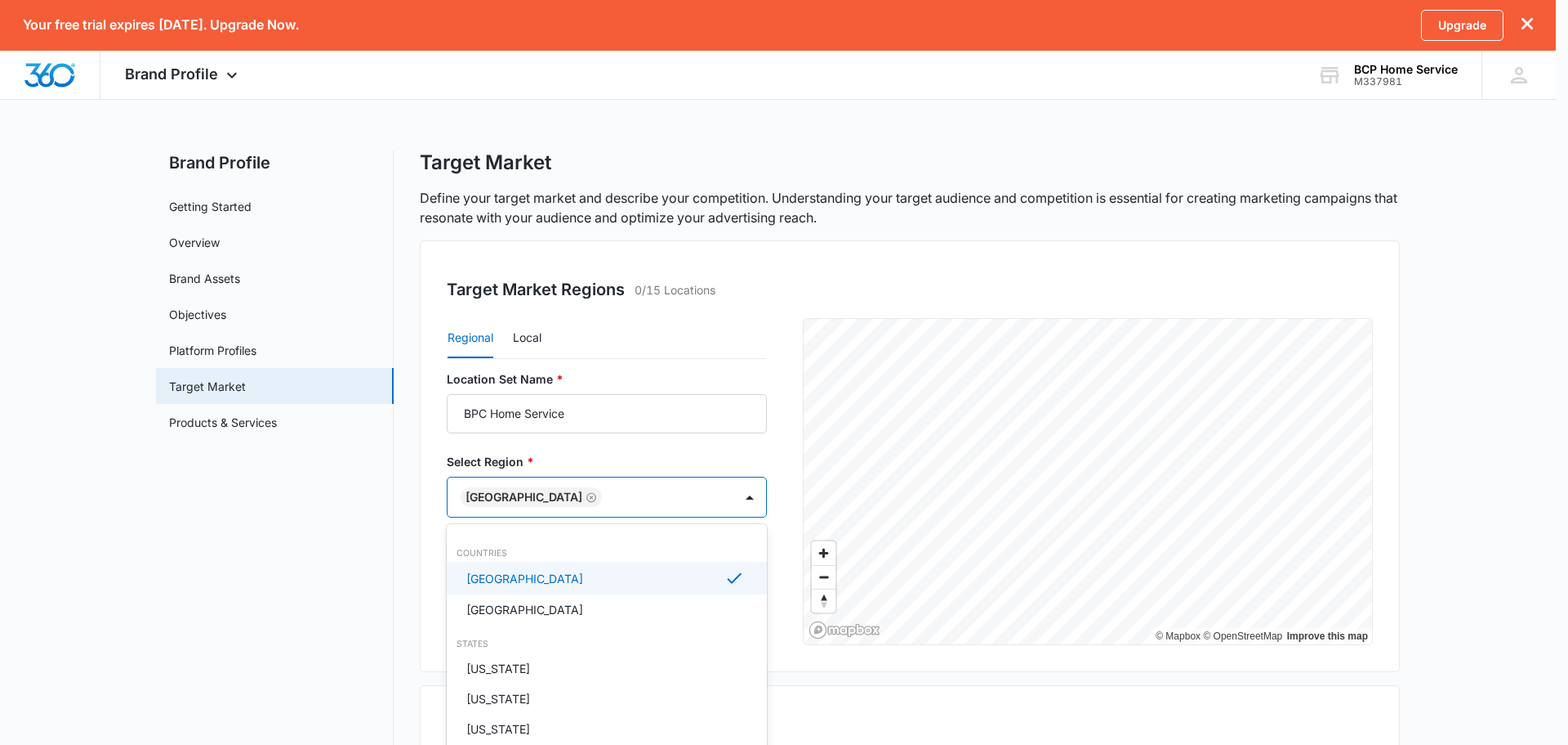
type input "f"
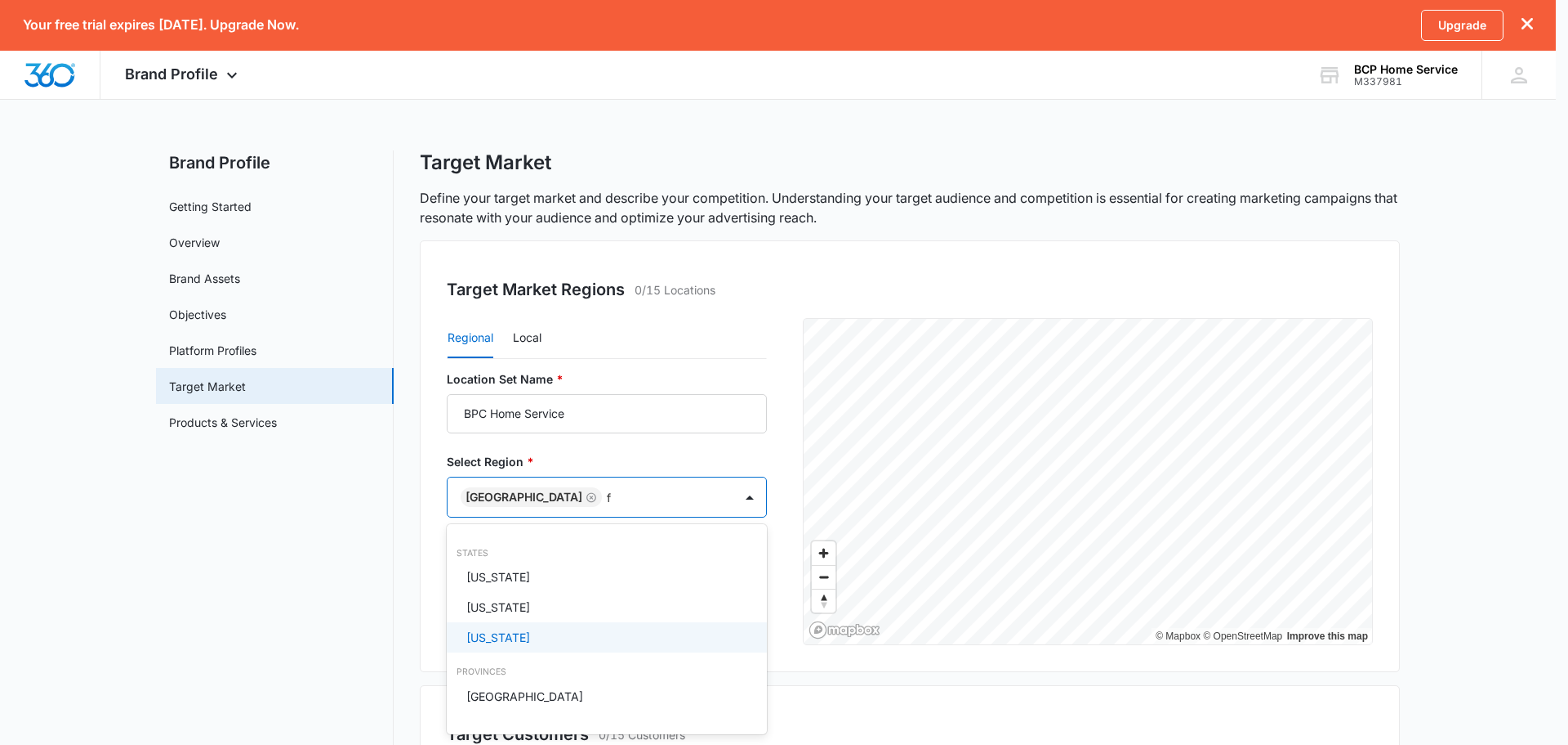
click at [535, 638] on div "[US_STATE]" at bounding box center [606, 637] width 278 height 18
type input "m"
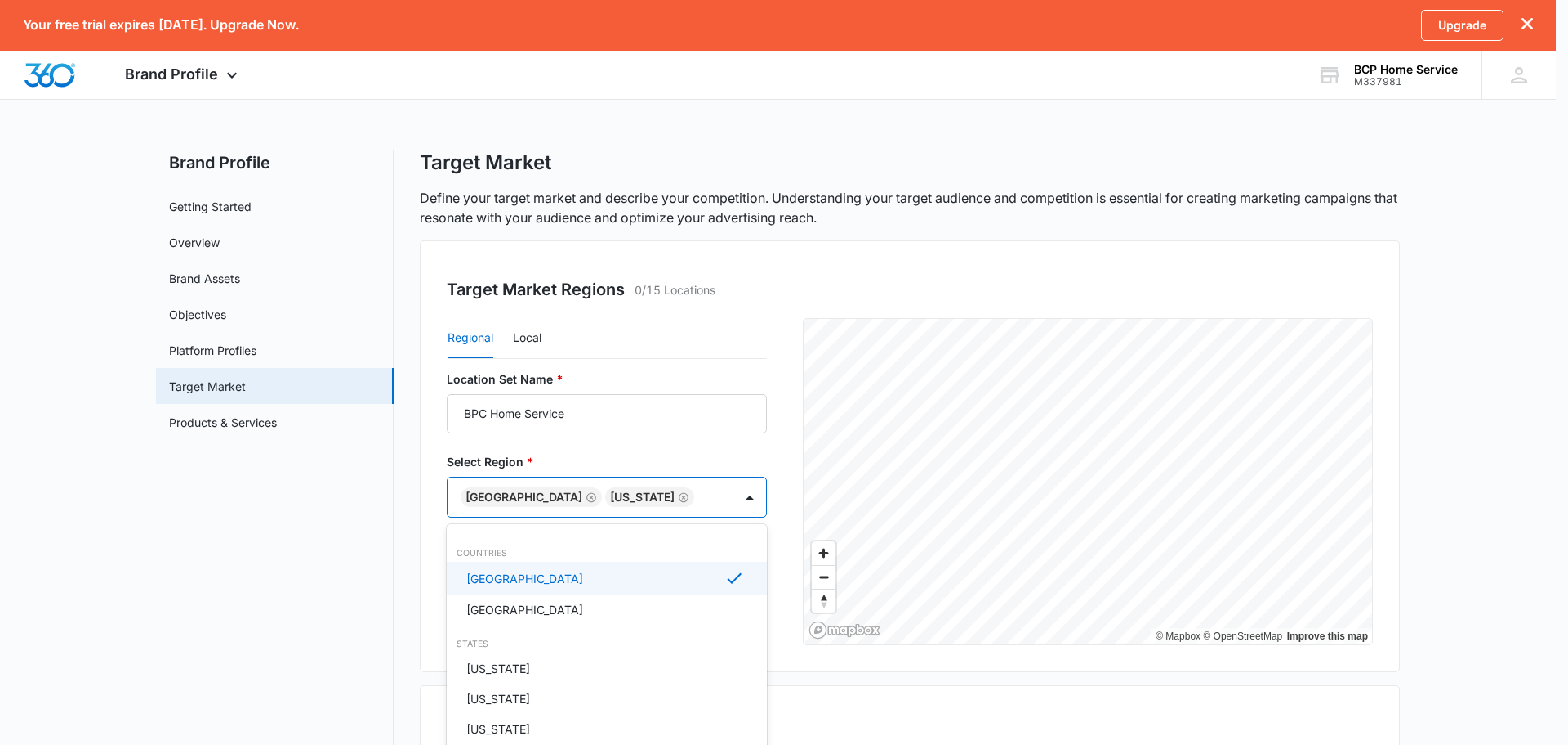
click at [396, 516] on div at bounding box center [784, 372] width 1568 height 745
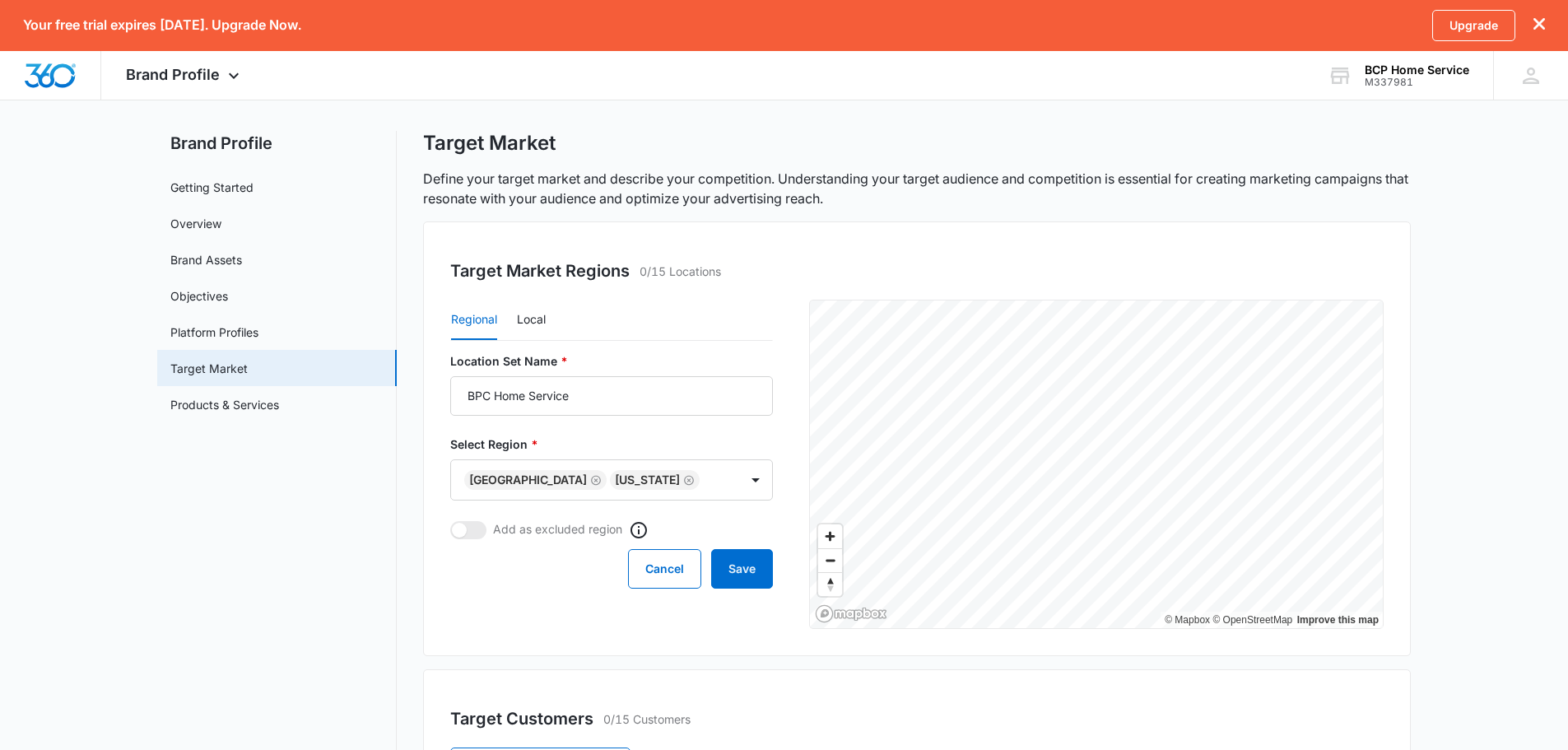
scroll to position [82, 0]
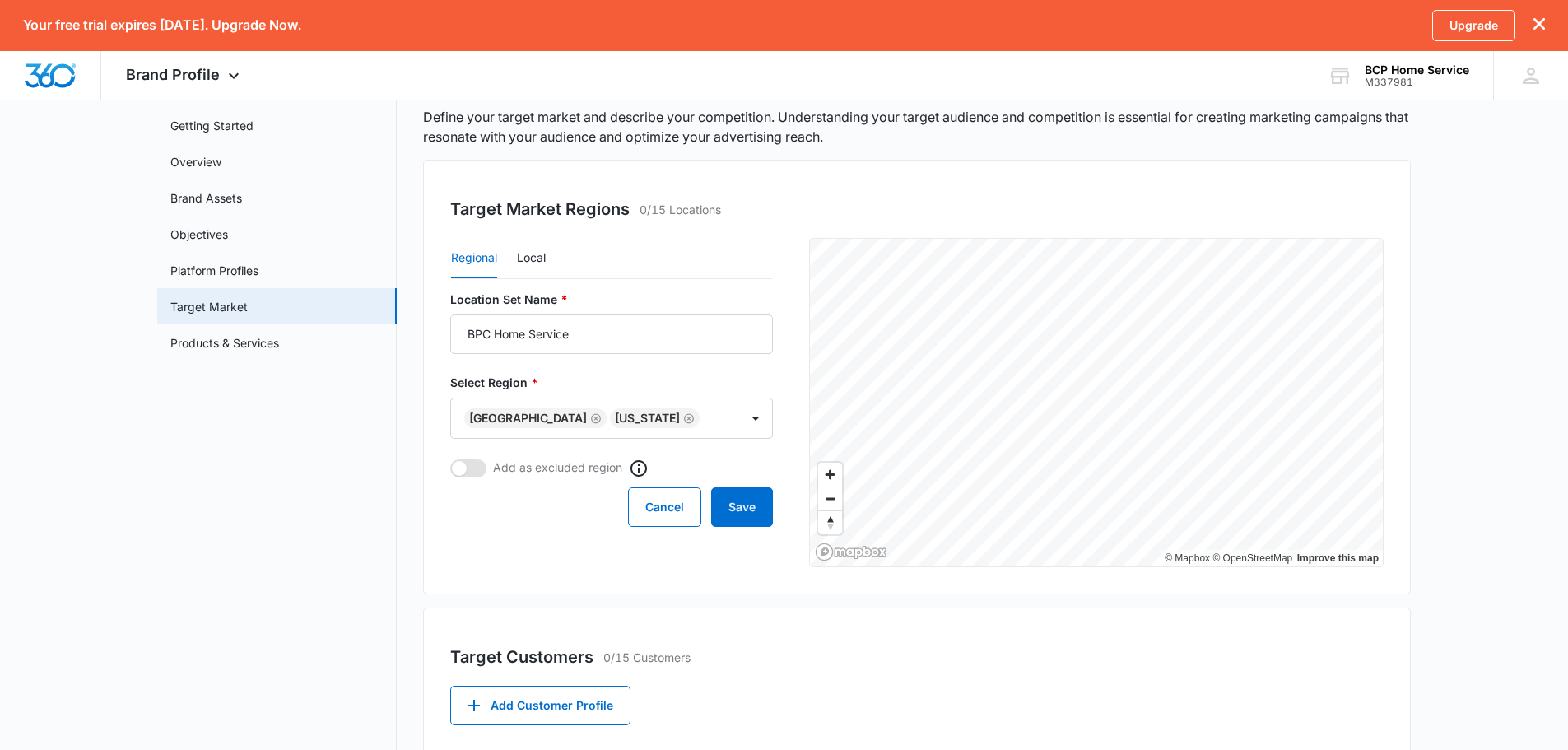
click at [478, 473] on span at bounding box center [468, 467] width 36 height 18
click at [450, 459] on input "checkbox" at bounding box center [450, 458] width 1 height 1
click at [478, 473] on span at bounding box center [478, 468] width 15 height 15
click at [450, 459] on input "checkbox" at bounding box center [450, 458] width 1 height 1
checkbox input "false"
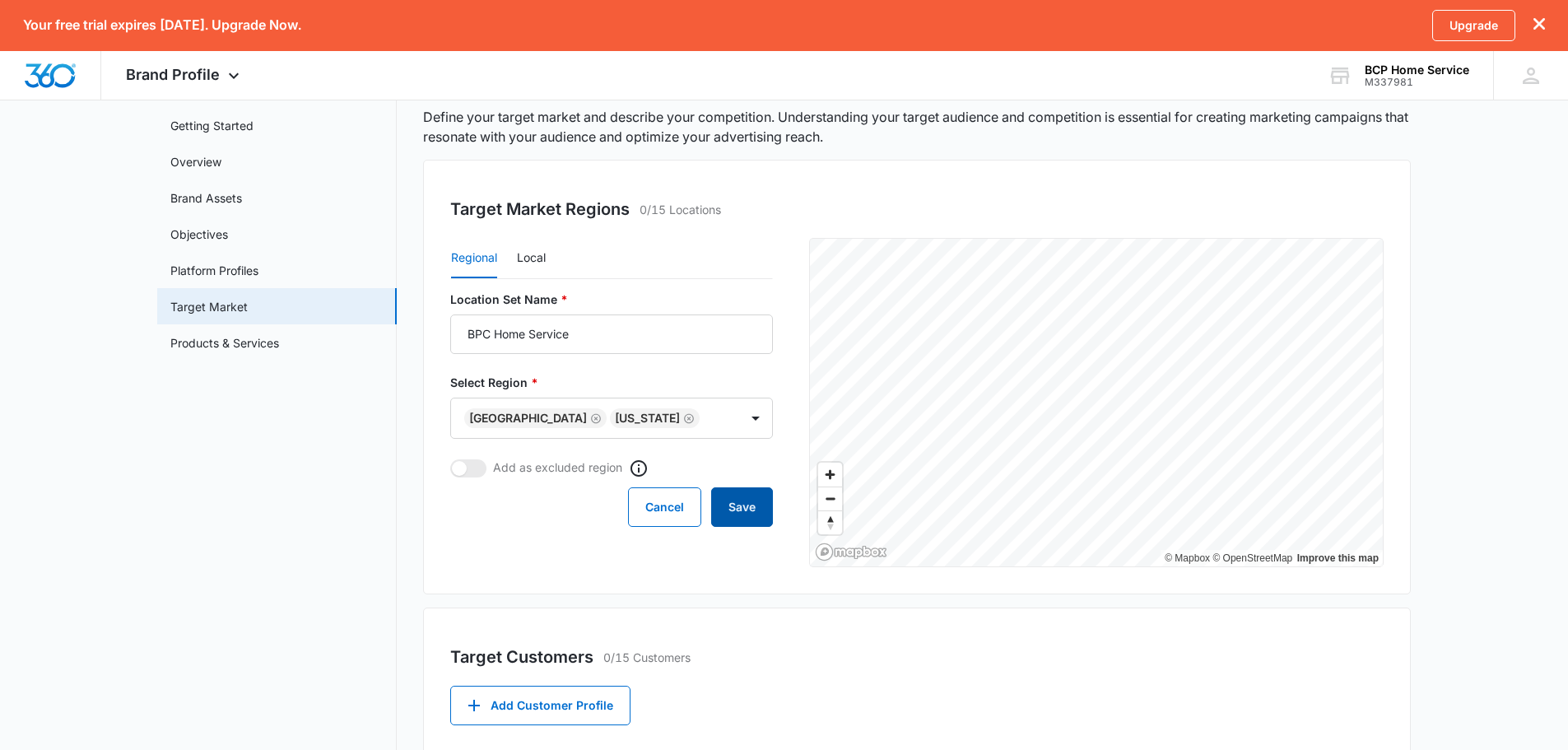
click at [740, 522] on button "Save" at bounding box center [742, 507] width 62 height 39
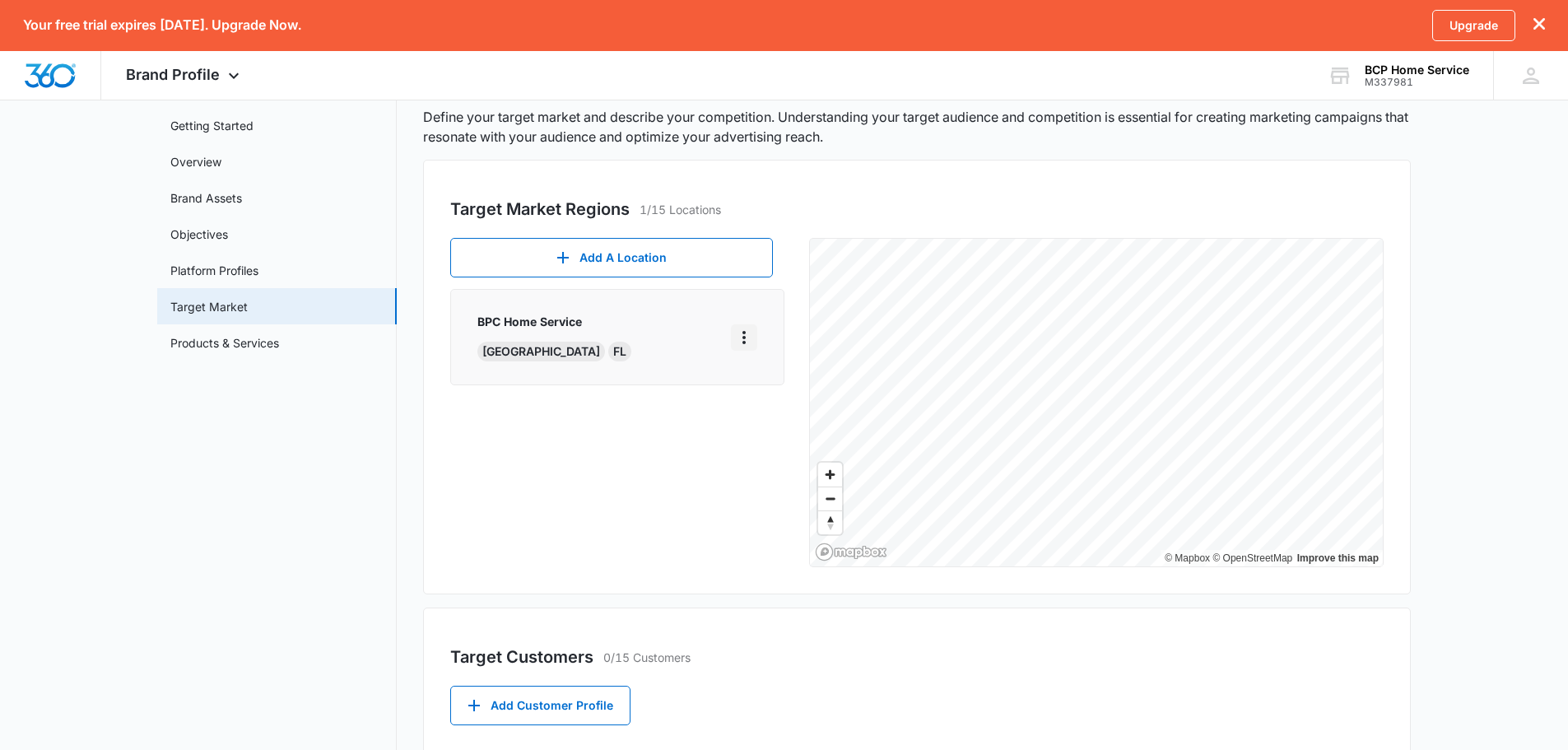
click at [745, 345] on icon "More" at bounding box center [744, 337] width 20 height 20
click at [762, 380] on div "Edit" at bounding box center [768, 383] width 35 height 11
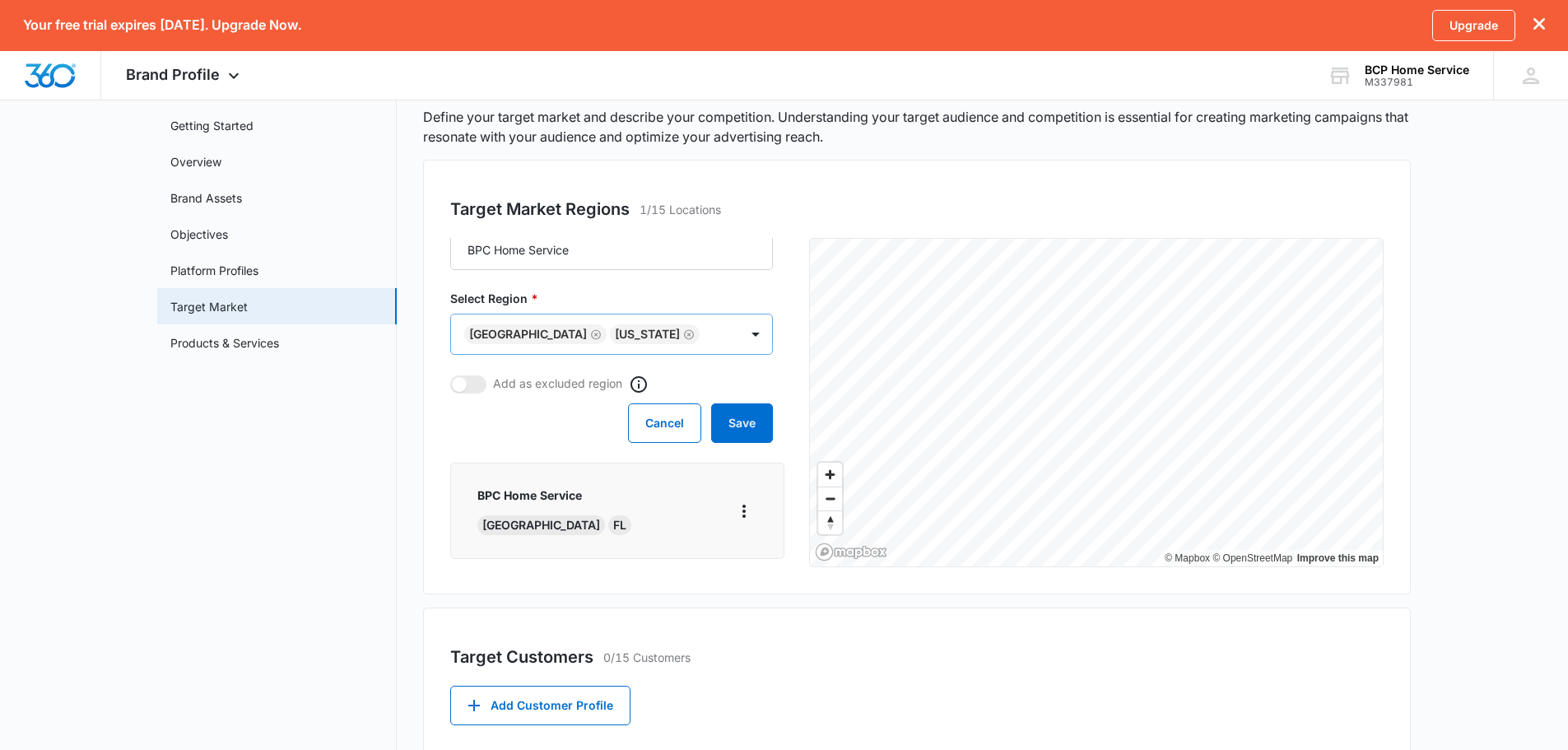
scroll to position [89, 0]
click at [655, 343] on body "Your free trial expires in 14 days. Upgrade Now. Upgrade Brand Profile Apps Rep…" at bounding box center [784, 462] width 1568 height 1089
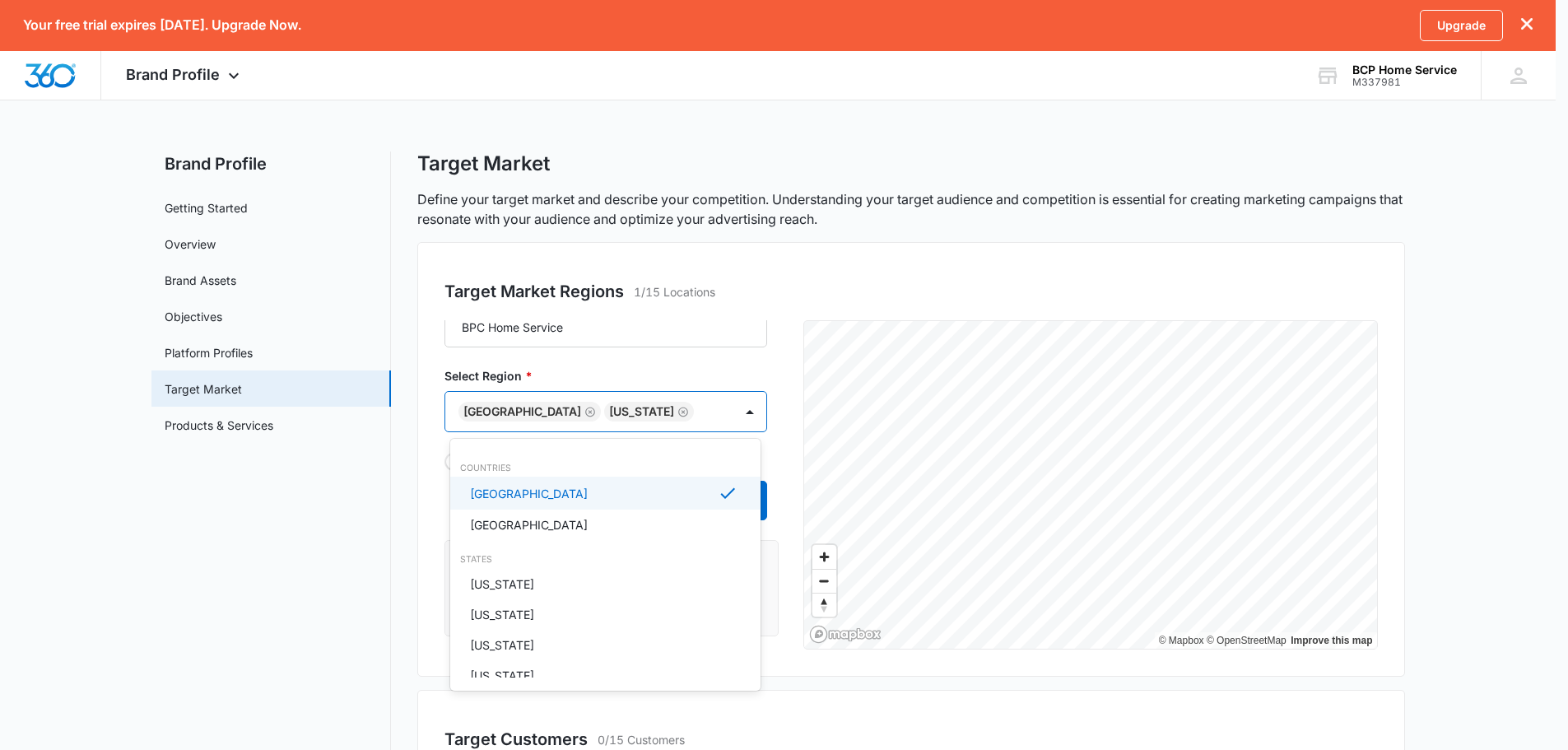
scroll to position [0, 0]
click at [422, 497] on div at bounding box center [790, 375] width 1580 height 750
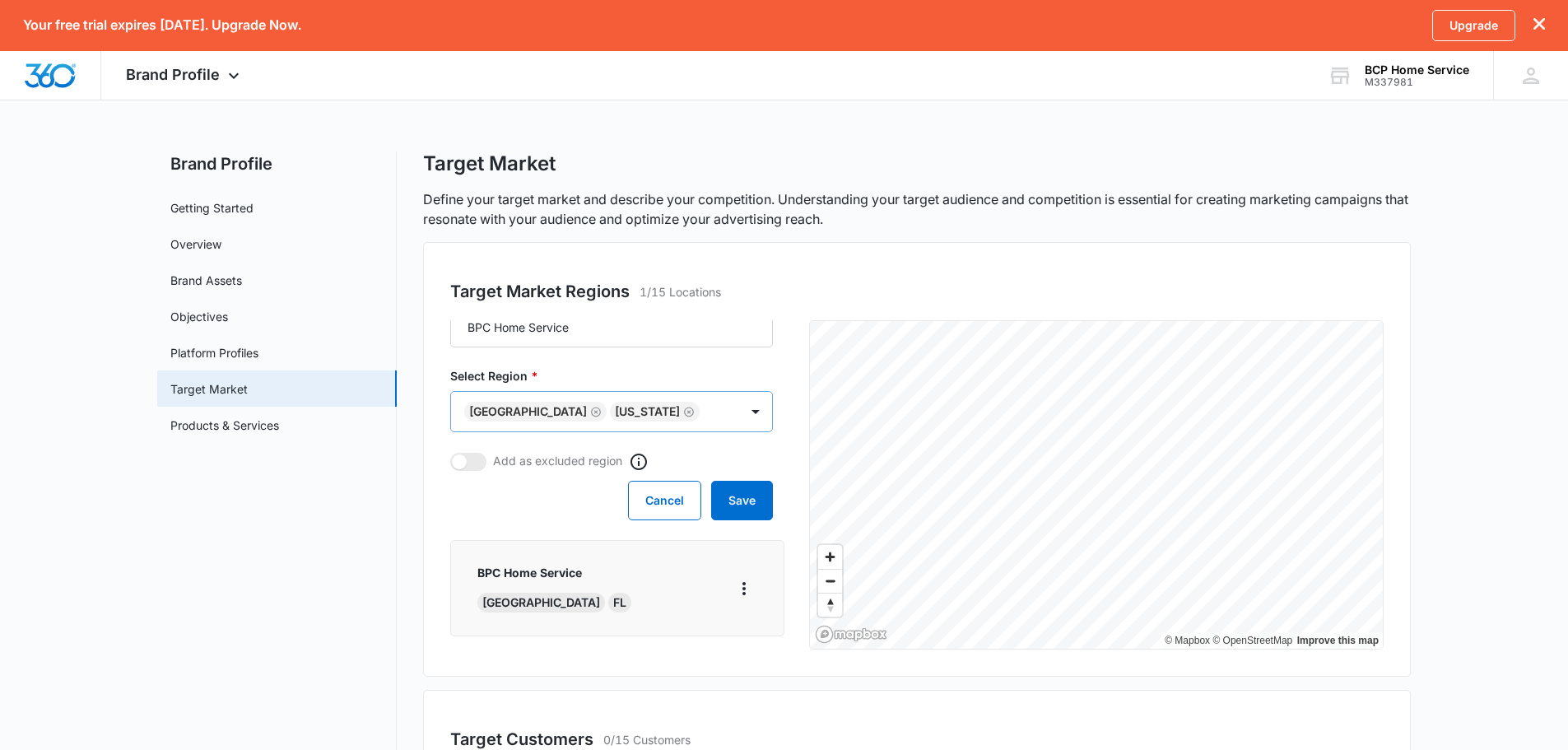
click at [590, 414] on icon "Remove United States" at bounding box center [595, 411] width 11 height 12
click at [717, 502] on button "Save" at bounding box center [742, 500] width 62 height 39
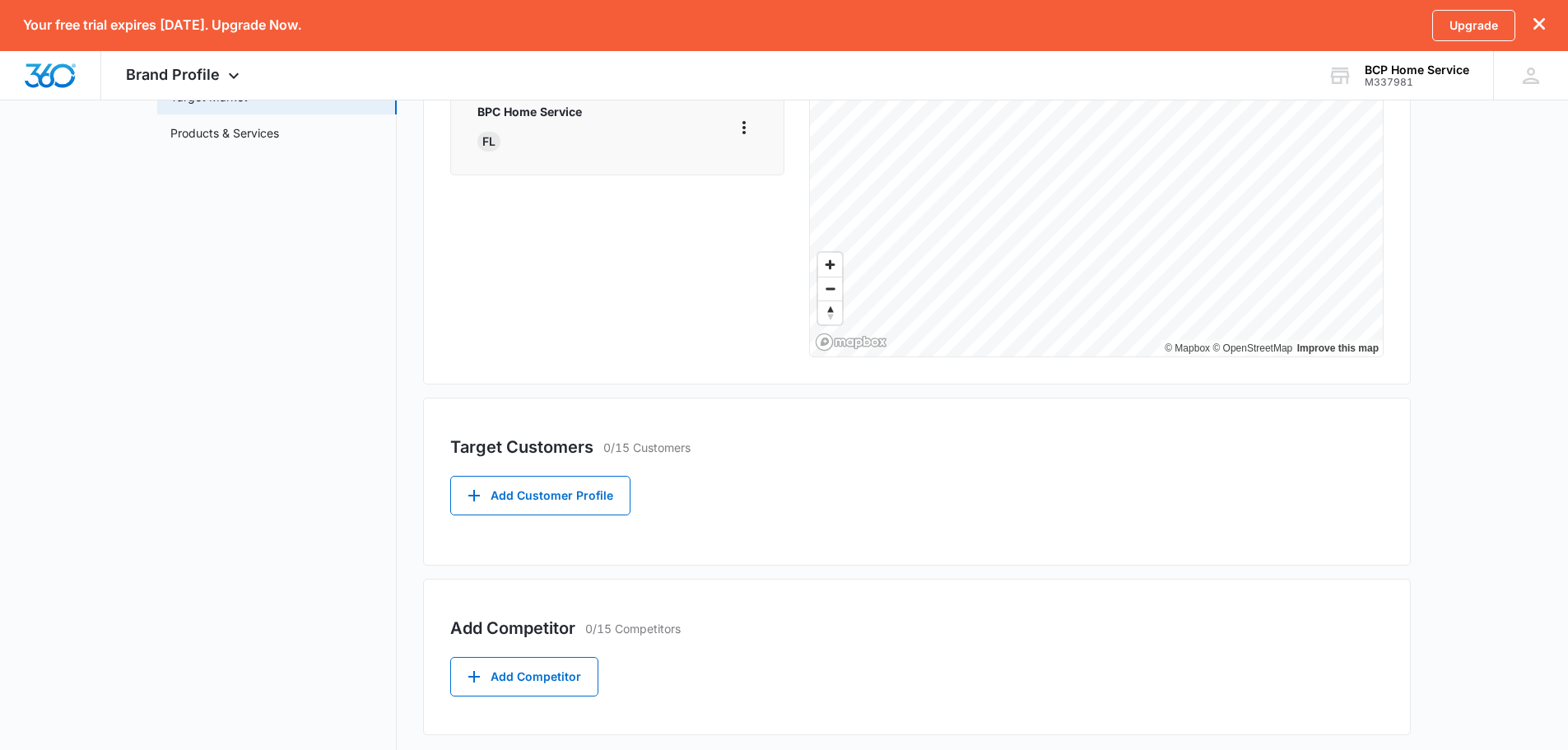
scroll to position [329, 0]
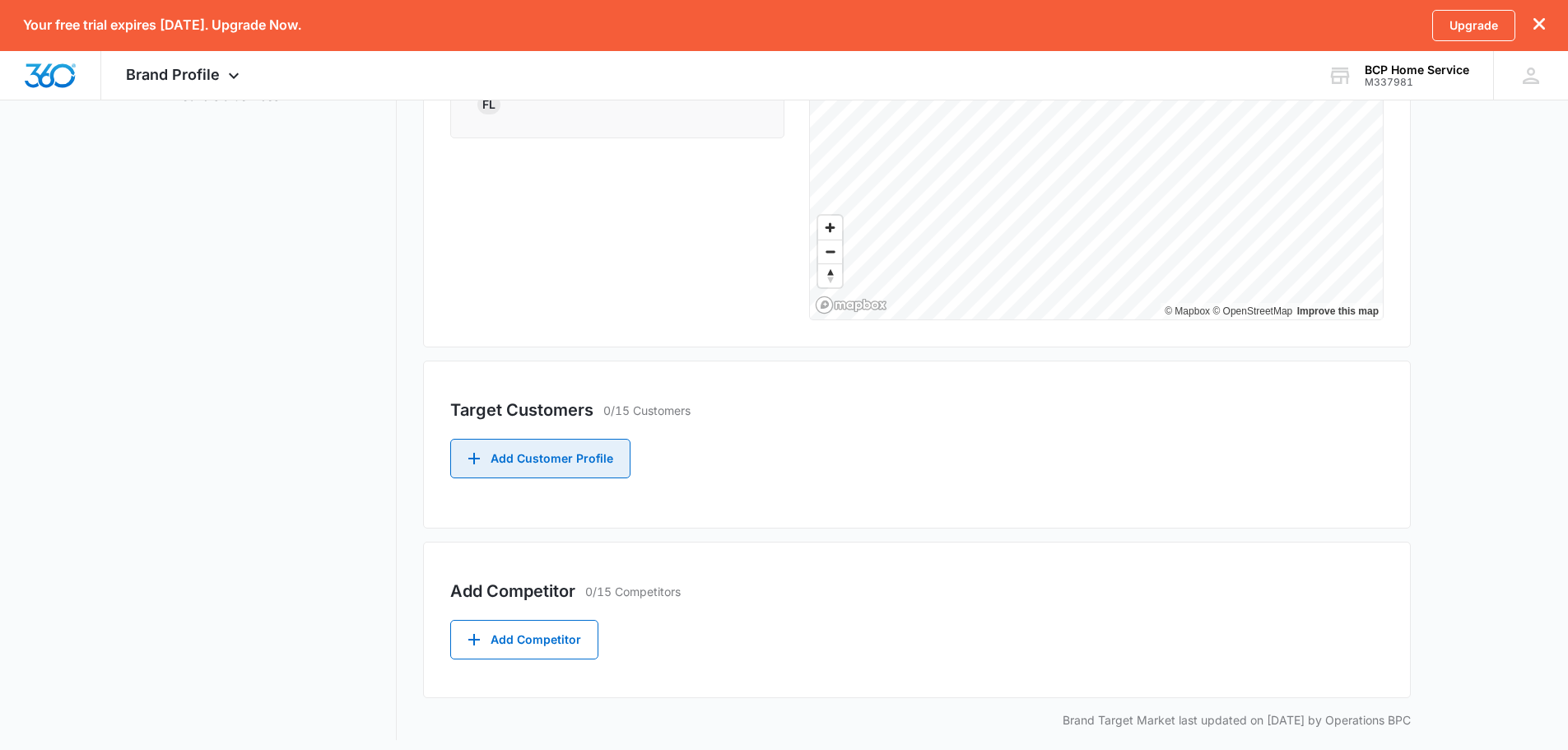
click at [592, 472] on button "Add Customer Profile" at bounding box center [539, 458] width 180 height 39
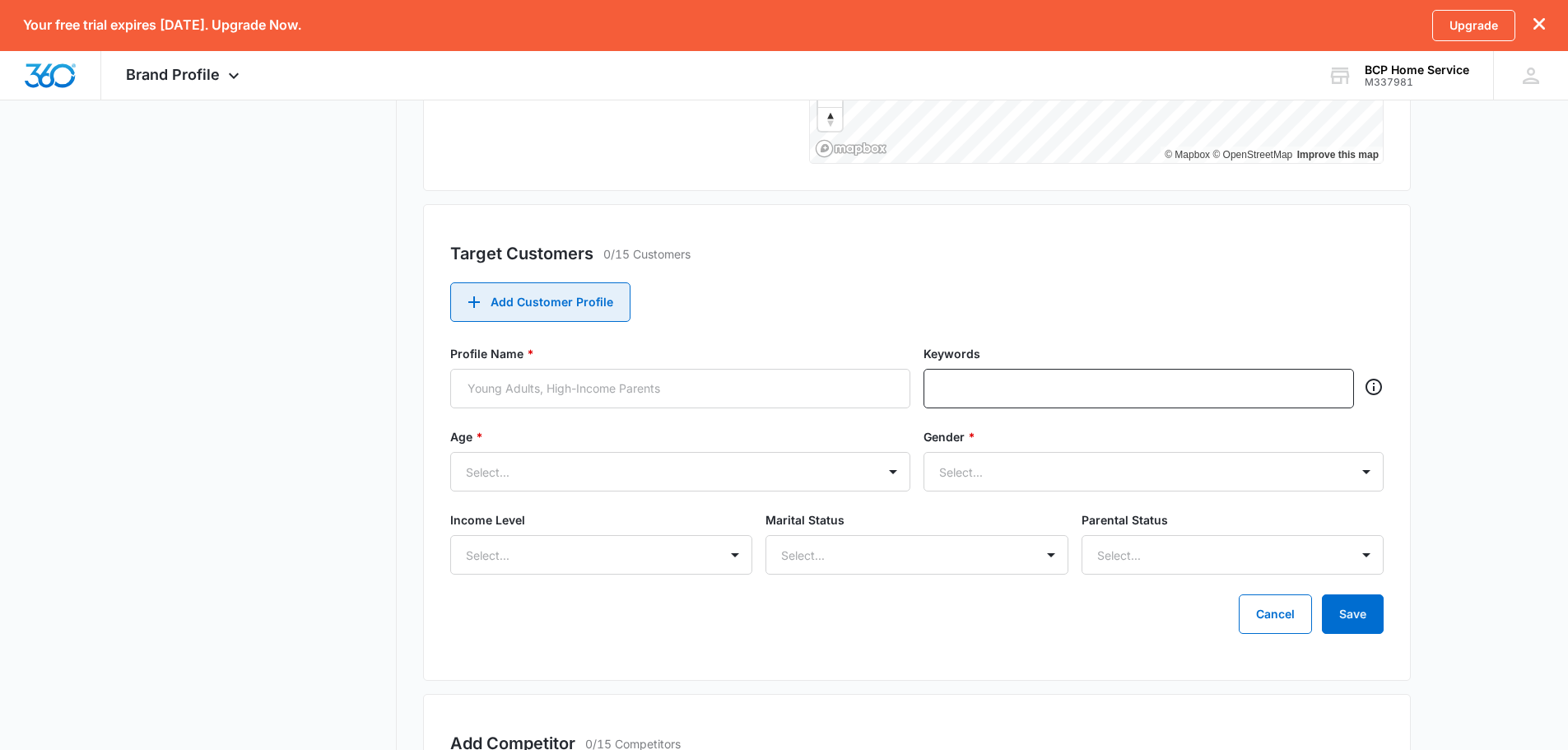
scroll to position [493, 0]
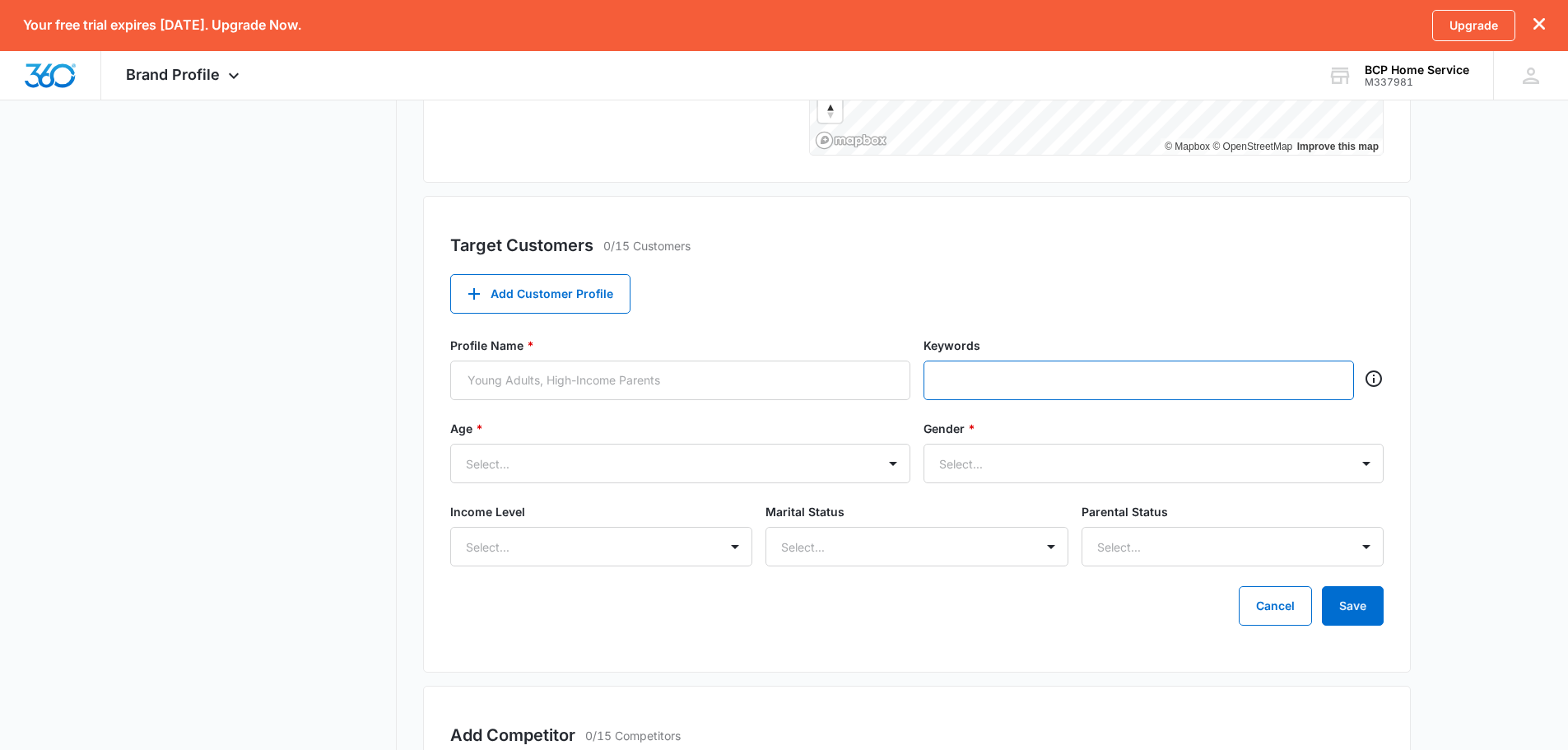
click at [995, 385] on input "text" at bounding box center [1141, 380] width 399 height 24
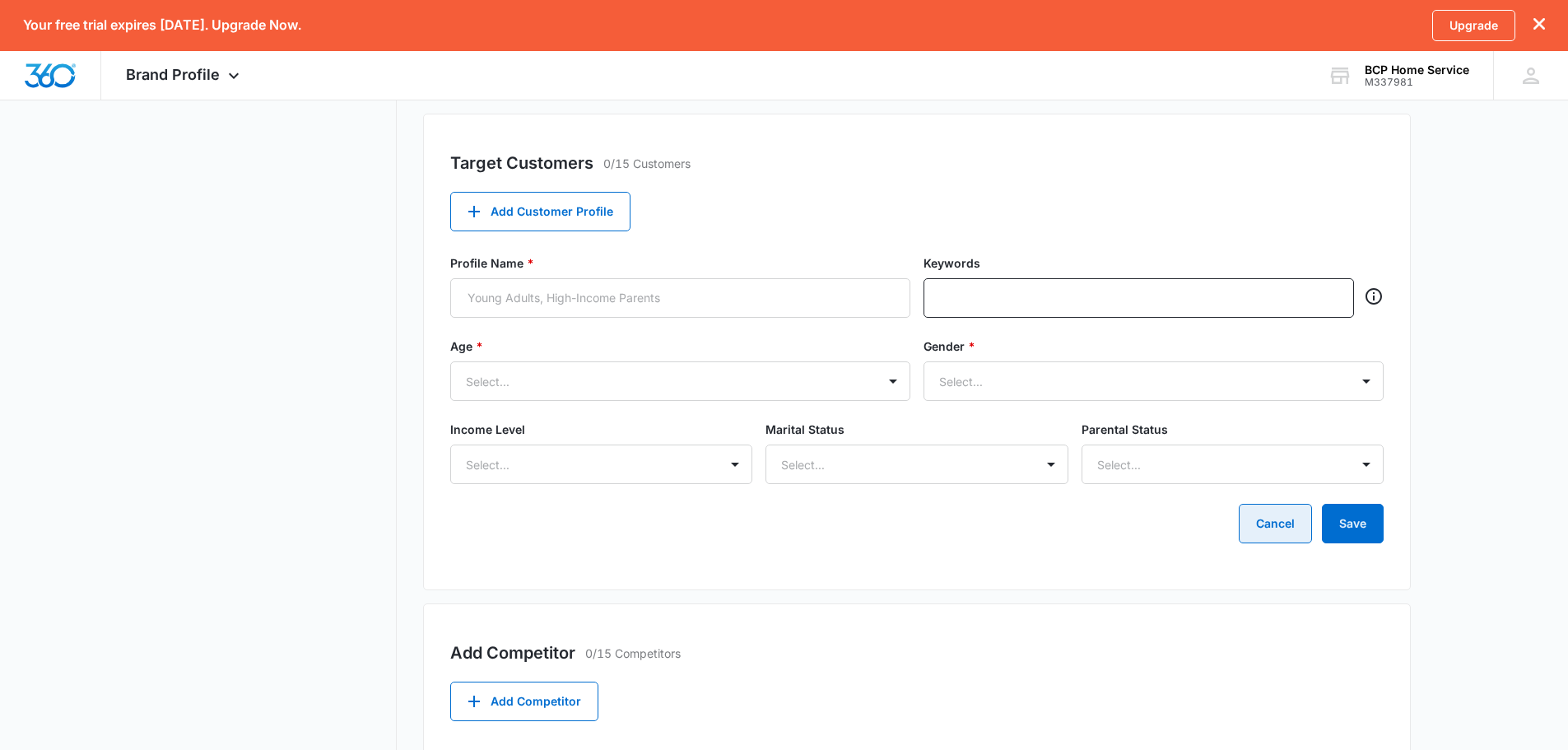
click at [1261, 517] on button "Cancel" at bounding box center [1275, 523] width 73 height 39
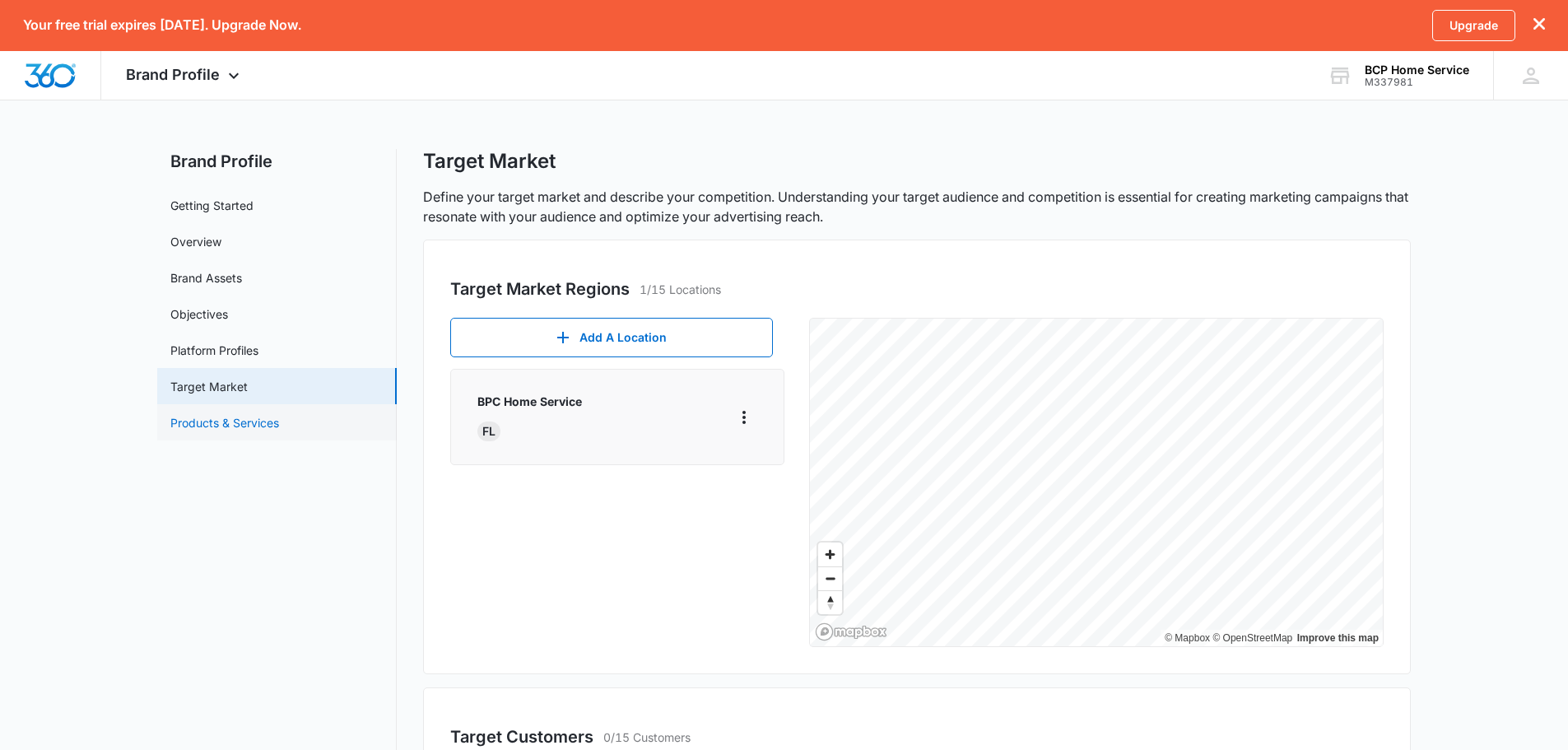
scroll to position [0, 0]
click at [279, 429] on link "Products & Services" at bounding box center [225, 424] width 108 height 18
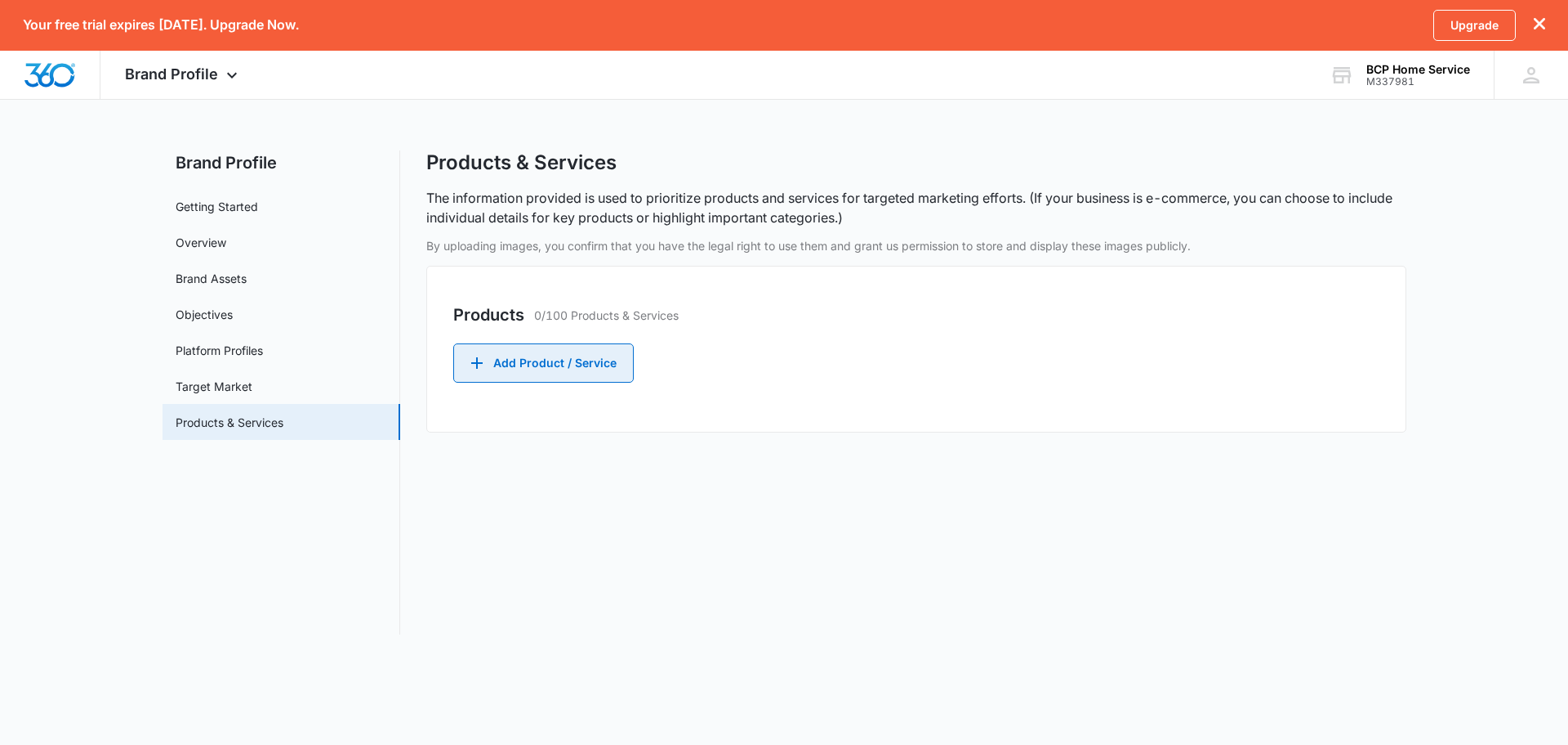
click at [569, 377] on button "Add Product / Service" at bounding box center [544, 362] width 181 height 39
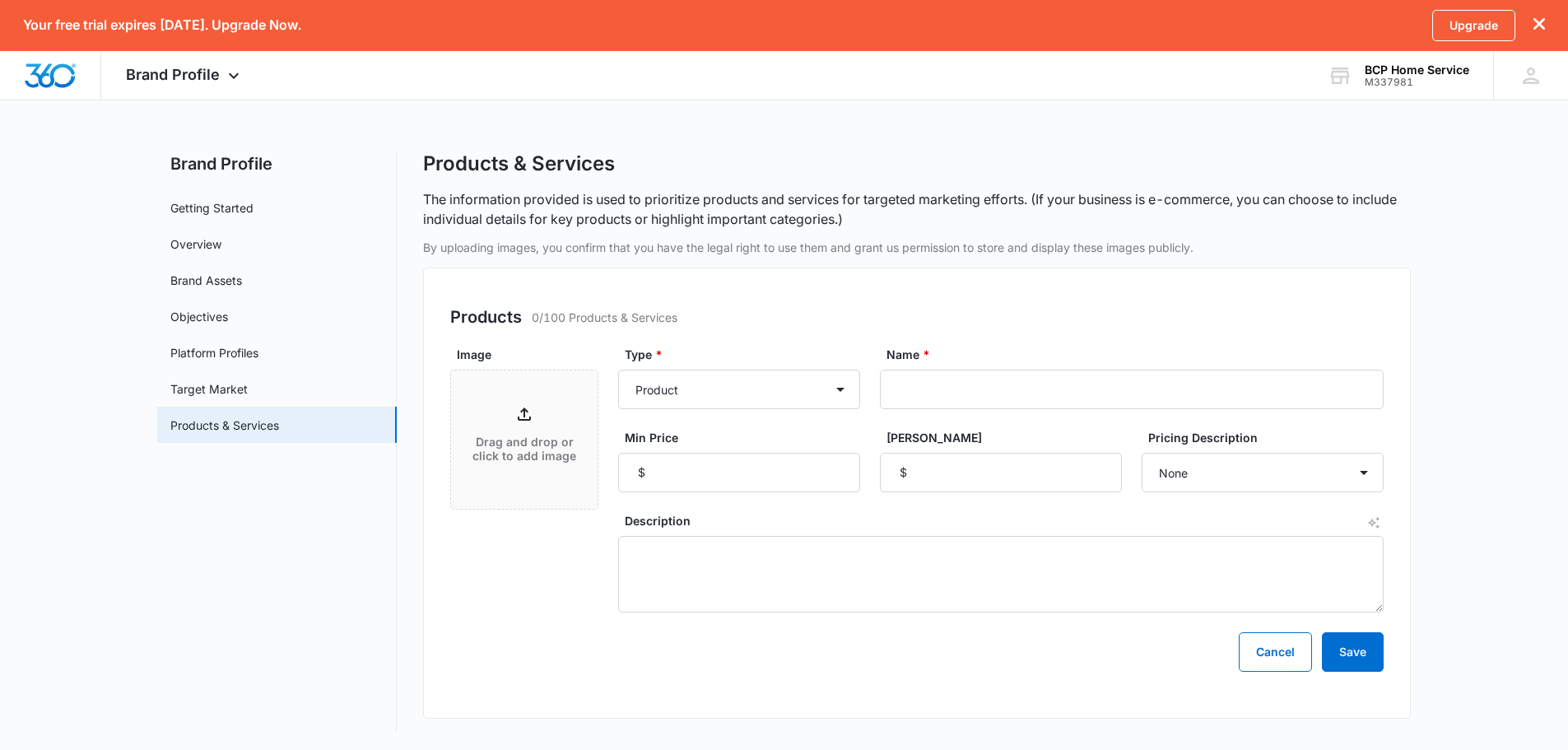
click at [786, 410] on div "Type * Product Product category Service Service category Name * Min Price $ Max…" at bounding box center [1001, 418] width 765 height 146
click at [782, 396] on select "Product Product category Service Service category" at bounding box center [738, 389] width 242 height 39
select select "service"
click at [618, 369] on select "Product Product category Service Service category" at bounding box center [738, 389] width 242 height 39
click at [945, 394] on input "Name *" at bounding box center [1132, 389] width 504 height 39
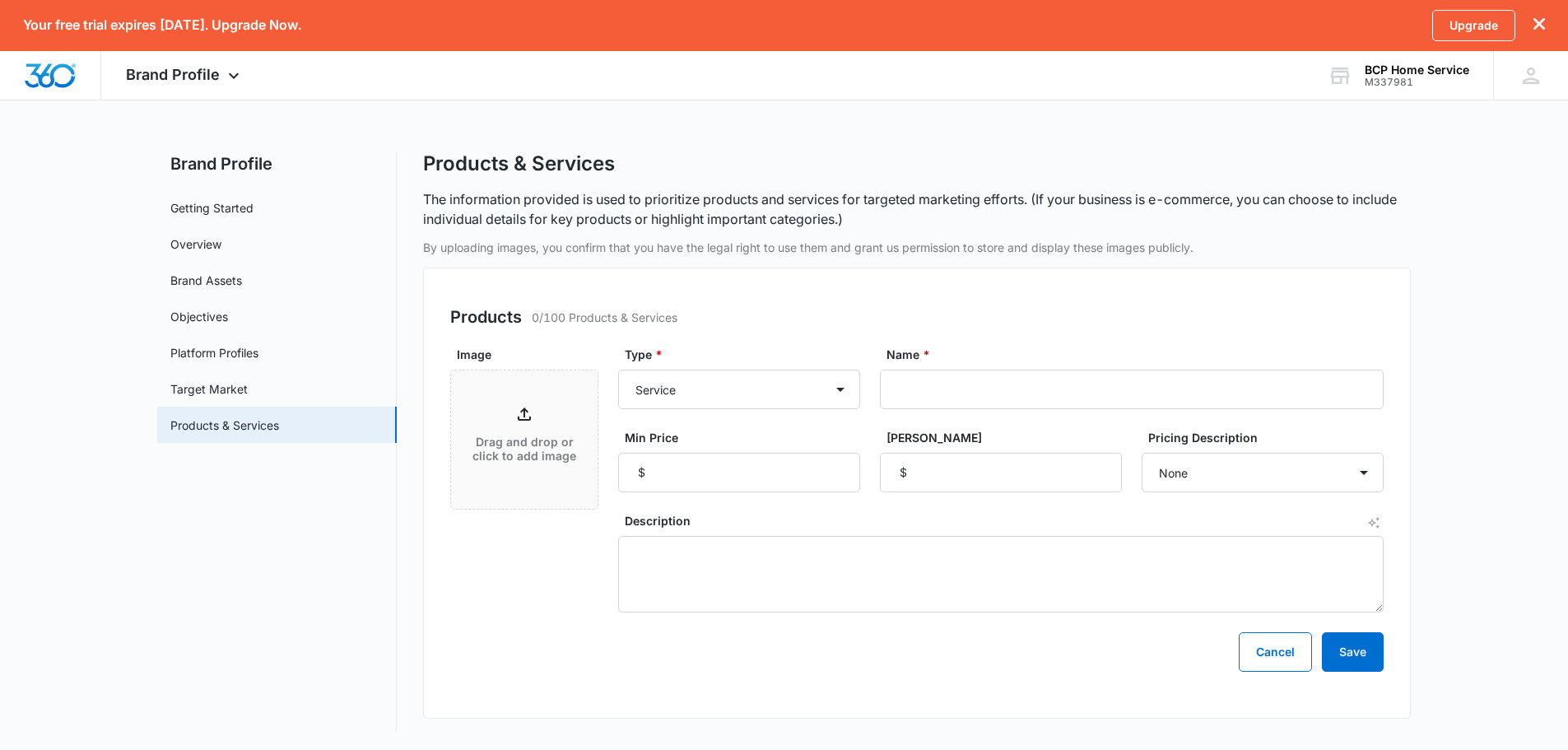
scroll to position [2, 0]
click at [226, 212] on link "Getting Started" at bounding box center [212, 206] width 83 height 18
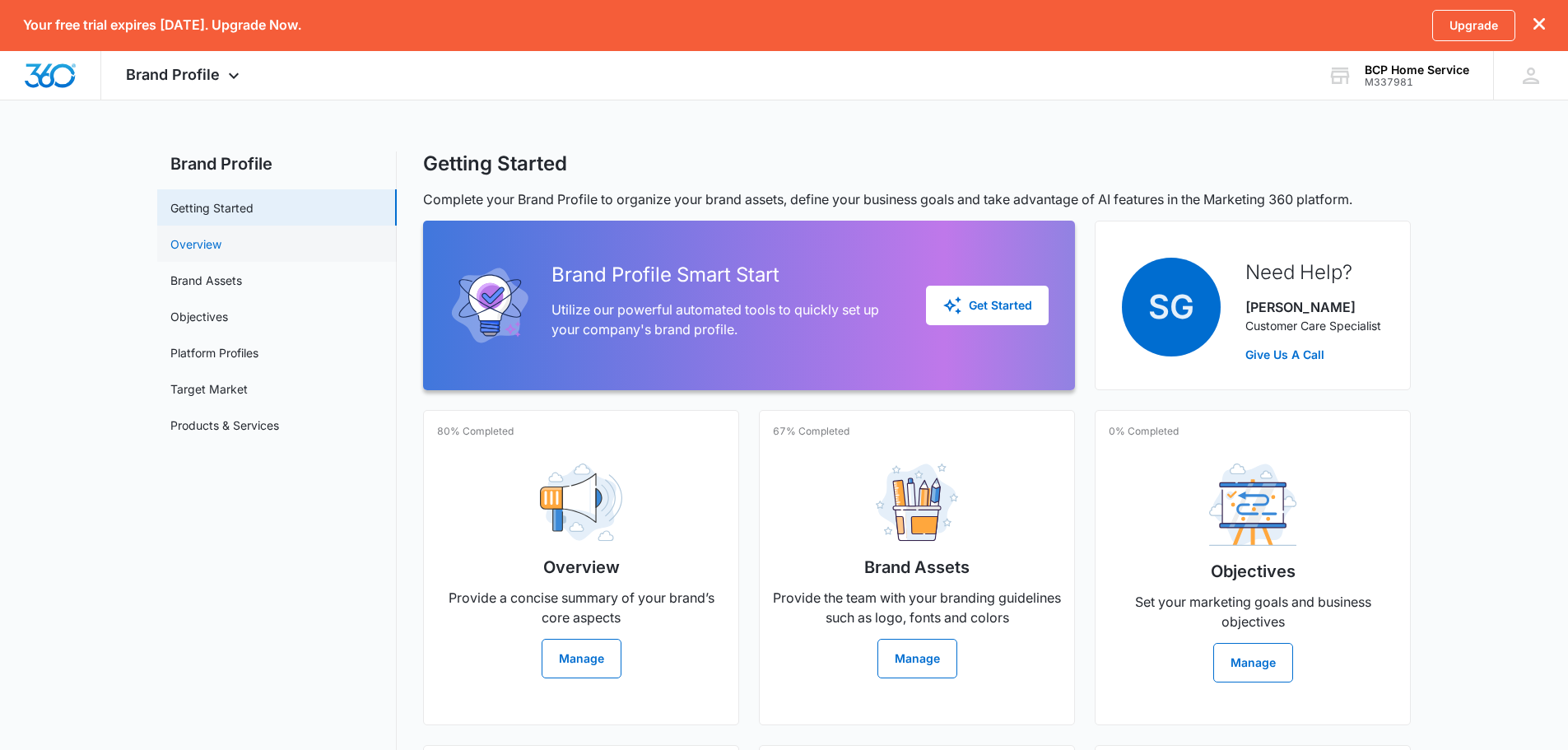
click at [221, 245] on link "Overview" at bounding box center [196, 243] width 51 height 18
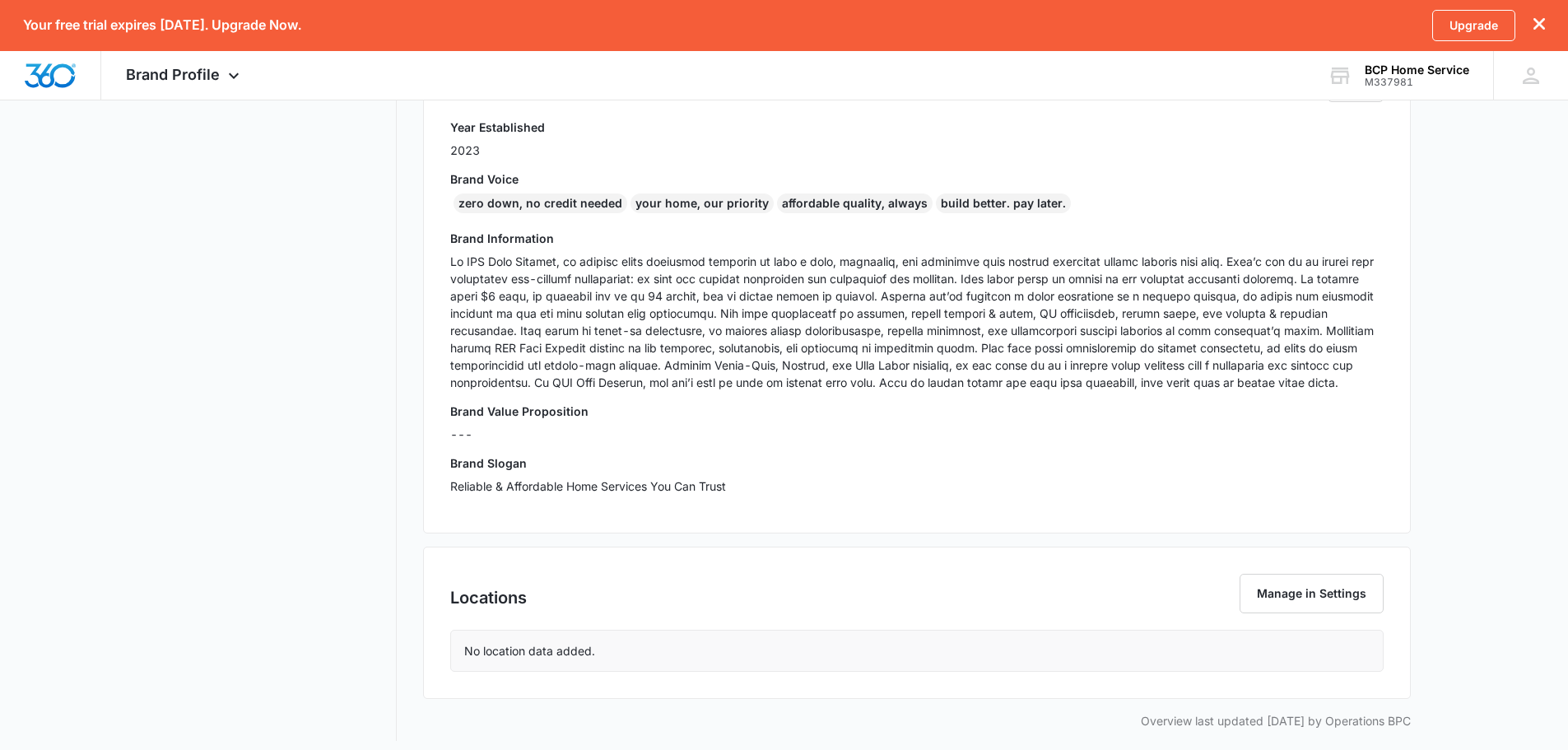
scroll to position [408, 0]
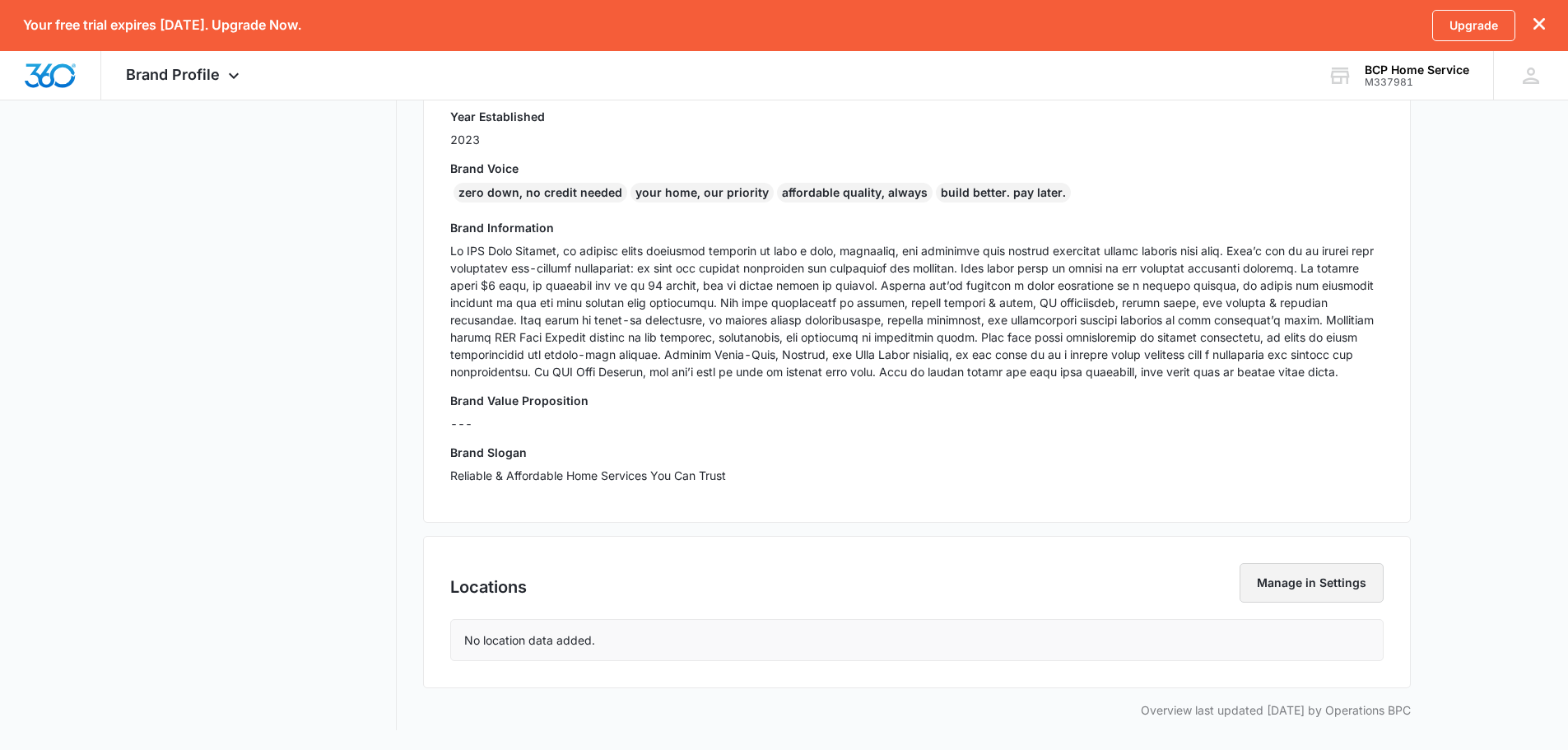
click at [1308, 574] on button "Manage in Settings" at bounding box center [1311, 582] width 144 height 39
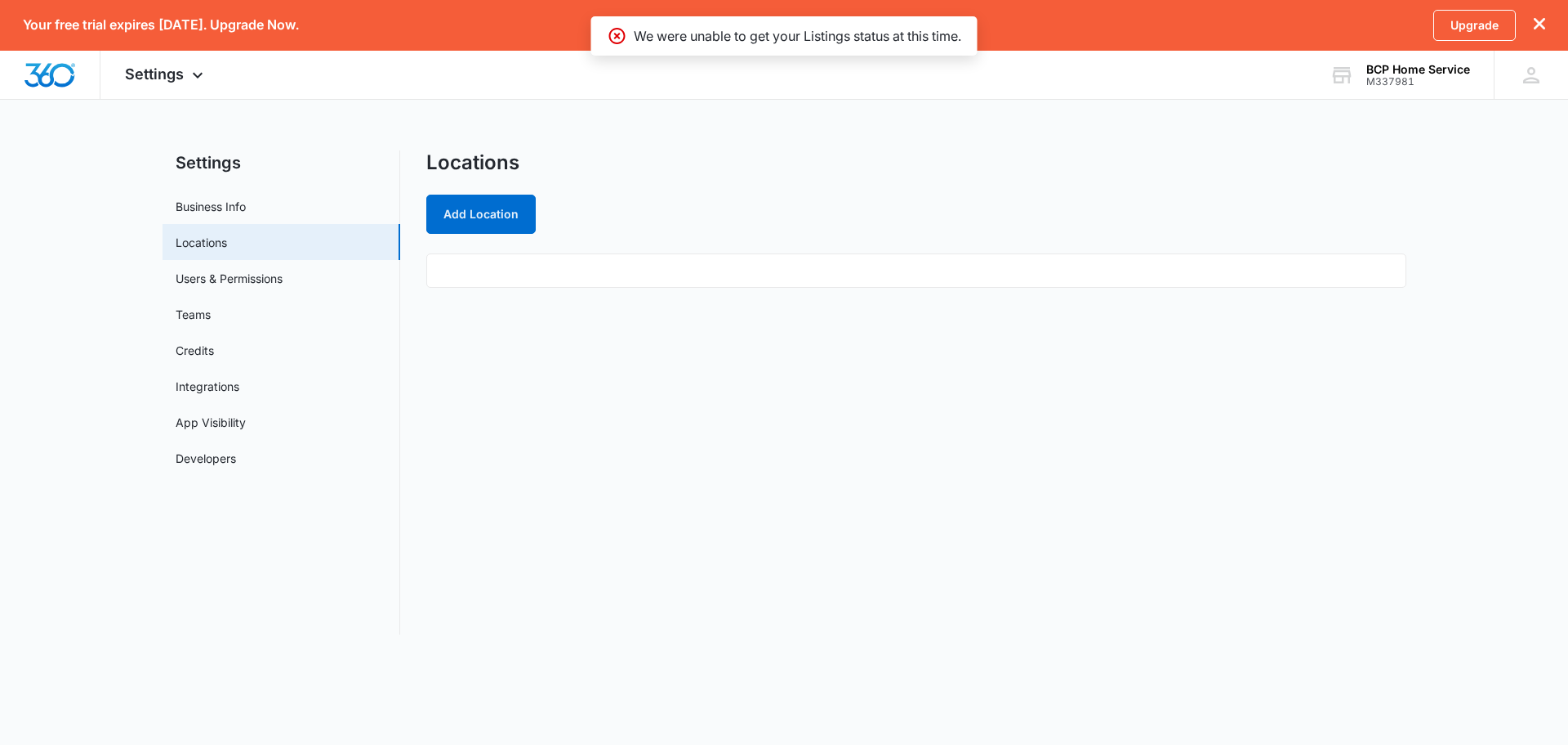
click at [511, 254] on ul at bounding box center [916, 270] width 980 height 34
click at [517, 284] on ul at bounding box center [916, 270] width 980 height 34
click at [546, 273] on ul at bounding box center [916, 270] width 980 height 34
click at [477, 211] on button "Add Location" at bounding box center [481, 214] width 109 height 39
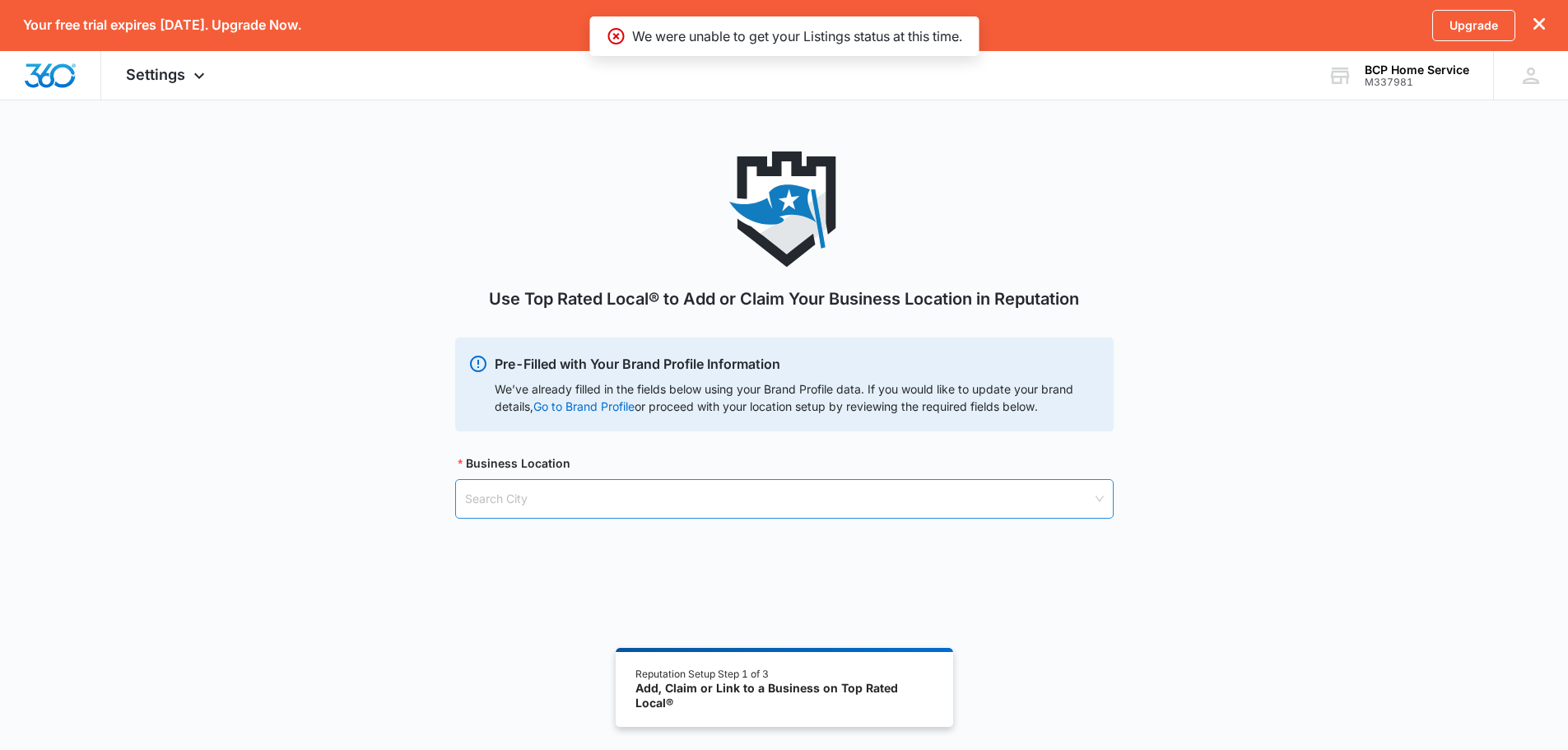
click at [619, 507] on input "search" at bounding box center [778, 498] width 627 height 38
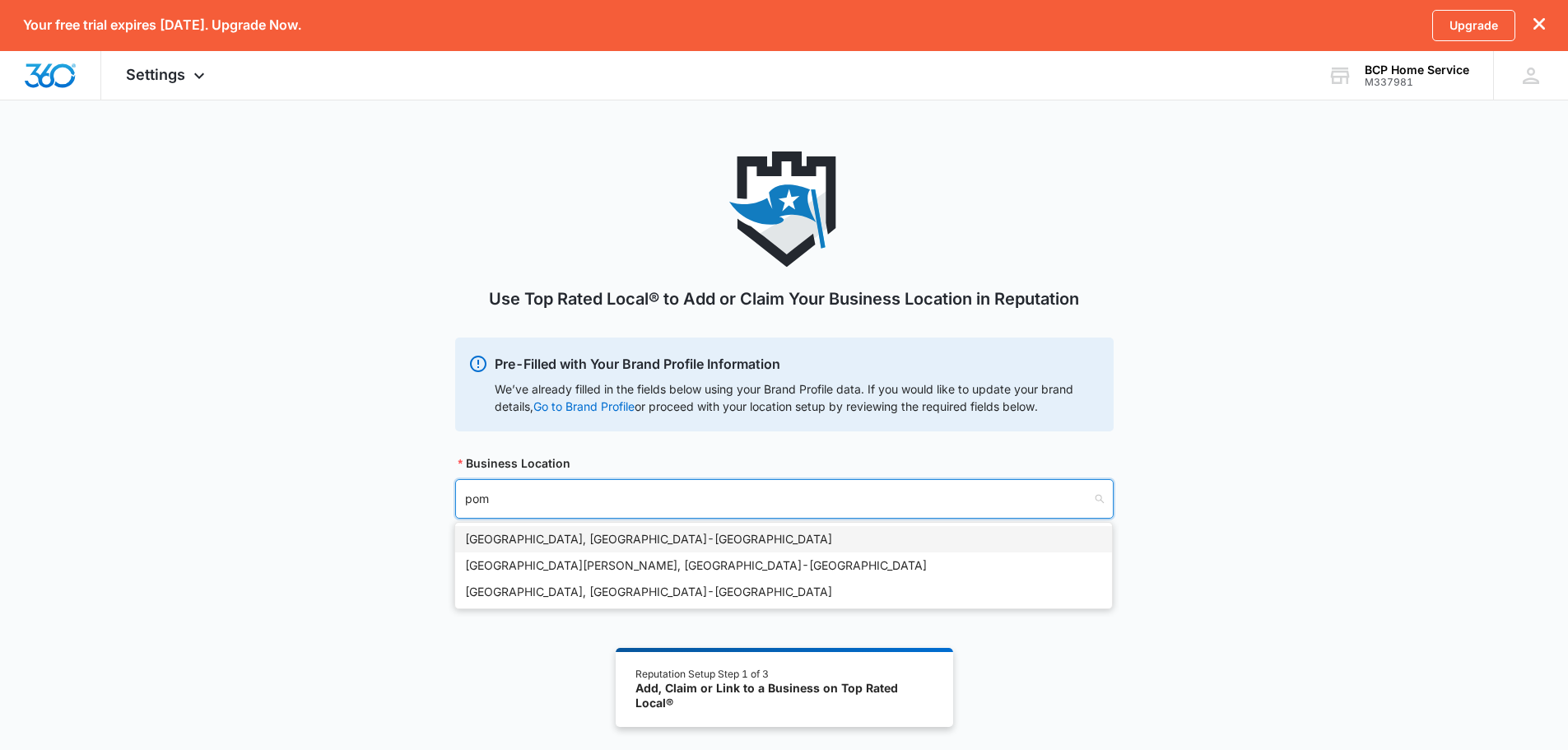
type input "pomp"
click at [525, 537] on div "[GEOGRAPHIC_DATA], [GEOGRAPHIC_DATA] - [GEOGRAPHIC_DATA]" at bounding box center [783, 538] width 637 height 18
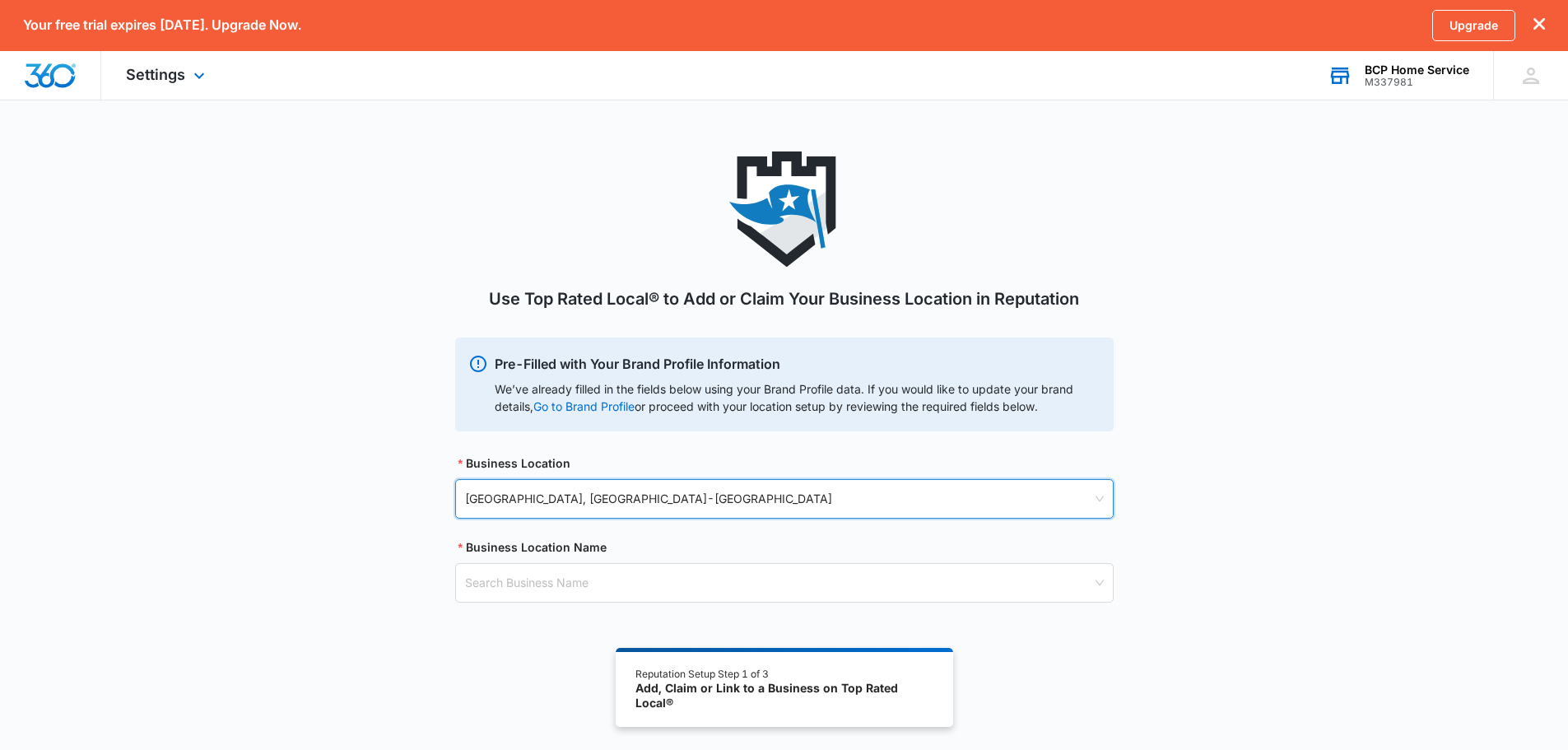
click at [1340, 64] on icon at bounding box center [1340, 76] width 24 height 24
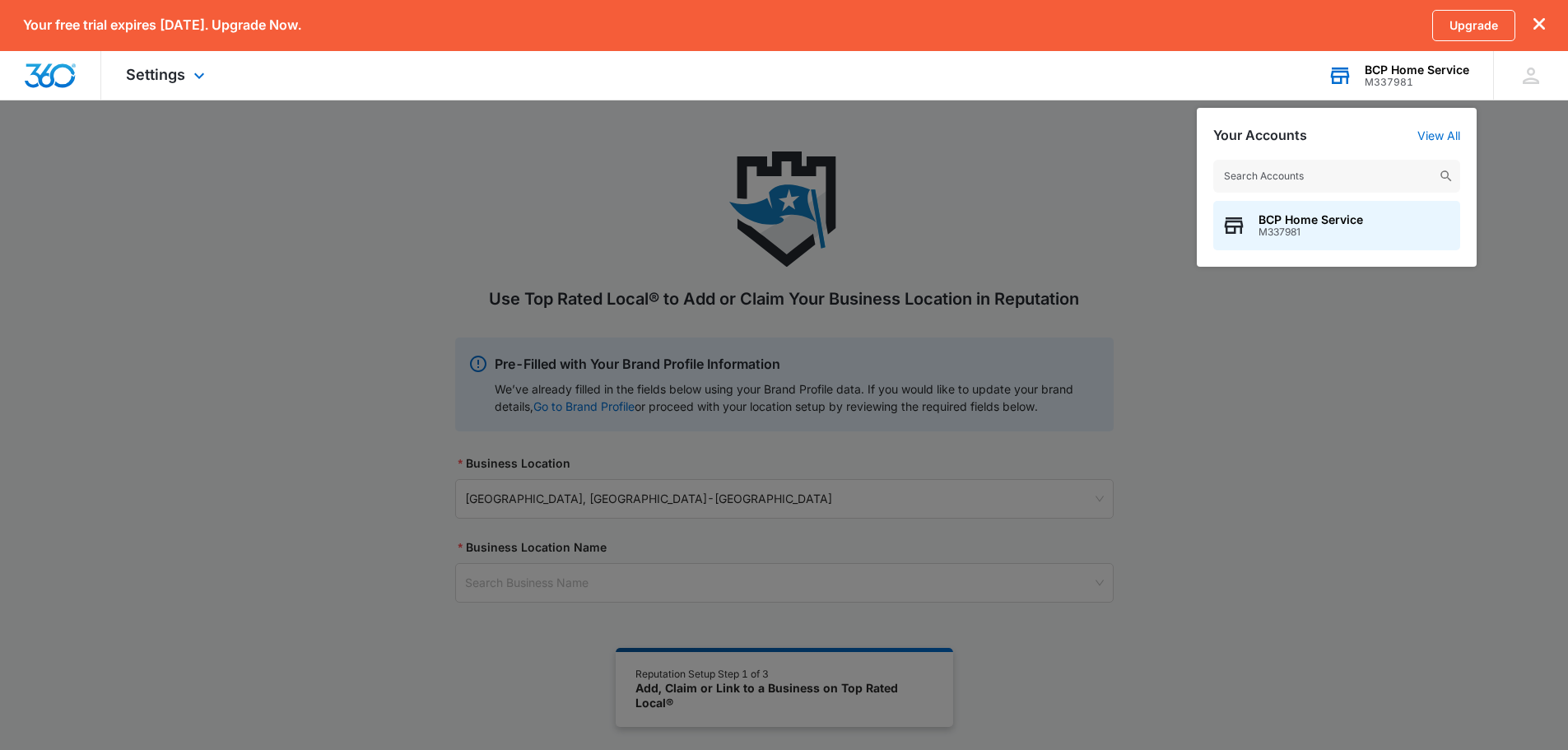
click at [1389, 76] on div "M337981" at bounding box center [1417, 82] width 105 height 11
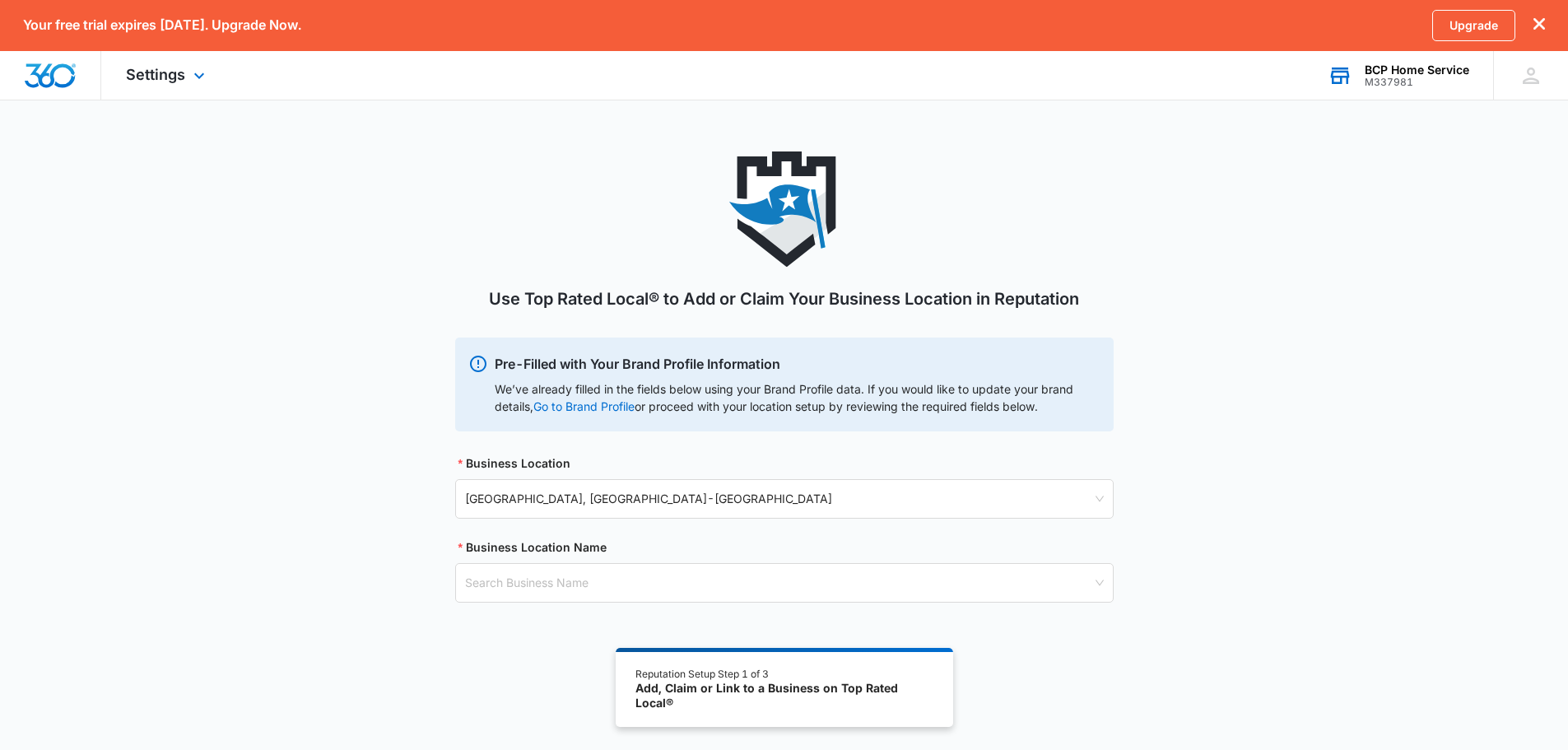
click at [1389, 76] on div "M337981" at bounding box center [1417, 82] width 105 height 11
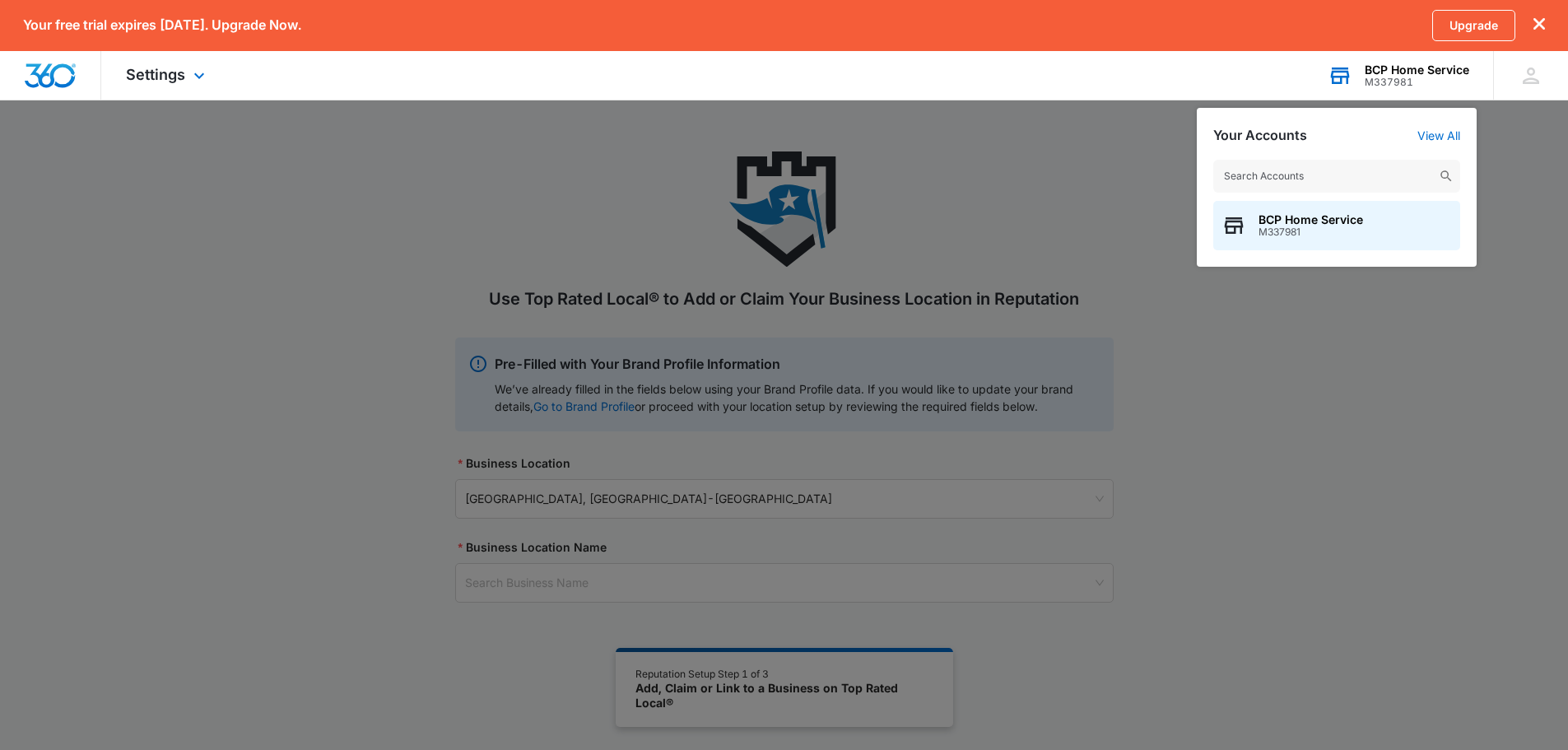
click at [1389, 76] on div "M337981" at bounding box center [1417, 82] width 105 height 11
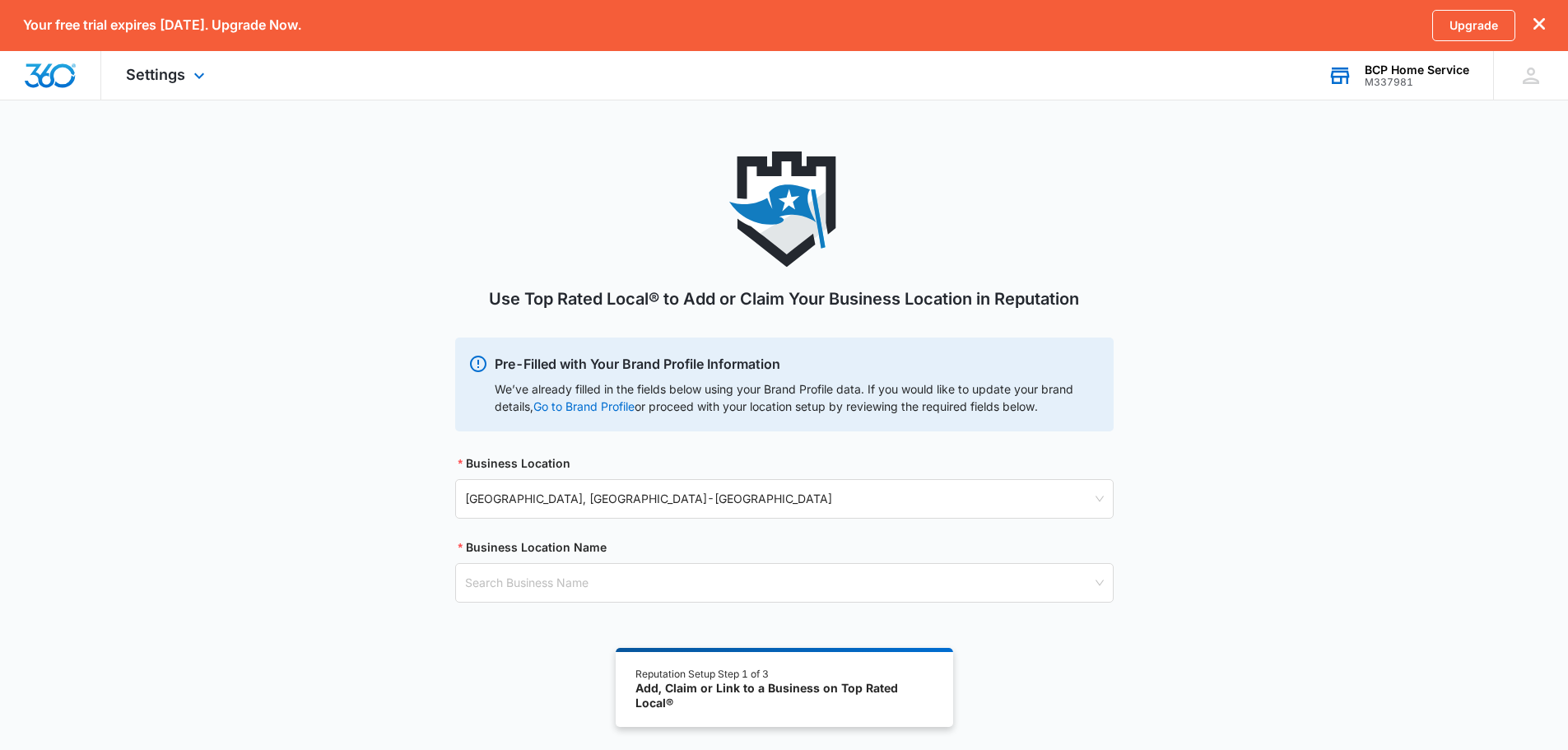
click at [1392, 70] on div "BCP Home Service" at bounding box center [1417, 70] width 105 height 13
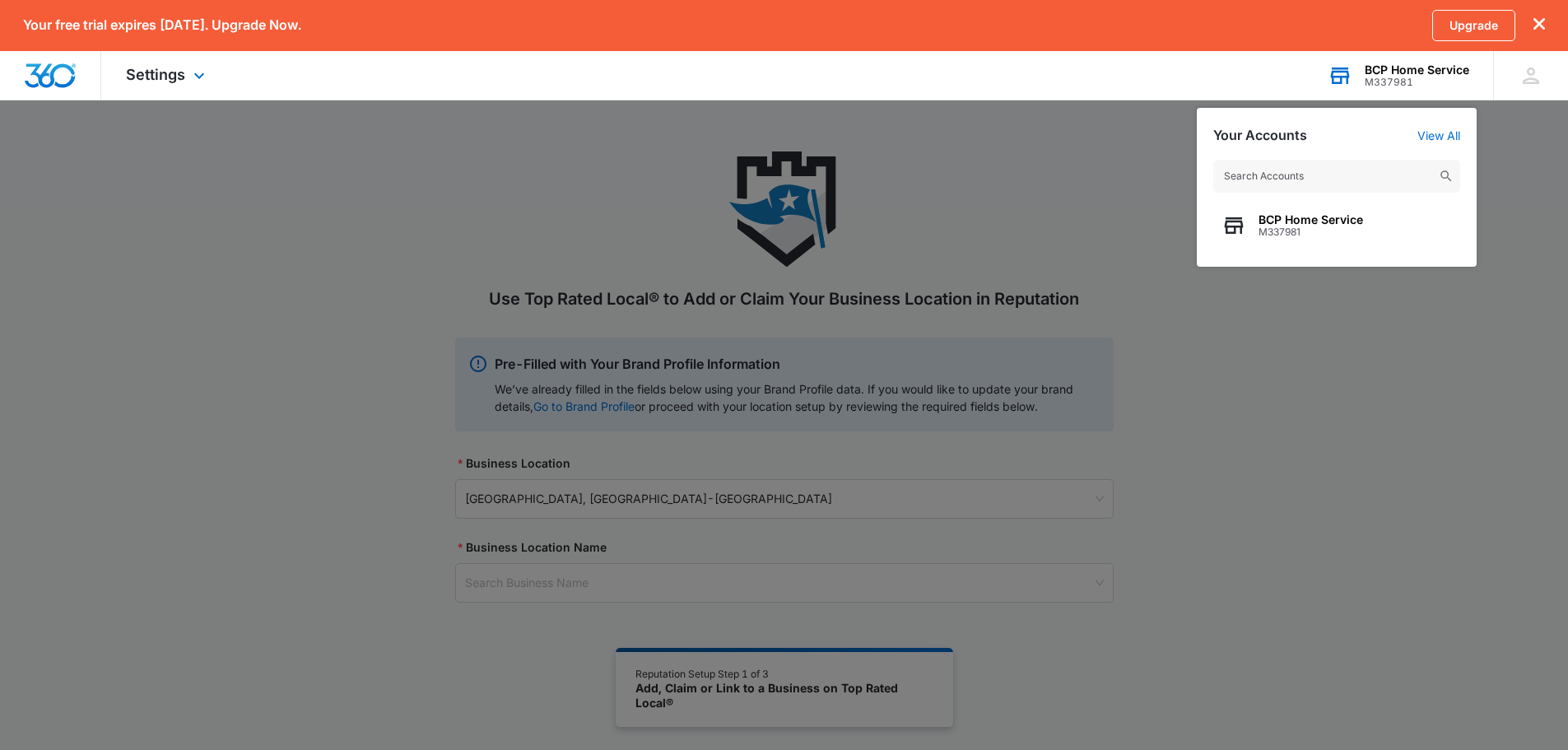
click at [1358, 253] on div "BCP Home Service M337981" at bounding box center [1337, 204] width 280 height 123
click at [1360, 229] on span "M337981" at bounding box center [1311, 232] width 105 height 11
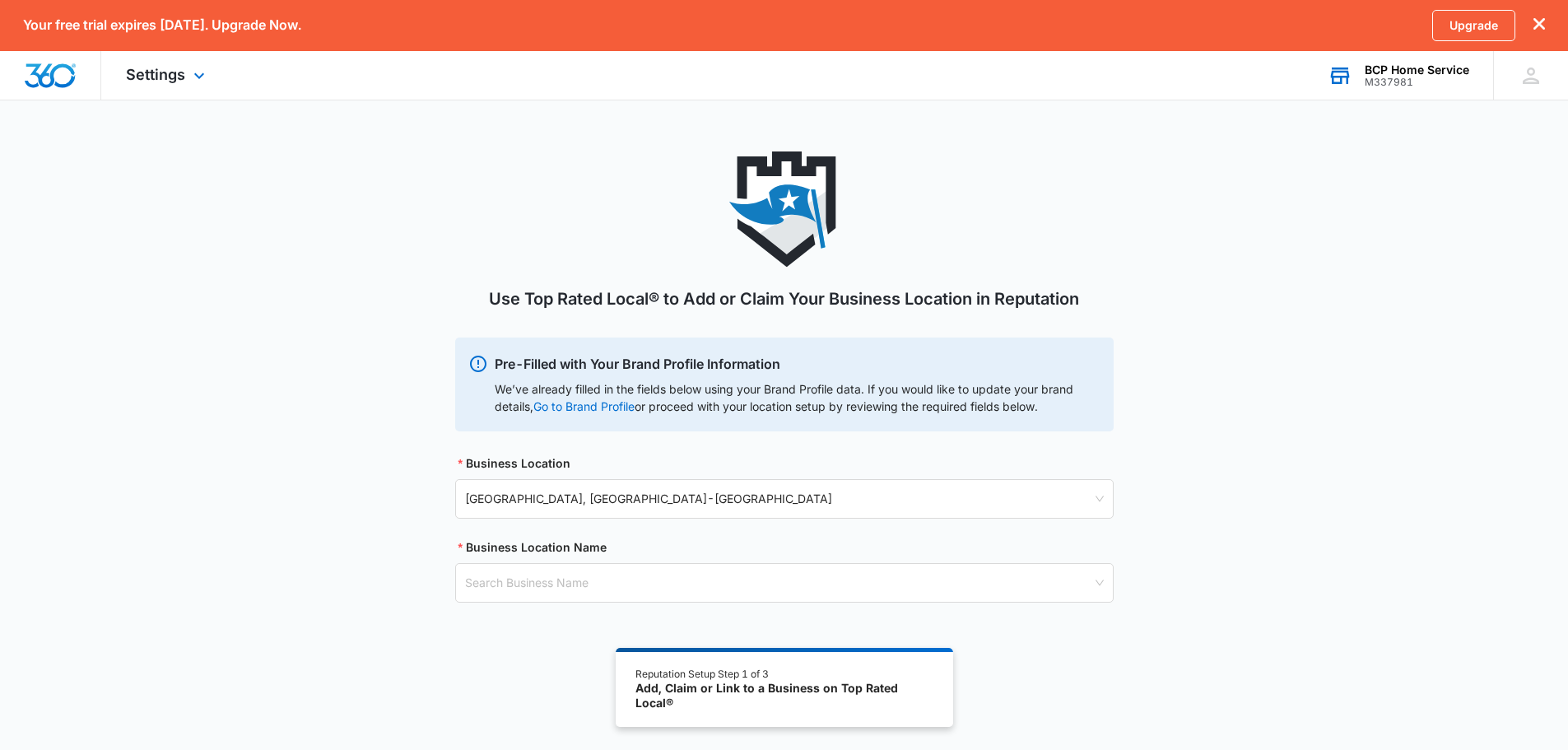
click at [1547, 21] on div "Your free trial expires in 14 days. Upgrade Now. Upgrade" at bounding box center [784, 25] width 1568 height 51
click at [1546, 21] on div "Your free trial expires in 14 days. Upgrade Now. Upgrade" at bounding box center [784, 25] width 1568 height 51
click at [1541, 22] on icon "dismiss this dialog" at bounding box center [1539, 23] width 11 height 11
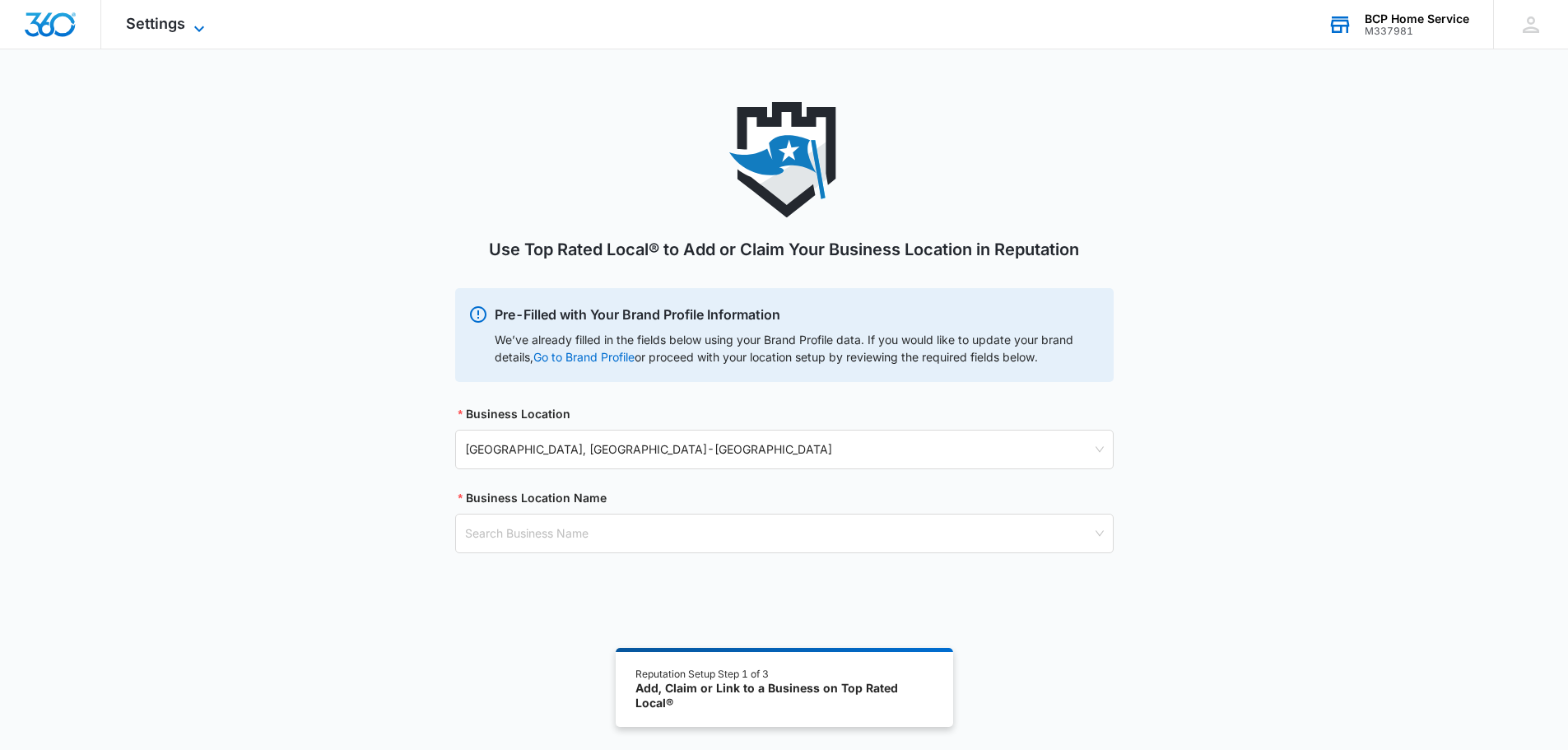
click at [153, 29] on span "Settings" at bounding box center [156, 23] width 60 height 18
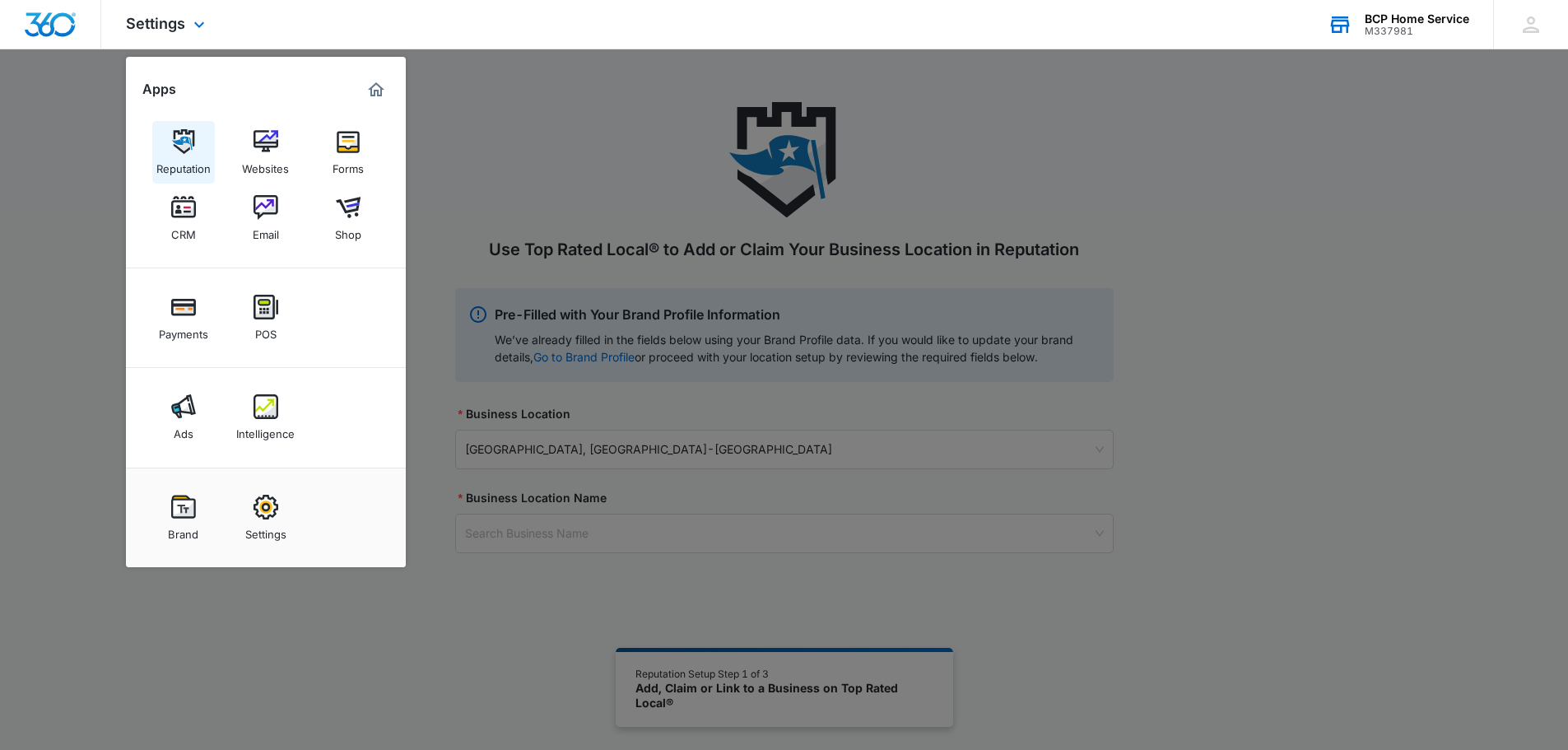
click at [193, 162] on div "Reputation" at bounding box center [184, 164] width 54 height 21
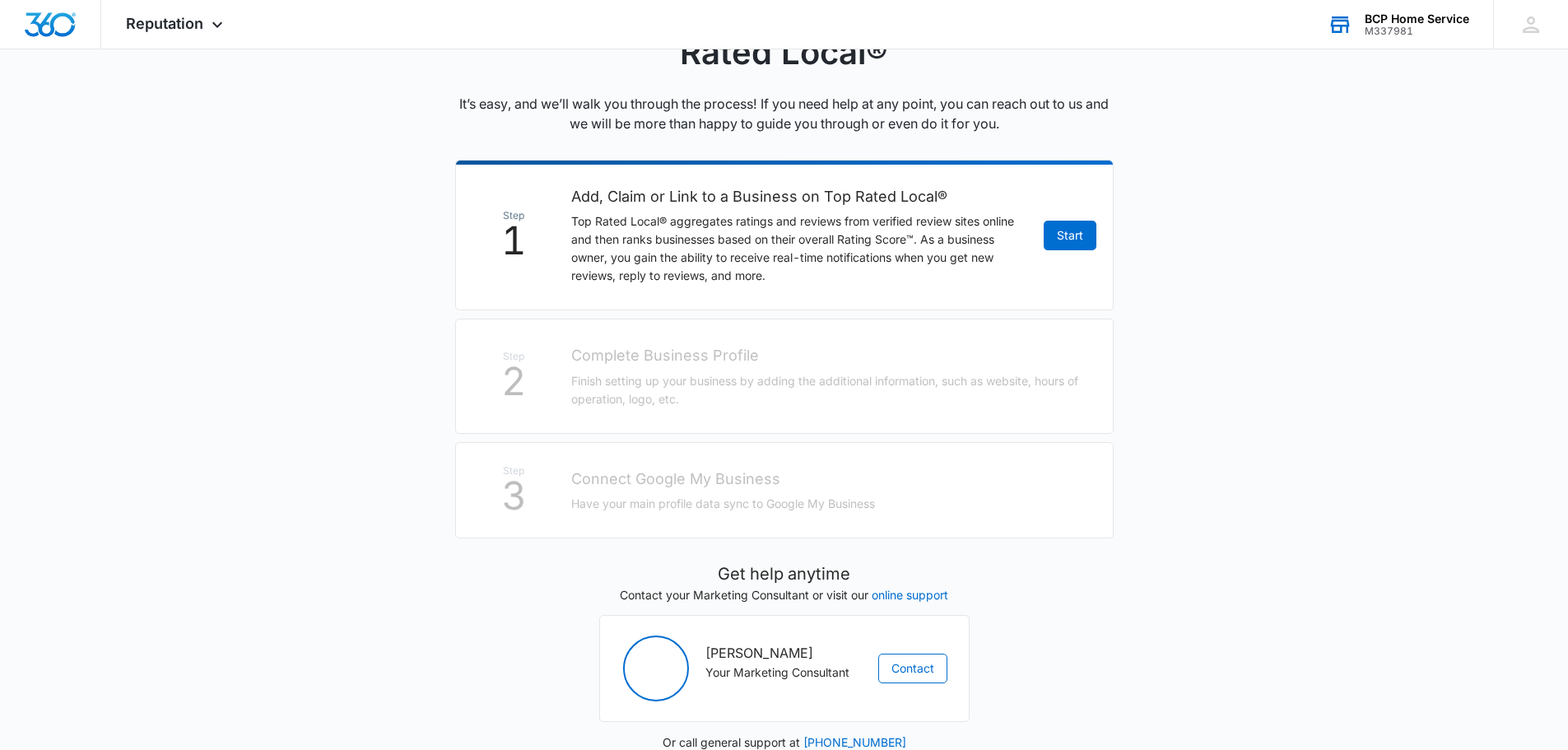
scroll to position [243, 0]
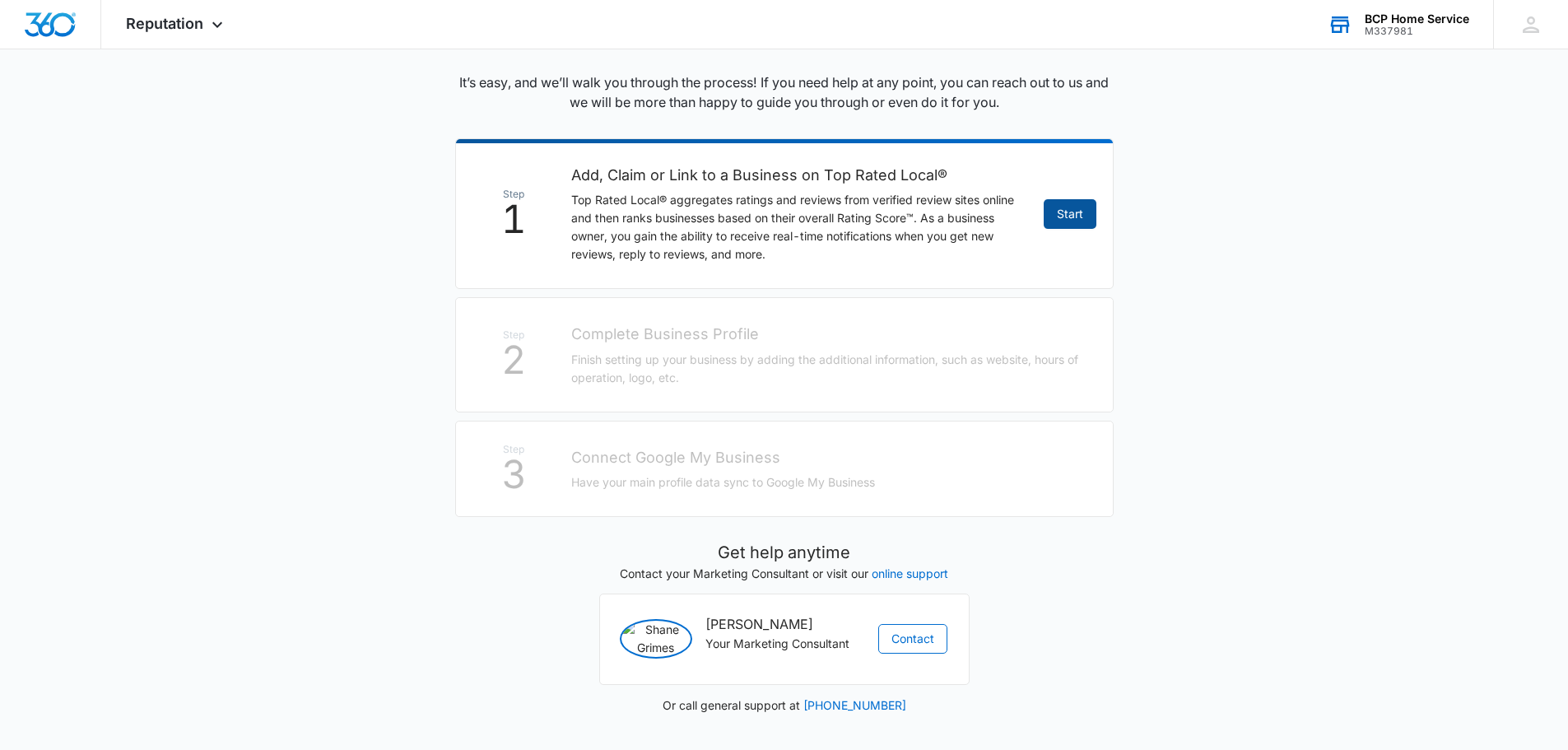
click at [1080, 201] on link "Start" at bounding box center [1070, 214] width 52 height 30
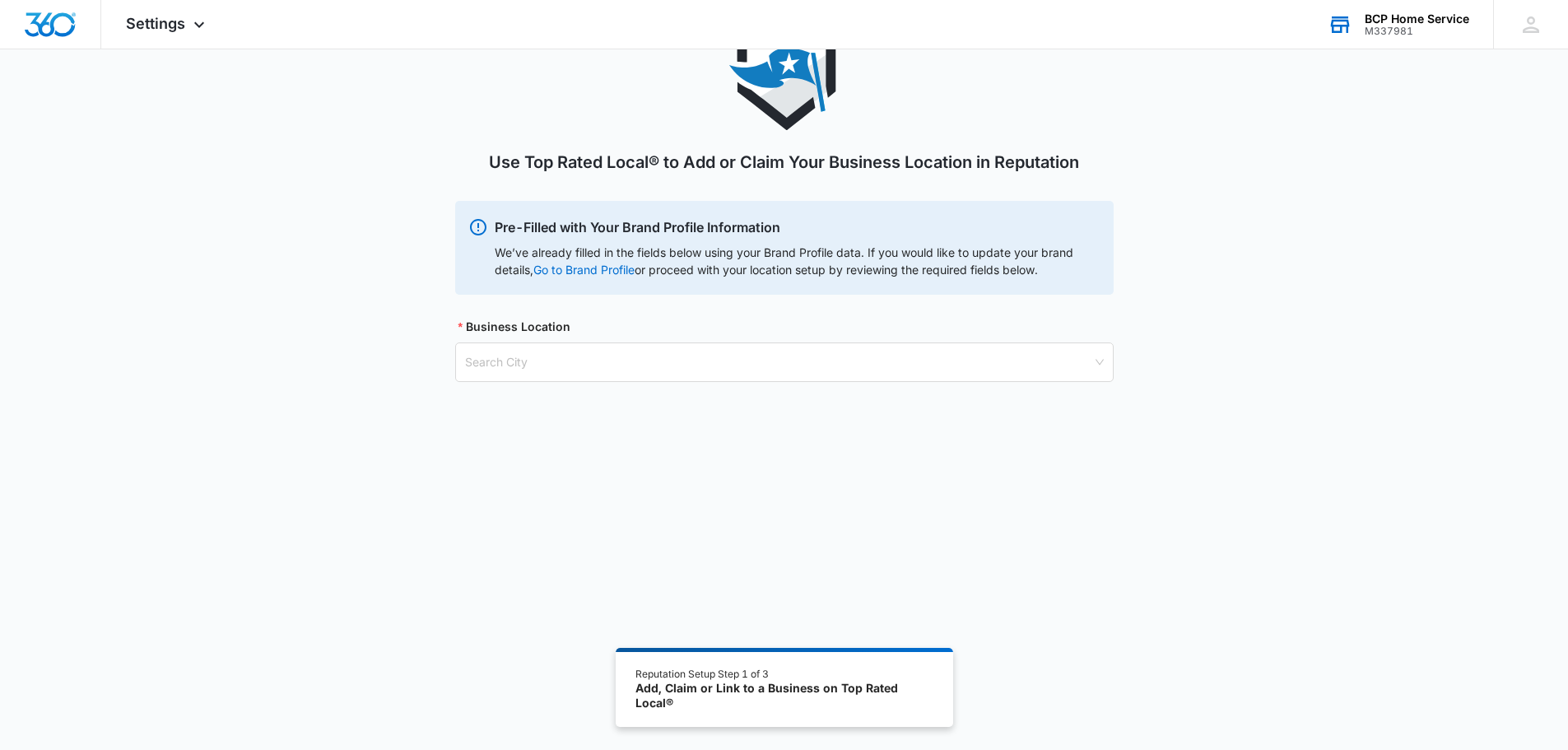
scroll to position [90, 0]
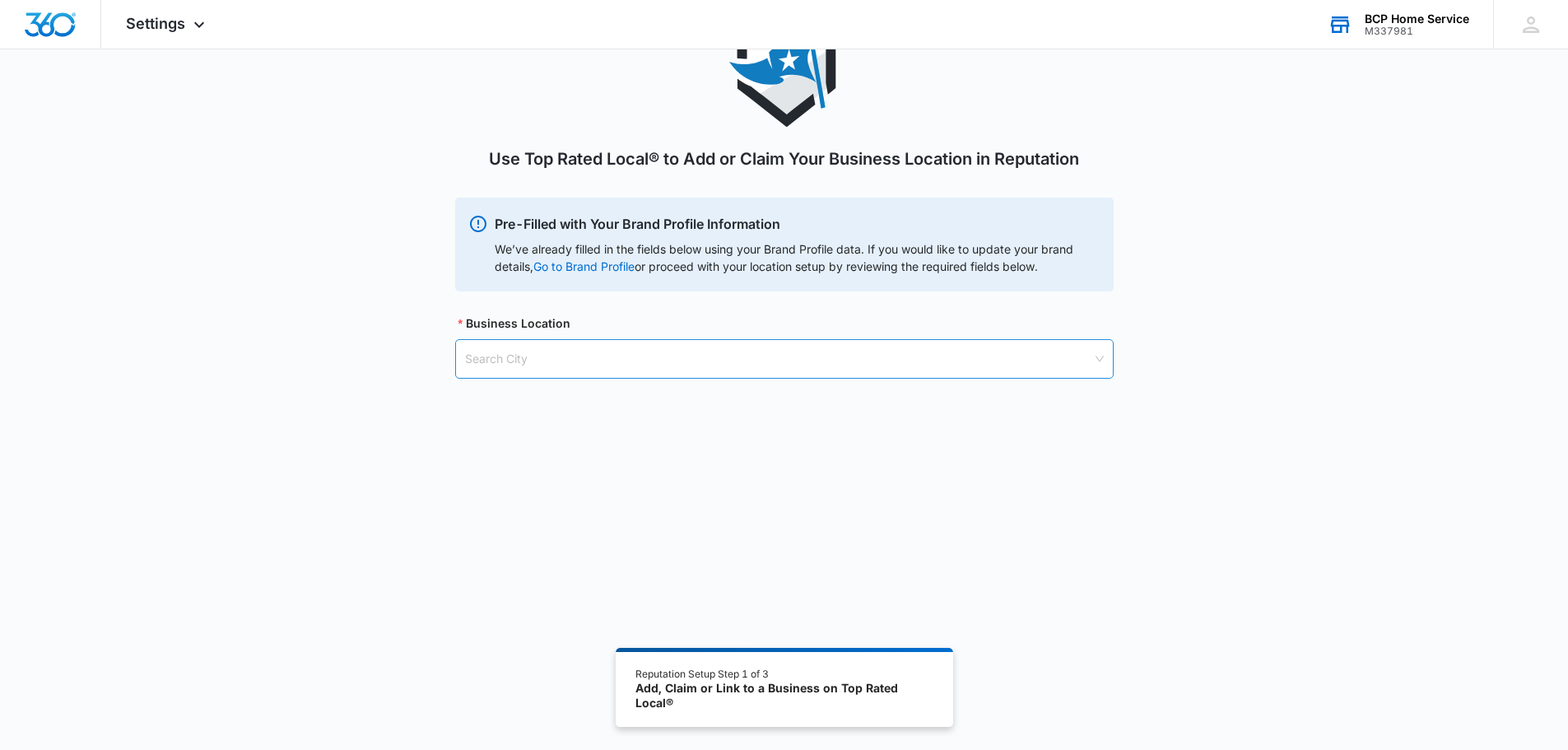
click at [609, 354] on input "search" at bounding box center [778, 358] width 627 height 38
click at [274, 311] on div "Use Top Rated Local® to Add or Claim Your Business Location in Reputation Pre-F…" at bounding box center [784, 215] width 1568 height 407
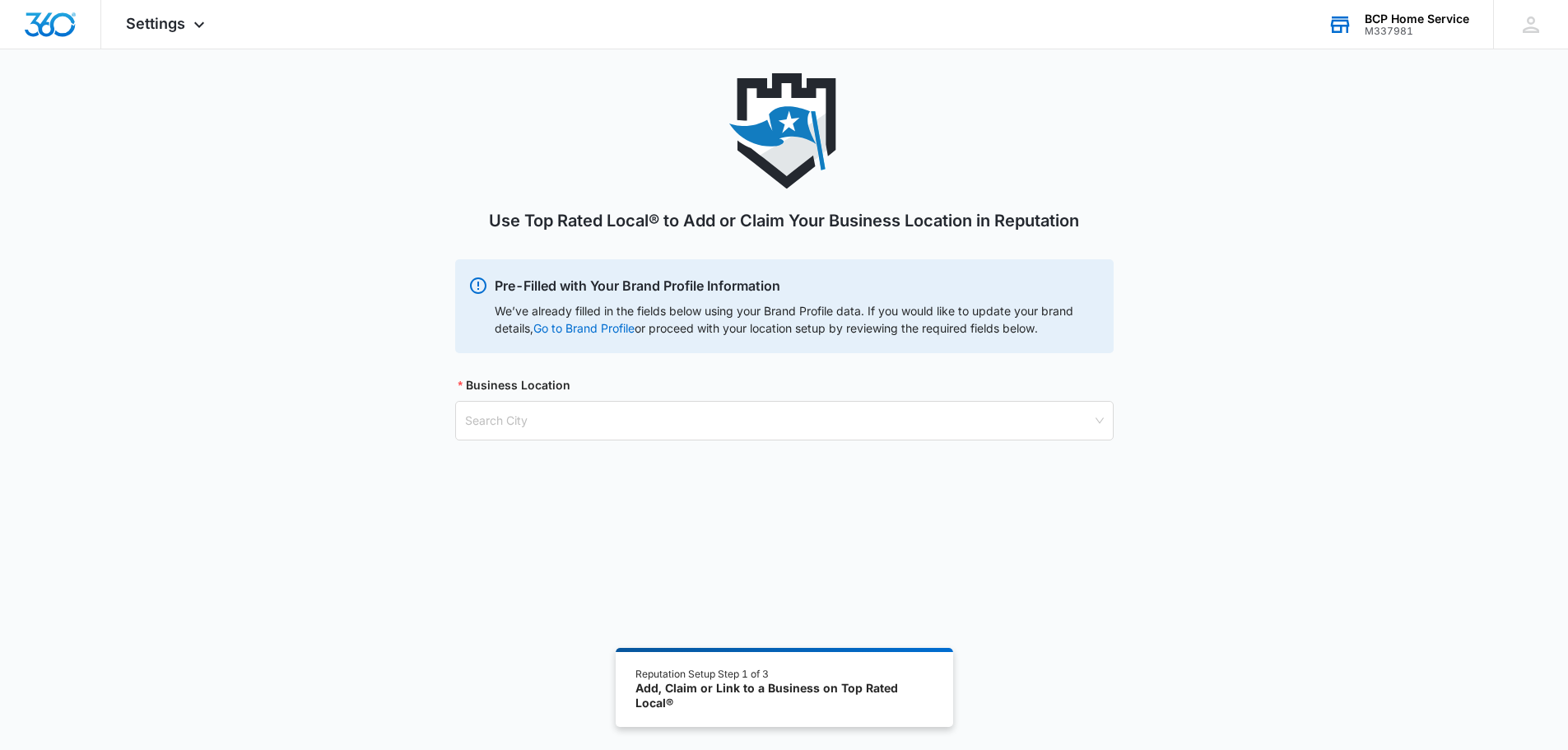
scroll to position [0, 0]
